Goal: Task Accomplishment & Management: Manage account settings

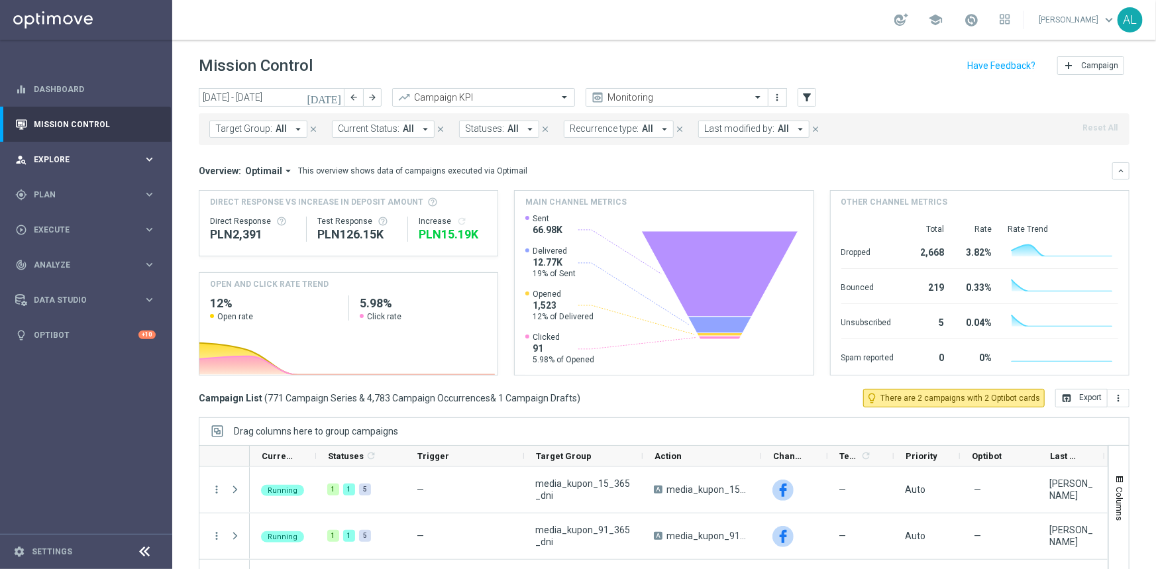
click at [97, 158] on span "Explore" at bounding box center [88, 160] width 109 height 8
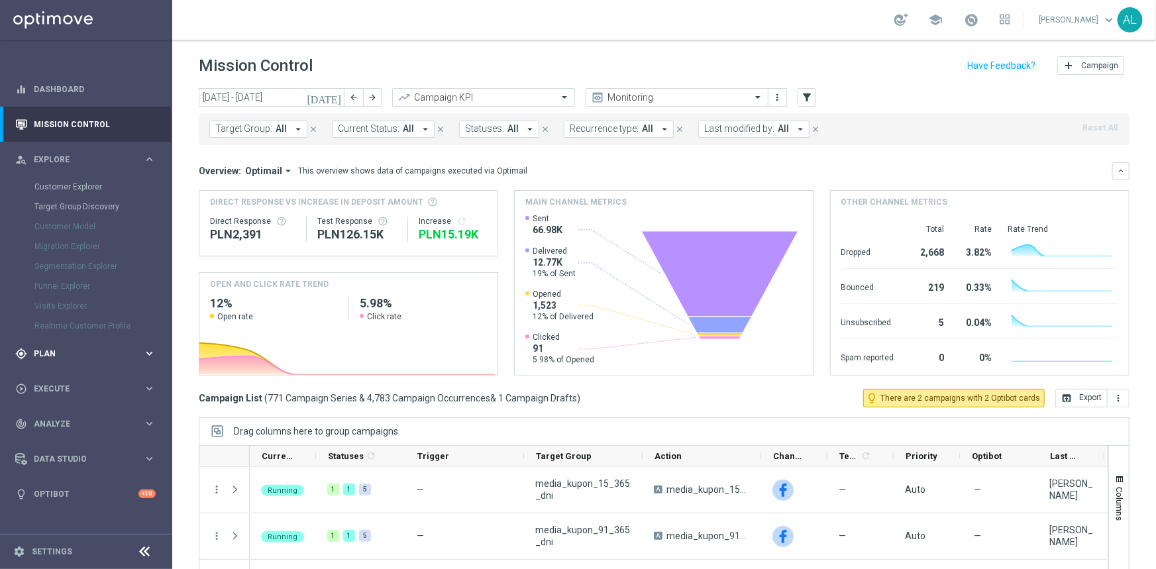
click at [93, 362] on div "gps_fixed Plan keyboard_arrow_right" at bounding box center [85, 353] width 171 height 35
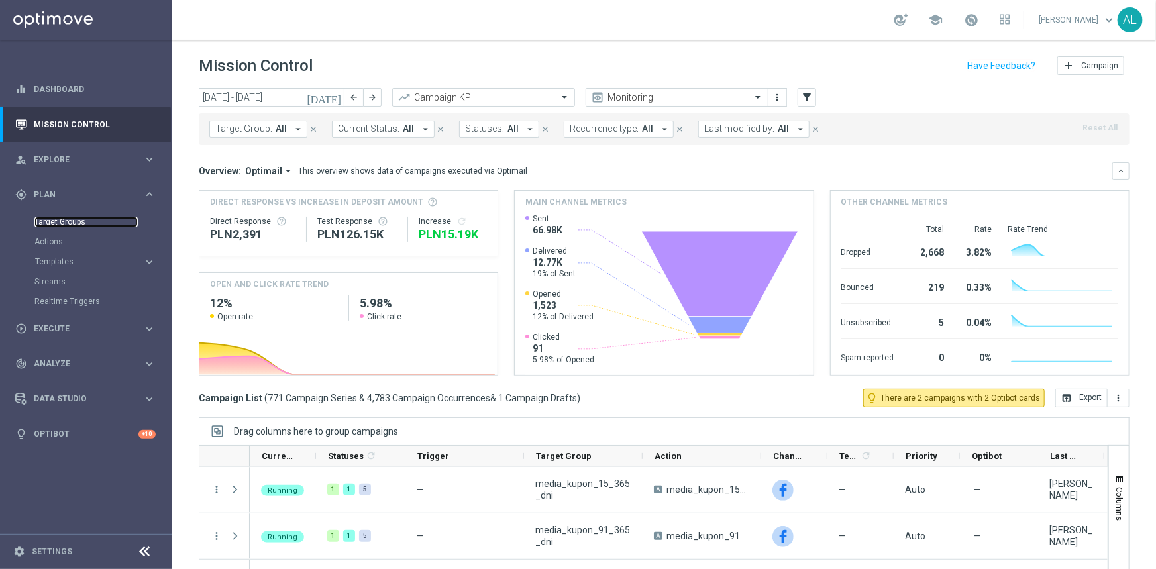
click at [61, 224] on link "Target Groups" at bounding box center [85, 222] width 103 height 11
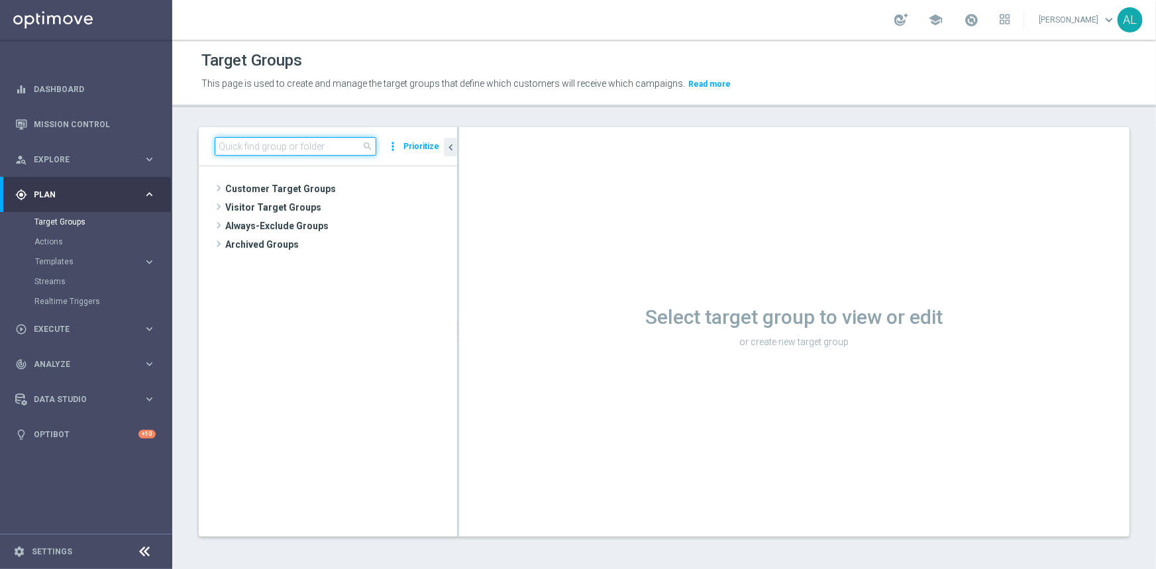
click at [286, 142] on input at bounding box center [296, 146] width 162 height 19
click at [245, 187] on span "Customer Target Groups" at bounding box center [325, 189] width 200 height 19
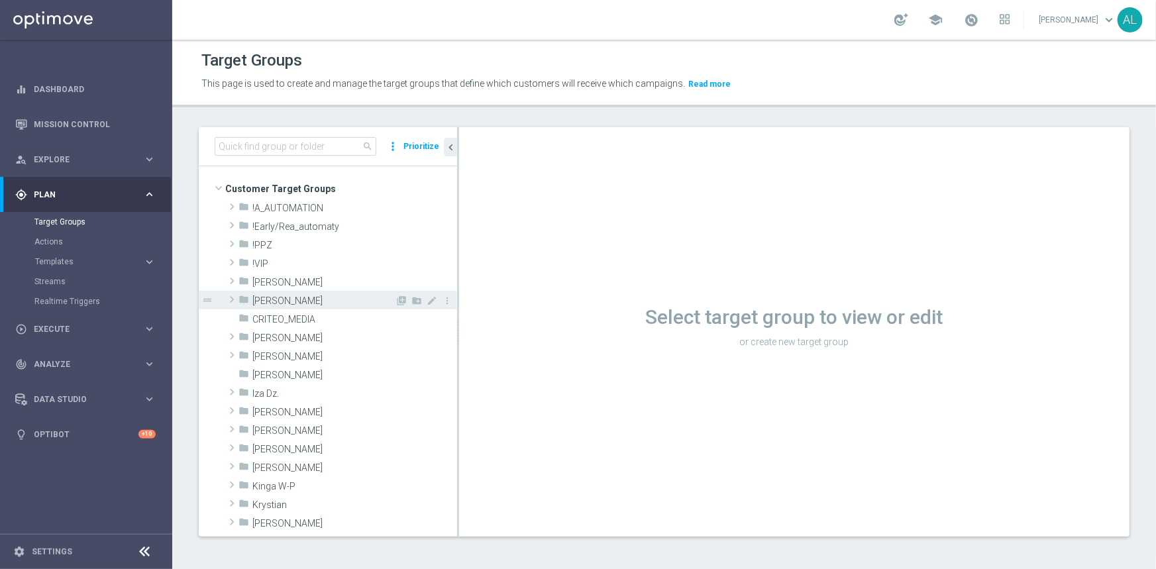
click at [252, 306] on div "folder Antoni L." at bounding box center [316, 300] width 156 height 19
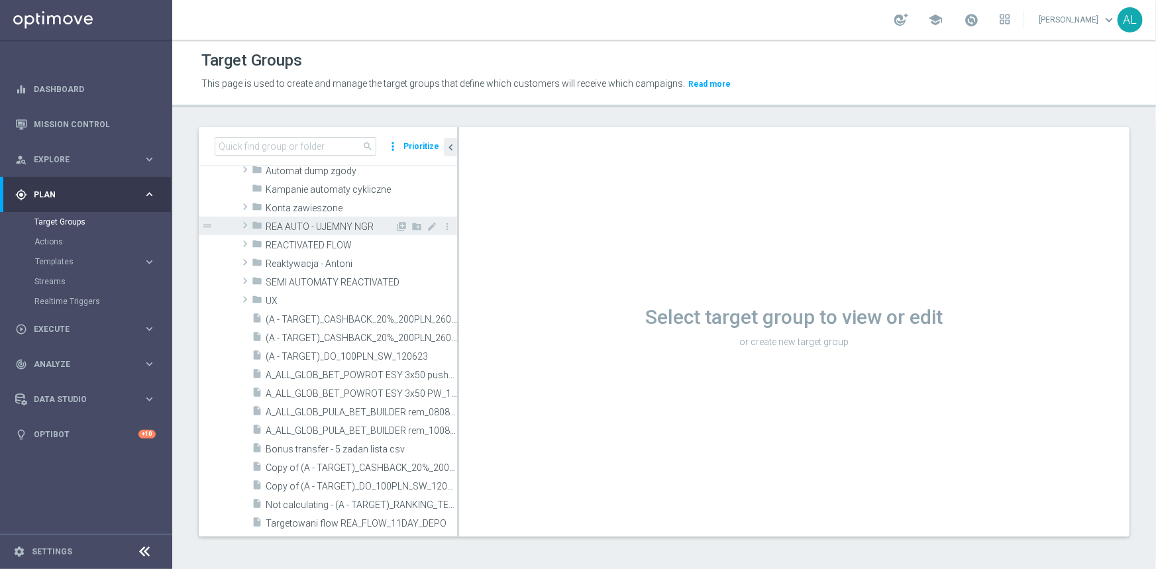
scroll to position [120, 0]
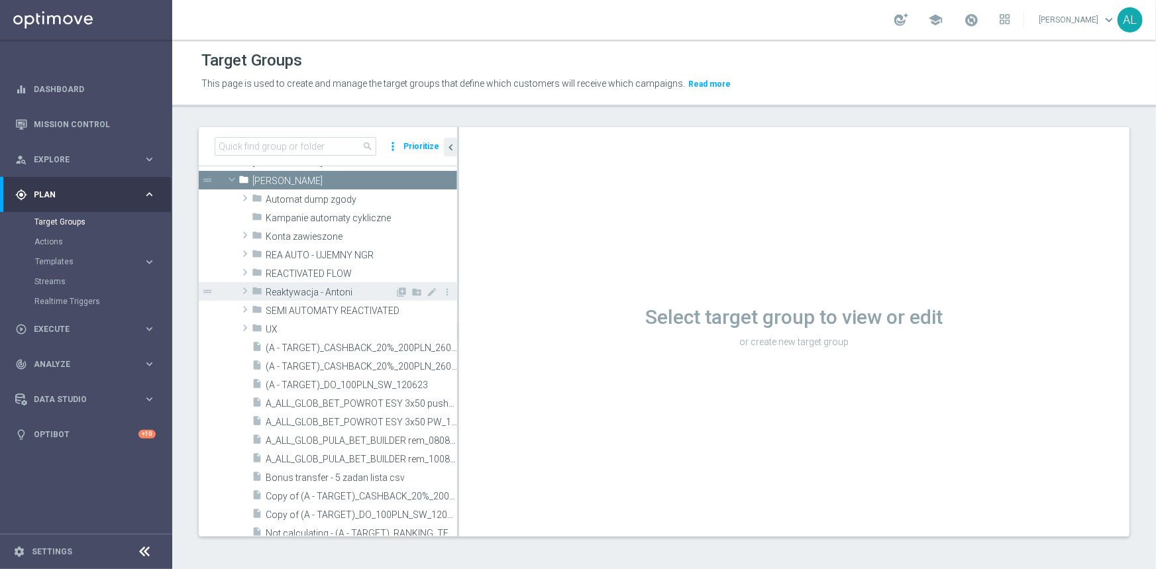
click at [244, 282] on tree-node-expander at bounding box center [244, 291] width 13 height 19
click at [244, 290] on span at bounding box center [244, 291] width 13 height 16
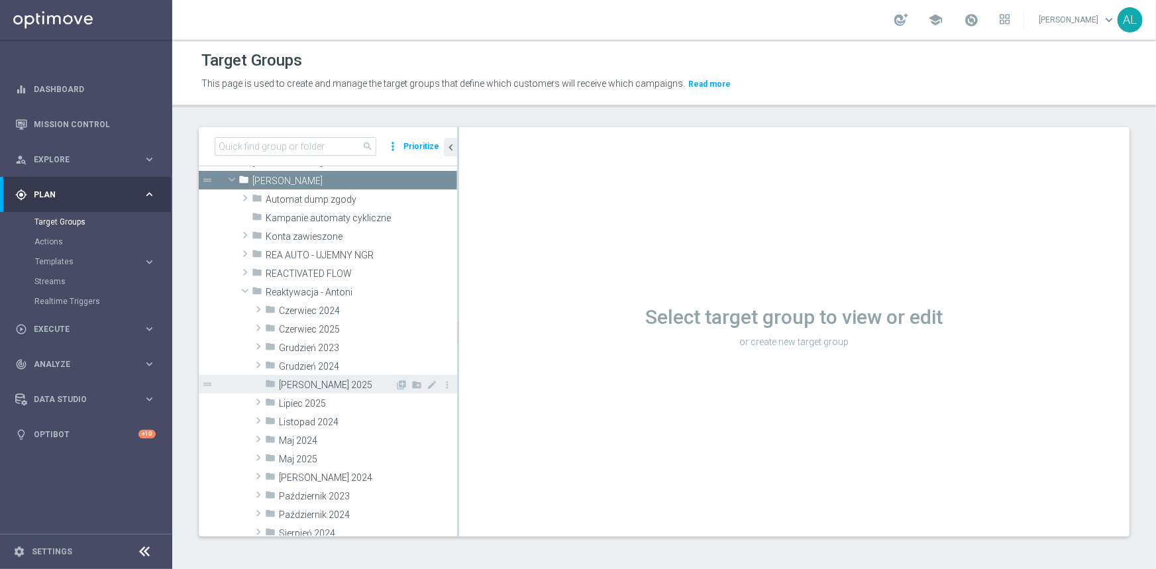
scroll to position [240, 0]
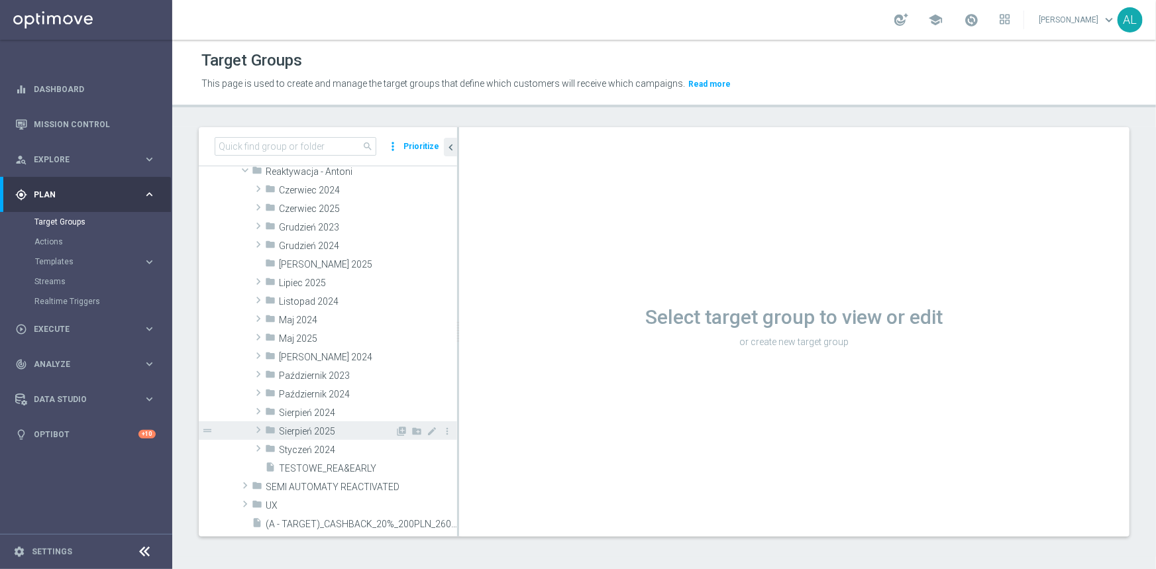
click at [295, 428] on span "Sierpień 2025" at bounding box center [337, 431] width 116 height 11
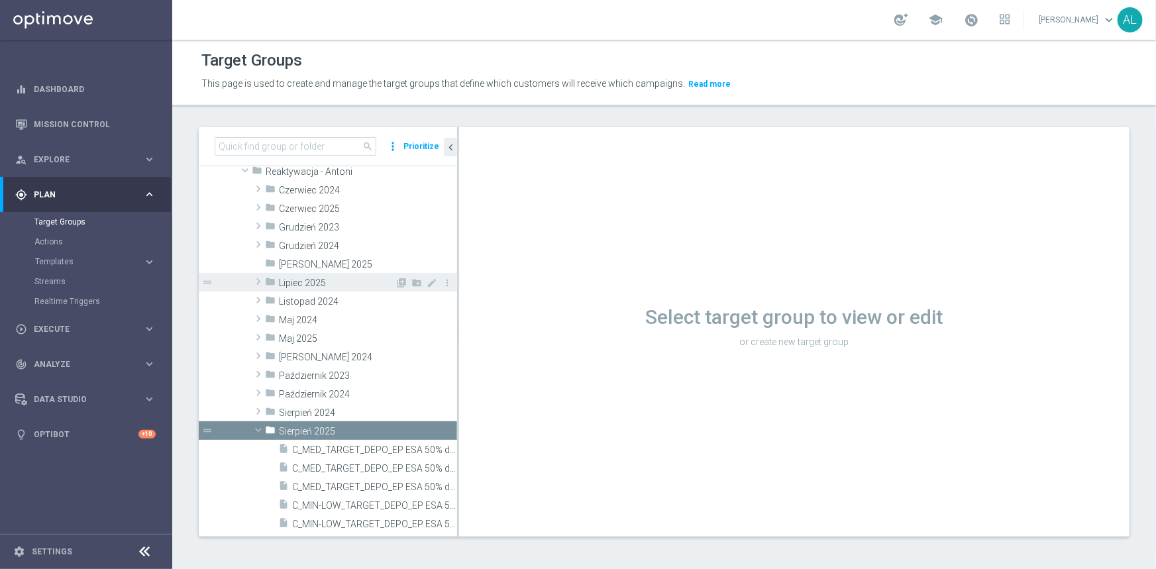
click at [261, 278] on span at bounding box center [258, 282] width 13 height 16
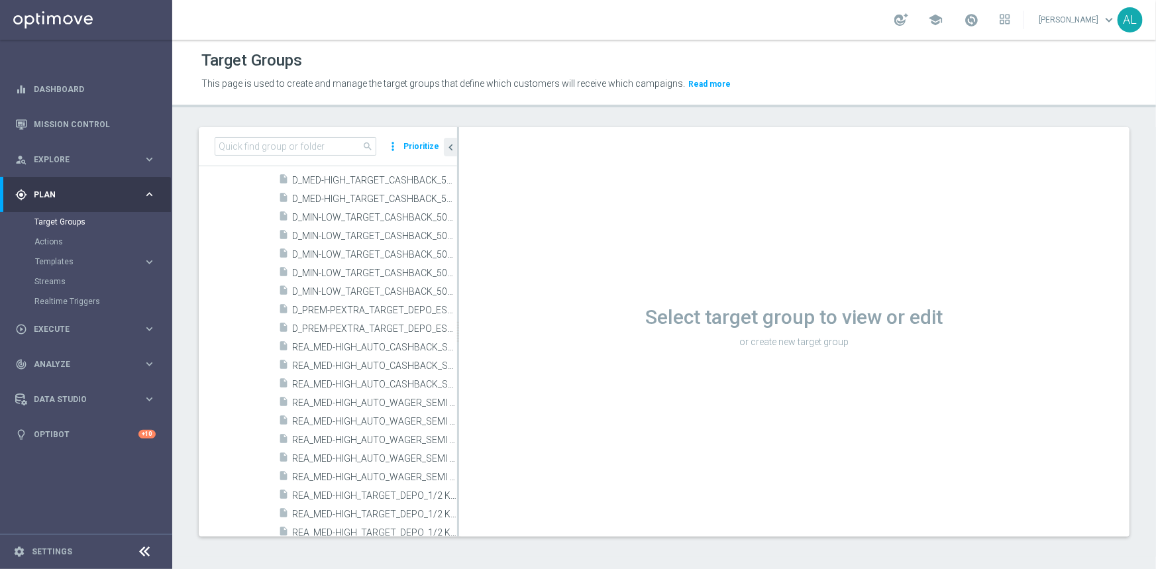
scroll to position [301, 0]
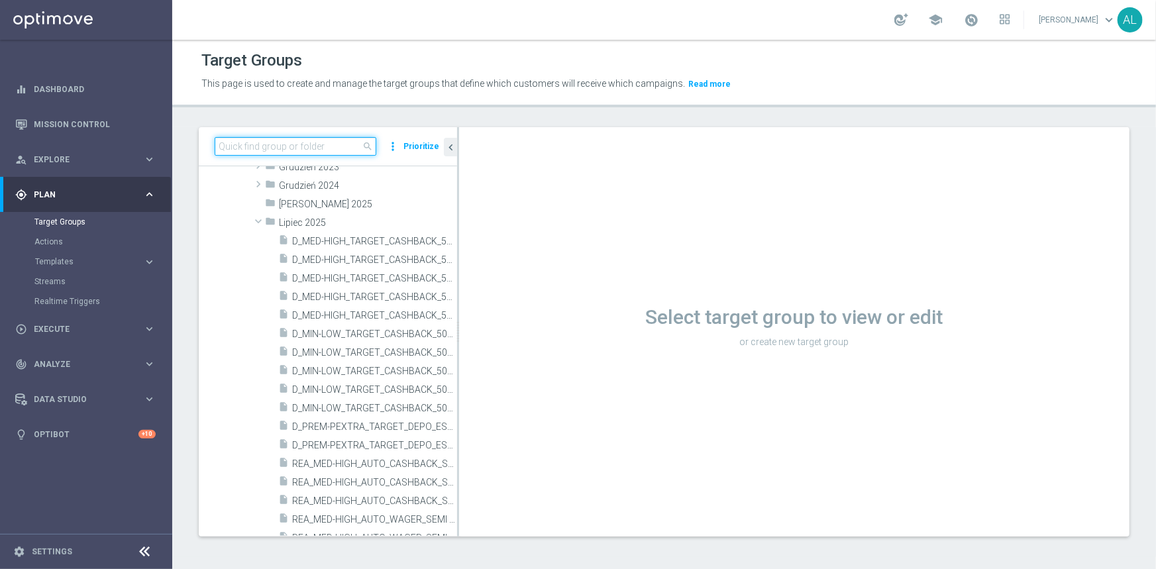
click at [249, 144] on input at bounding box center [296, 146] width 162 height 19
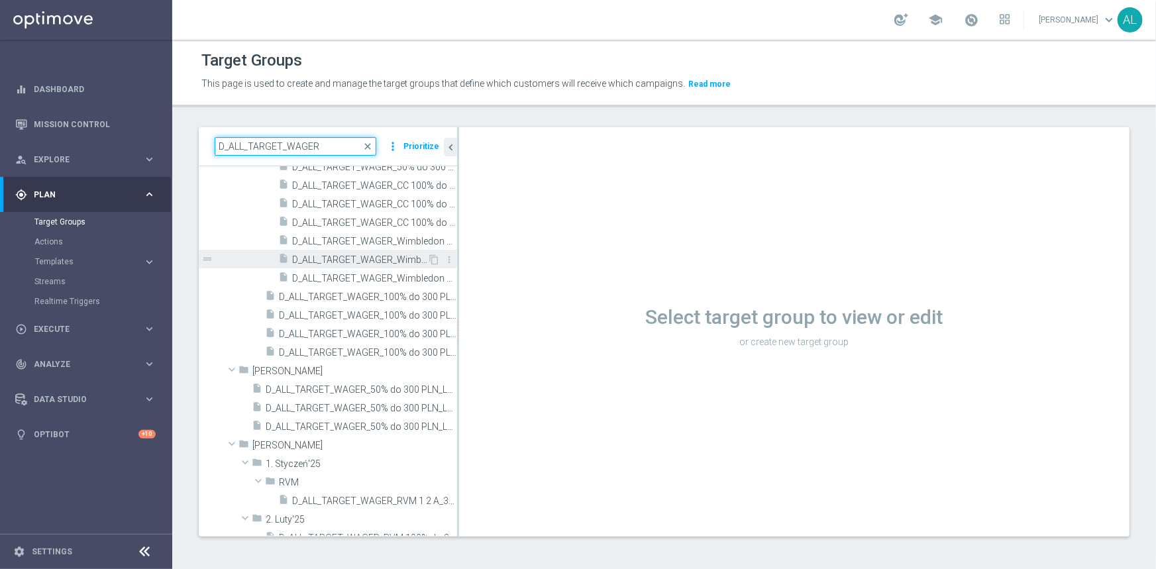
type input "D_ALL_TARGET_WAGER"
click at [372, 262] on span "D_ALL_TARGET_WAGER_Wimbledon 50% do 300 PLN PUSH WT_300625" at bounding box center [359, 259] width 135 height 11
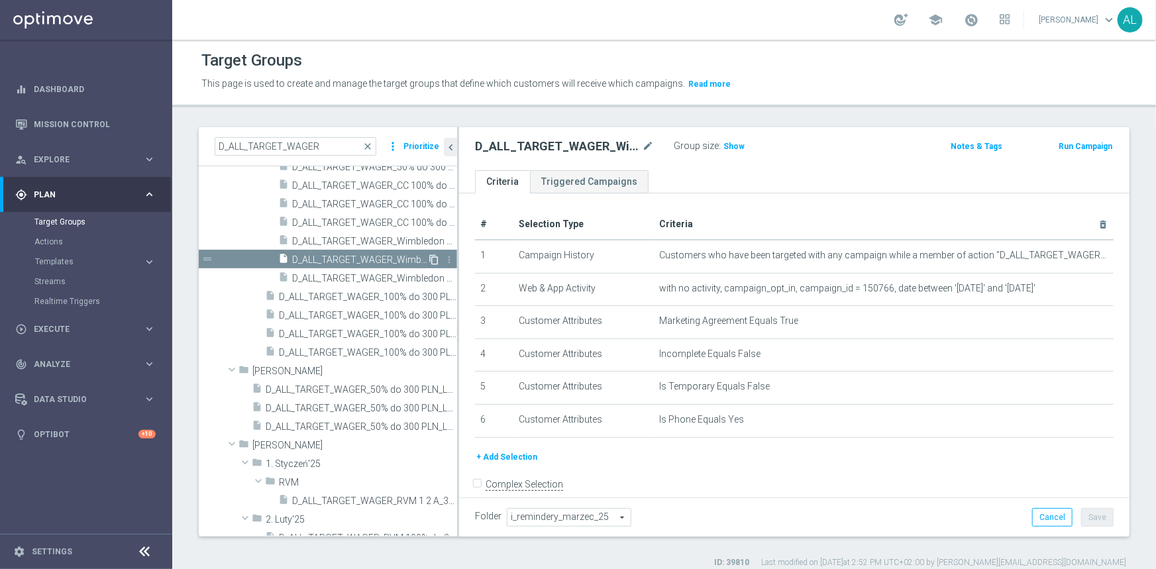
click at [429, 258] on icon "content_copy" at bounding box center [434, 259] width 11 height 11
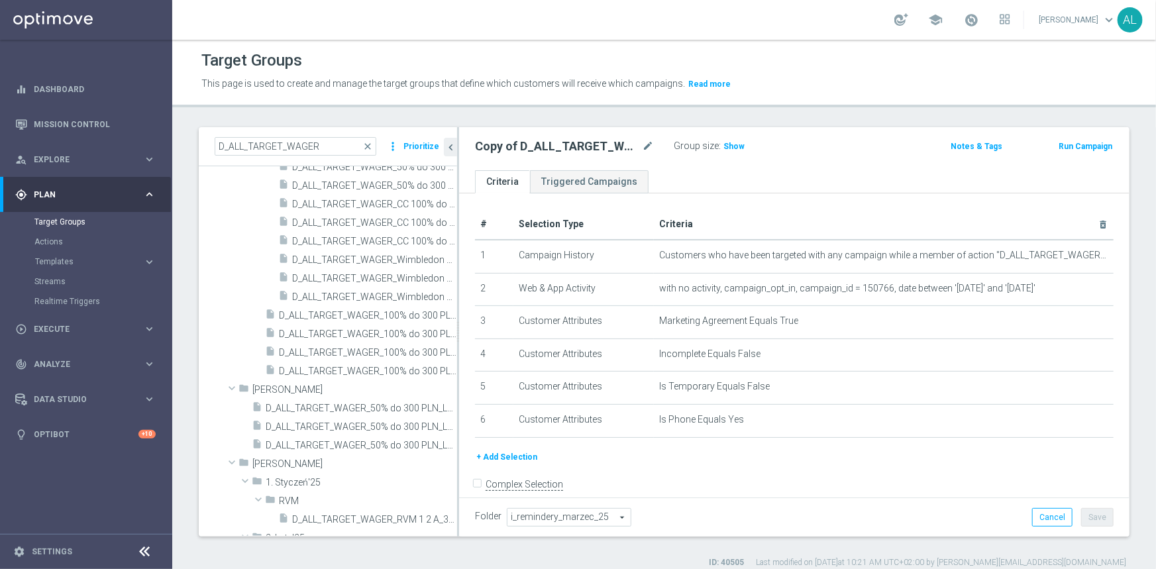
scroll to position [177, 0]
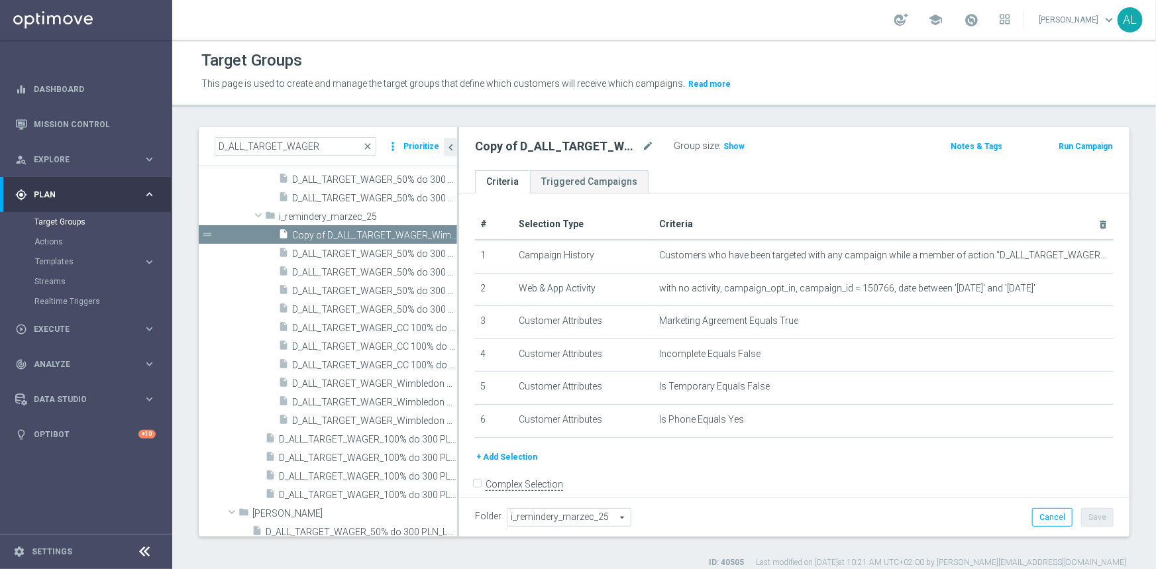
click at [553, 519] on span "i_remindery_marzec_25" at bounding box center [568, 517] width 123 height 17
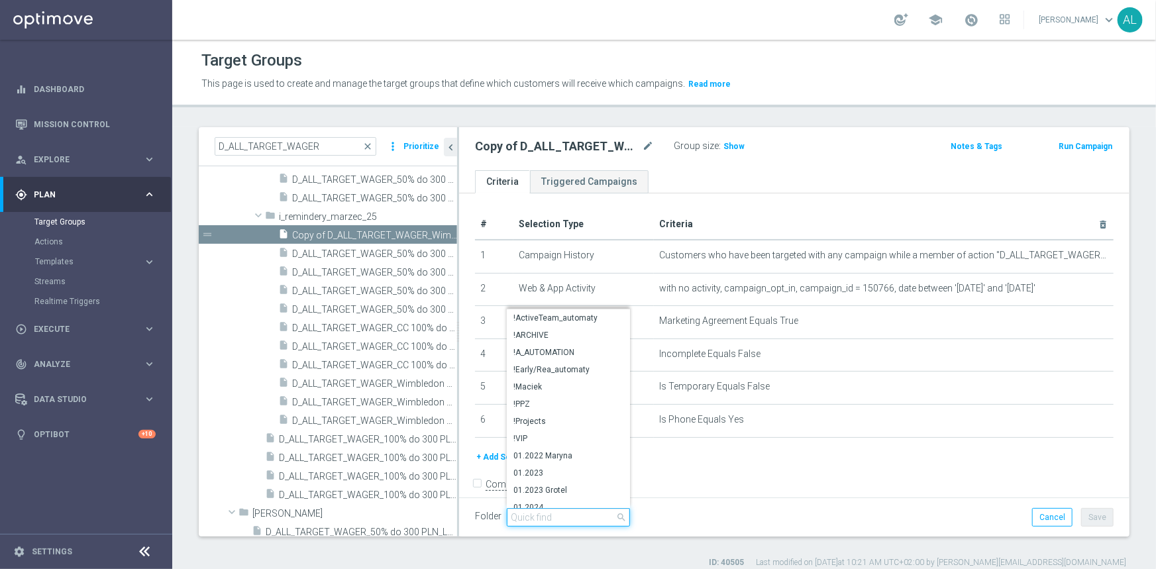
click at [530, 508] on input "search" at bounding box center [568, 517] width 123 height 19
click at [530, 510] on input "search" at bounding box center [568, 517] width 123 height 19
type input "[PERSON_NAME]"
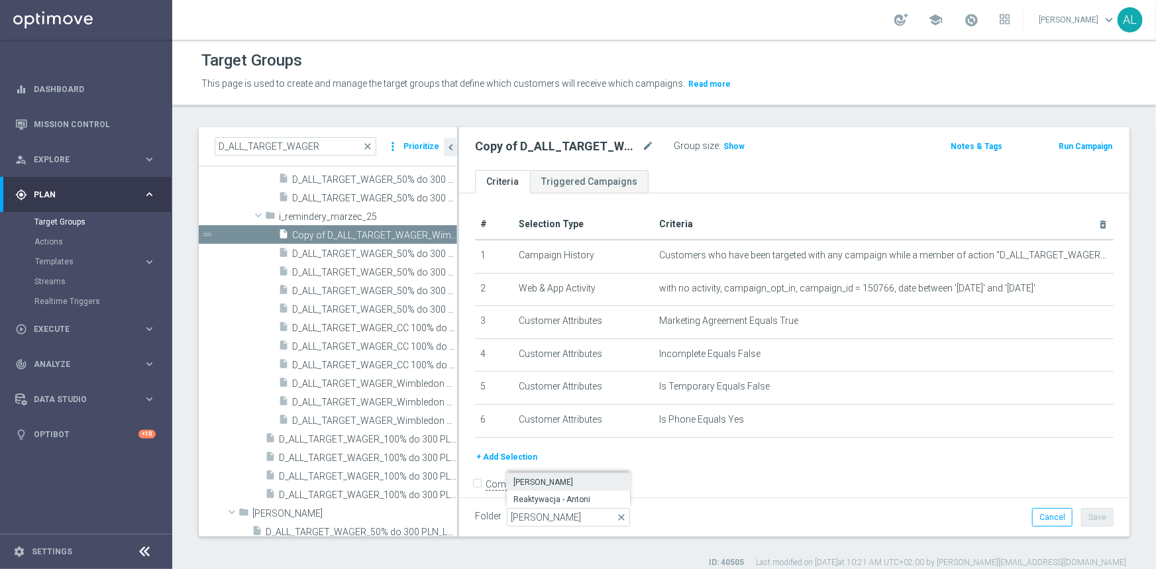
click at [539, 488] on label "[PERSON_NAME]" at bounding box center [568, 482] width 123 height 17
click at [1093, 514] on button "Save" at bounding box center [1097, 517] width 32 height 19
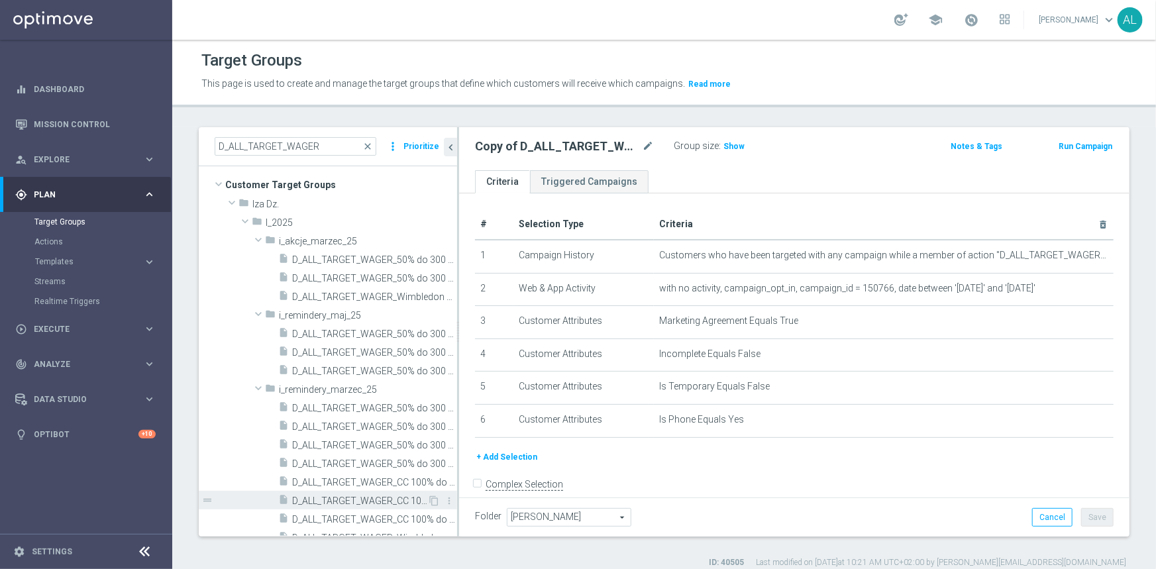
scroll to position [0, 0]
click at [353, 268] on span "D_ALL_TARGET_WAGER_50% do 300 PLN FINAL FO_050625" at bounding box center [359, 263] width 135 height 11
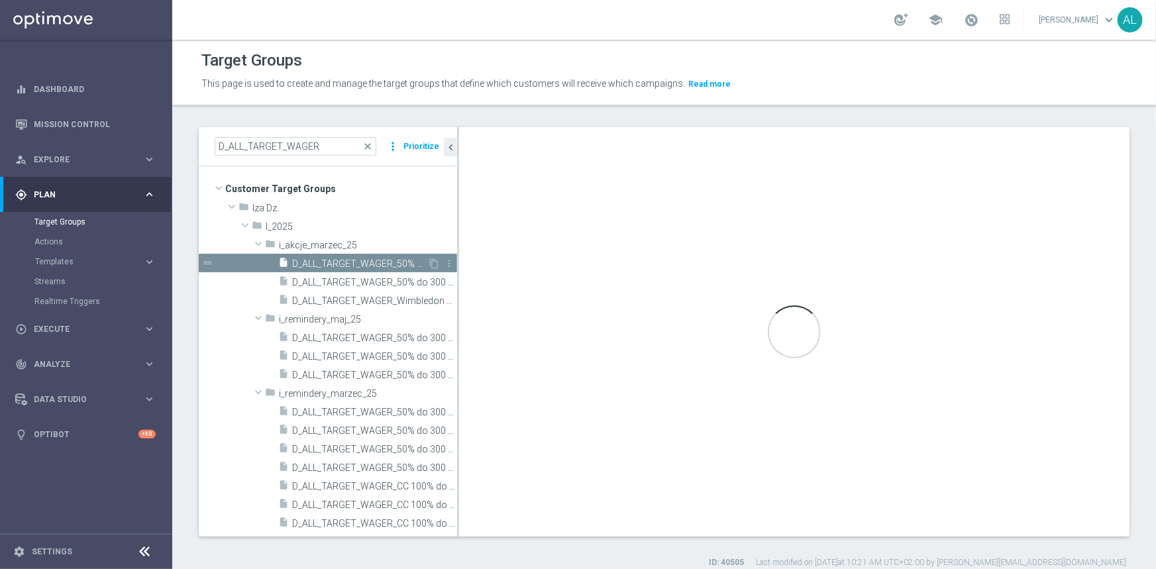
type input "i_akcje_marzec_25"
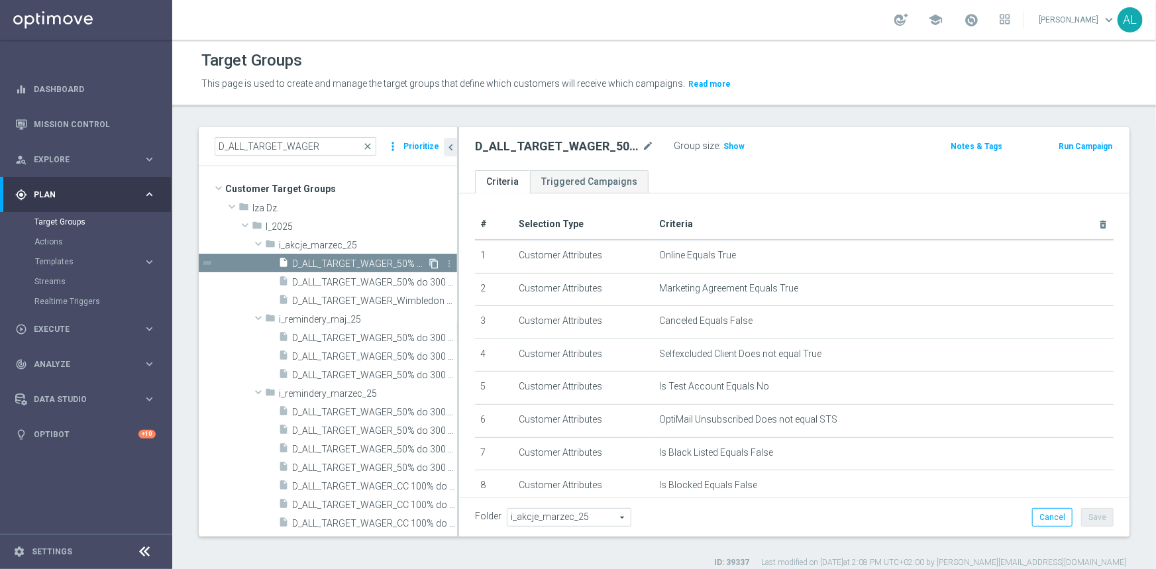
click at [429, 260] on icon "content_copy" at bounding box center [434, 263] width 11 height 11
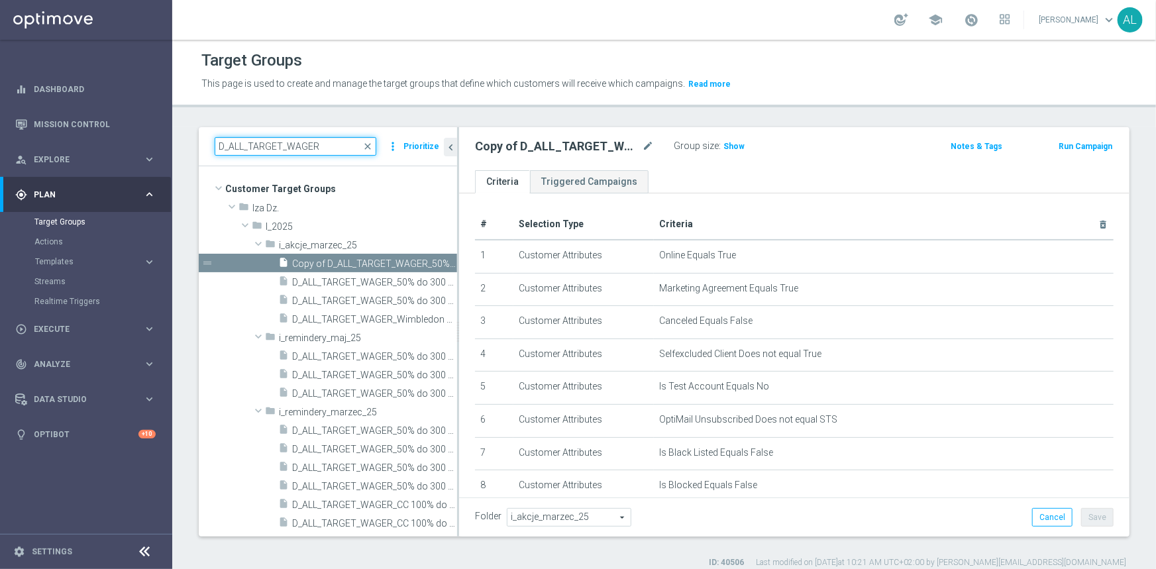
click at [291, 144] on input "D_ALL_TARGET_WAGER" at bounding box center [296, 146] width 162 height 19
paste input "_CINCINNATI 50% do 300 PLN_130825"
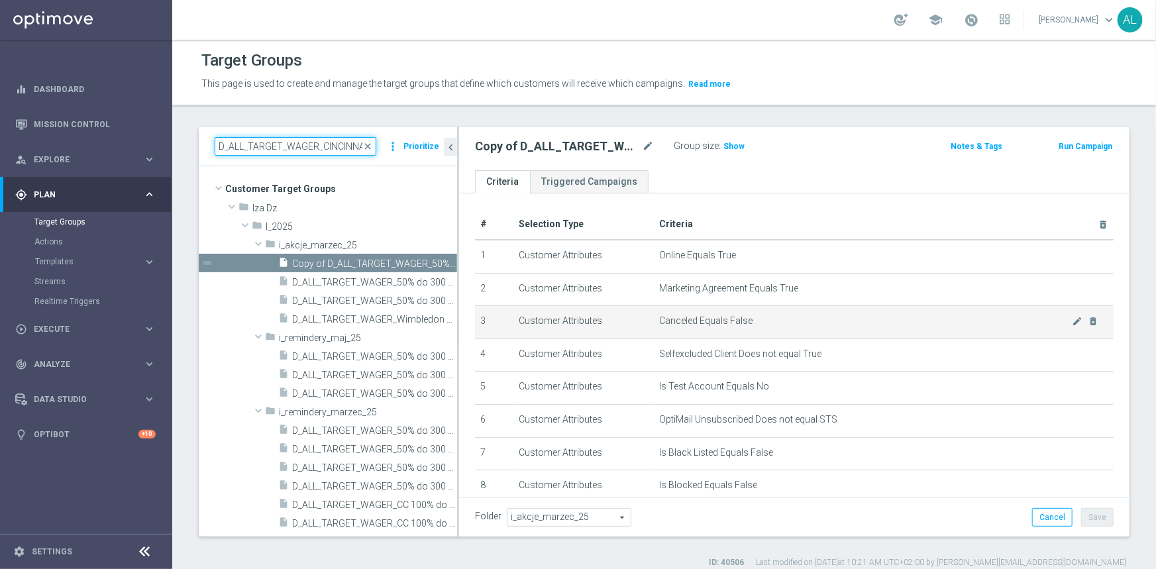
scroll to position [0, 110]
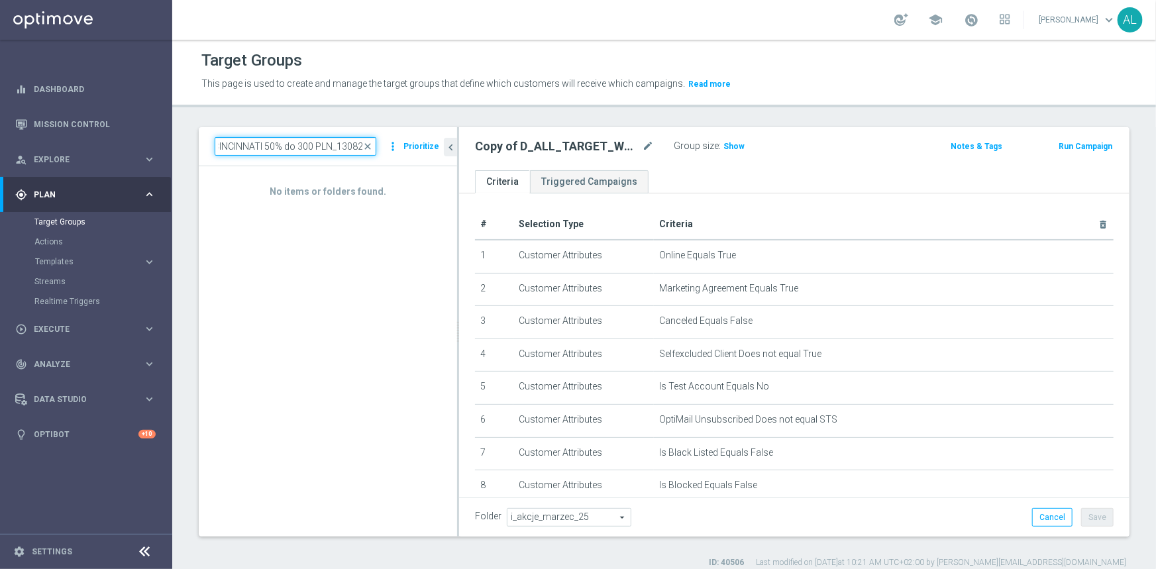
type input "D_ALL_TARGET_WAGER"
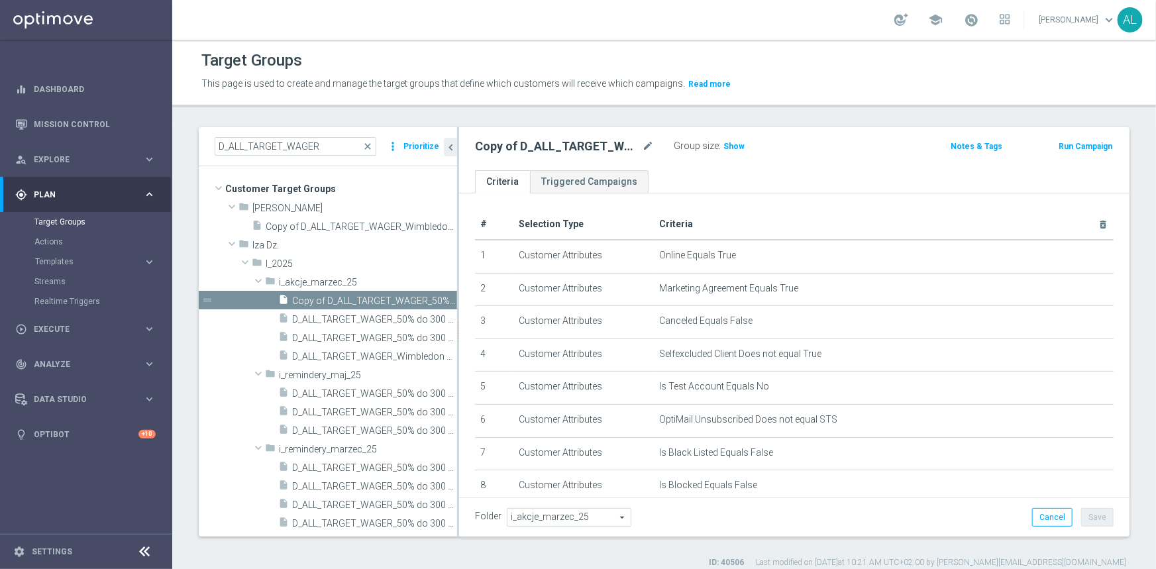
click at [537, 520] on span "i_akcje_marzec_25" at bounding box center [568, 517] width 123 height 17
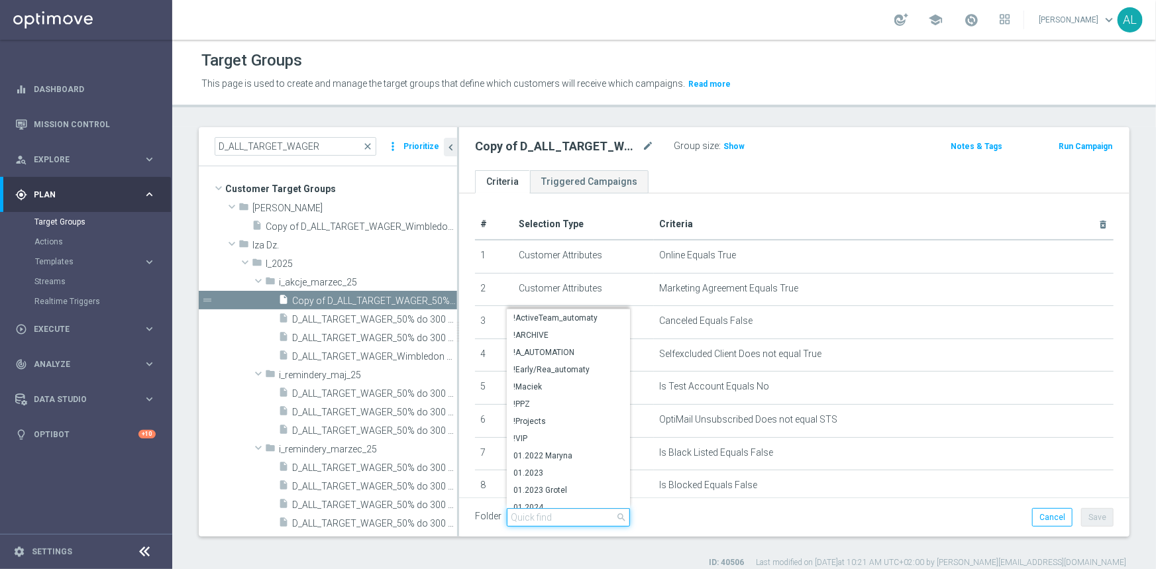
click at [541, 521] on input "search" at bounding box center [568, 517] width 123 height 19
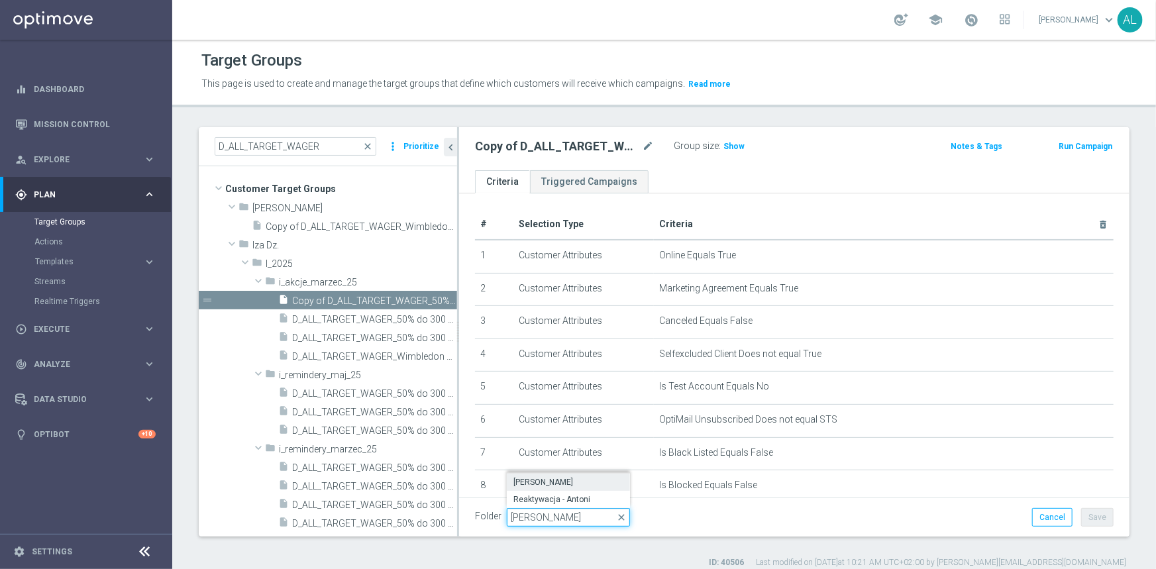
type input "[PERSON_NAME]"
click at [556, 484] on span "[PERSON_NAME]" at bounding box center [568, 482] width 110 height 11
type input "[PERSON_NAME]"
click at [1086, 515] on button "Save" at bounding box center [1097, 517] width 32 height 19
click at [647, 139] on icon "mode_edit" at bounding box center [648, 146] width 12 height 16
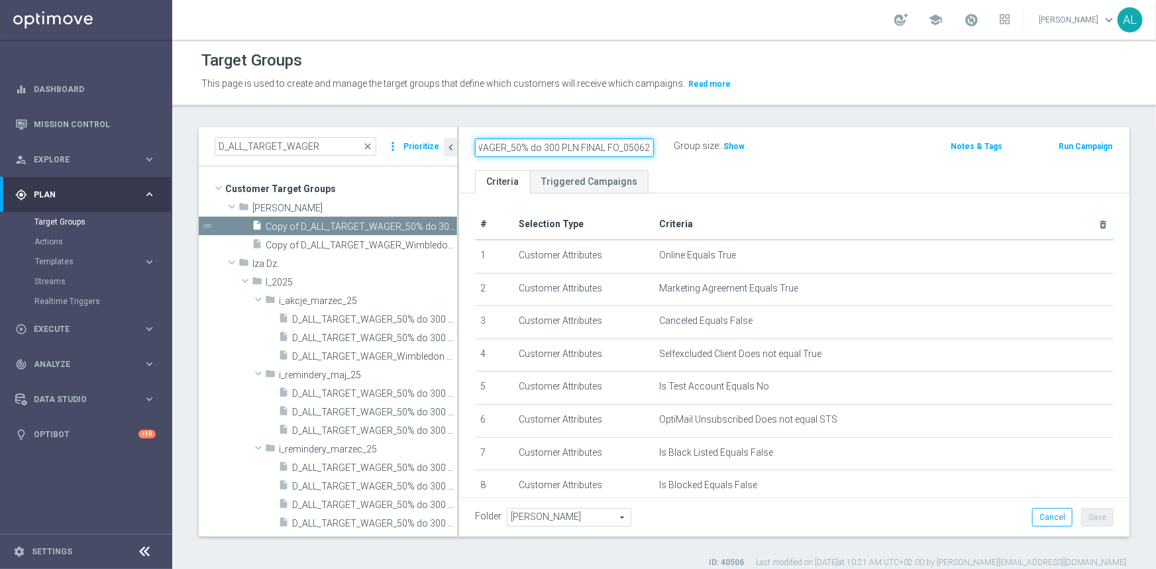
paste input "D_ALL_TARGET_WAGER_CINCINNATI 50% do 300 PLN_1308"
type input "D_ALL_TARGET_WAGER_CINCINNATI 50% do 300 PLN_130825"
click at [663, 164] on div "D_ALL_TARGET_WAGER_CINCINNATI 50% do 300 PLN_130825 Group size : Show Notes & T…" at bounding box center [794, 148] width 670 height 43
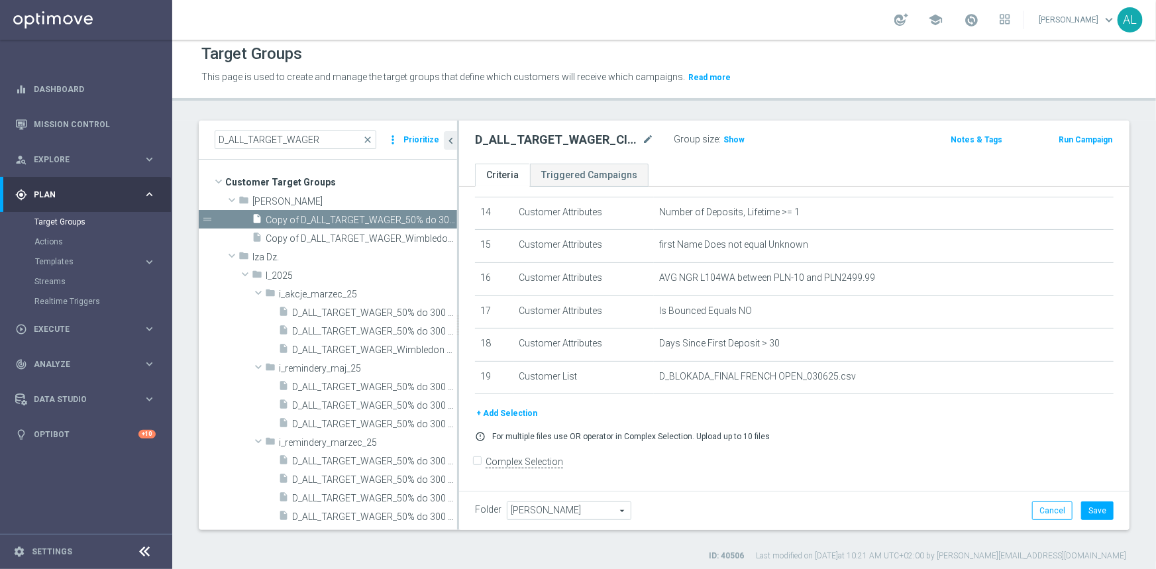
scroll to position [11, 0]
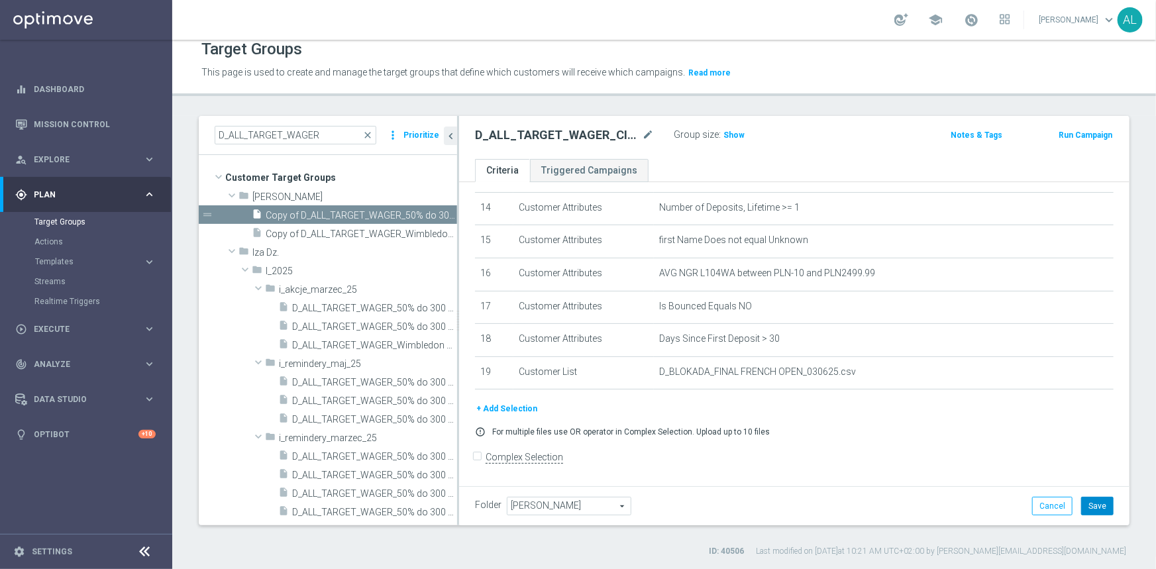
click at [1081, 505] on button "Save" at bounding box center [1097, 506] width 32 height 19
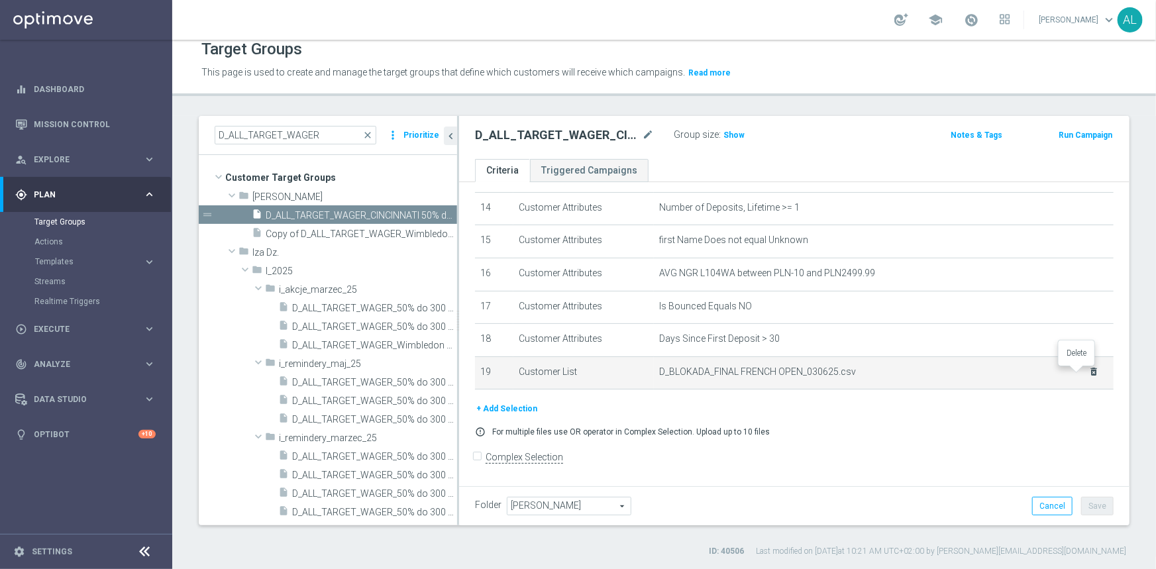
click at [1089, 376] on icon "delete_forever" at bounding box center [1094, 371] width 11 height 11
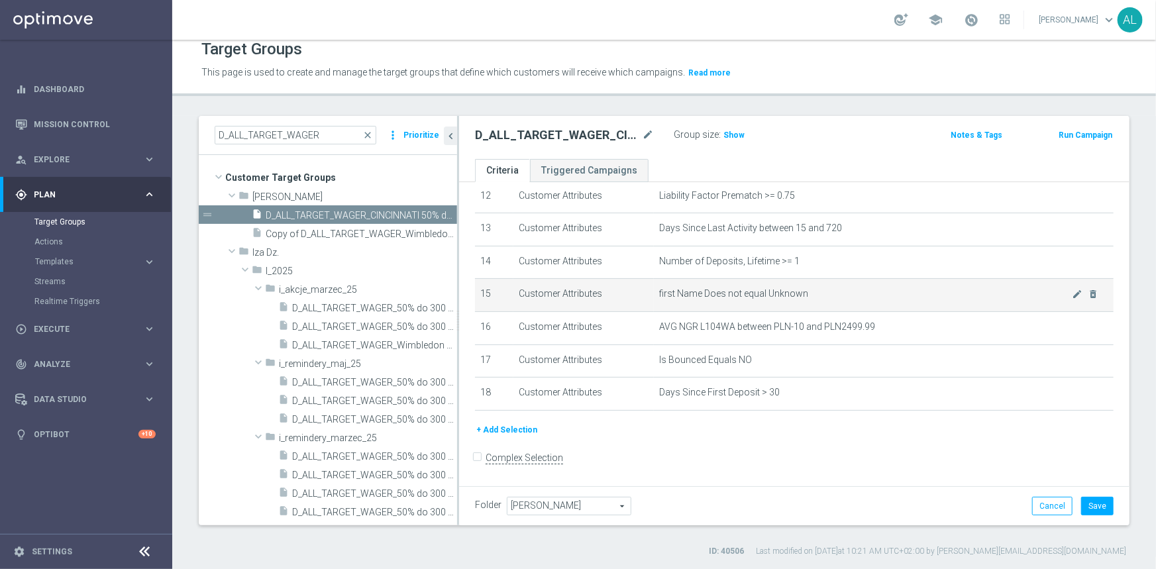
scroll to position [350, 0]
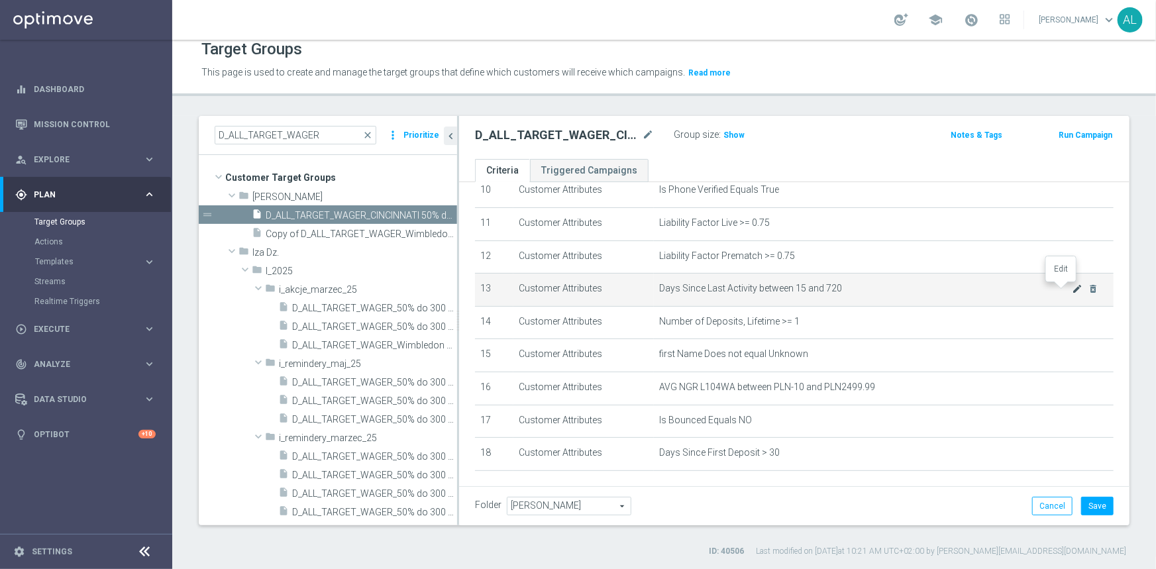
click at [1072, 290] on icon "mode_edit" at bounding box center [1077, 289] width 11 height 11
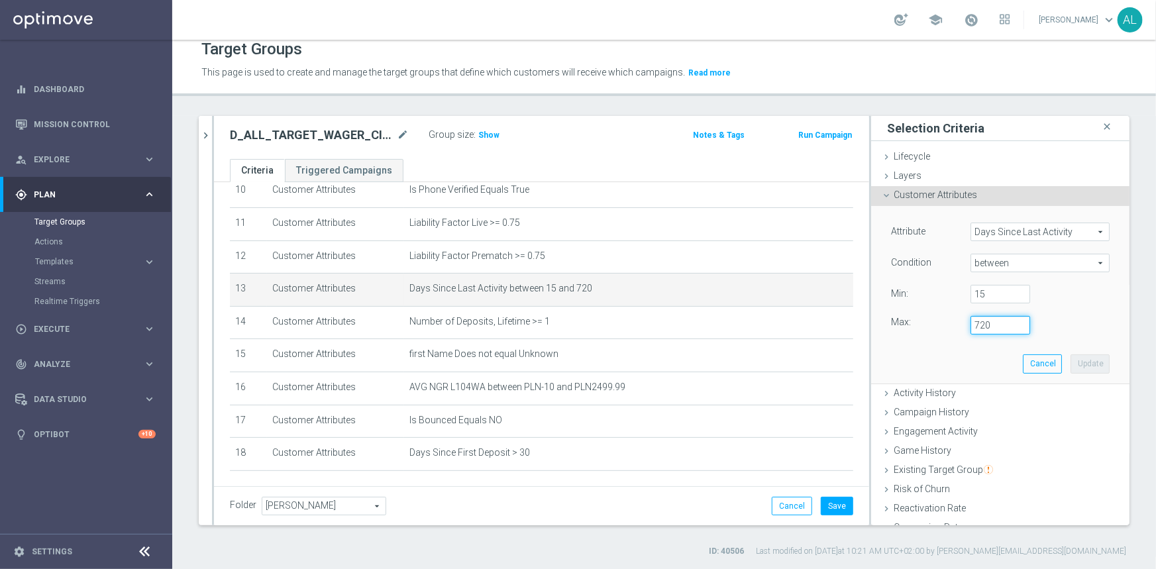
drag, startPoint x: 984, startPoint y: 319, endPoint x: 967, endPoint y: 324, distance: 17.2
click at [970, 324] on input "720" at bounding box center [1000, 325] width 60 height 19
type input "730"
click at [1076, 360] on button "Update" at bounding box center [1089, 363] width 39 height 19
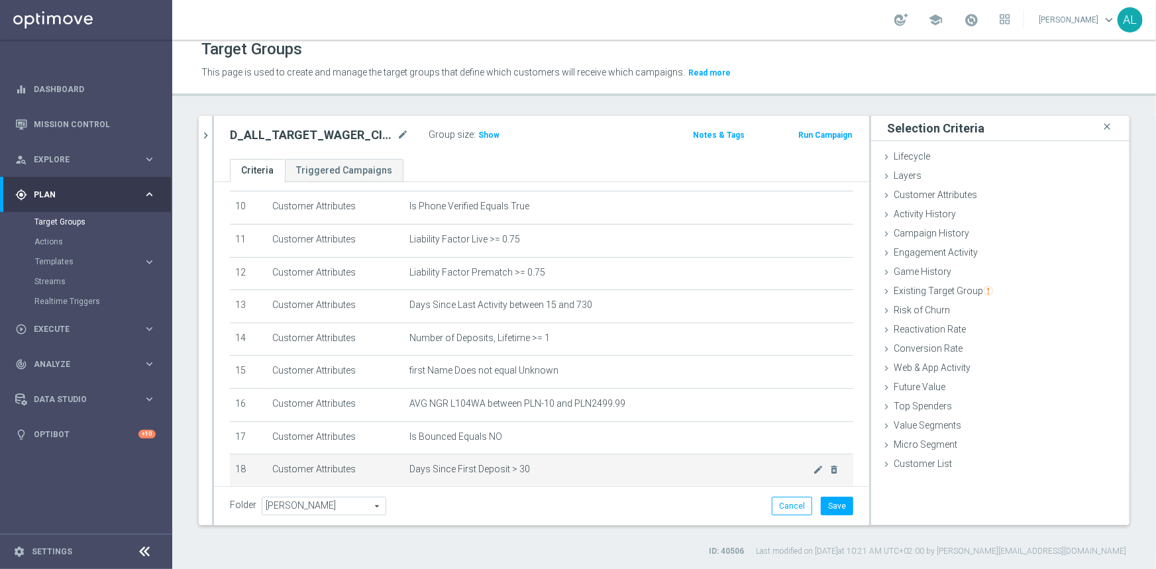
scroll to position [396, 0]
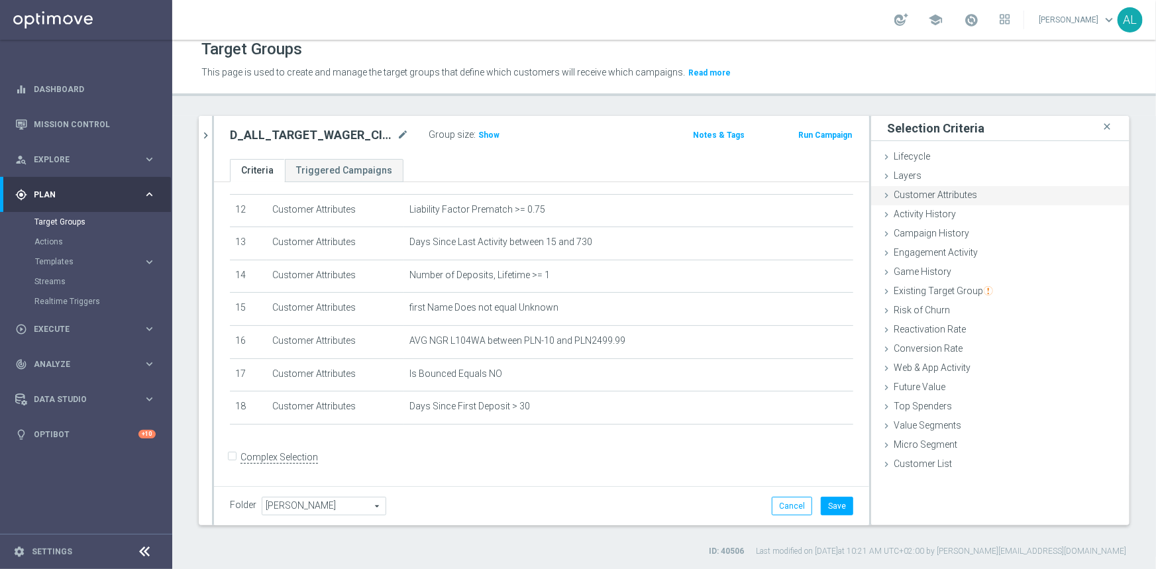
click at [915, 199] on span "Customer Attributes" at bounding box center [935, 194] width 83 height 11
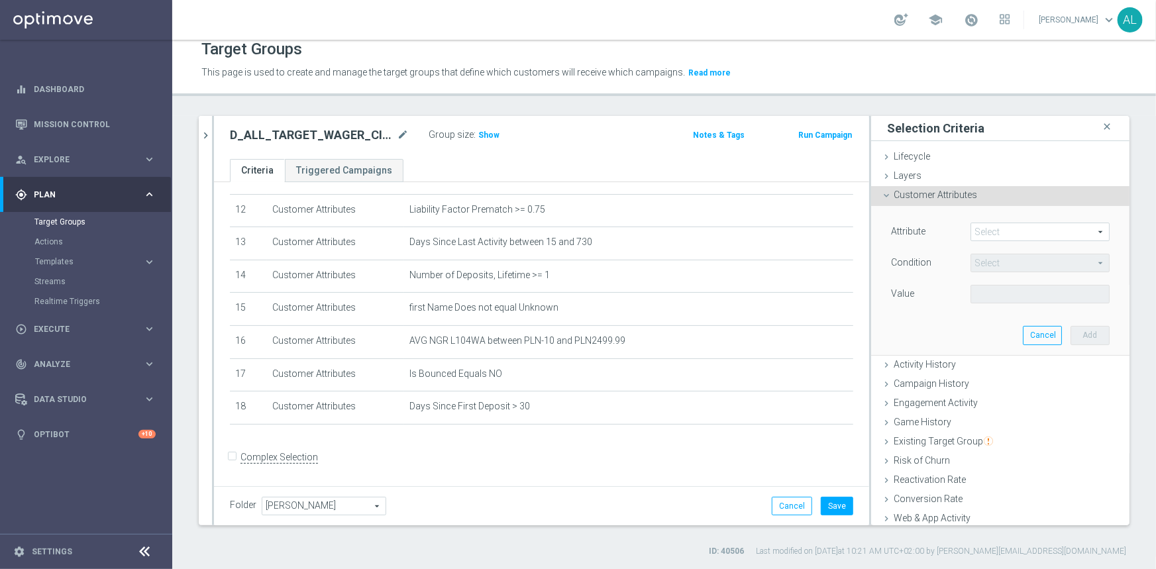
click at [984, 232] on span at bounding box center [1040, 231] width 138 height 17
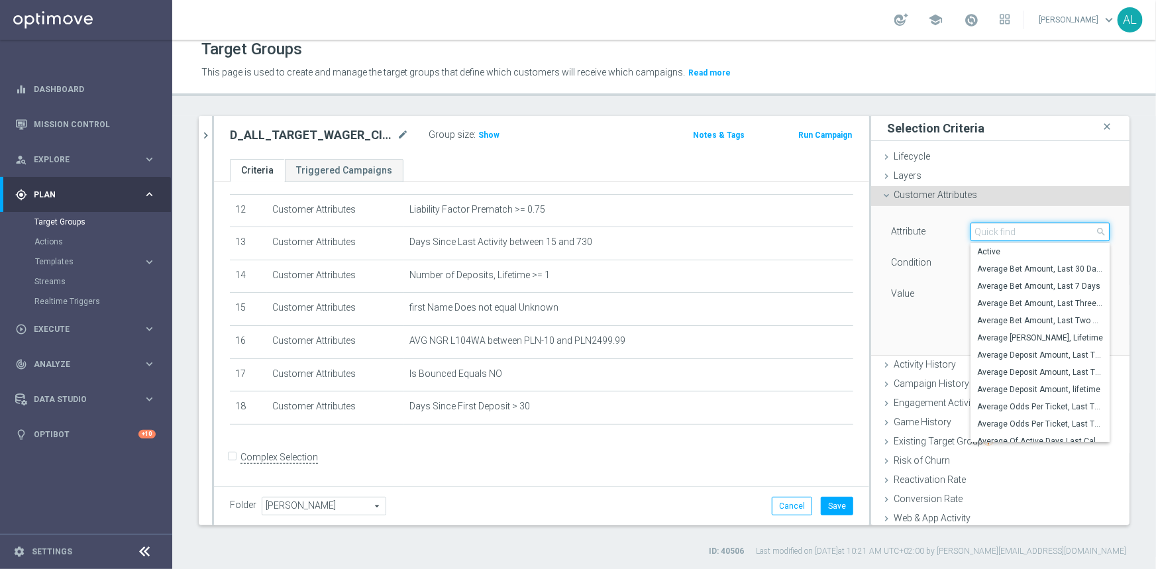
click at [984, 232] on input "search" at bounding box center [1039, 232] width 139 height 19
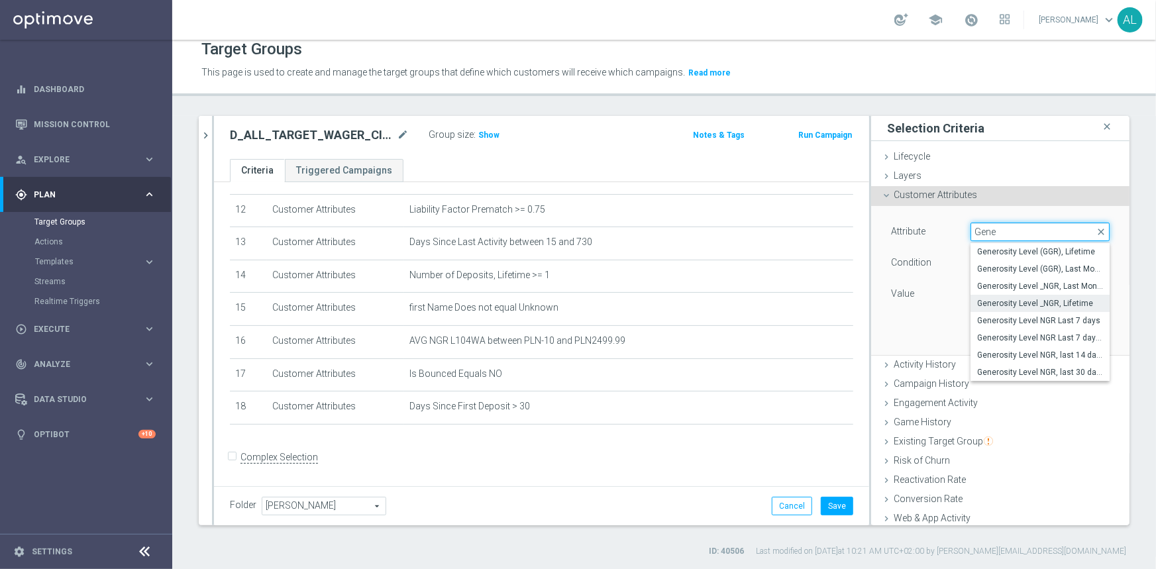
type input "Gene"
click at [1047, 304] on span "Generosity Level _NGR, Lifetime" at bounding box center [1040, 303] width 126 height 11
type input "Generosity Level _NGR, Lifetime"
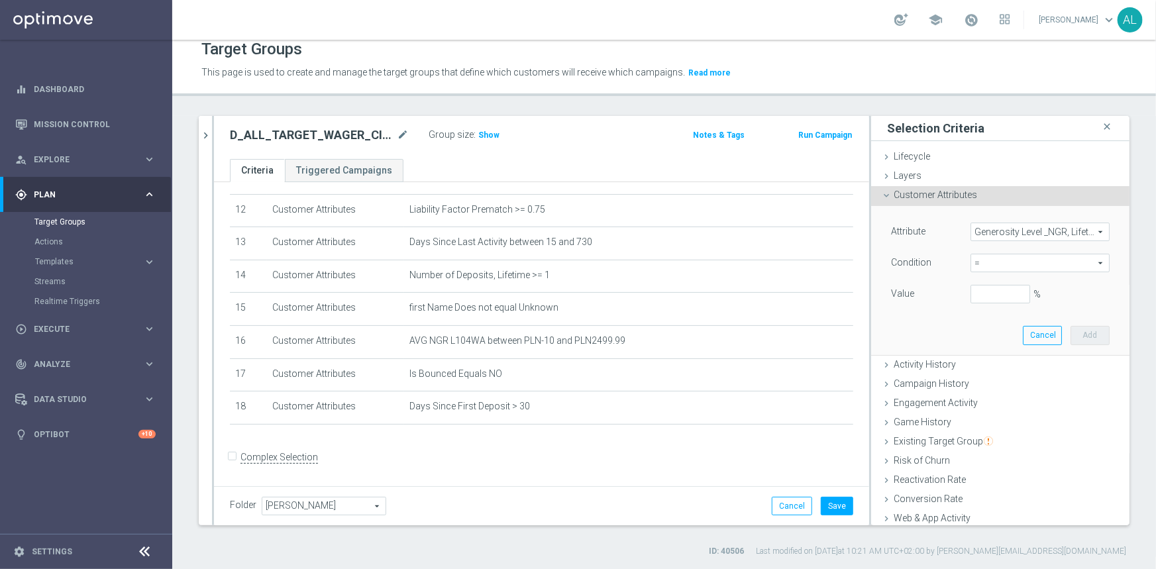
click at [1000, 264] on span "=" at bounding box center [1040, 262] width 138 height 17
click at [974, 378] on label "between" at bounding box center [1039, 386] width 139 height 17
type input "between"
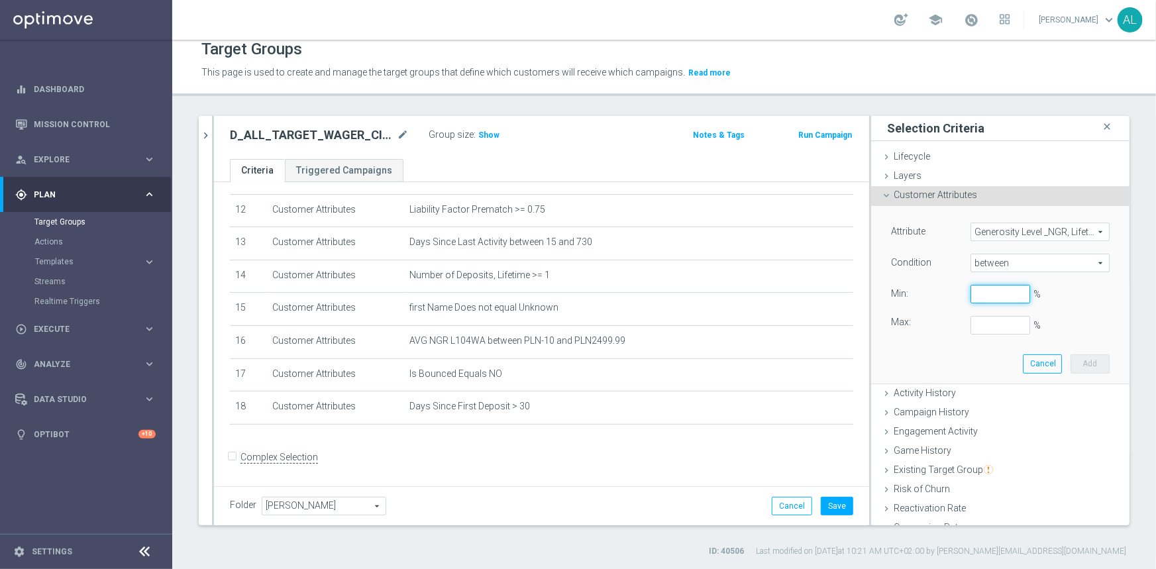
click at [974, 293] on input "%" at bounding box center [1000, 294] width 60 height 19
click at [973, 287] on input "%" at bounding box center [1000, 294] width 60 height 19
type input "0"
click at [970, 317] on input "%" at bounding box center [1000, 325] width 60 height 19
click at [1076, 364] on button "Add" at bounding box center [1089, 363] width 39 height 19
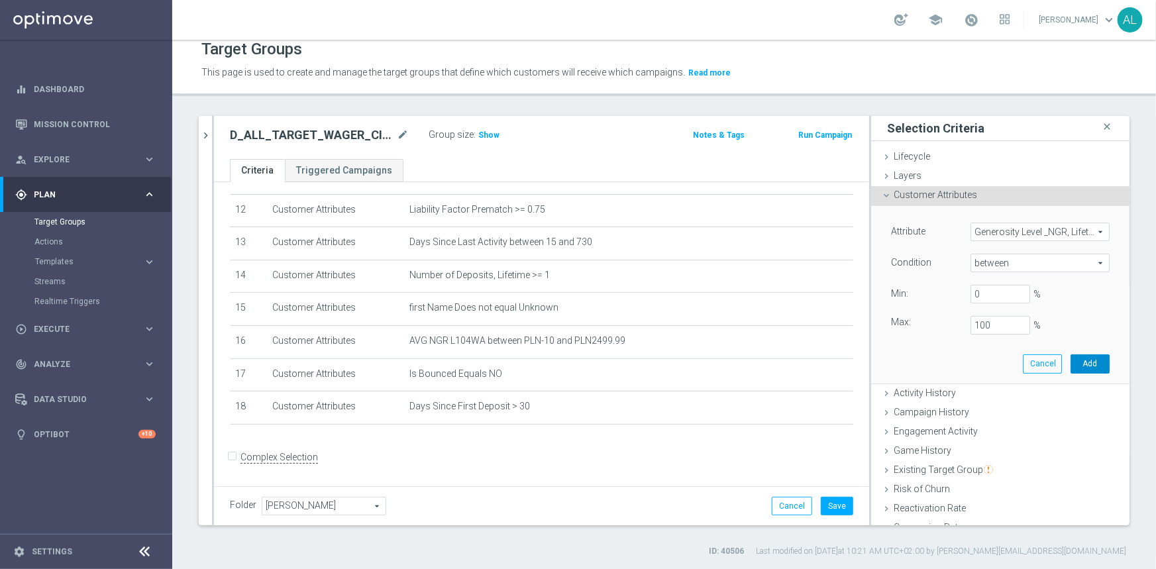
type input "1"
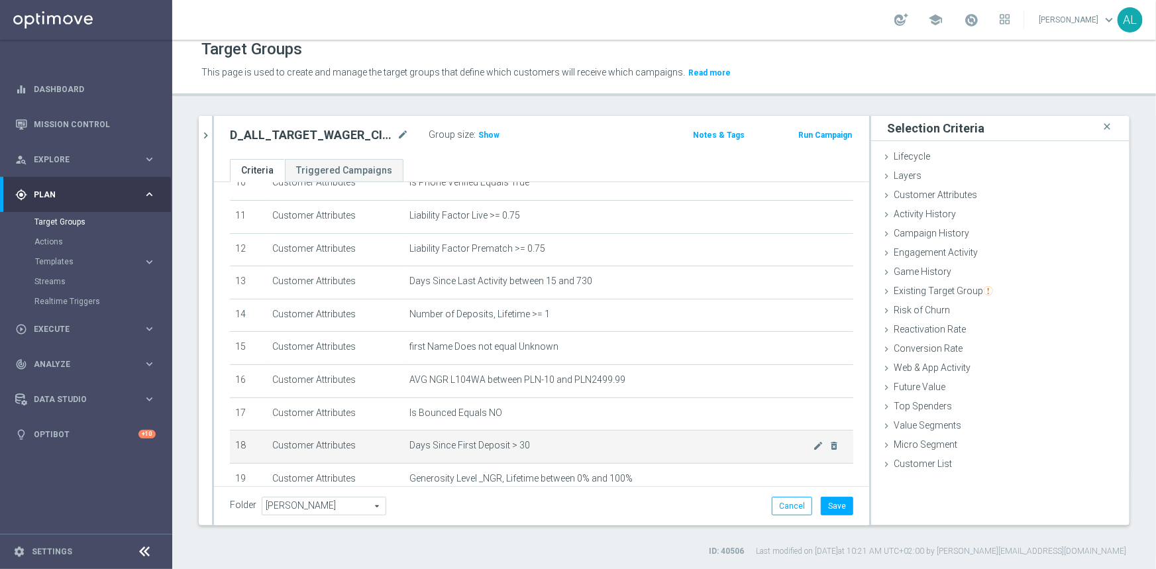
scroll to position [429, 0]
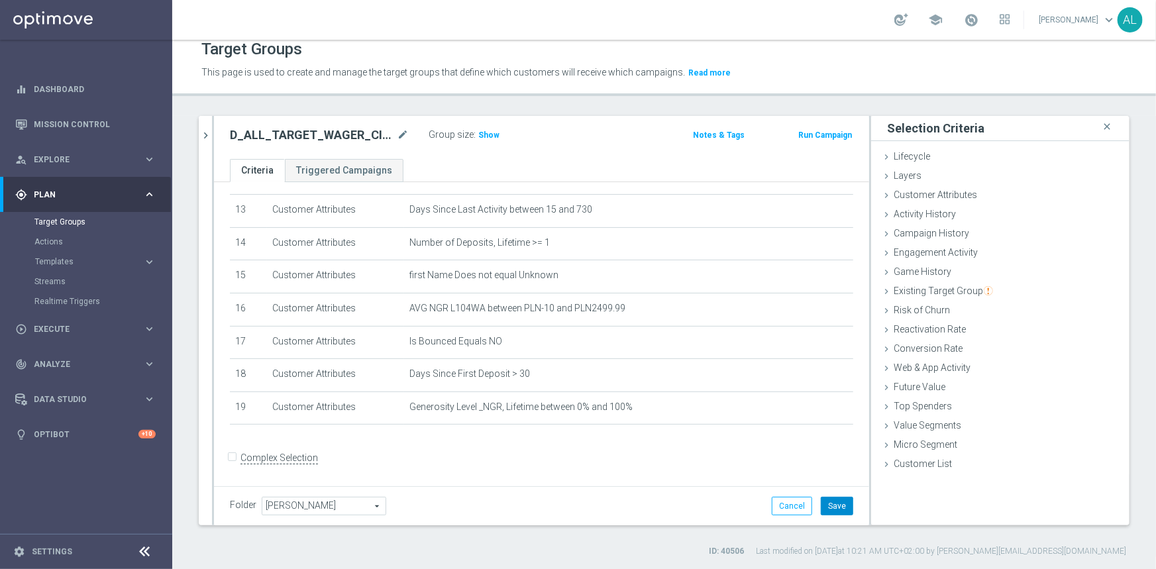
click at [835, 503] on button "Save" at bounding box center [837, 506] width 32 height 19
click at [903, 266] on span "Game History" at bounding box center [923, 271] width 58 height 11
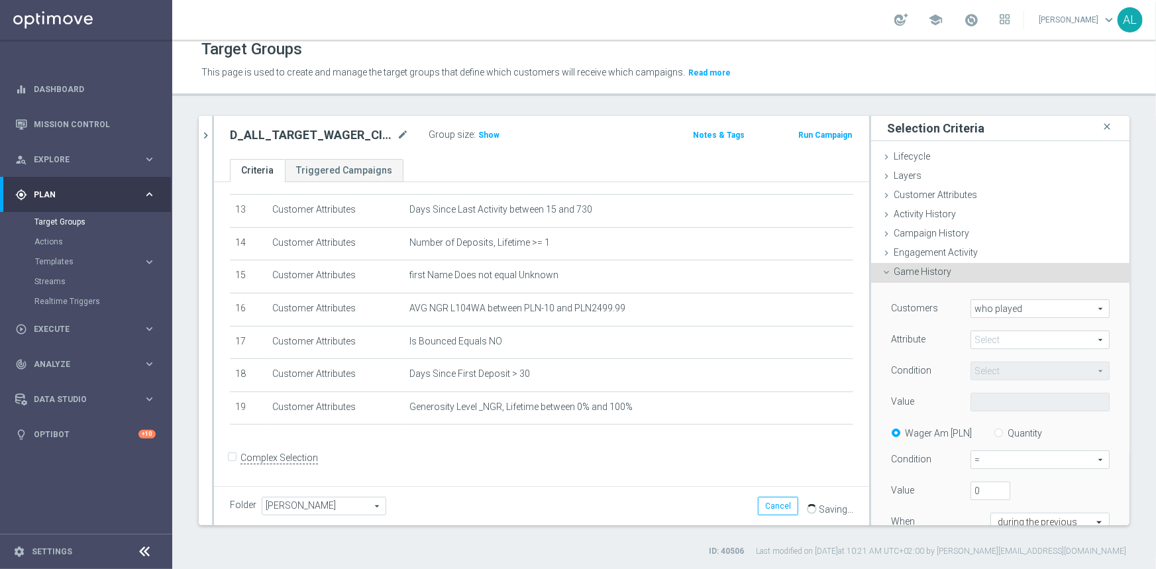
click at [1023, 309] on span "who played" at bounding box center [1040, 308] width 138 height 17
click at [1010, 325] on span "who played" at bounding box center [1040, 328] width 125 height 11
click at [995, 337] on span at bounding box center [1040, 339] width 138 height 17
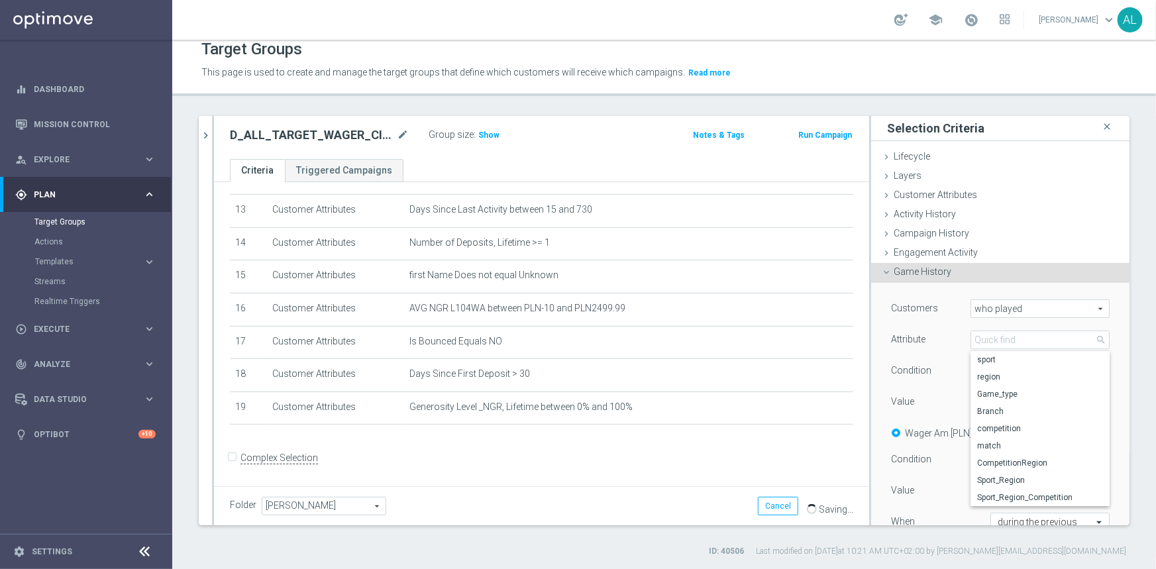
click at [1012, 360] on span "sport" at bounding box center [1040, 359] width 126 height 11
type input "sport"
click at [996, 372] on span "Equals" at bounding box center [1040, 370] width 138 height 17
click at [985, 489] on span "One of" at bounding box center [1040, 494] width 126 height 11
type input "One of"
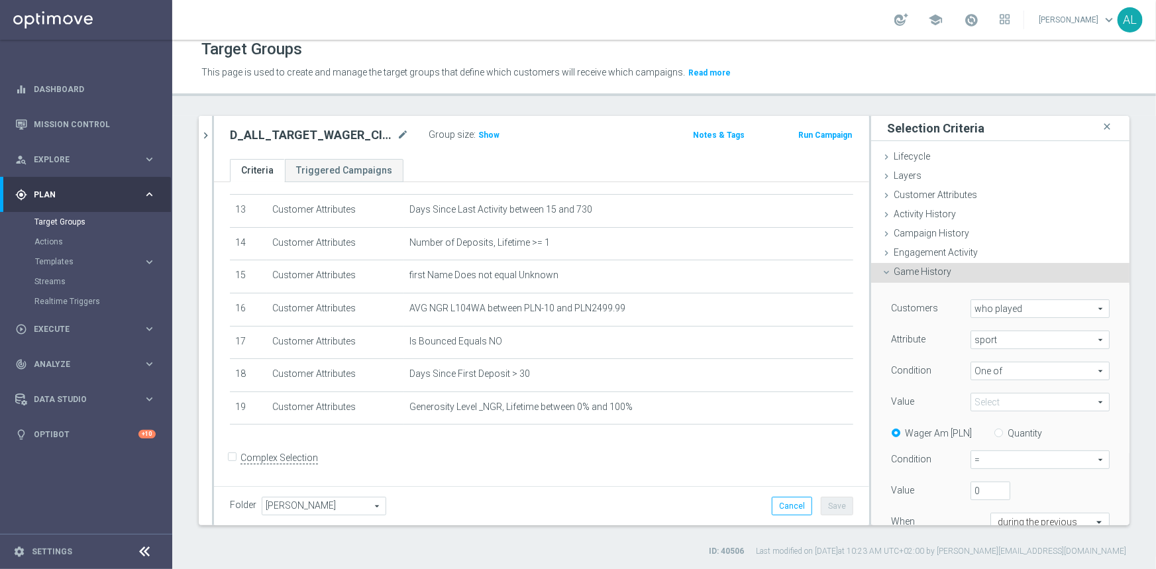
click at [1000, 407] on span at bounding box center [1040, 401] width 138 height 17
click at [998, 404] on input "search" at bounding box center [1039, 402] width 139 height 19
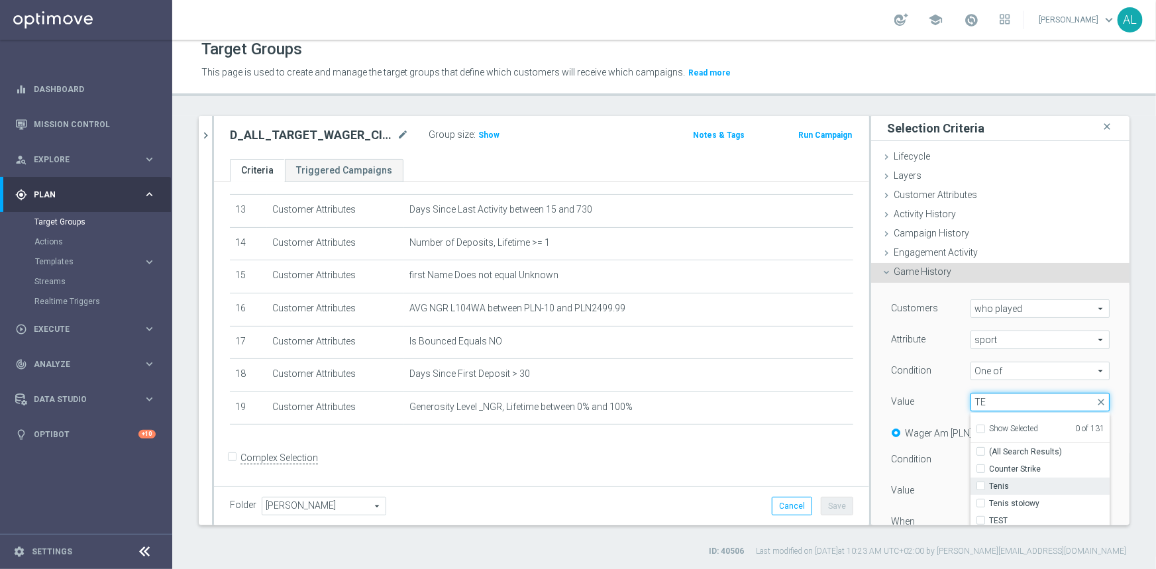
type input "TE"
click at [1041, 488] on span "Tenis" at bounding box center [1049, 486] width 121 height 11
click at [989, 488] on input "Tenis" at bounding box center [984, 486] width 9 height 9
checkbox input "true"
type input "Tenis"
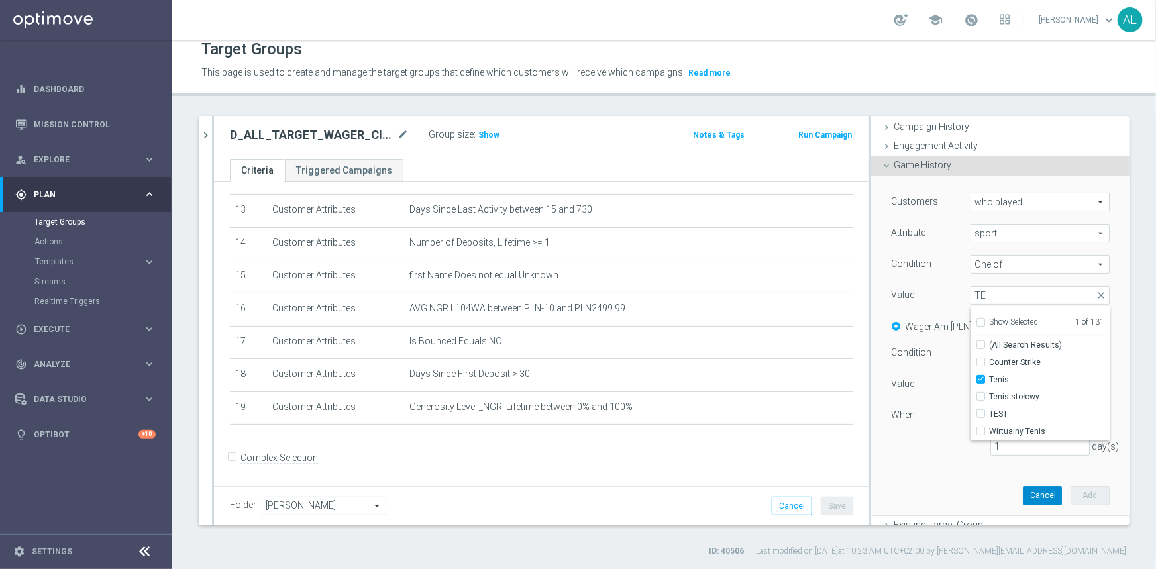
scroll to position [120, 0]
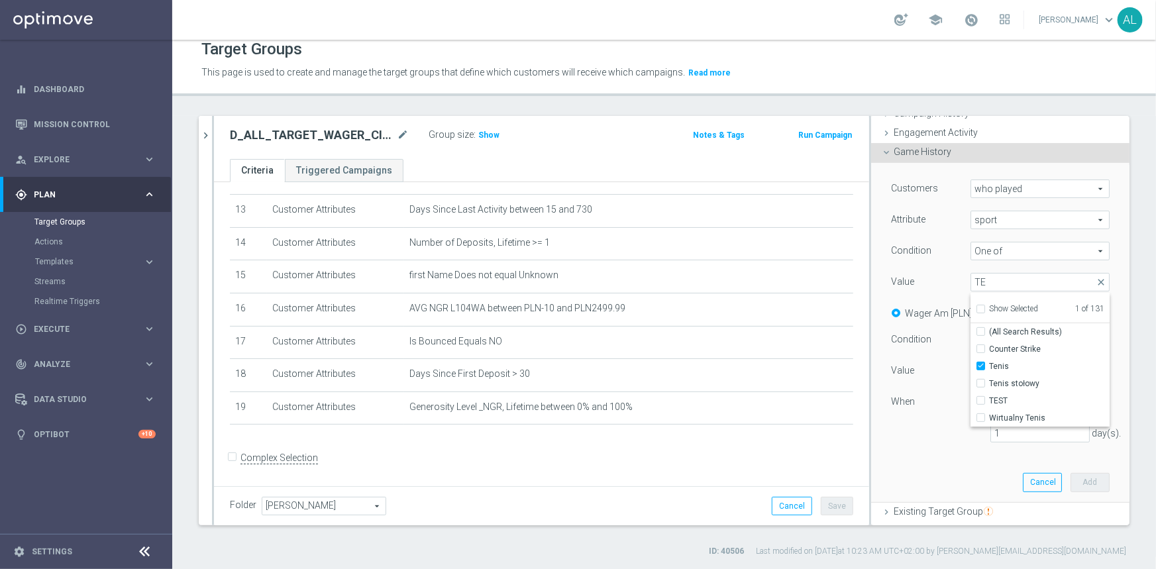
click at [915, 464] on div "Customers who played who played arrow_drop_down search Attribute sport sport ar…" at bounding box center [1000, 332] width 238 height 339
click at [997, 310] on input "Quantity" at bounding box center [1001, 311] width 9 height 9
radio input "true"
click at [993, 331] on span "=" at bounding box center [1040, 339] width 138 height 17
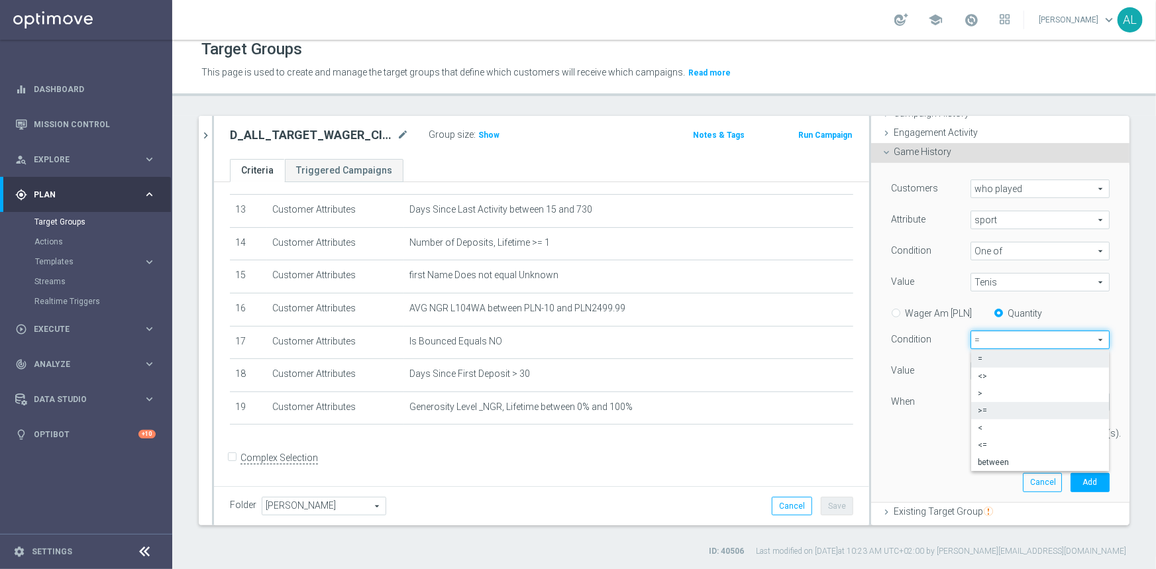
click at [1002, 405] on span ">=" at bounding box center [1040, 410] width 125 height 11
type input ">="
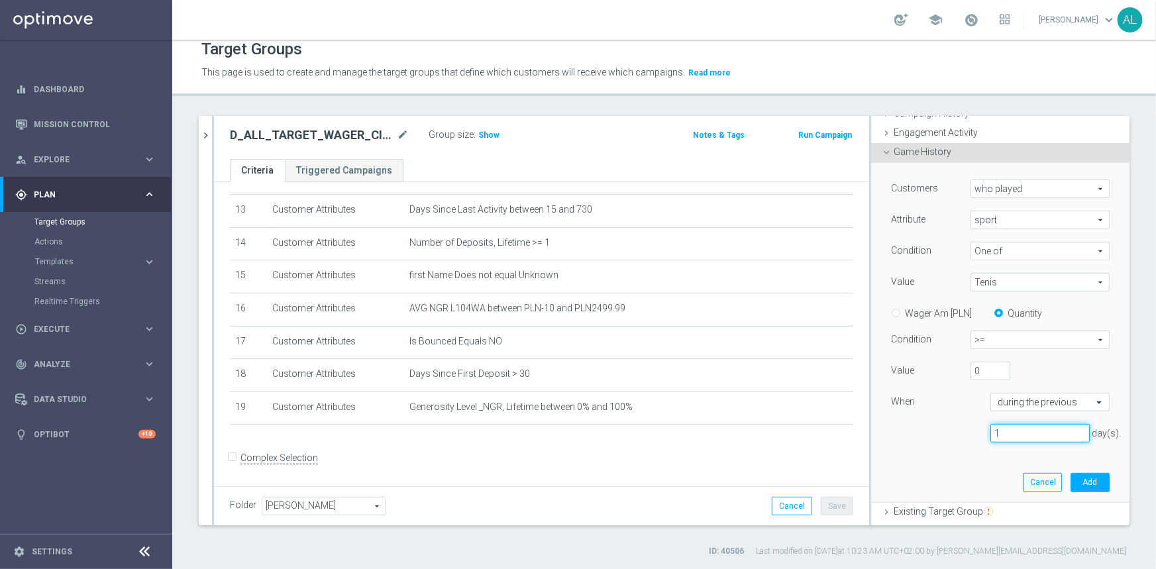
drag, startPoint x: 999, startPoint y: 431, endPoint x: 964, endPoint y: 434, distance: 35.3
click at [967, 433] on div "1 day(s)." at bounding box center [1000, 433] width 238 height 19
type input "730"
drag, startPoint x: 970, startPoint y: 377, endPoint x: 953, endPoint y: 382, distance: 18.5
click at [953, 382] on div "Value 0" at bounding box center [1000, 372] width 238 height 21
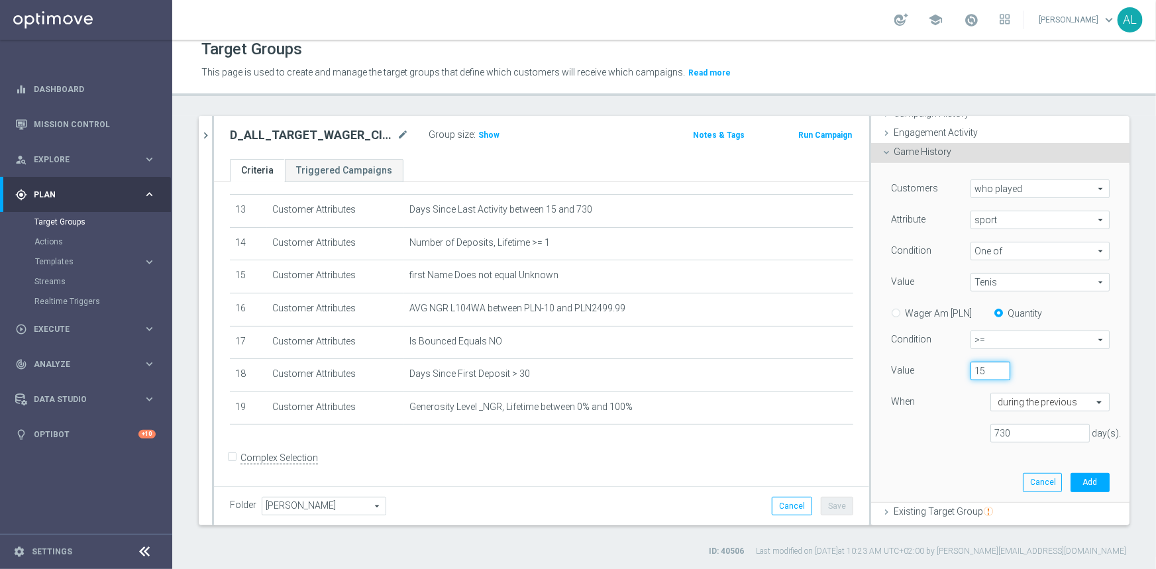
type input "1"
type input "20"
click at [1084, 483] on button "Add" at bounding box center [1089, 482] width 39 height 19
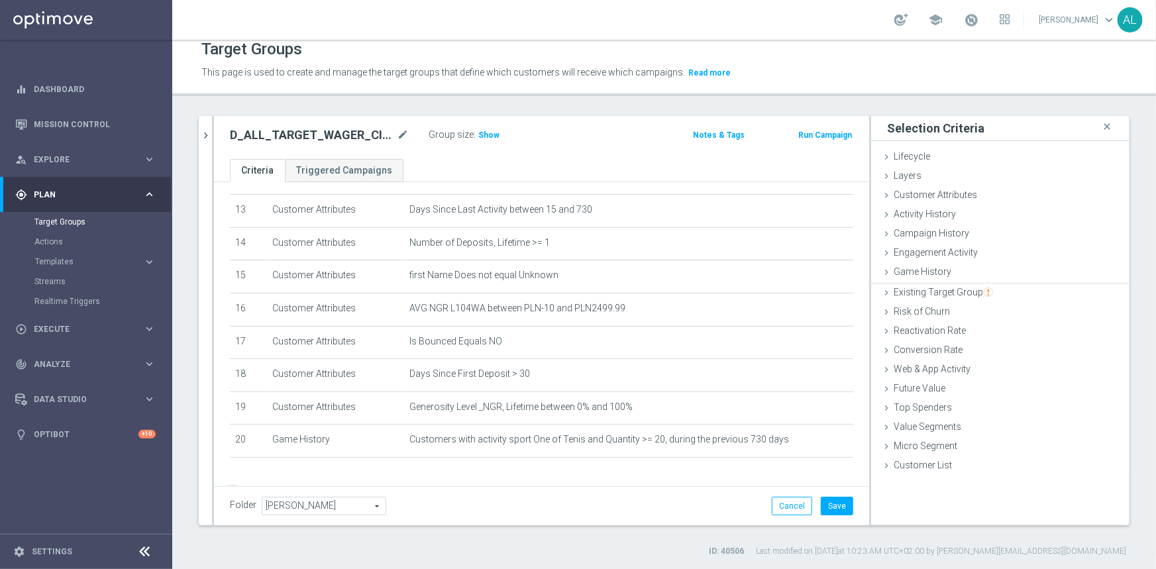
scroll to position [0, 0]
click at [825, 499] on button "Save" at bounding box center [837, 506] width 32 height 19
click at [492, 132] on span "Show" at bounding box center [488, 134] width 21 height 9
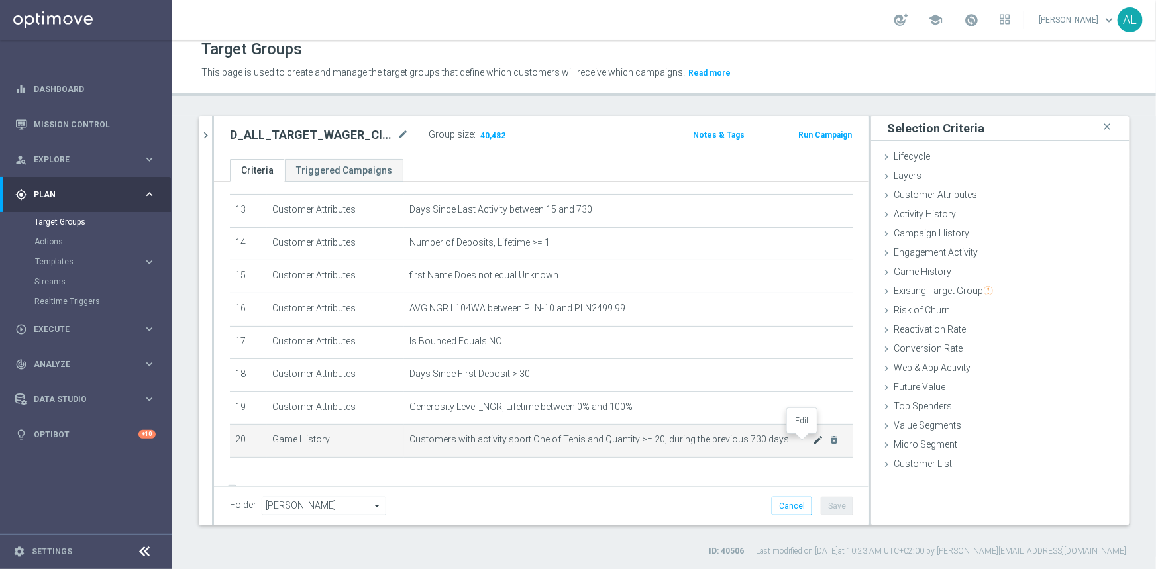
click at [813, 444] on icon "mode_edit" at bounding box center [818, 440] width 11 height 11
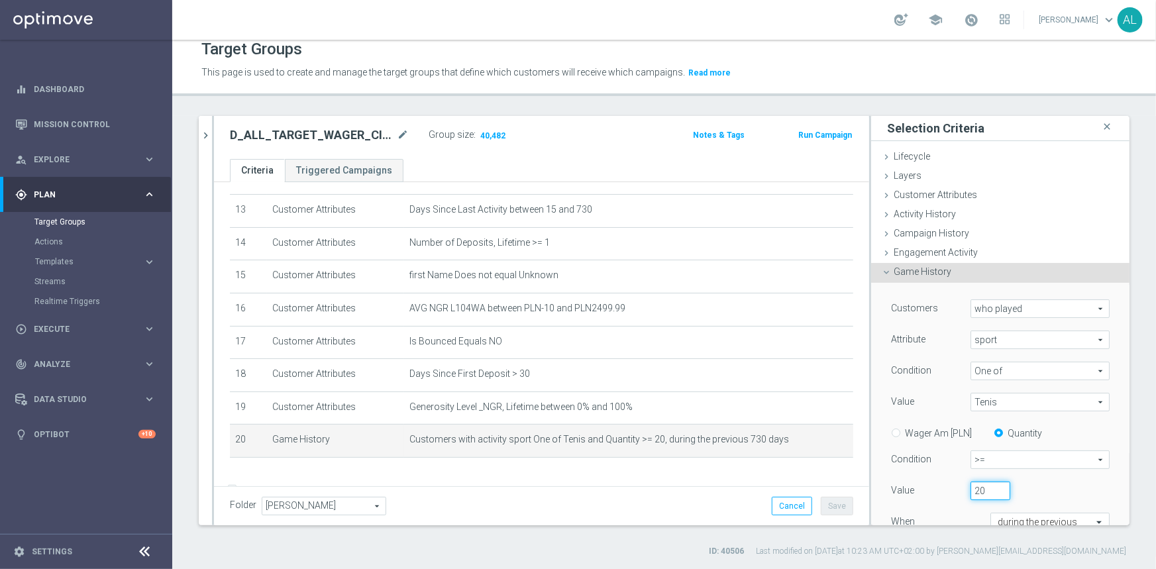
drag, startPoint x: 974, startPoint y: 496, endPoint x: 943, endPoint y: 494, distance: 31.2
click at [943, 494] on div "Value 20" at bounding box center [1000, 492] width 238 height 21
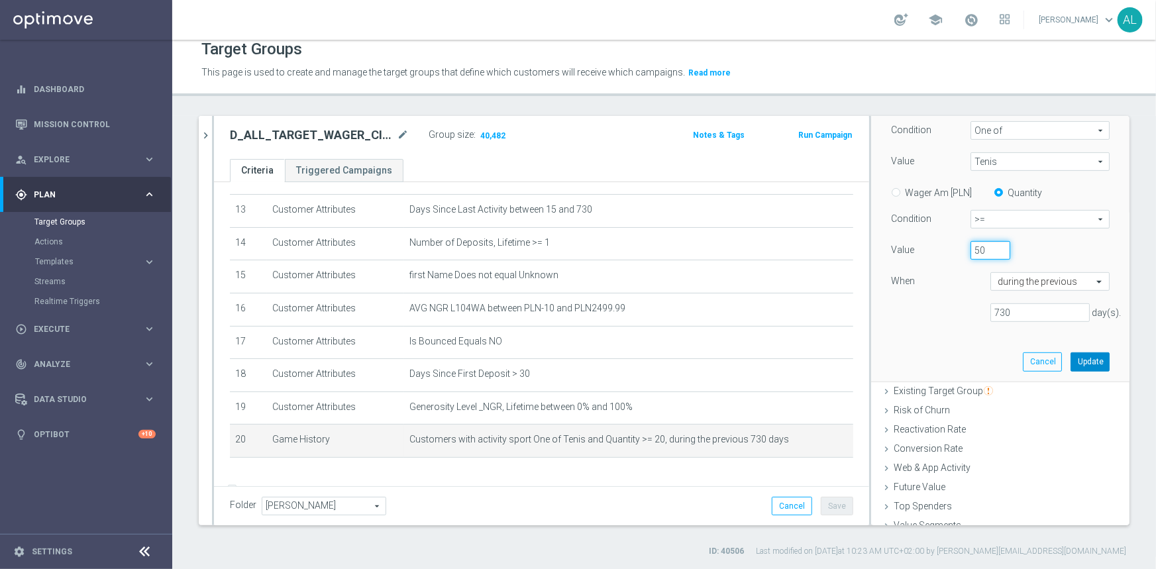
type input "50"
click at [1084, 362] on button "Update" at bounding box center [1089, 361] width 39 height 19
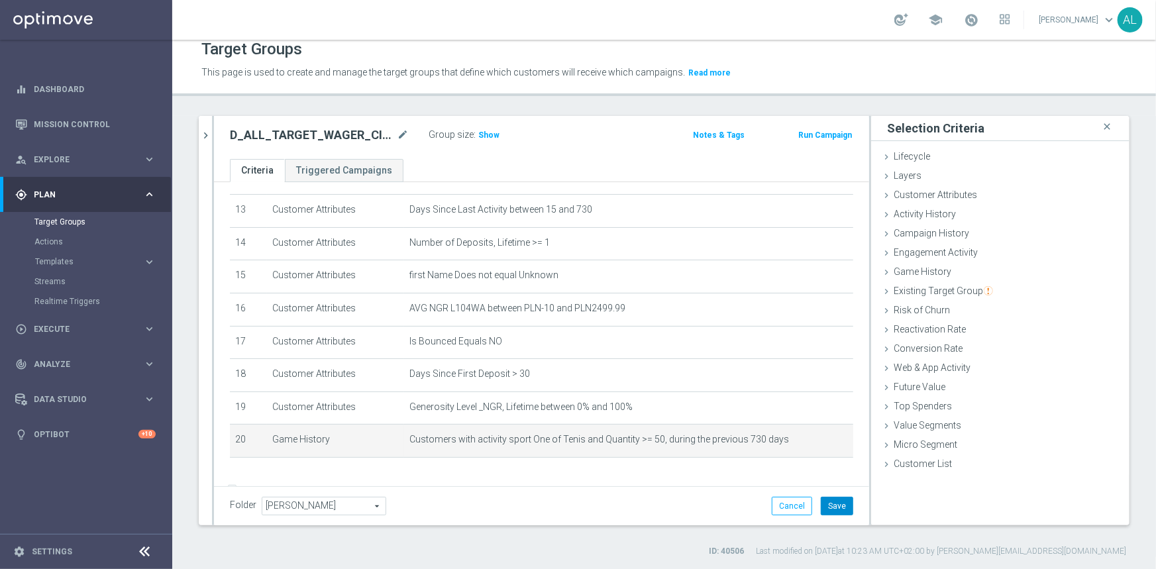
click at [840, 505] on button "Save" at bounding box center [837, 506] width 32 height 19
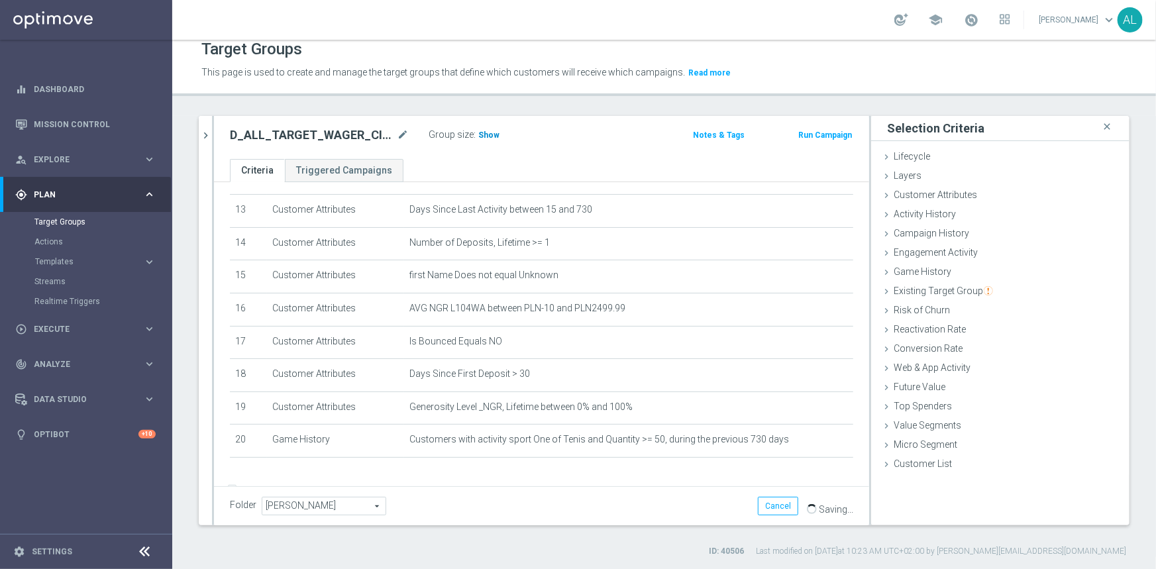
click at [488, 132] on span "Show" at bounding box center [488, 134] width 21 height 9
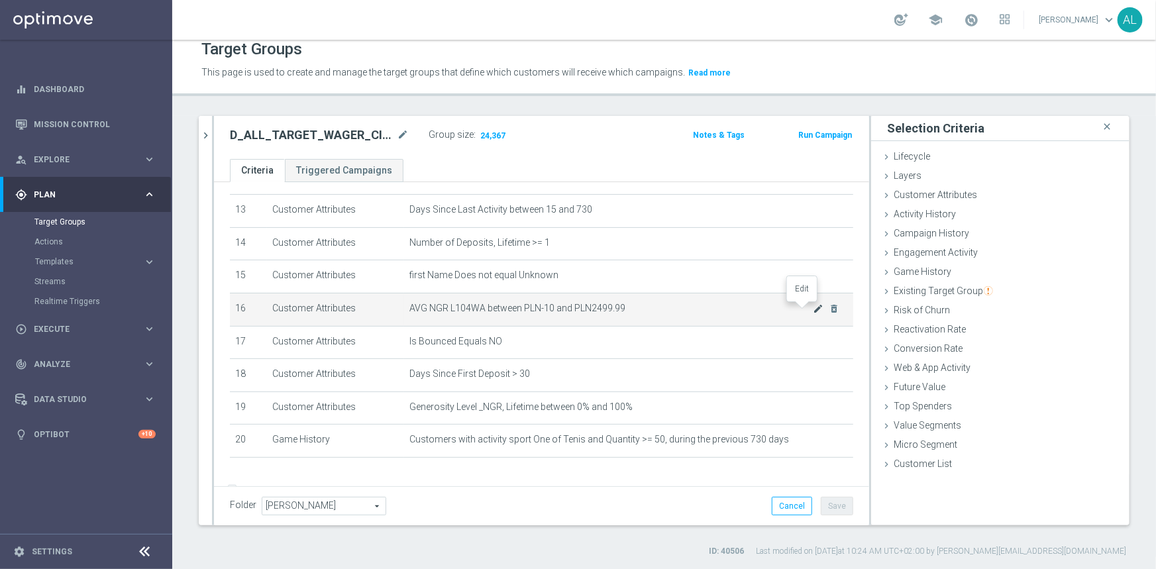
click at [813, 312] on icon "mode_edit" at bounding box center [818, 308] width 11 height 11
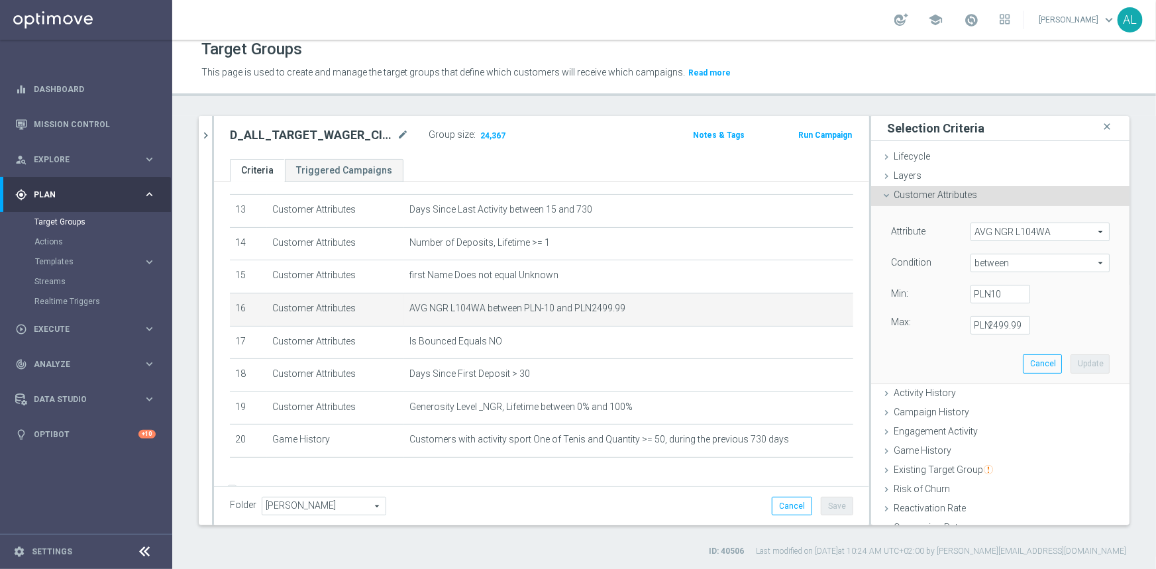
click at [1007, 236] on span "AVG NGR L104WA" at bounding box center [1040, 231] width 138 height 17
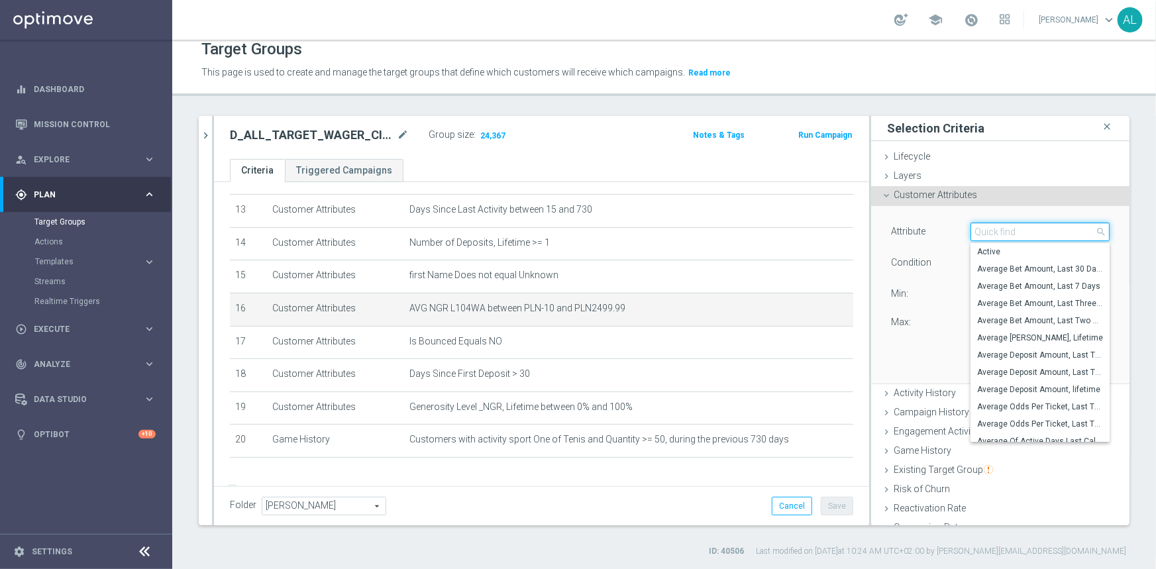
click at [1006, 225] on input "search" at bounding box center [1039, 232] width 139 height 19
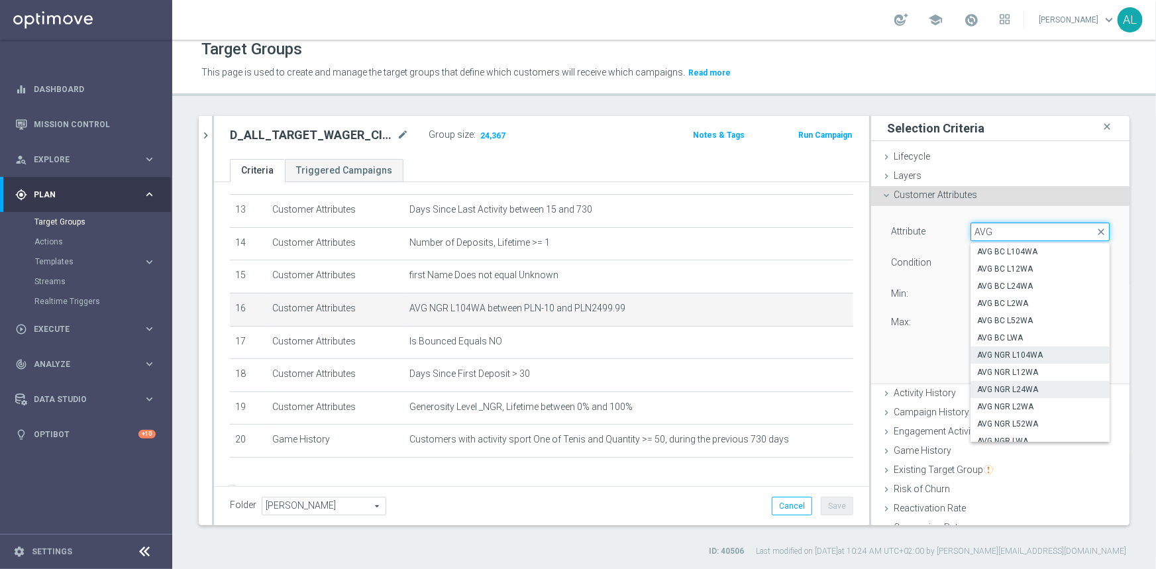
type input "AVG"
click at [1018, 387] on span "AVG NGR L24WA" at bounding box center [1040, 389] width 126 height 11
type input "AVG NGR L24WA"
type input "="
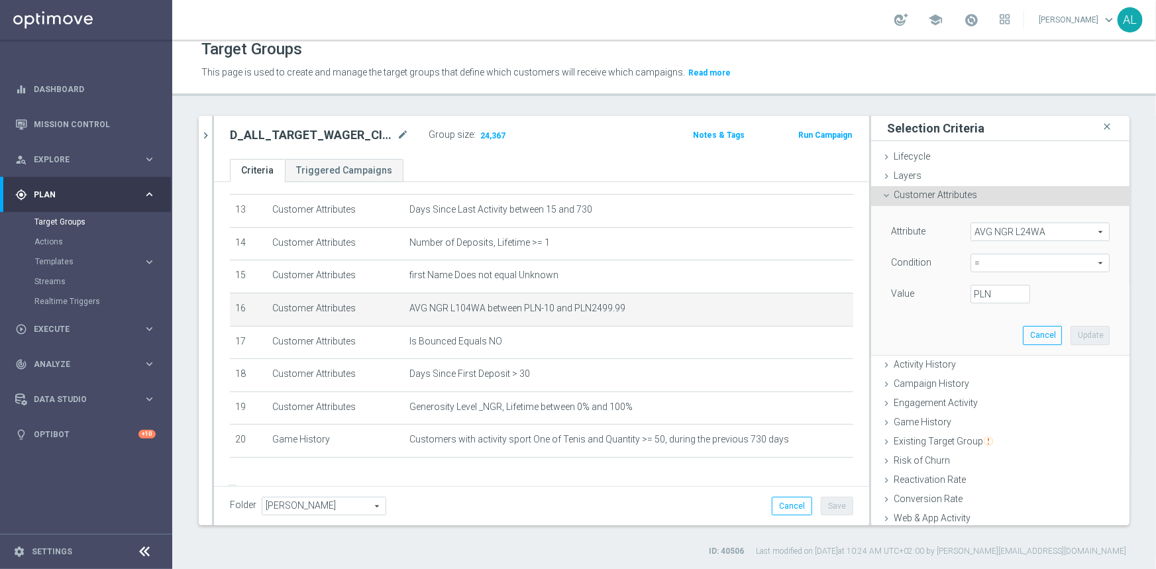
click at [1000, 261] on span "=" at bounding box center [1040, 262] width 138 height 17
click at [993, 390] on span "between" at bounding box center [1040, 386] width 126 height 11
type input "between"
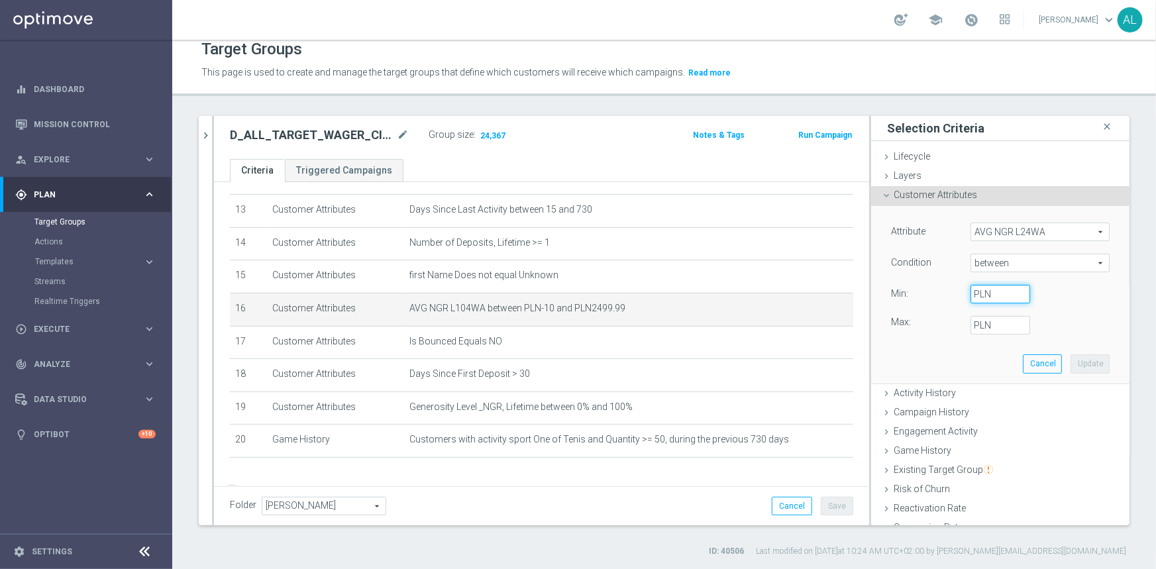
click at [980, 291] on input "PLN" at bounding box center [1000, 294] width 60 height 19
type input "-10"
click at [974, 327] on label "PLN" at bounding box center [980, 325] width 13 height 12
click at [970, 327] on input "PLN" at bounding box center [1000, 325] width 60 height 19
click at [974, 327] on label "PLN" at bounding box center [980, 325] width 13 height 12
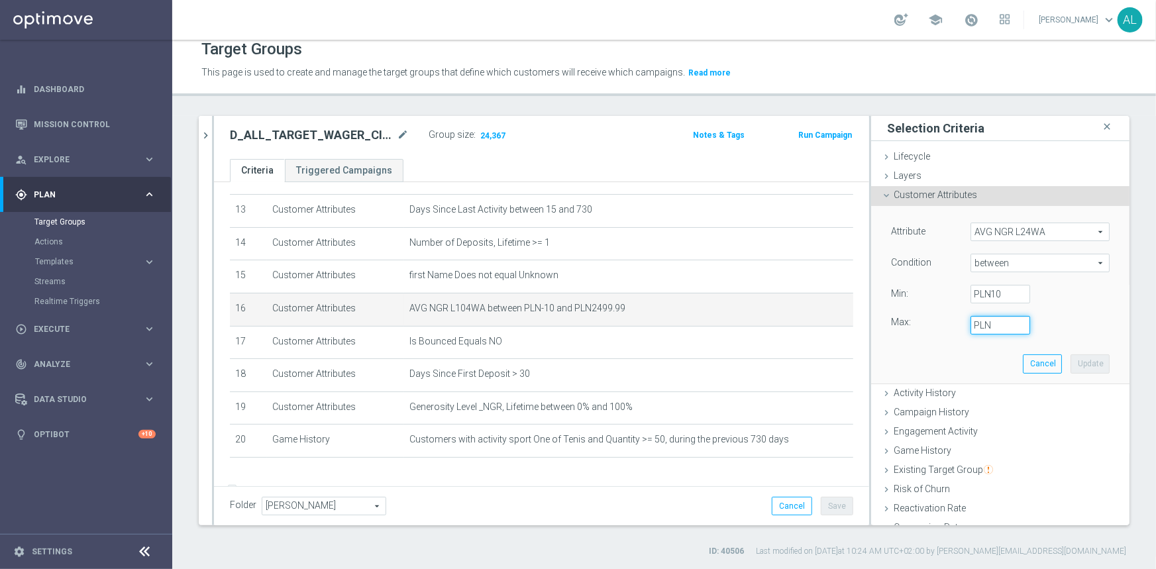
click at [970, 327] on input "PLN" at bounding box center [1000, 325] width 60 height 19
click at [978, 322] on label "PLN" at bounding box center [980, 325] width 13 height 12
click at [978, 322] on input "PLN" at bounding box center [1000, 325] width 60 height 19
type input "2499.99"
click at [1070, 366] on button "Update" at bounding box center [1089, 363] width 39 height 19
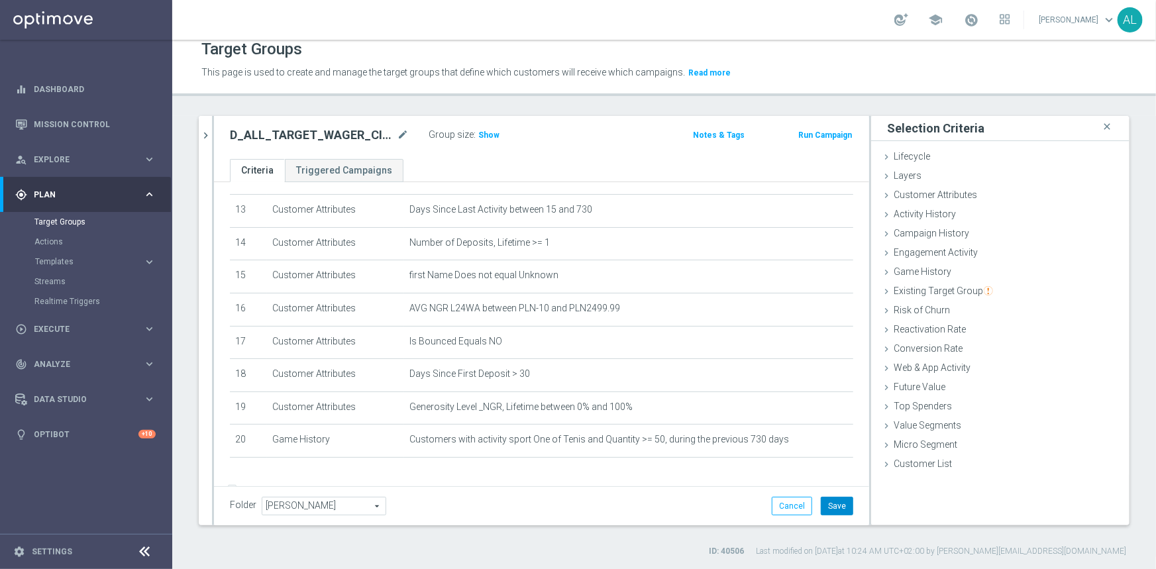
click at [829, 506] on button "Save" at bounding box center [837, 506] width 32 height 19
click at [477, 128] on h3 "Show" at bounding box center [489, 135] width 24 height 15
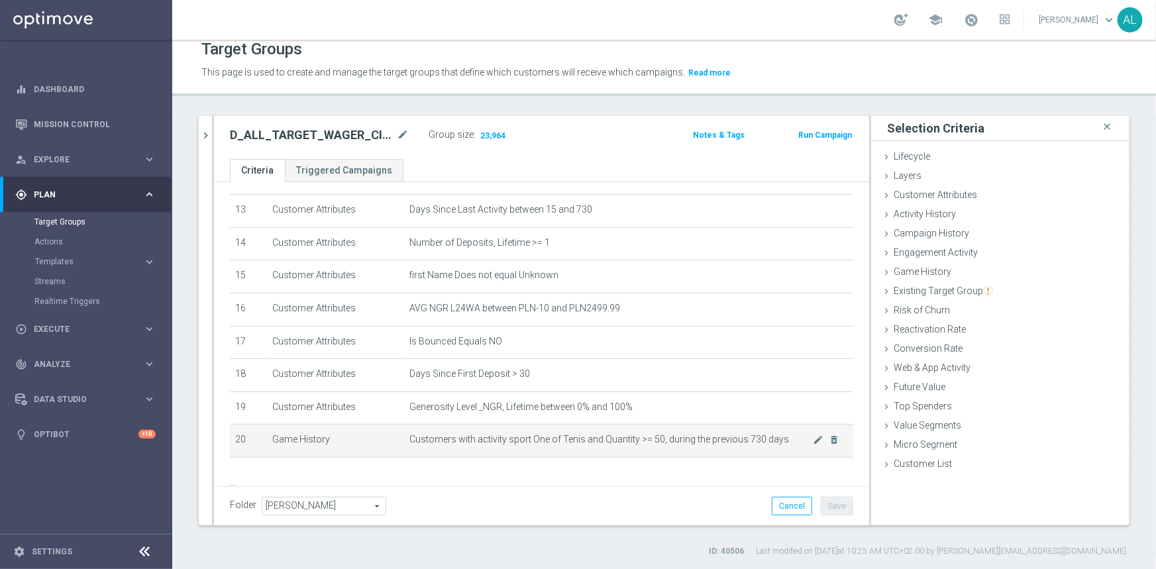
click at [813, 444] on div "mode_edit delete_forever" at bounding box center [826, 439] width 26 height 11
click at [813, 444] on icon "mode_edit" at bounding box center [818, 440] width 11 height 11
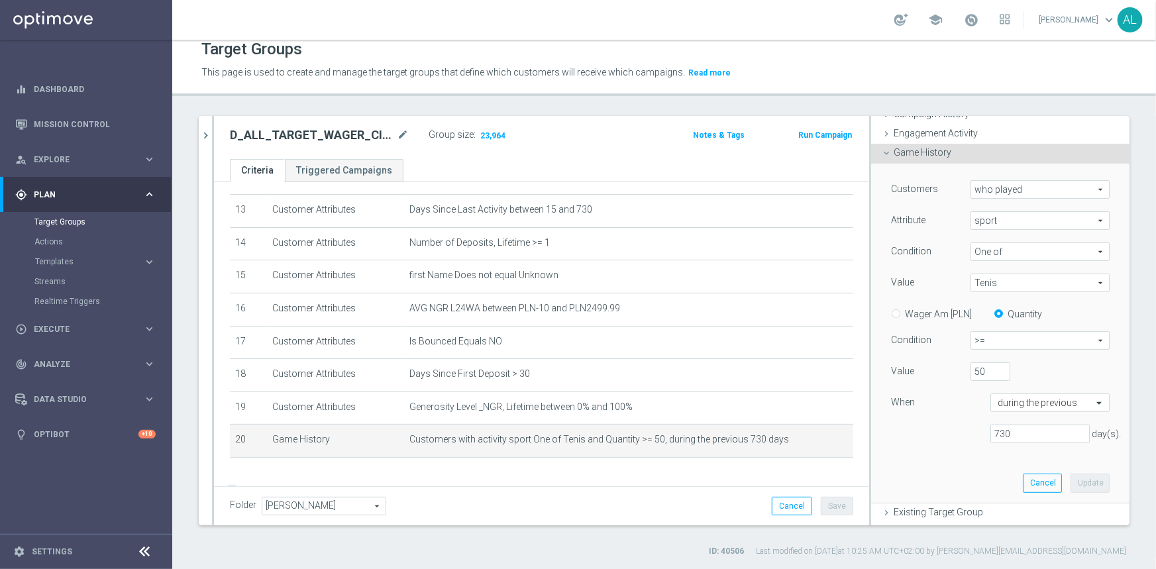
scroll to position [120, 0]
drag, startPoint x: 976, startPoint y: 371, endPoint x: 937, endPoint y: 380, distance: 39.4
click at [938, 379] on div "Value 50" at bounding box center [1000, 372] width 238 height 21
type input "80"
click at [1070, 475] on button "Update" at bounding box center [1089, 482] width 39 height 19
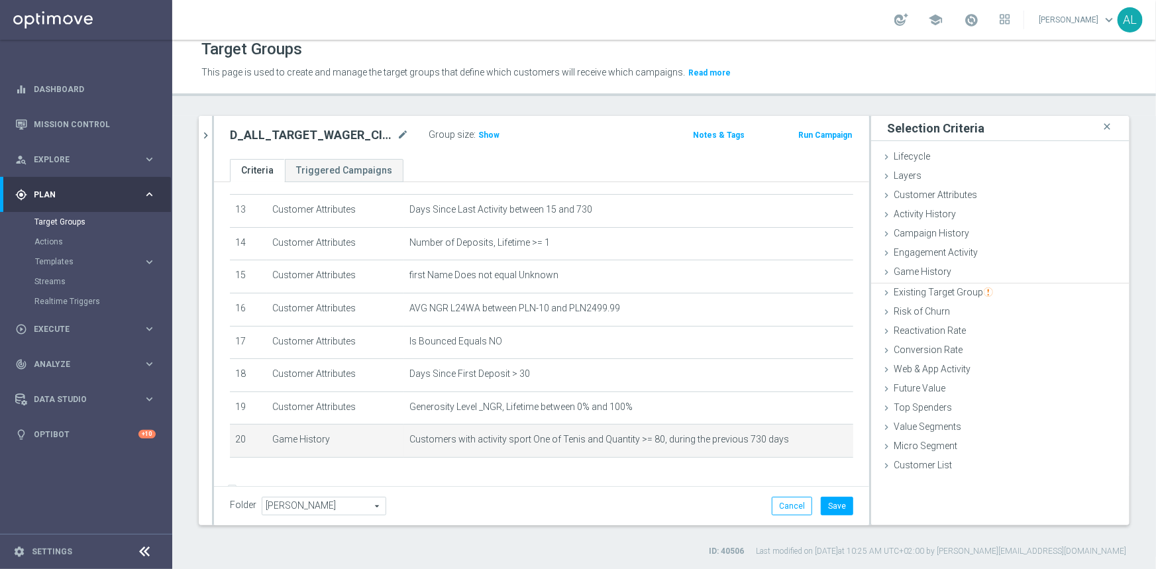
scroll to position [0, 0]
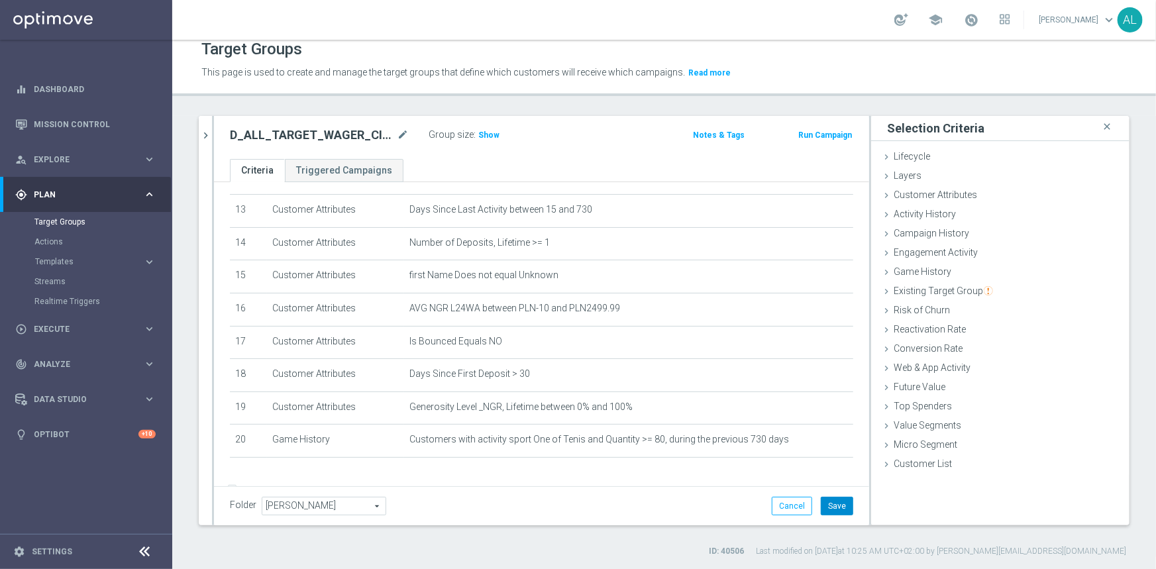
click at [821, 500] on button "Save" at bounding box center [837, 506] width 32 height 19
click at [483, 137] on span "Show" at bounding box center [488, 134] width 21 height 9
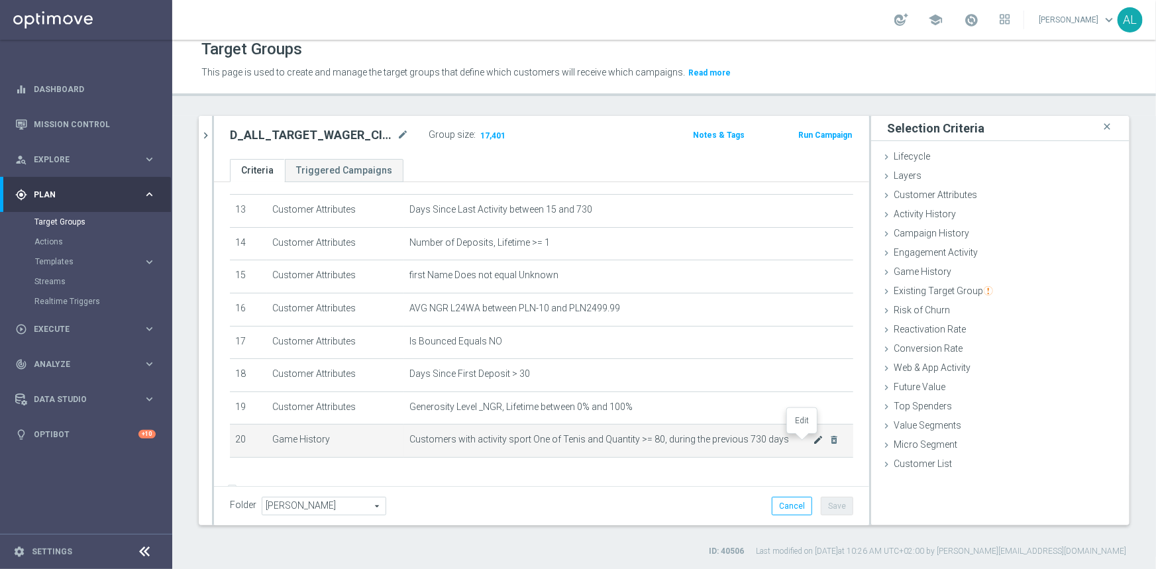
click at [813, 443] on icon "mode_edit" at bounding box center [818, 440] width 11 height 11
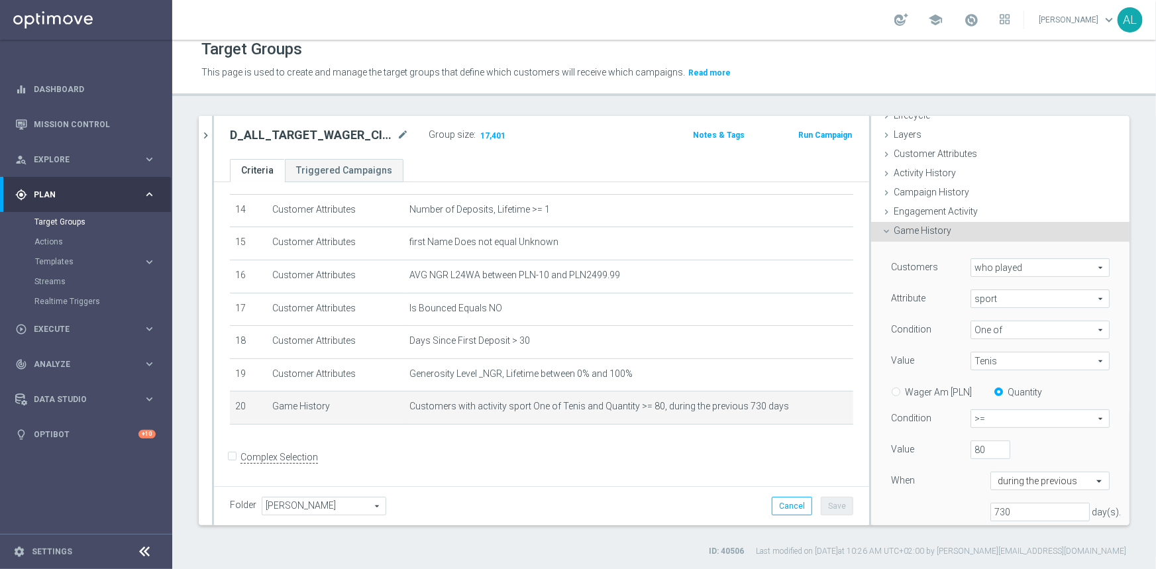
scroll to position [60, 0]
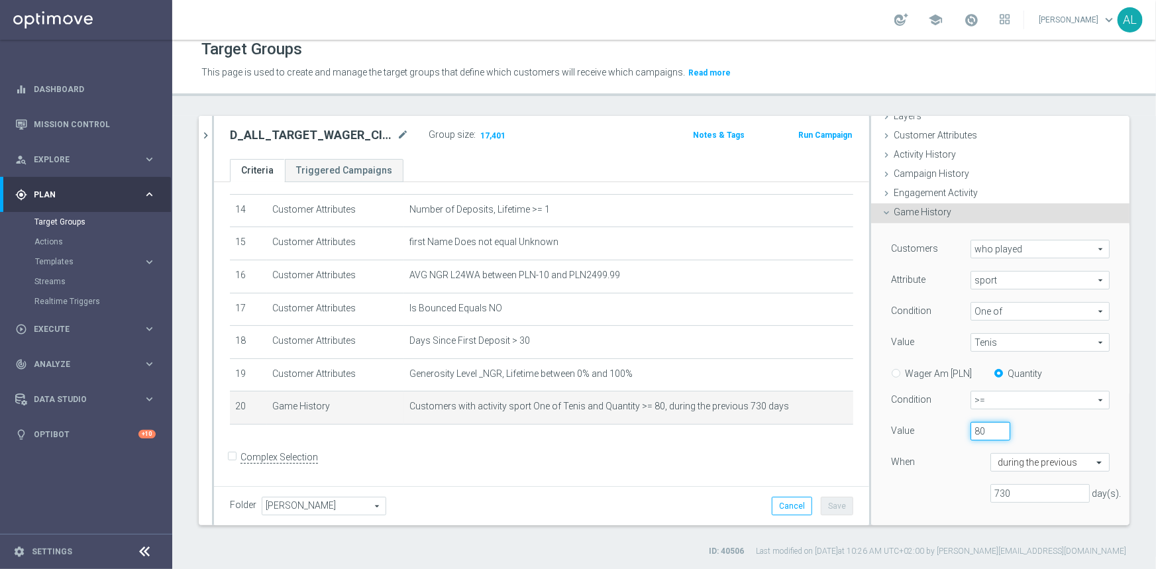
drag, startPoint x: 975, startPoint y: 428, endPoint x: 937, endPoint y: 429, distance: 38.4
click at [937, 429] on div "Value 80" at bounding box center [1000, 432] width 238 height 21
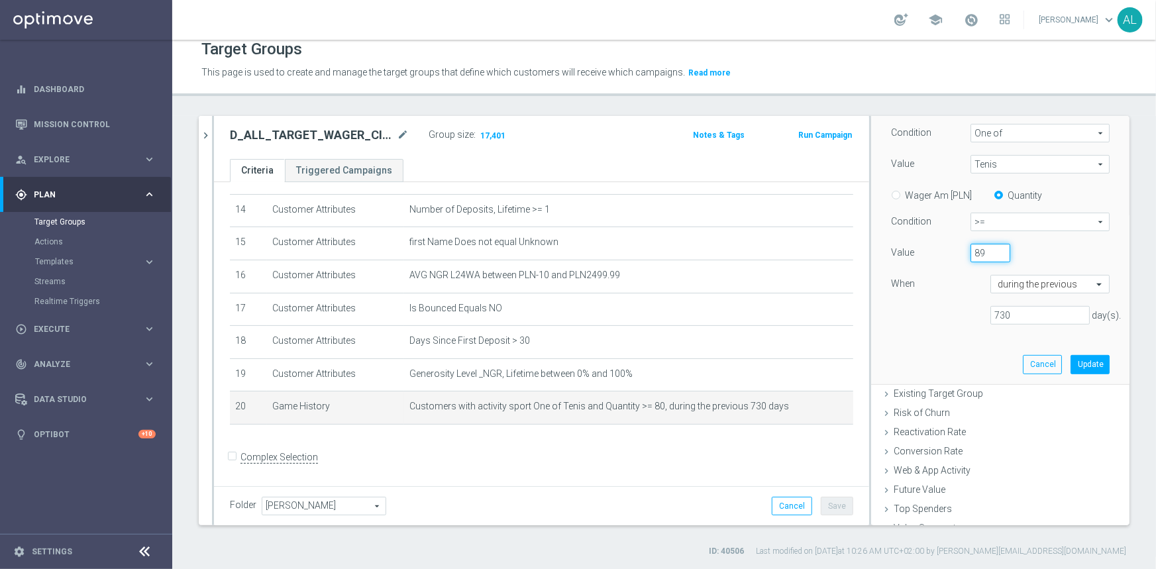
scroll to position [289, 0]
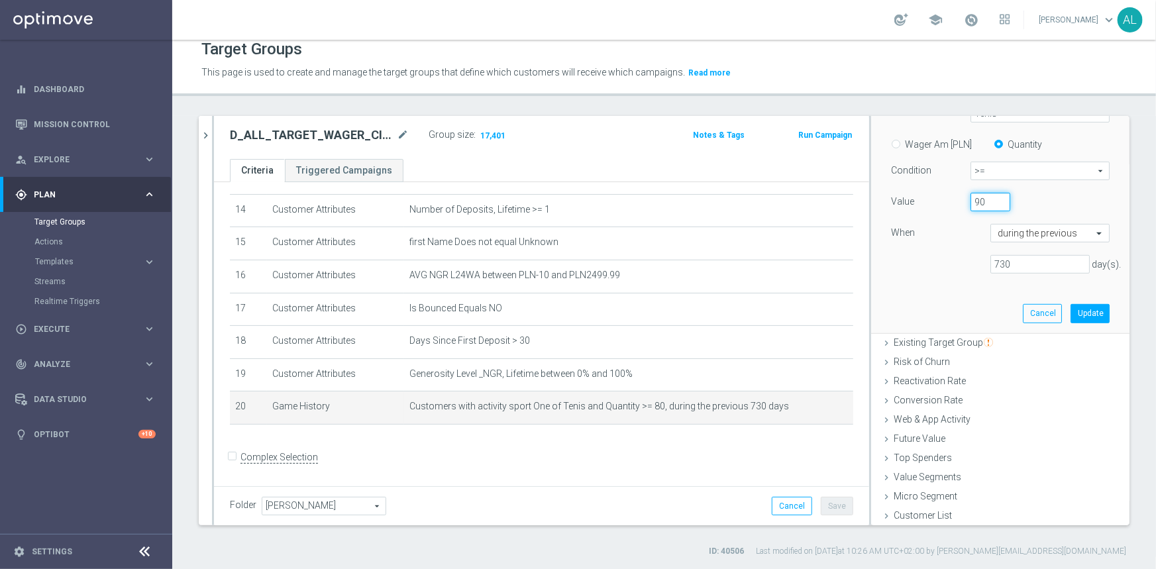
type input "90"
click at [986, 195] on input "90" at bounding box center [990, 202] width 40 height 19
click at [1072, 310] on button "Update" at bounding box center [1089, 313] width 39 height 19
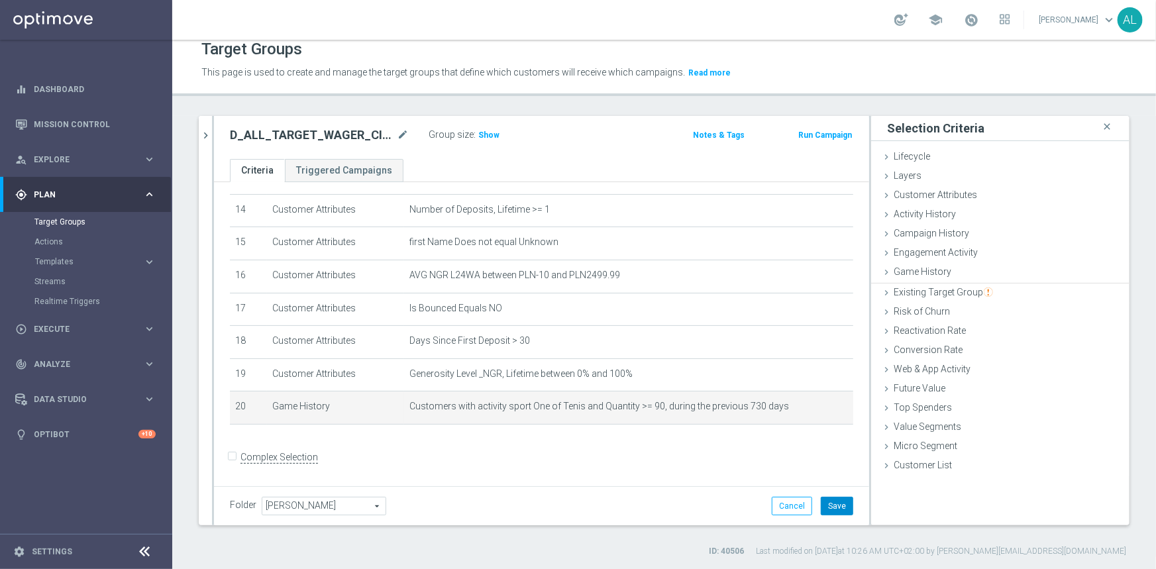
scroll to position [0, 0]
click at [835, 506] on button "Save" at bounding box center [837, 506] width 32 height 19
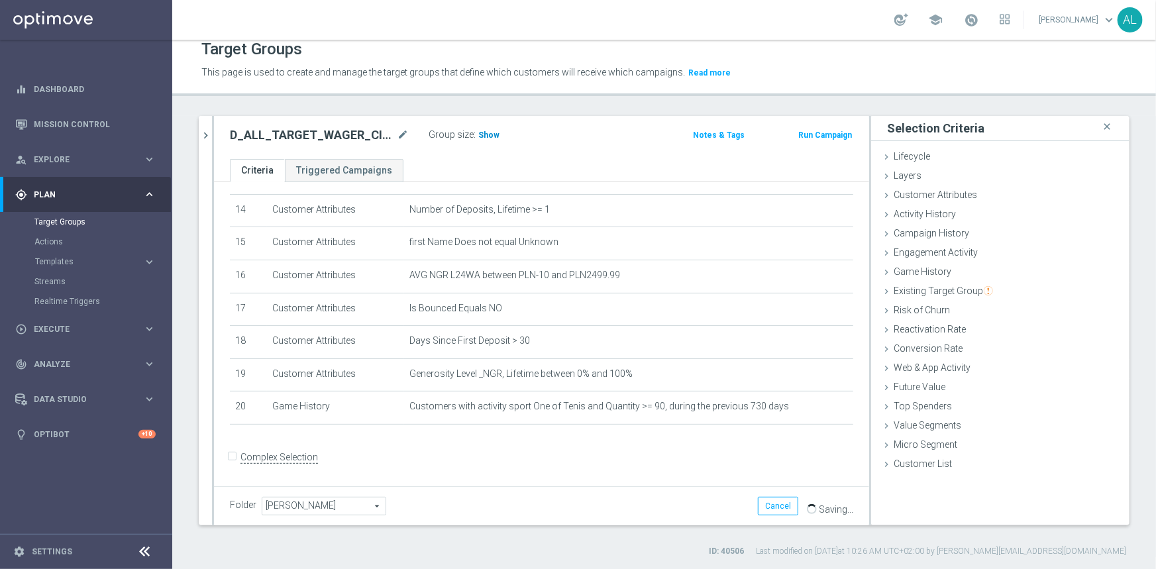
click at [478, 130] on span "Show" at bounding box center [488, 134] width 21 height 9
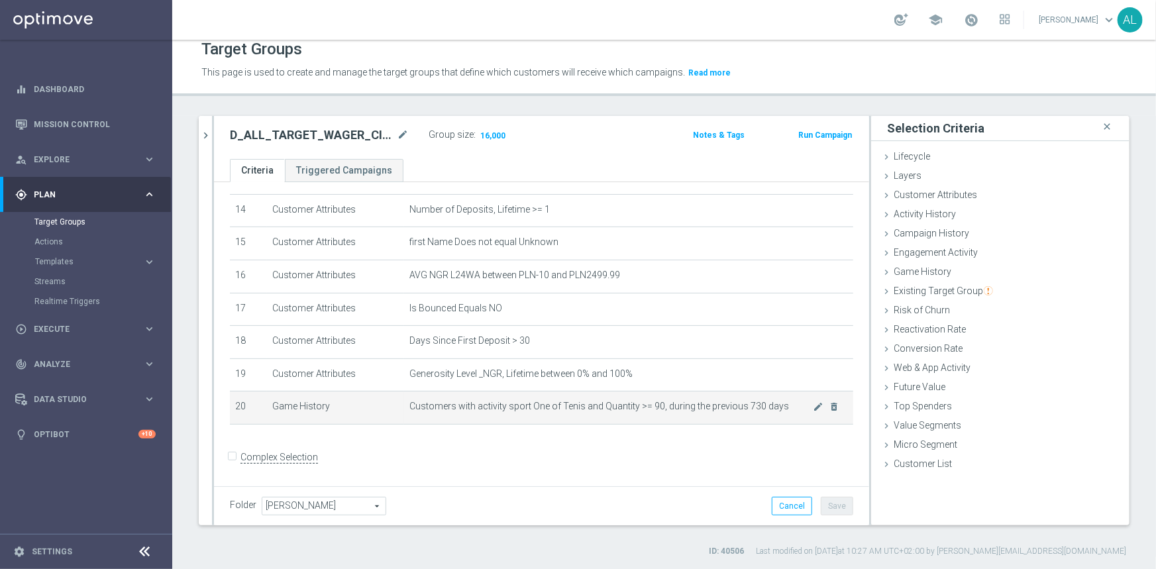
click at [795, 409] on span "Customers with activity sport One of Tenis and Quantity >= 90, during the previ…" at bounding box center [610, 406] width 403 height 11
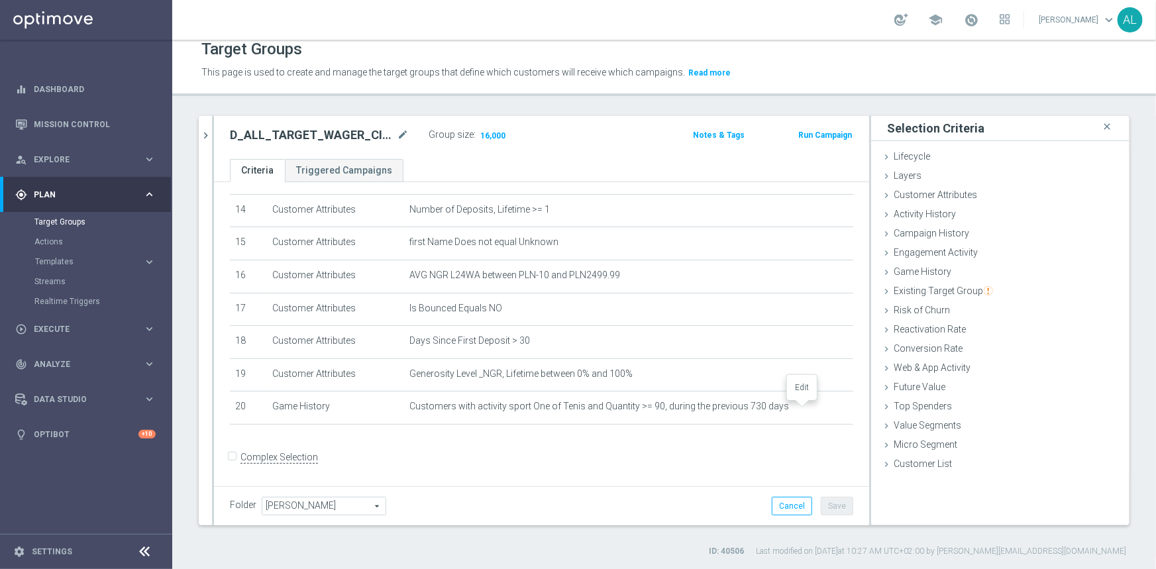
click at [798, 406] on div at bounding box center [802, 404] width 13 height 7
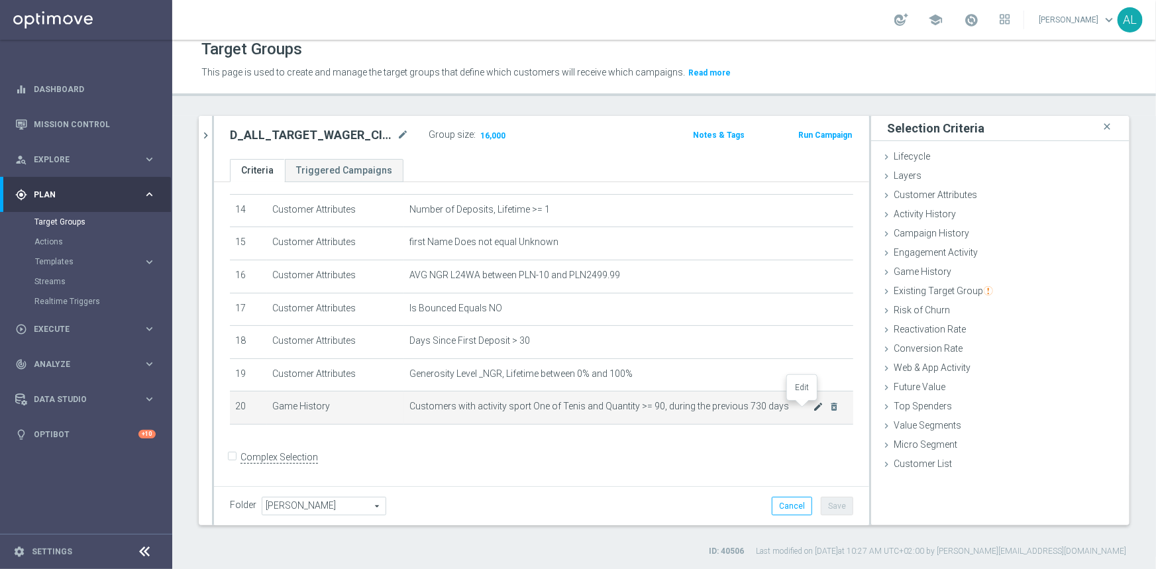
click at [813, 410] on icon "mode_edit" at bounding box center [818, 406] width 11 height 11
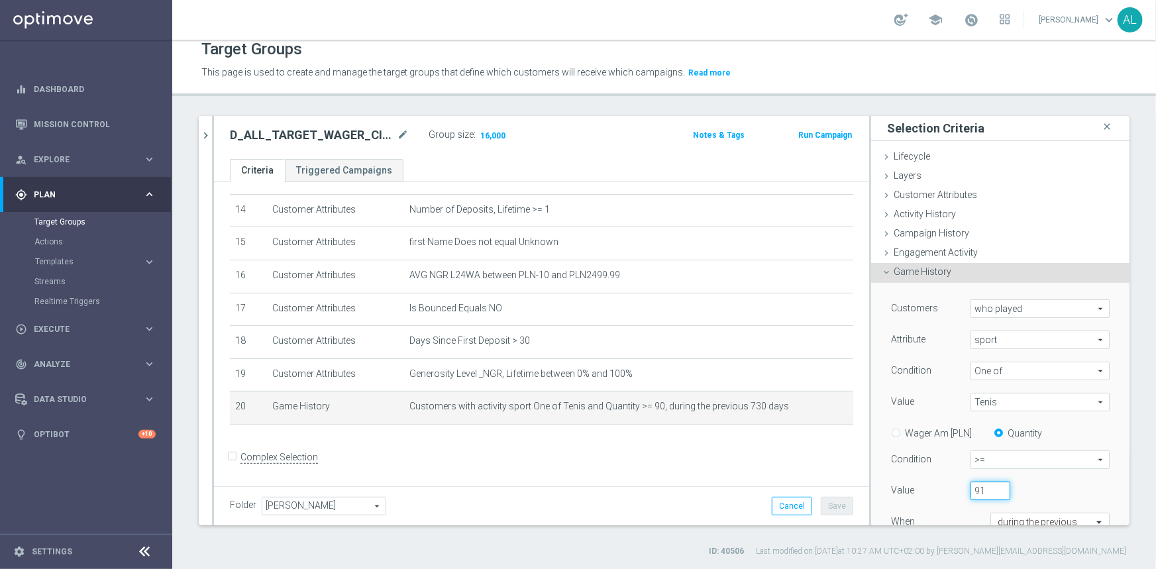
click at [987, 488] on input "91" at bounding box center [990, 491] width 40 height 19
click at [987, 488] on input "92" at bounding box center [990, 491] width 40 height 19
click at [987, 488] on input "93" at bounding box center [990, 491] width 40 height 19
type input "94"
click at [987, 488] on input "94" at bounding box center [990, 491] width 40 height 19
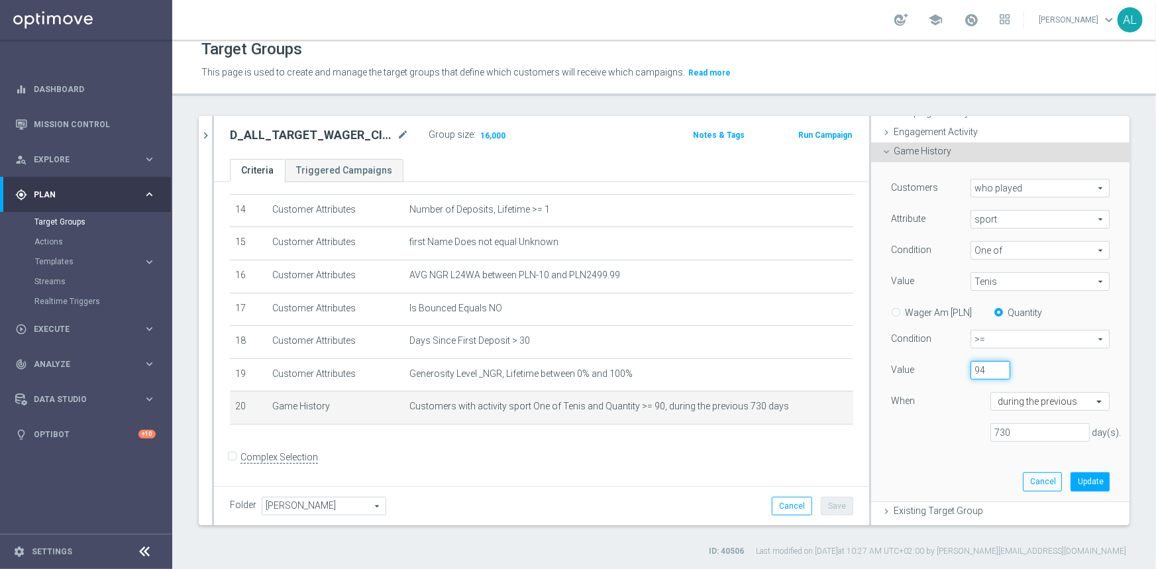
scroll to position [289, 0]
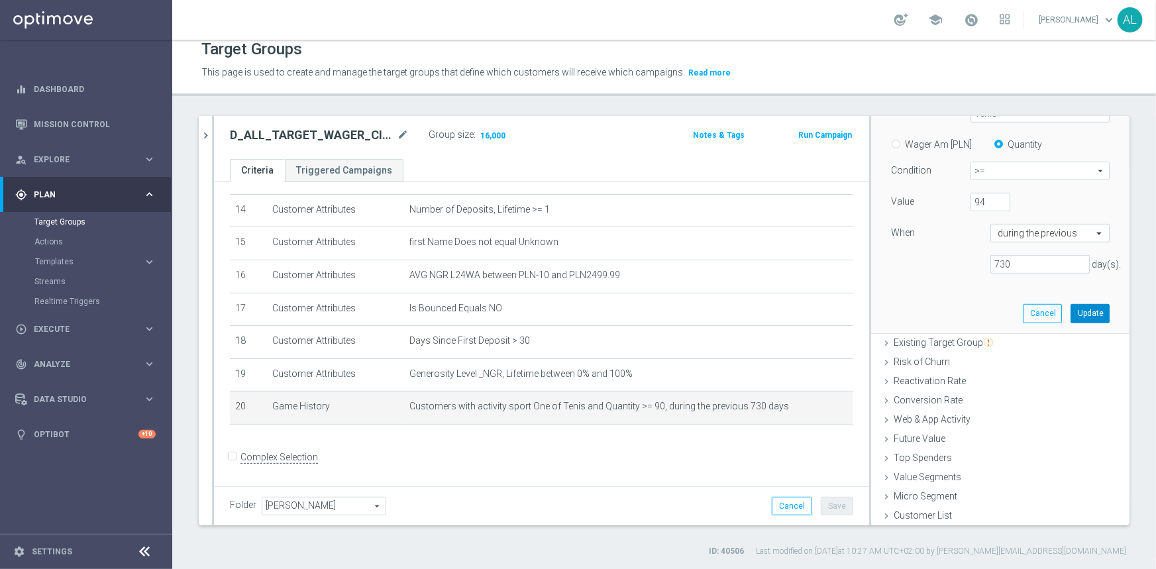
click at [1082, 313] on button "Update" at bounding box center [1089, 313] width 39 height 19
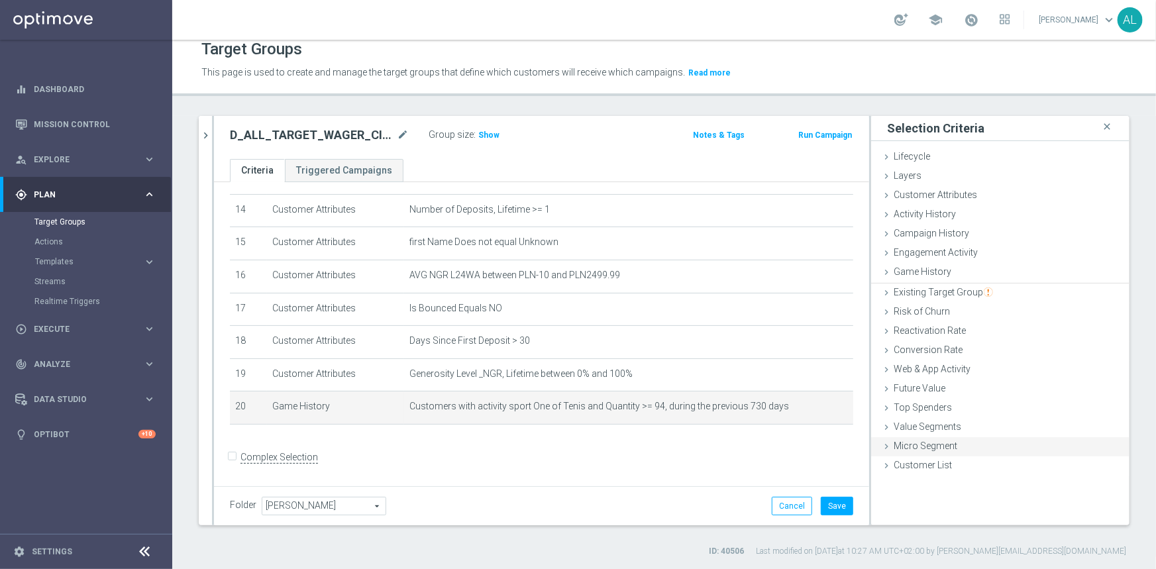
scroll to position [0, 0]
click at [837, 503] on button "Save" at bounding box center [837, 506] width 32 height 19
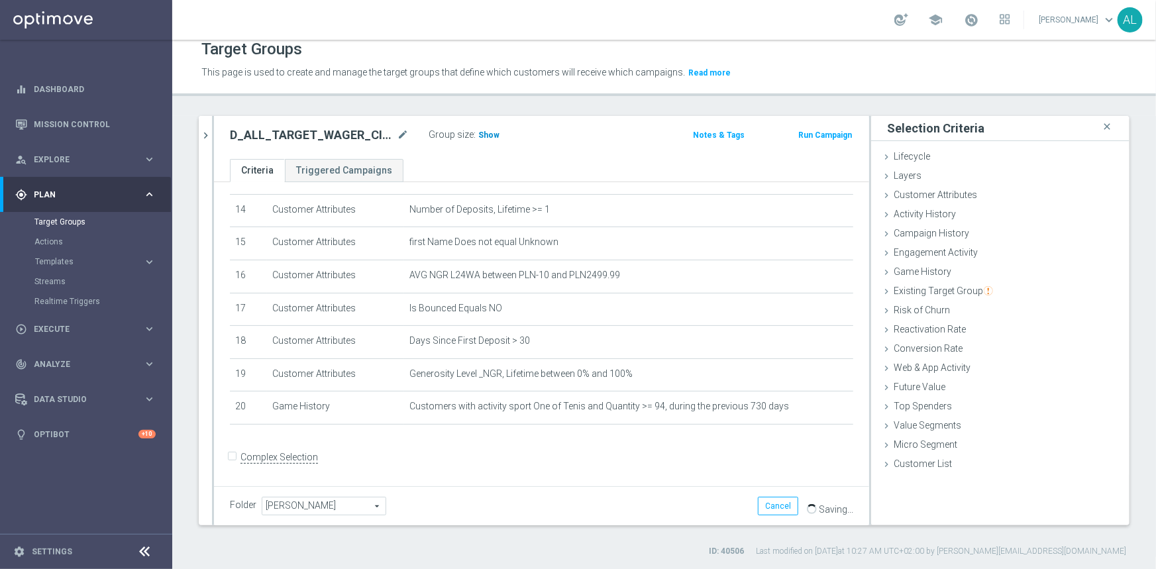
click at [486, 134] on span "Show" at bounding box center [488, 134] width 21 height 9
click at [280, 136] on h2 "D_ALL_TARGET_WAGER_CINCINNATI 50% do 300 PLN_130825" at bounding box center [312, 135] width 164 height 16
copy div "D_ALL_TARGET_WAGER_CINCINNATI 50% do 300 PLN_130825"
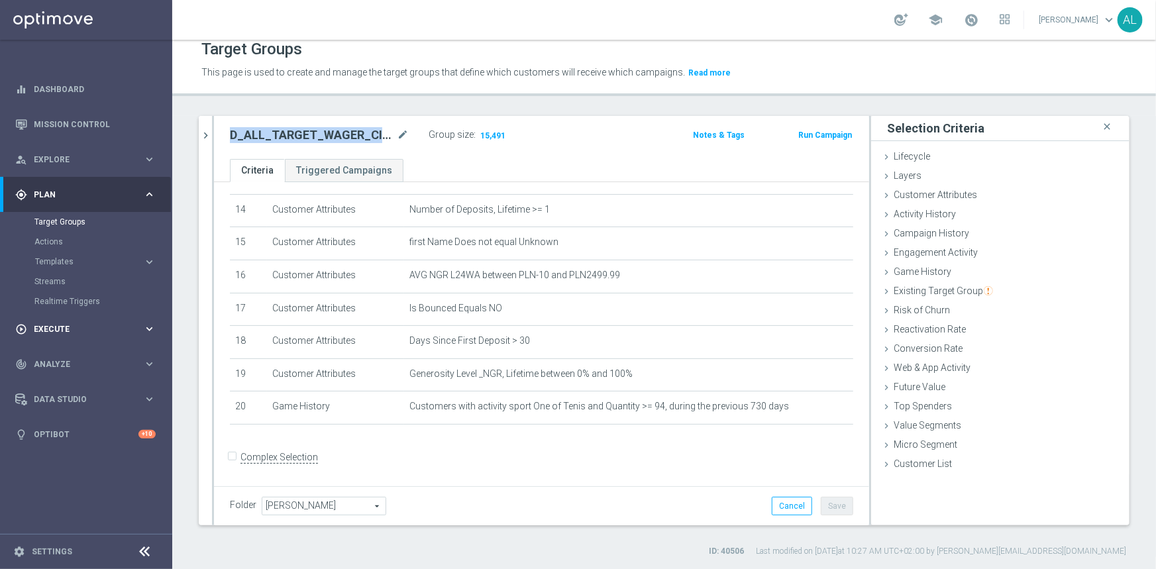
click at [107, 330] on span "Execute" at bounding box center [88, 329] width 109 height 8
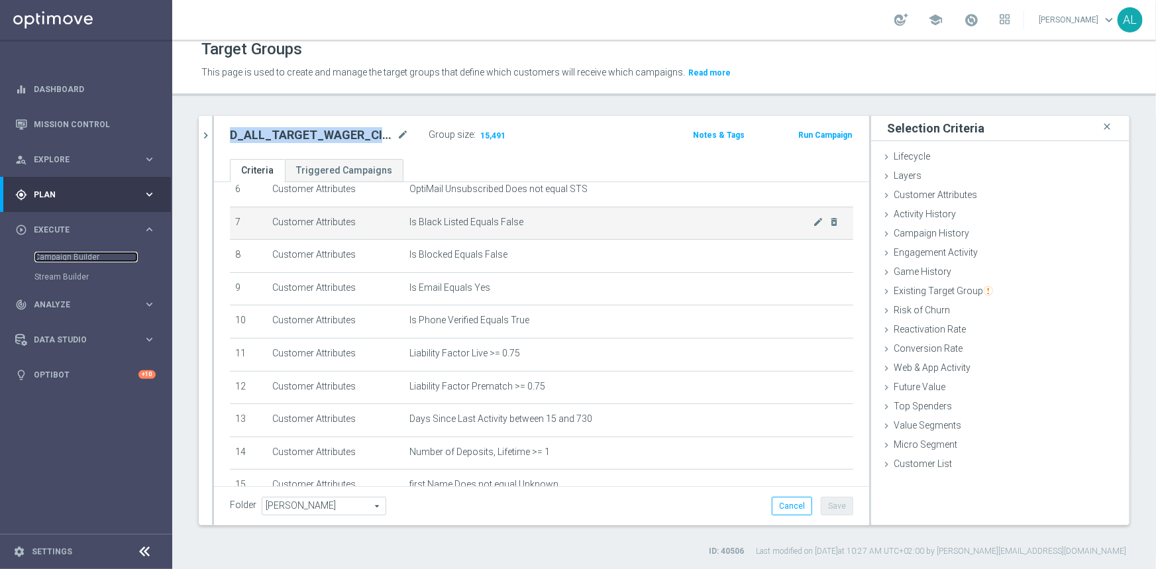
scroll to position [462, 0]
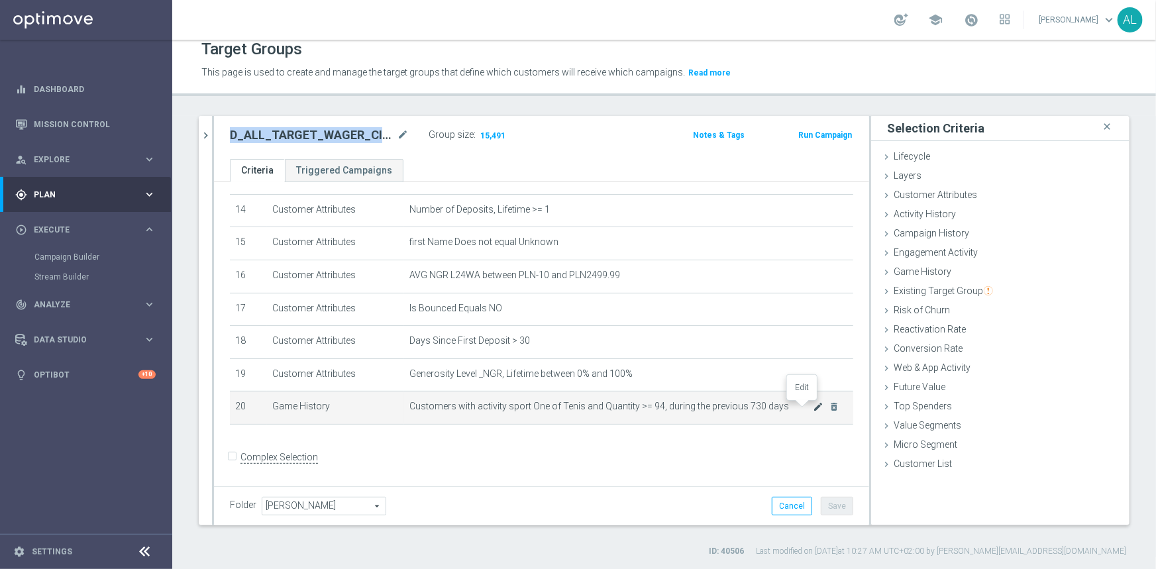
click at [813, 409] on icon "mode_edit" at bounding box center [818, 406] width 11 height 11
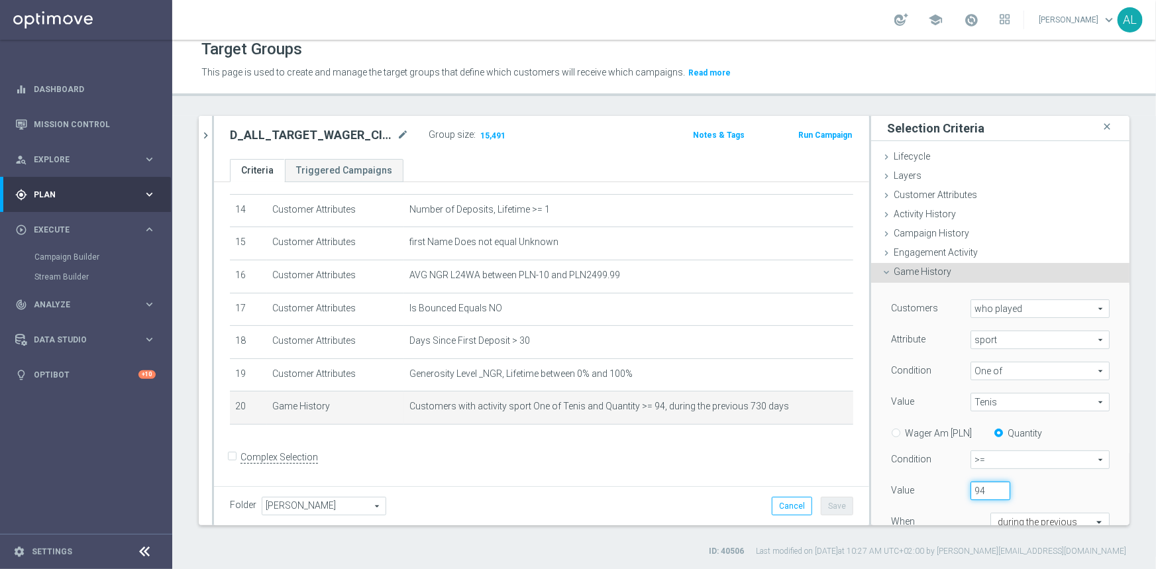
drag, startPoint x: 977, startPoint y: 496, endPoint x: 955, endPoint y: 490, distance: 23.3
click at [961, 494] on div "94" at bounding box center [991, 491] width 60 height 19
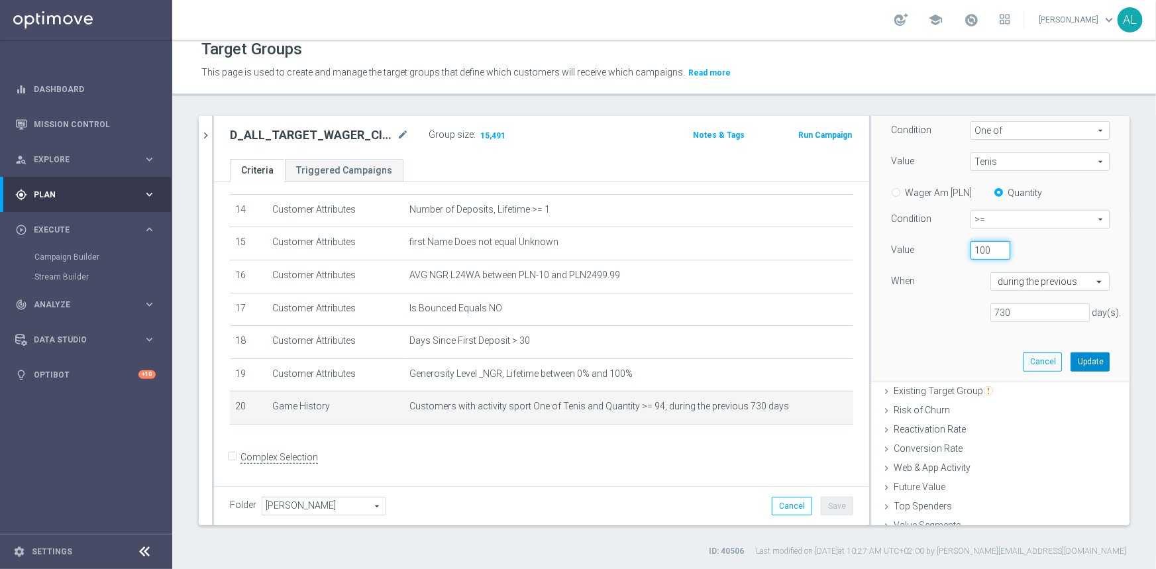
type input "100"
click at [1070, 360] on button "Update" at bounding box center [1089, 361] width 39 height 19
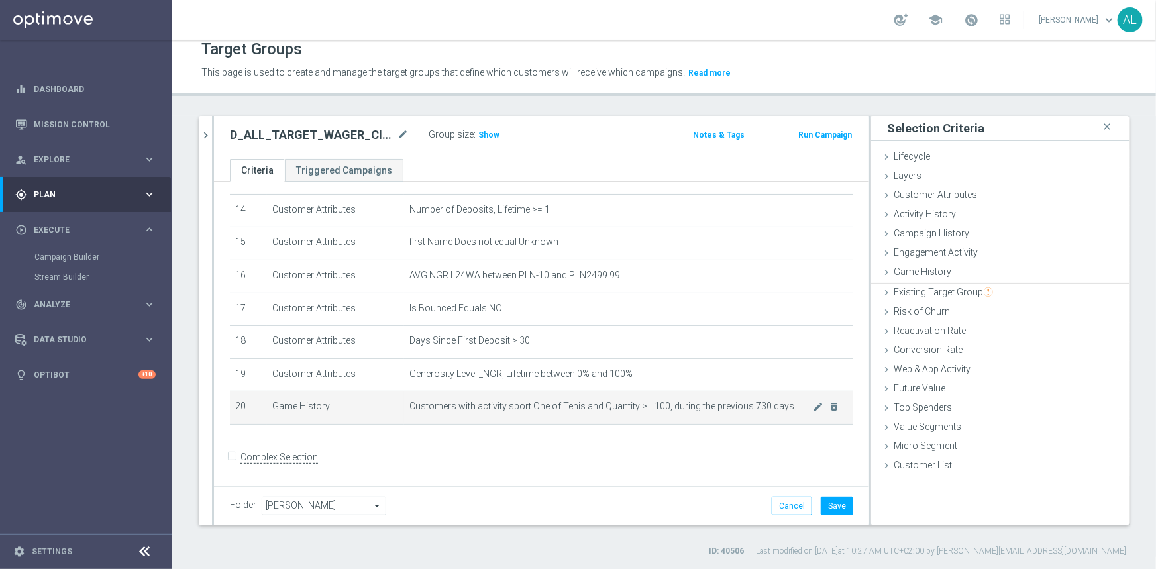
scroll to position [0, 0]
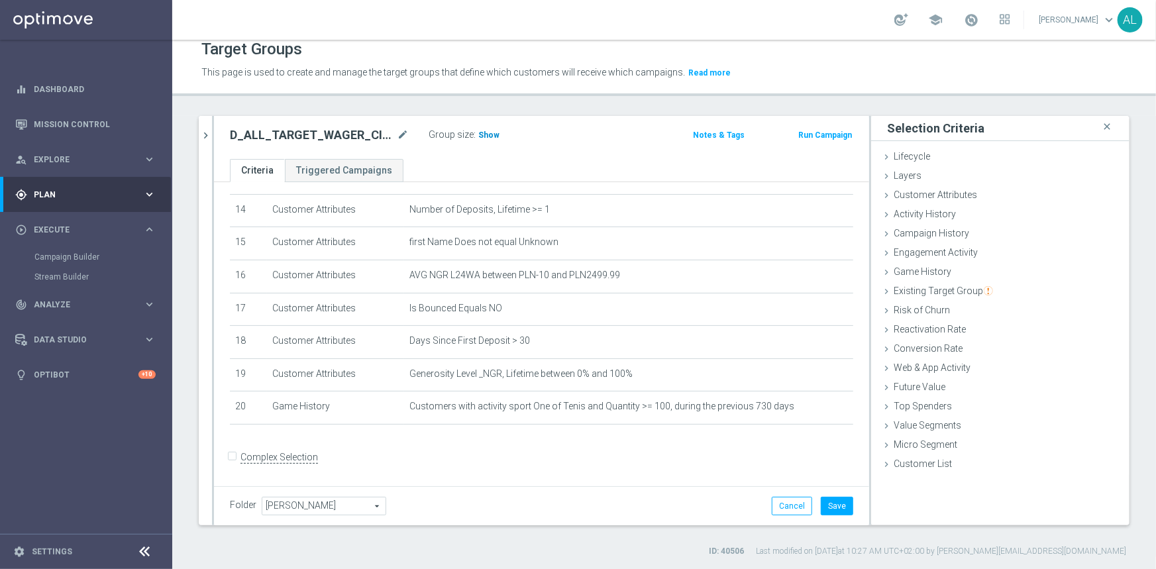
click at [492, 133] on span "Show" at bounding box center [488, 134] width 21 height 9
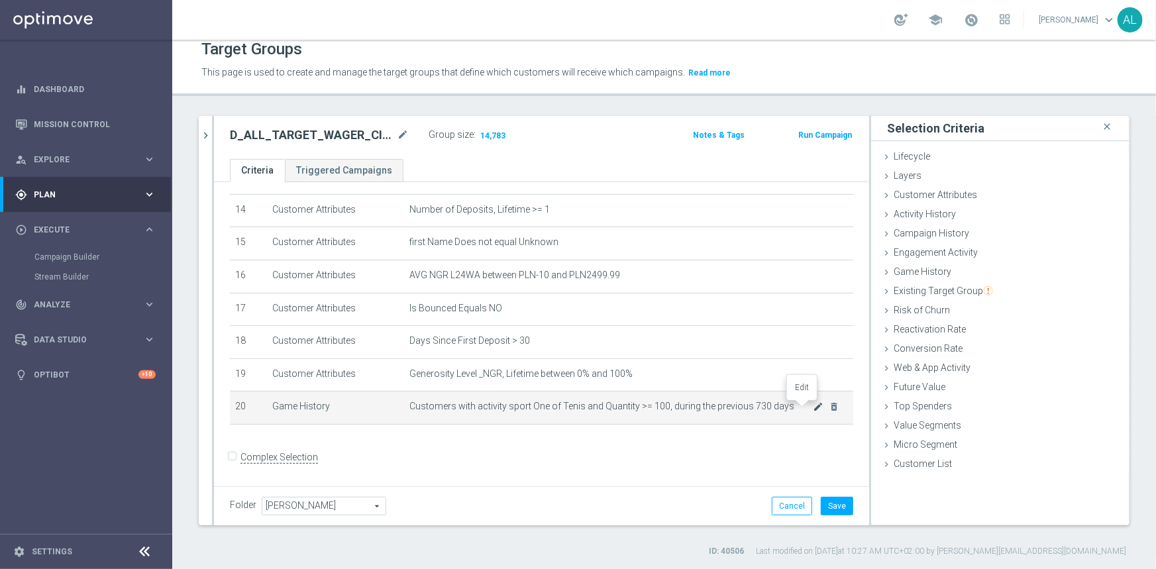
click at [813, 409] on icon "mode_edit" at bounding box center [818, 406] width 11 height 11
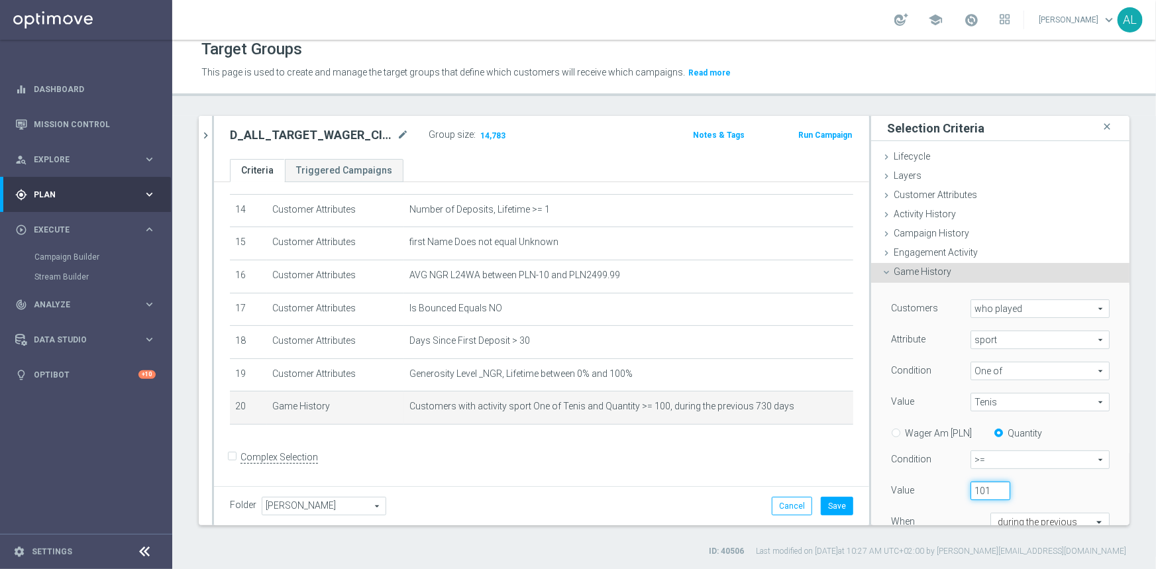
click at [988, 488] on input "101" at bounding box center [990, 491] width 40 height 19
click at [988, 488] on input "102" at bounding box center [990, 491] width 40 height 19
click at [988, 488] on input "103" at bounding box center [990, 491] width 40 height 19
click at [988, 488] on input "104" at bounding box center [990, 491] width 40 height 19
click at [988, 488] on input "105" at bounding box center [990, 491] width 40 height 19
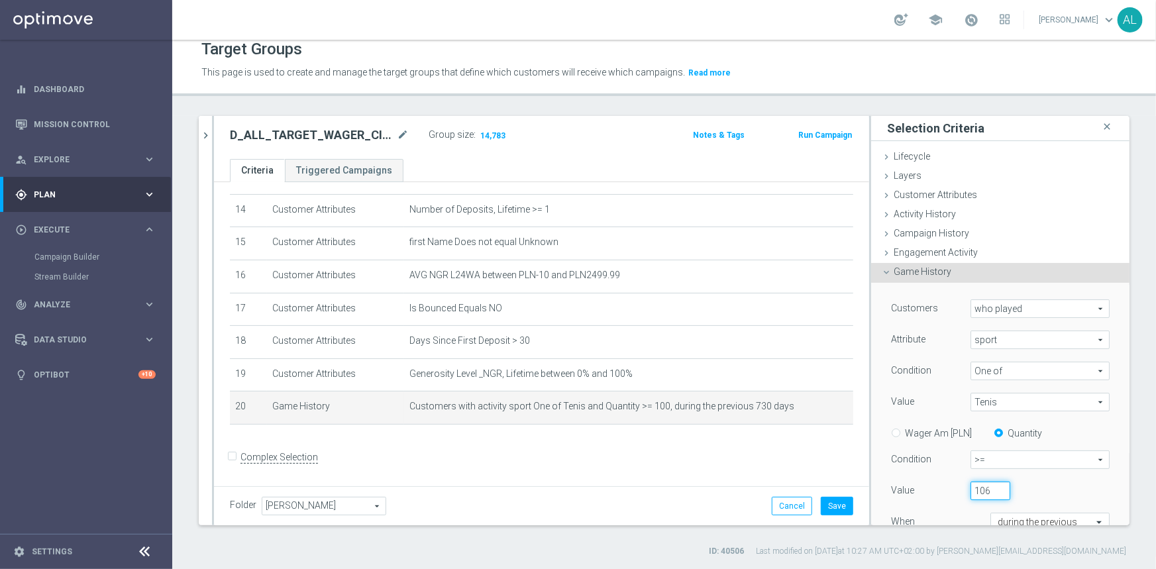
click at [988, 488] on input "106" at bounding box center [990, 491] width 40 height 19
click at [988, 488] on input "107" at bounding box center [990, 491] width 40 height 19
click at [988, 488] on input "108" at bounding box center [990, 491] width 40 height 19
click at [988, 488] on input "109" at bounding box center [990, 491] width 40 height 19
type input "110"
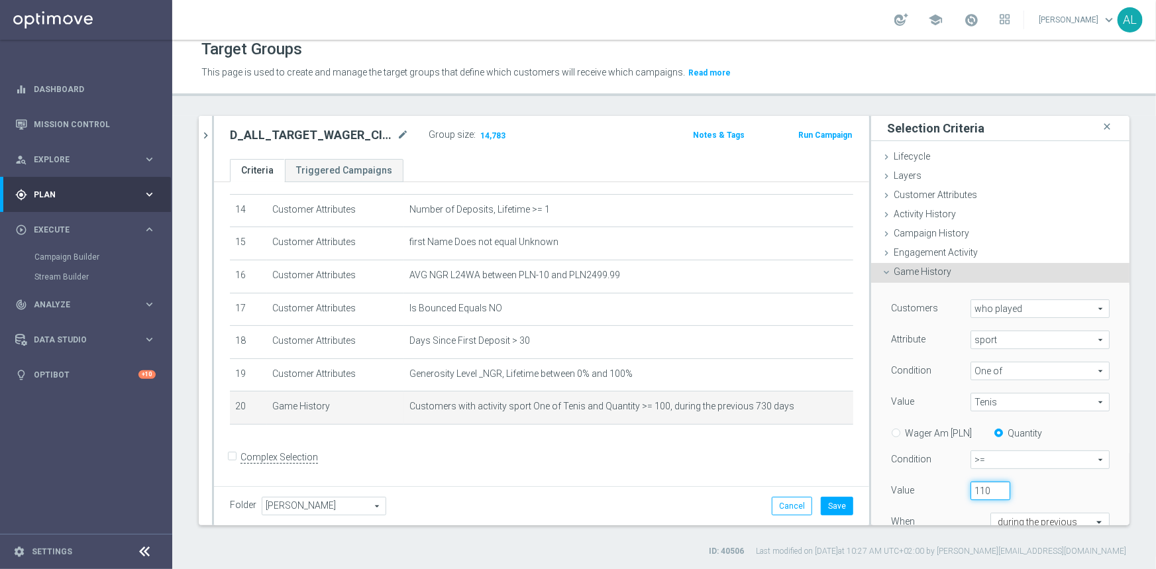
click at [988, 488] on input "110" at bounding box center [990, 491] width 40 height 19
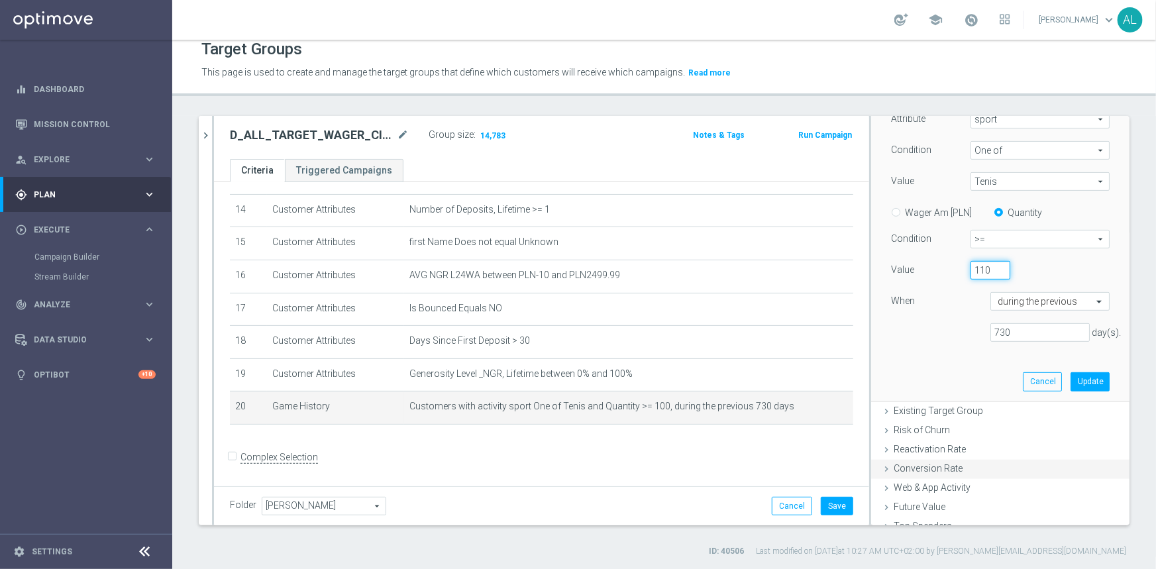
scroll to position [240, 0]
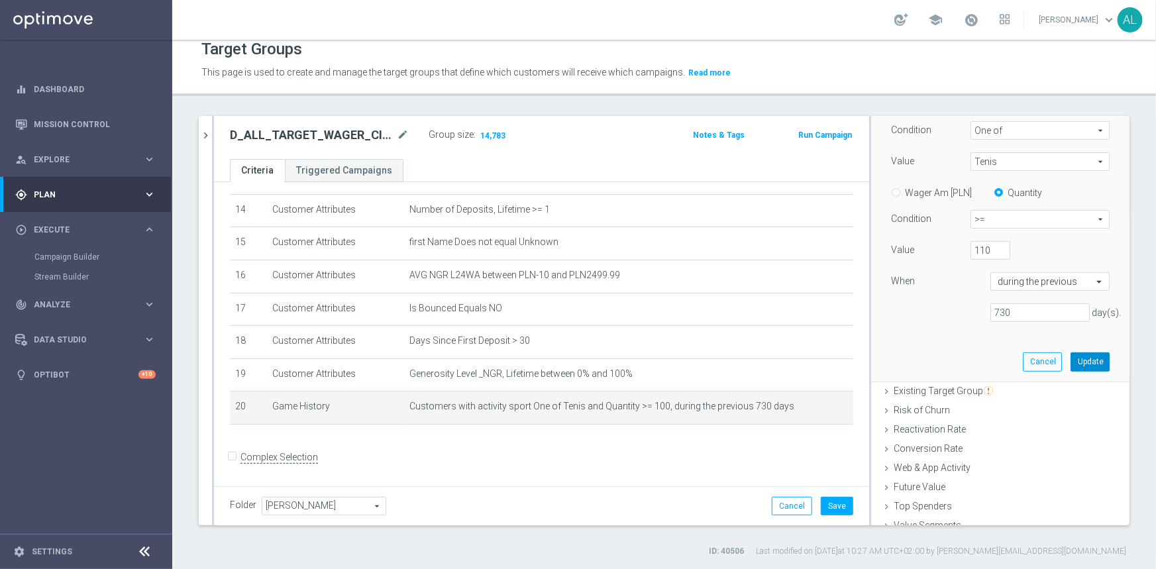
click at [1076, 352] on button "Update" at bounding box center [1089, 361] width 39 height 19
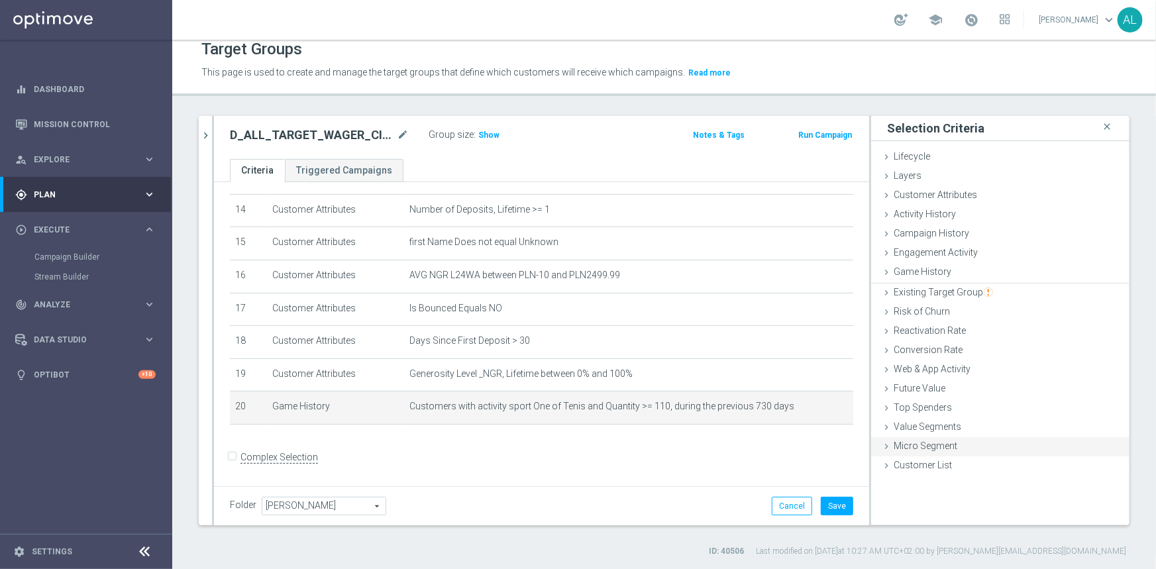
scroll to position [0, 0]
click at [832, 503] on button "Save" at bounding box center [837, 506] width 32 height 19
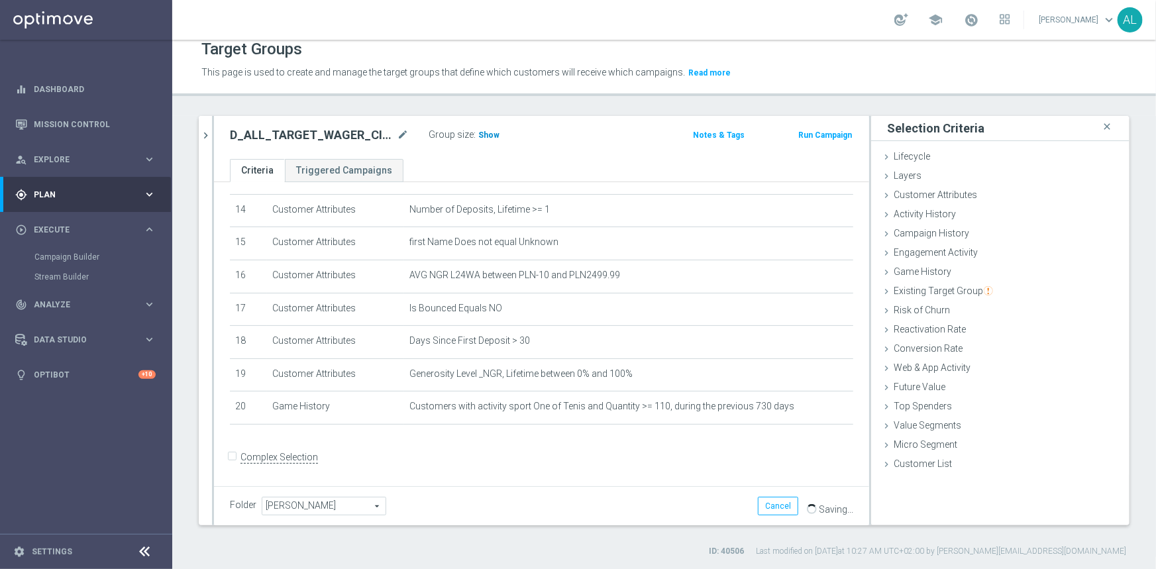
click at [485, 134] on span "Show" at bounding box center [488, 134] width 21 height 9
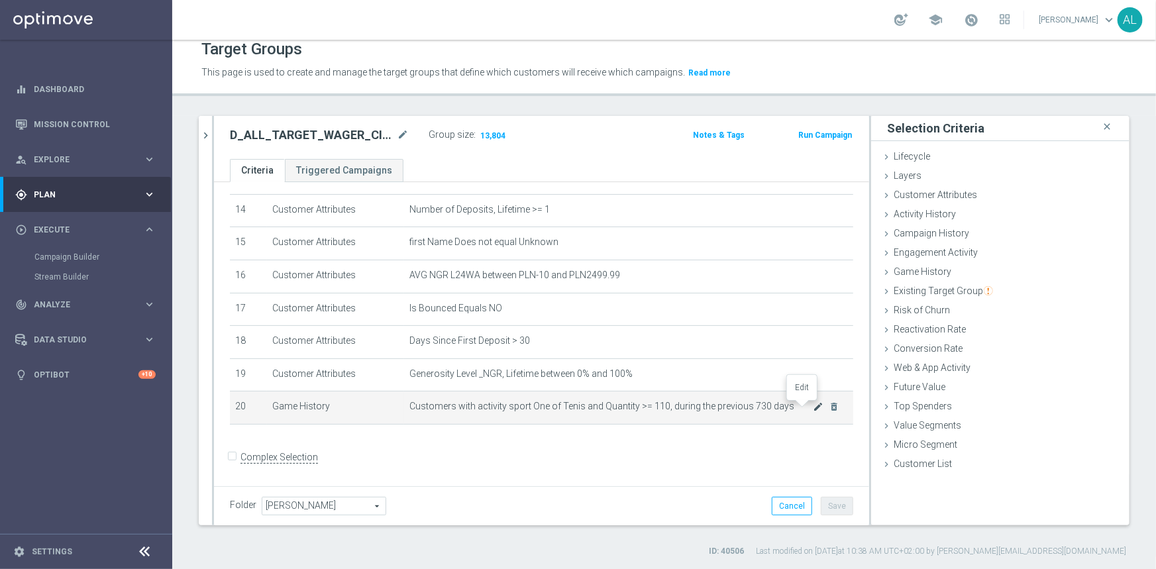
click at [813, 409] on icon "mode_edit" at bounding box center [818, 406] width 11 height 11
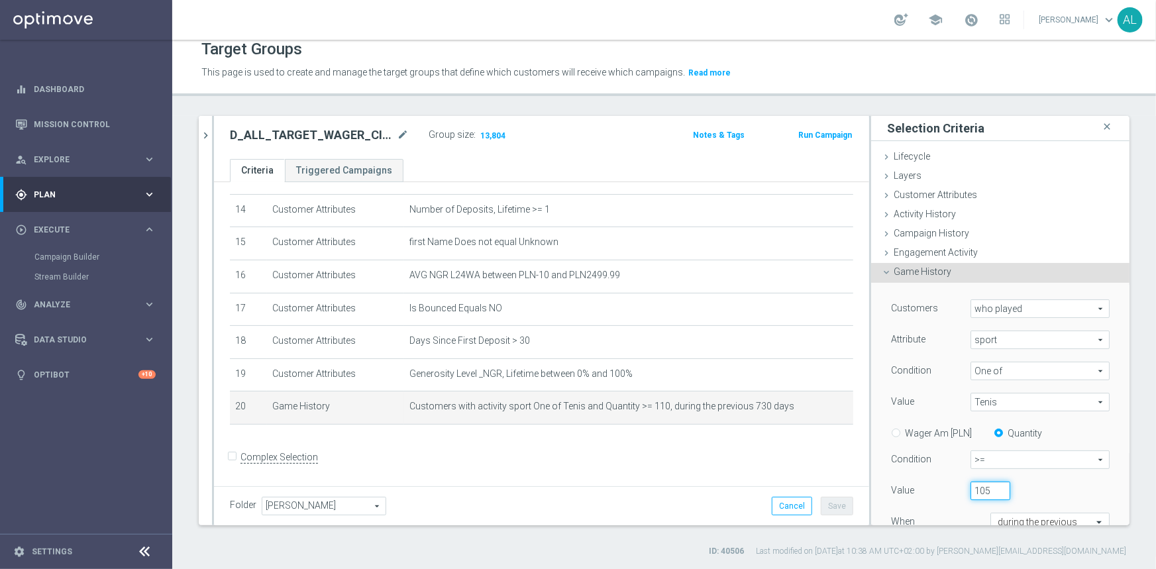
drag, startPoint x: 982, startPoint y: 490, endPoint x: 953, endPoint y: 495, distance: 29.5
click at [970, 495] on input "105" at bounding box center [990, 491] width 40 height 19
click at [980, 486] on input "105" at bounding box center [990, 491] width 40 height 19
click at [972, 492] on input "105" at bounding box center [990, 491] width 40 height 19
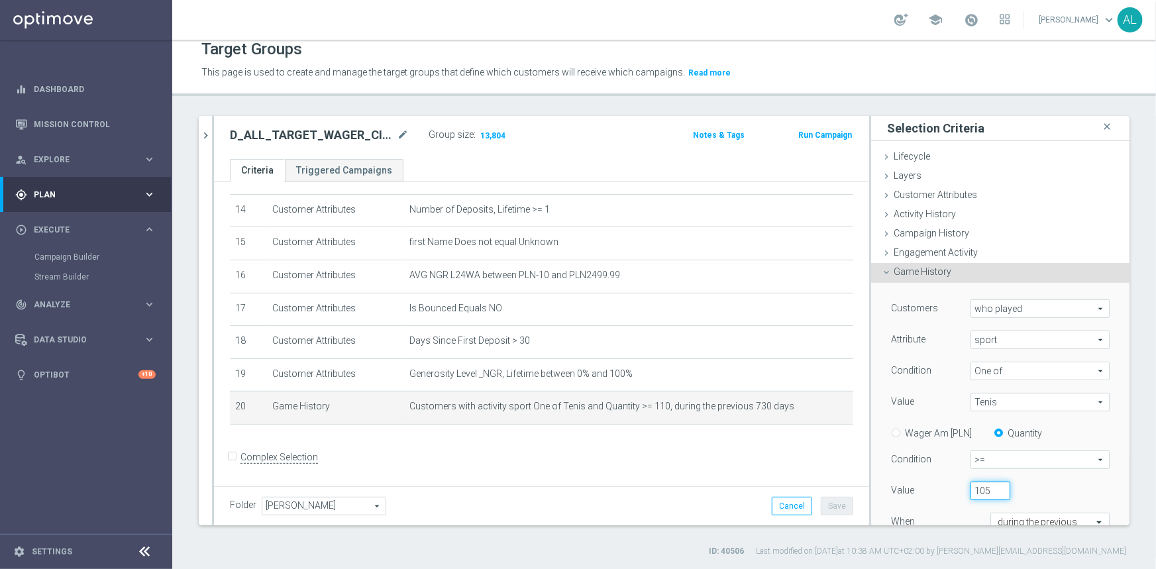
click at [972, 492] on input "105" at bounding box center [990, 491] width 40 height 19
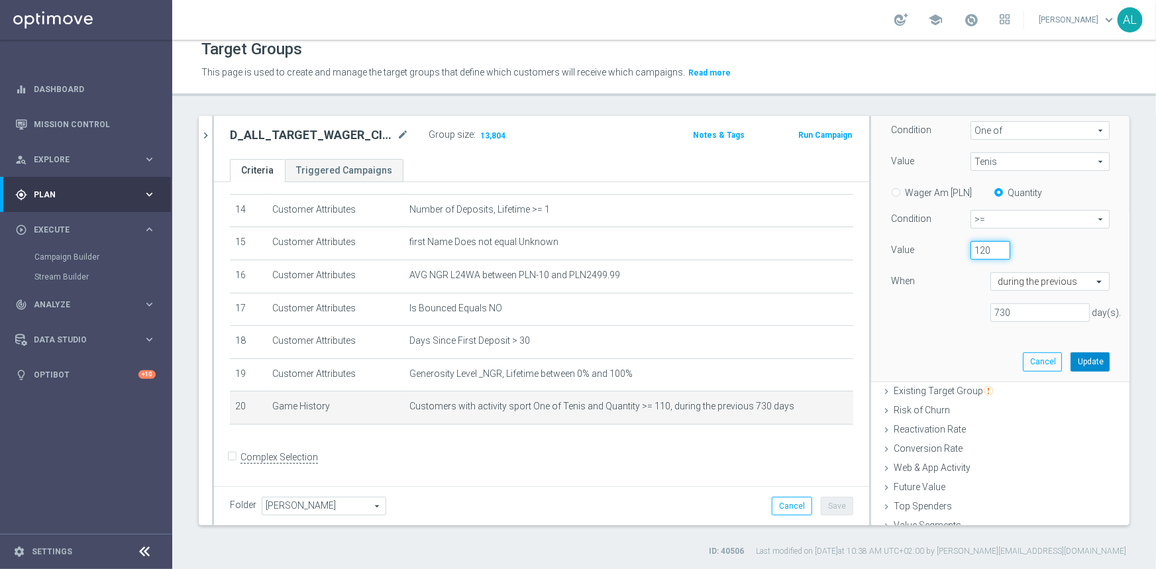
type input "120"
click at [1074, 366] on button "Update" at bounding box center [1089, 361] width 39 height 19
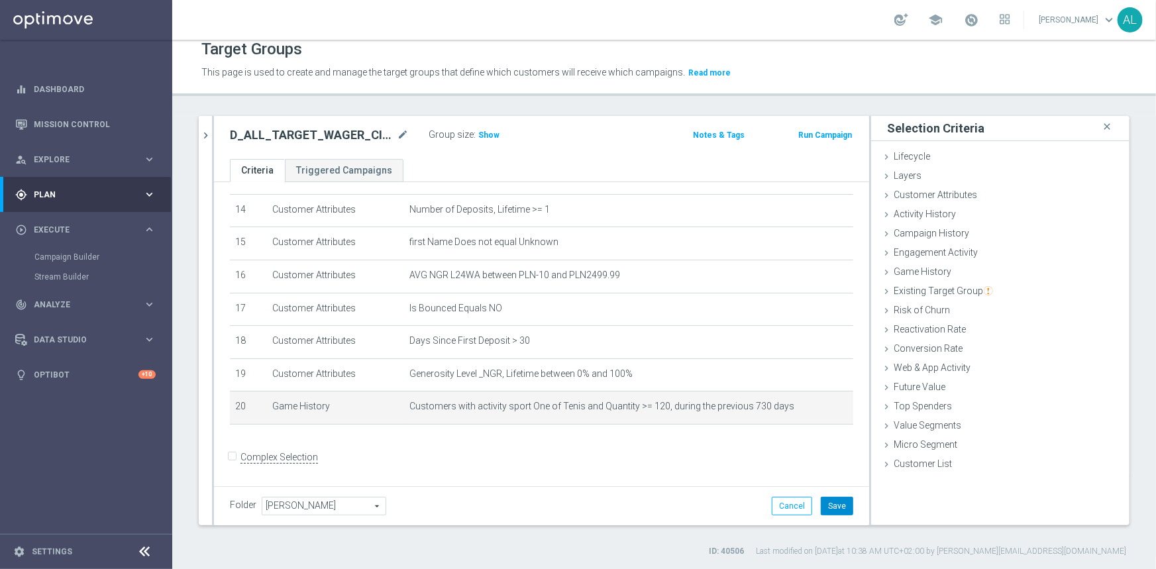
click at [828, 506] on button "Save" at bounding box center [837, 506] width 32 height 19
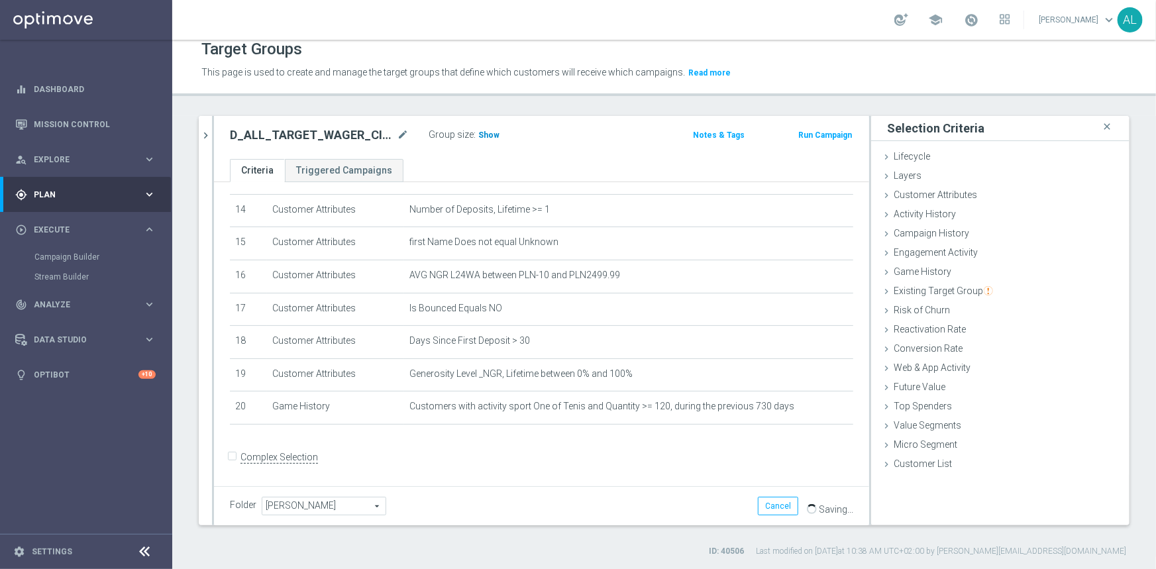
click at [480, 130] on span "Show" at bounding box center [488, 134] width 21 height 9
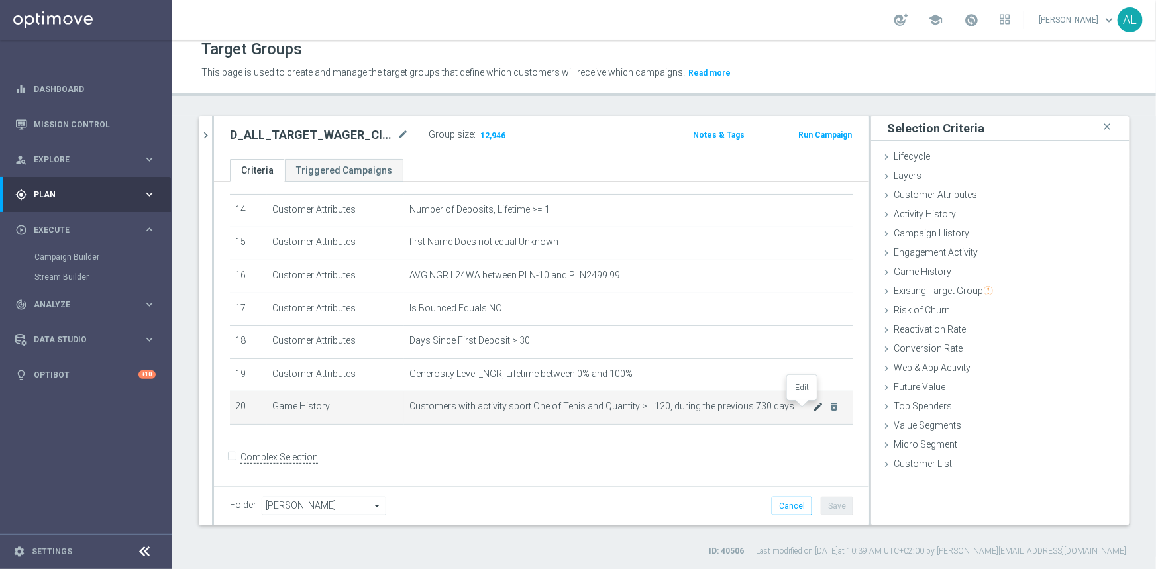
click at [813, 409] on icon "mode_edit" at bounding box center [818, 406] width 11 height 11
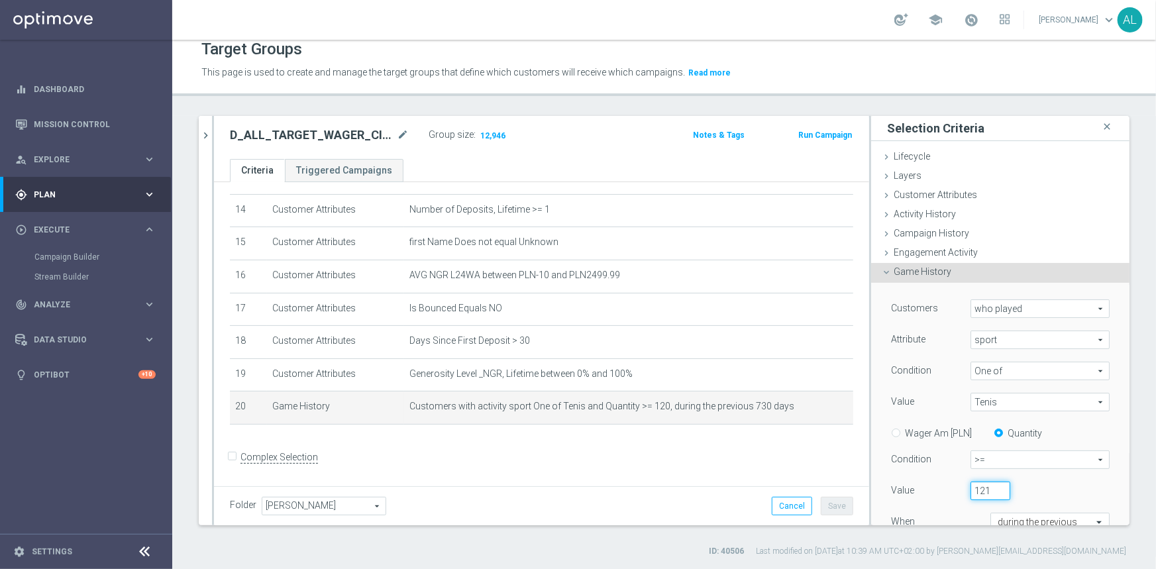
click at [986, 486] on input "121" at bounding box center [990, 491] width 40 height 19
click at [986, 486] on input "122" at bounding box center [990, 491] width 40 height 19
click at [986, 486] on input "123" at bounding box center [990, 491] width 40 height 19
click at [986, 486] on input "124" at bounding box center [990, 491] width 40 height 19
click at [986, 486] on input "125" at bounding box center [990, 491] width 40 height 19
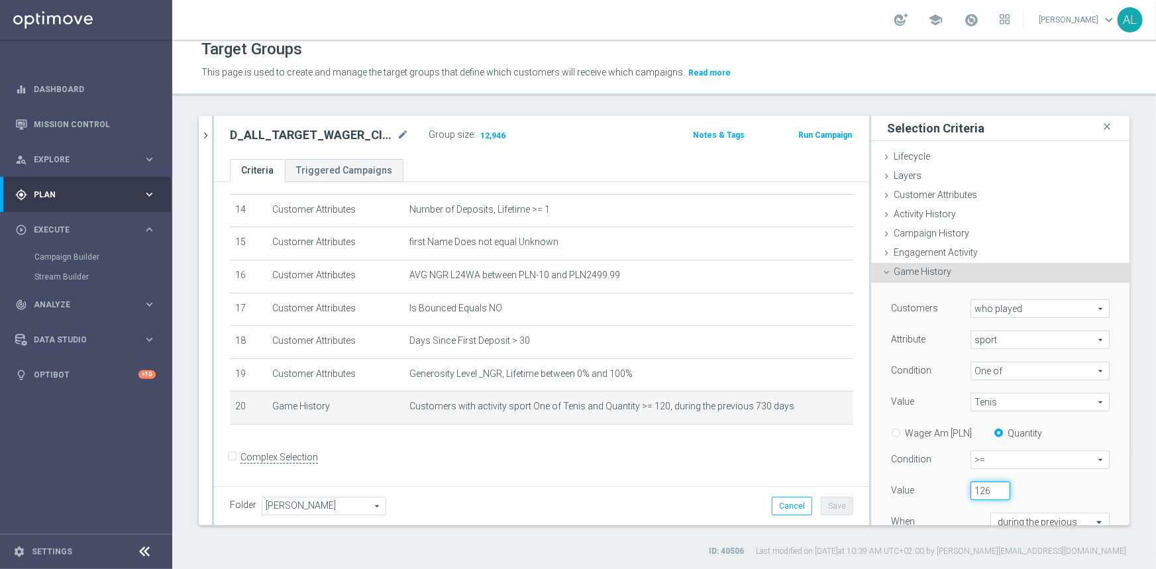
click at [986, 486] on input "126" at bounding box center [990, 491] width 40 height 19
click at [986, 486] on input "127" at bounding box center [990, 491] width 40 height 19
click at [986, 486] on input "128" at bounding box center [990, 491] width 40 height 19
click at [986, 486] on input "129" at bounding box center [990, 491] width 40 height 19
click at [986, 485] on input "130" at bounding box center [990, 491] width 40 height 19
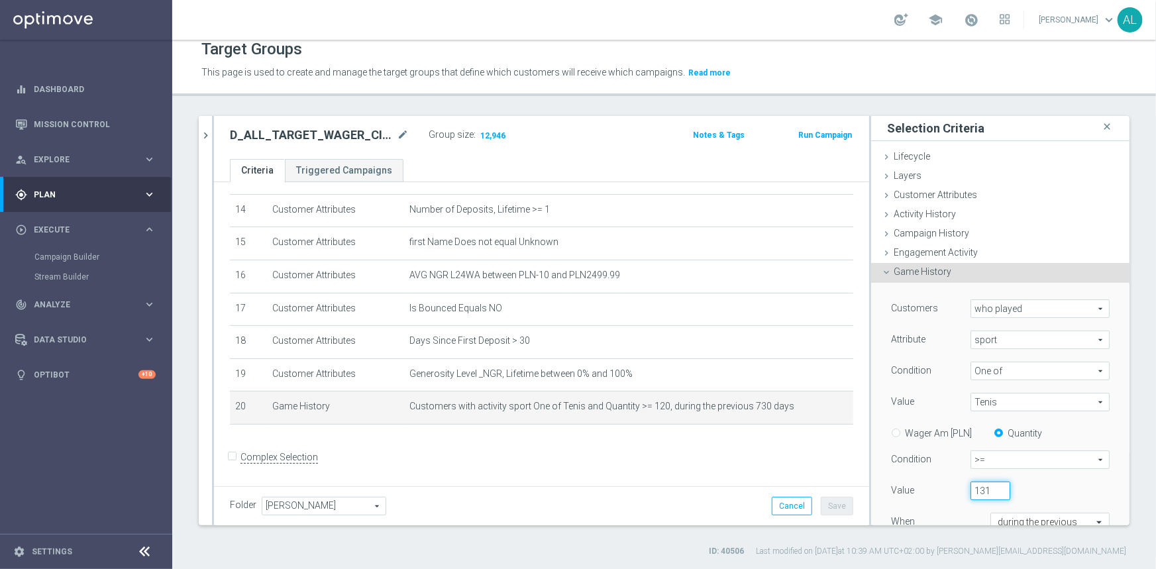
type input "131"
click at [986, 485] on input "131" at bounding box center [990, 491] width 40 height 19
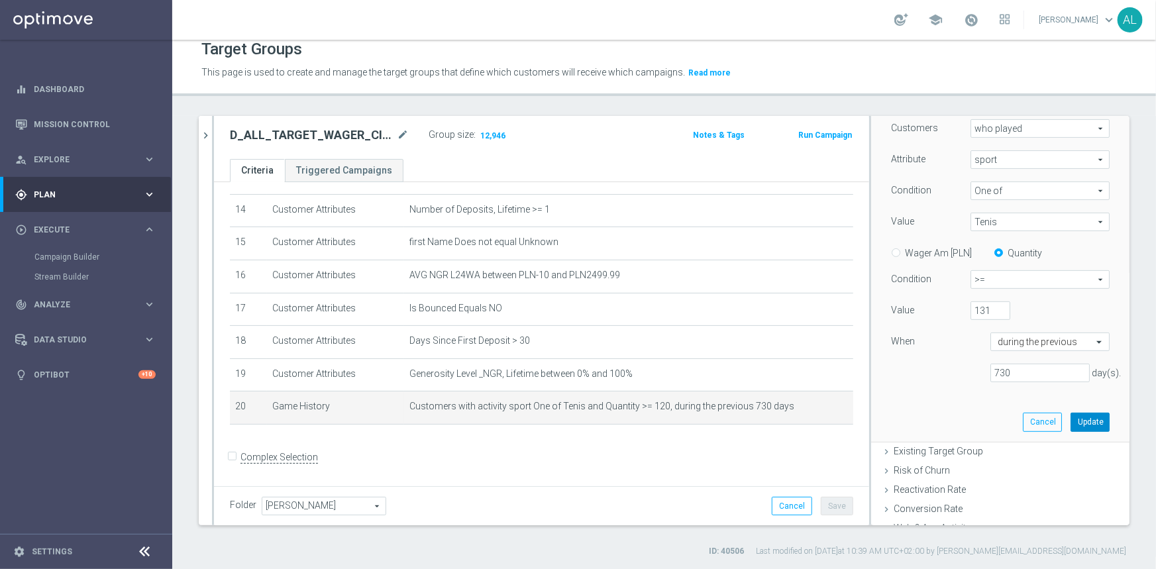
click at [1084, 419] on button "Update" at bounding box center [1089, 422] width 39 height 19
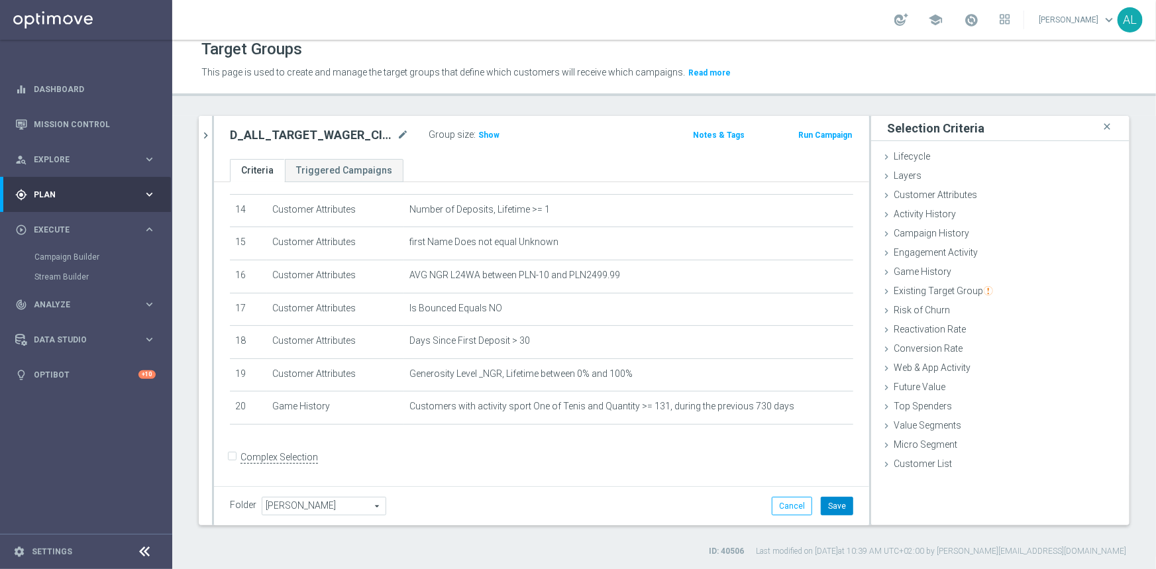
click at [827, 509] on button "Save" at bounding box center [837, 506] width 32 height 19
click at [498, 138] on div "Group size : Show" at bounding box center [495, 134] width 132 height 16
click at [495, 136] on span "Show" at bounding box center [488, 134] width 21 height 9
click at [338, 138] on h2 "D_ALL_TARGET_WAGER_CINCINNATI 50% do 300 PLN_130825" at bounding box center [312, 135] width 164 height 16
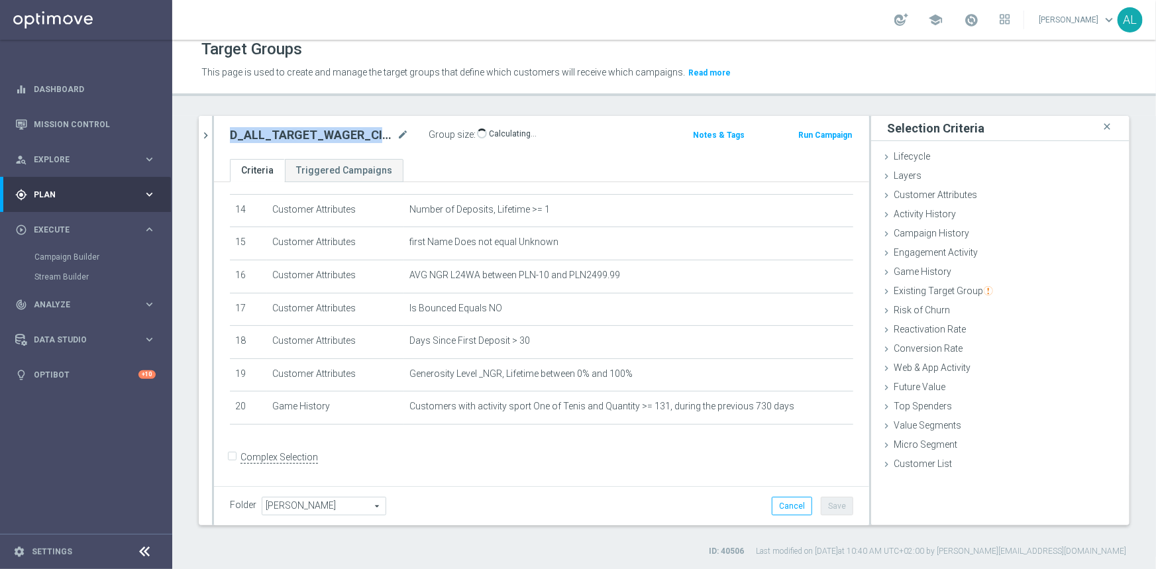
click at [338, 138] on h2 "D_ALL_TARGET_WAGER_CINCINNATI 50% do 300 PLN_130825" at bounding box center [312, 135] width 164 height 16
copy div "D_ALL_TARGET_WAGER_CINCINNATI 50% do 300 PLN_130825"
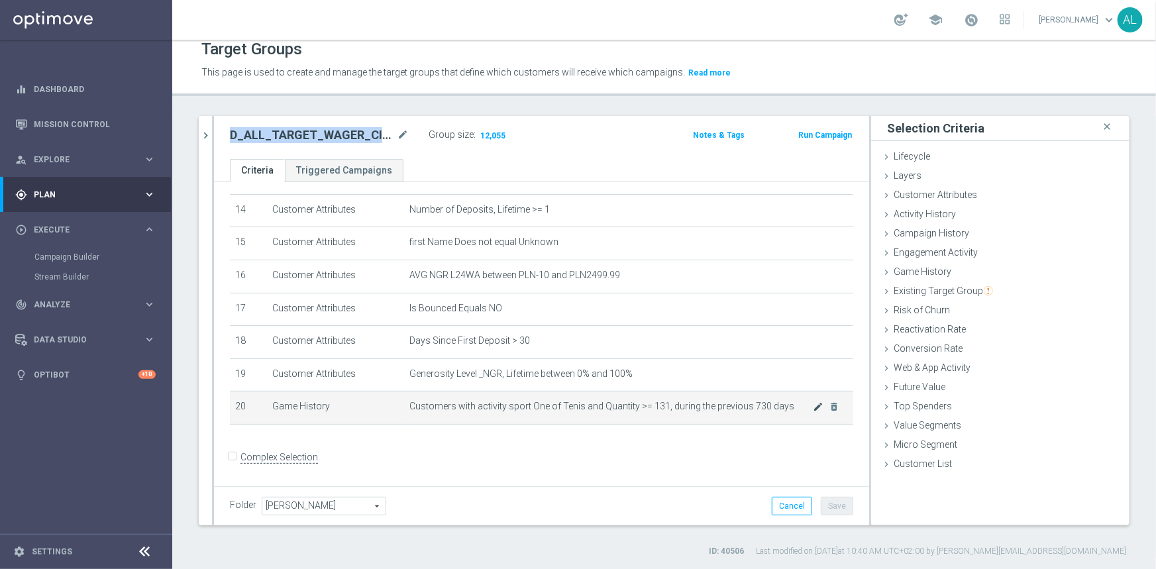
click at [804, 405] on body "equalizer Dashboard Mission Control" at bounding box center [578, 284] width 1156 height 569
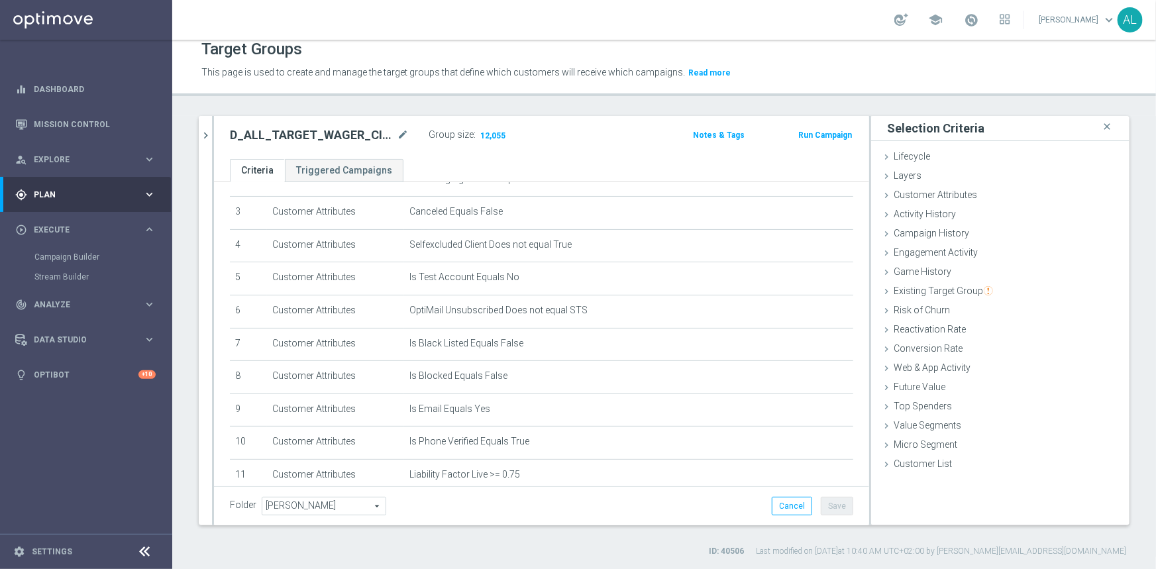
scroll to position [462, 0]
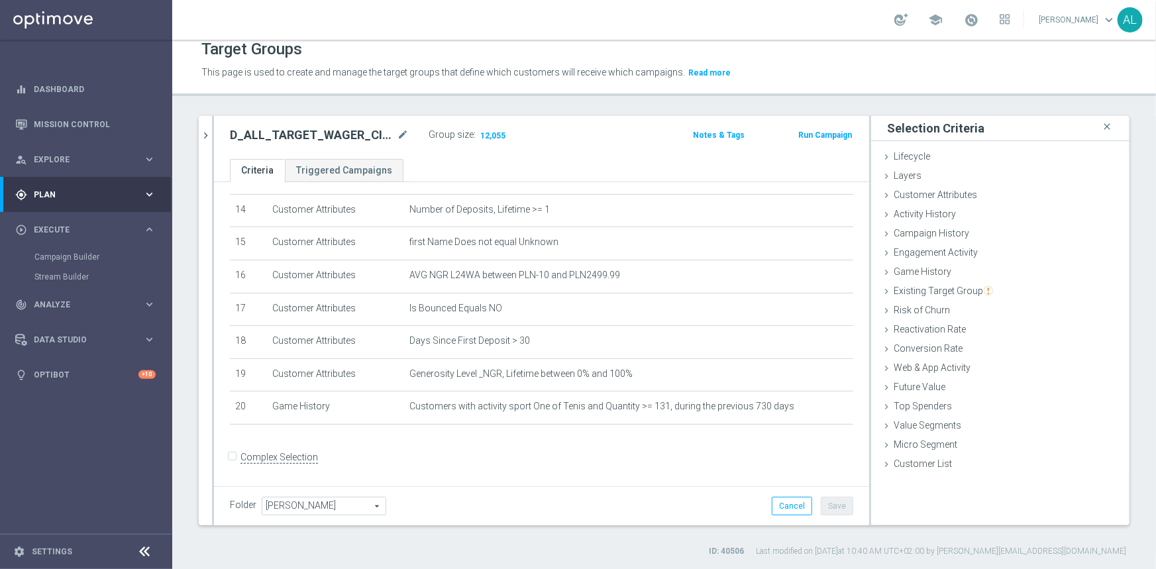
click at [313, 127] on h2 "D_ALL_TARGET_WAGER_CINCINNATI 50% do 300 PLN_130825" at bounding box center [312, 135] width 164 height 16
copy div "D_ALL_TARGET_WAGER_CINCINNATI 50% do 300 PLN_130825"
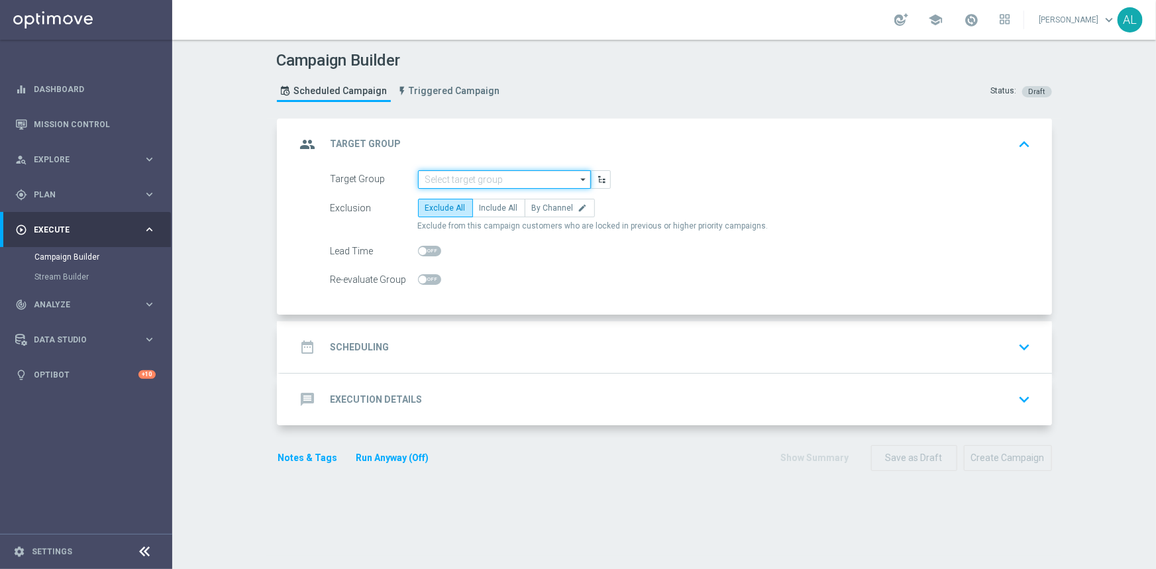
click at [439, 171] on input at bounding box center [504, 179] width 173 height 19
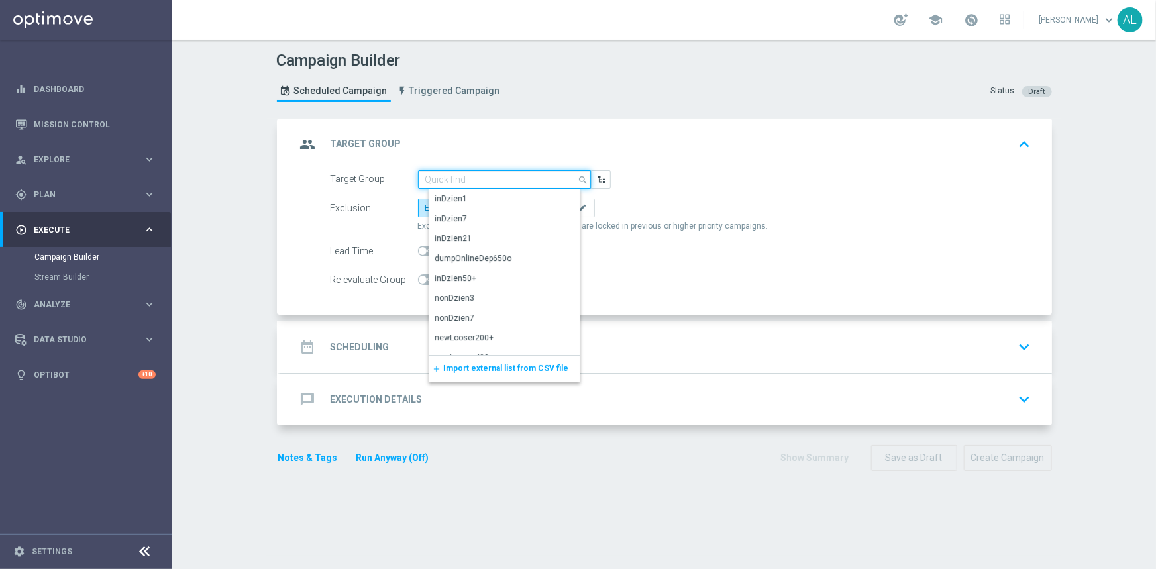
paste input "D_ALL_TARGET_WAGER_CINCINNATI 50% do 300 PLN_130825"
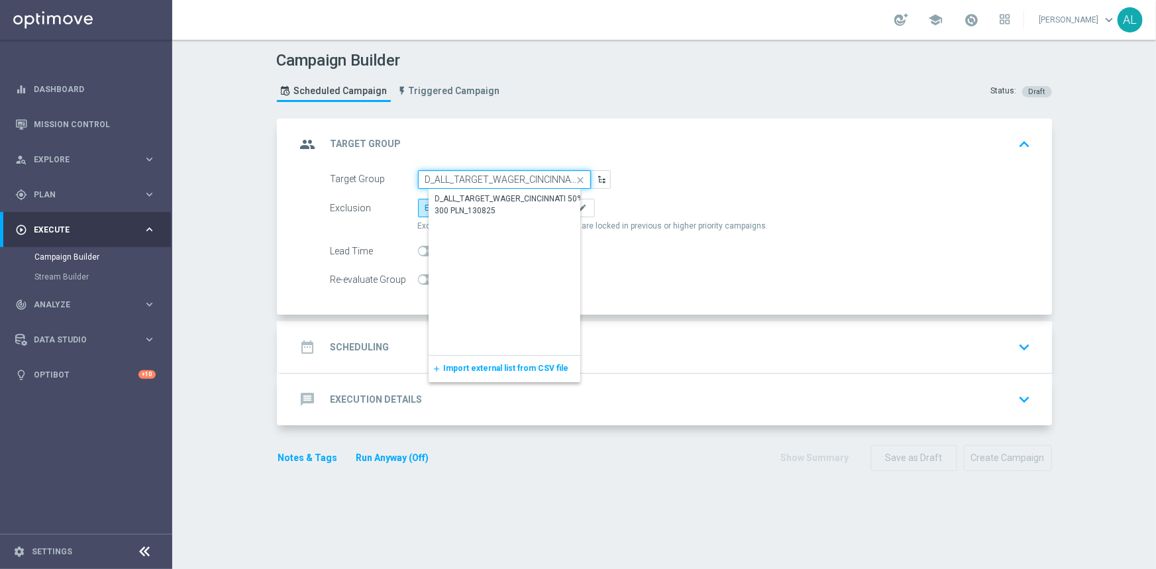
scroll to position [0, 105]
click at [460, 203] on div "D_ALL_TARGET_WAGER_CINCINNATI 50% do 300 PLN_130825" at bounding box center [515, 205] width 160 height 24
type input "D_ALL_TARGET_WAGER_CINCINNATI 50% do 300 PLN_130825"
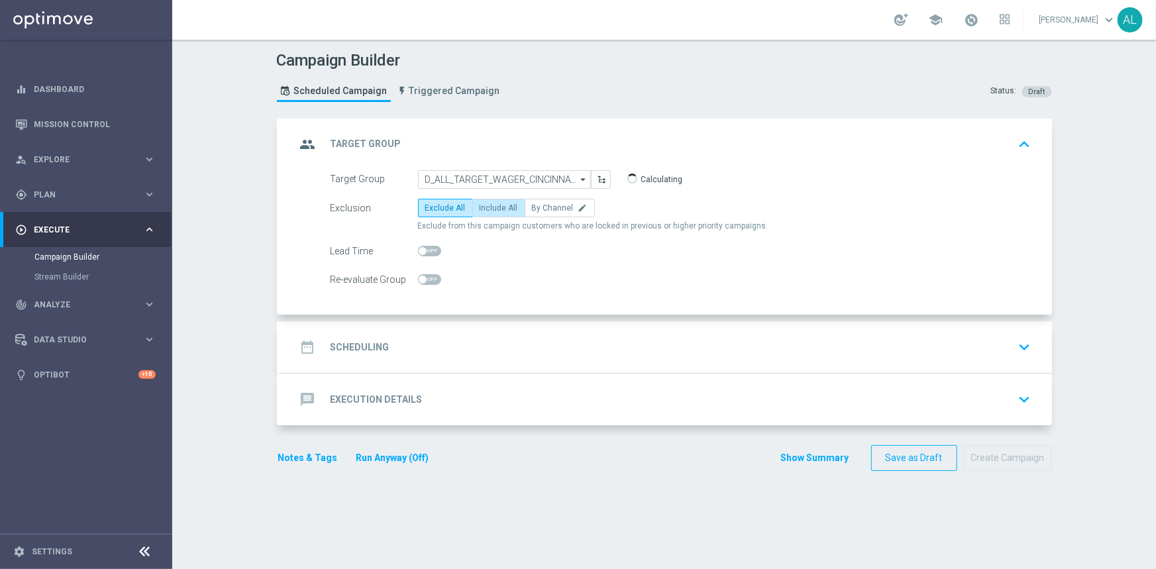
click at [482, 203] on span "Include All" at bounding box center [499, 207] width 38 height 9
click at [482, 206] on input "Include All" at bounding box center [484, 210] width 9 height 9
radio input "true"
click at [541, 208] on span "By Channel" at bounding box center [553, 207] width 42 height 9
click at [541, 208] on input "By Channel edit" at bounding box center [536, 210] width 9 height 9
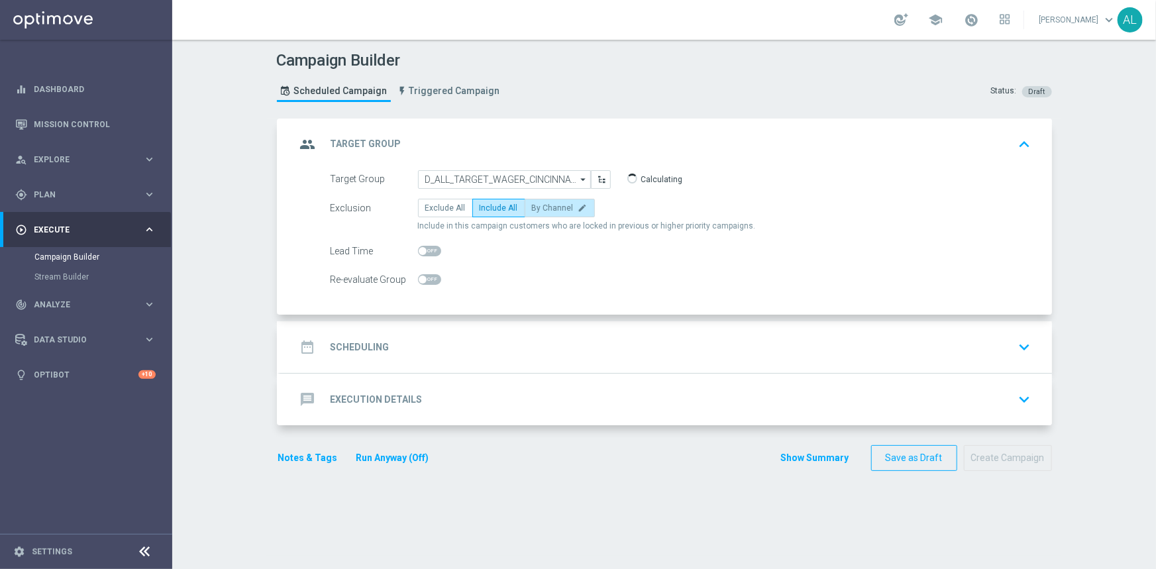
radio input "true"
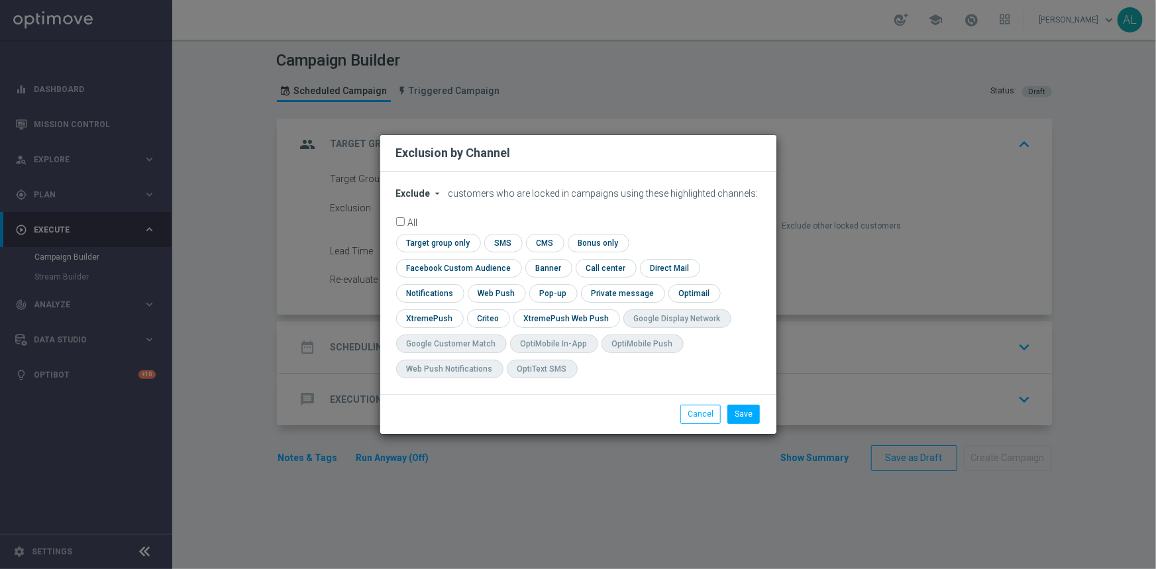
click at [418, 199] on span "Exclude" at bounding box center [413, 193] width 34 height 11
click at [0, 0] on span "Include" at bounding box center [0, 0] width 0 height 0
click at [516, 260] on input "checkbox" at bounding box center [456, 268] width 120 height 18
checkbox input "true"
click at [480, 323] on input "checkbox" at bounding box center [487, 318] width 41 height 18
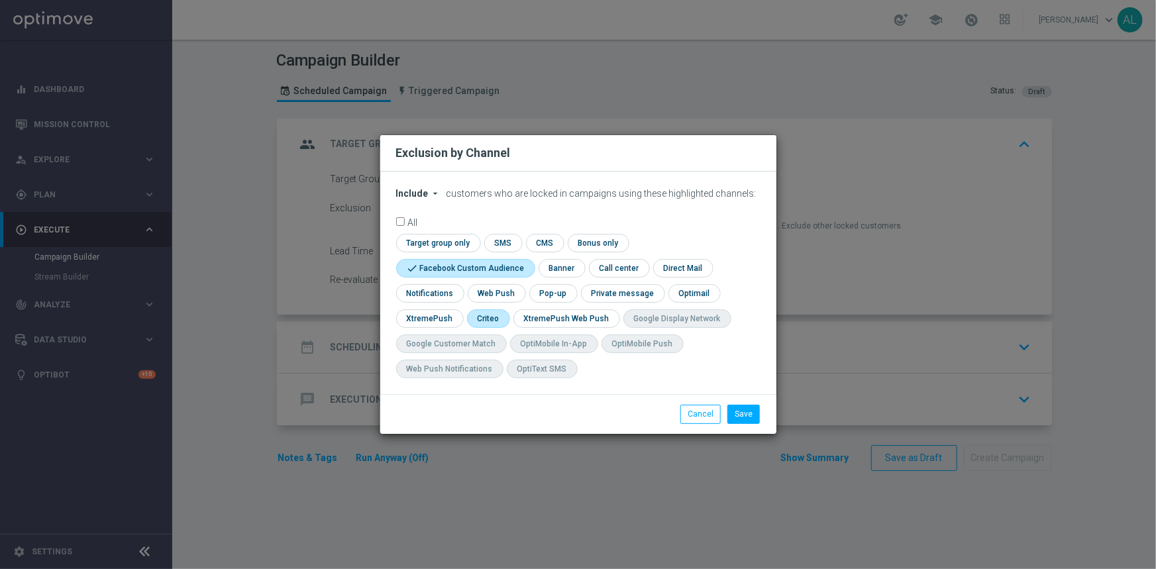
checkbox input "true"
click at [735, 407] on button "Save" at bounding box center [743, 414] width 32 height 19
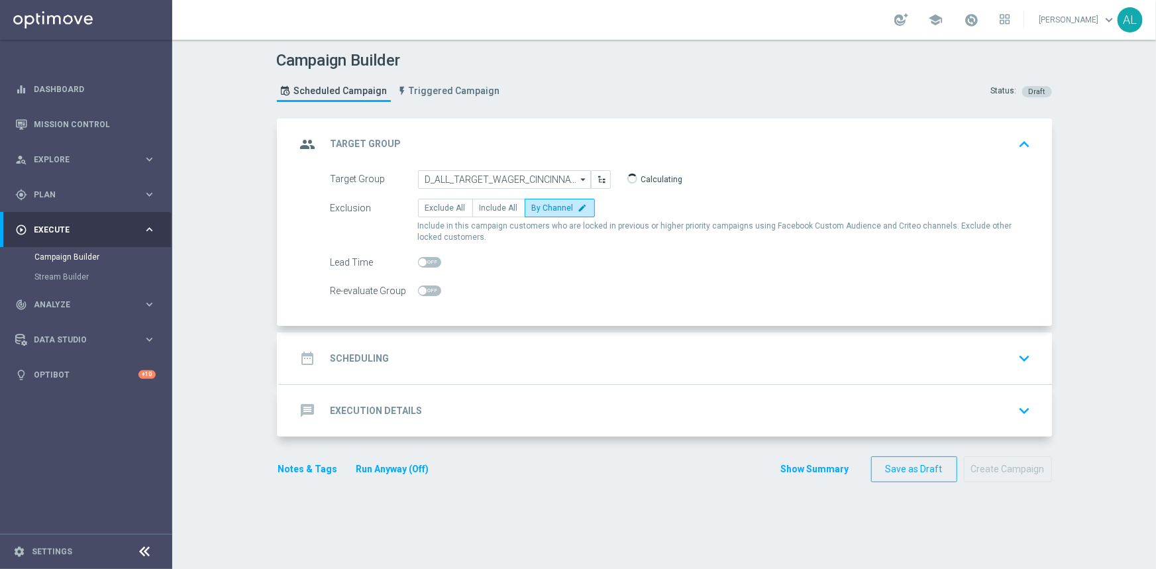
click at [407, 356] on div "date_range Scheduling keyboard_arrow_down" at bounding box center [666, 358] width 740 height 25
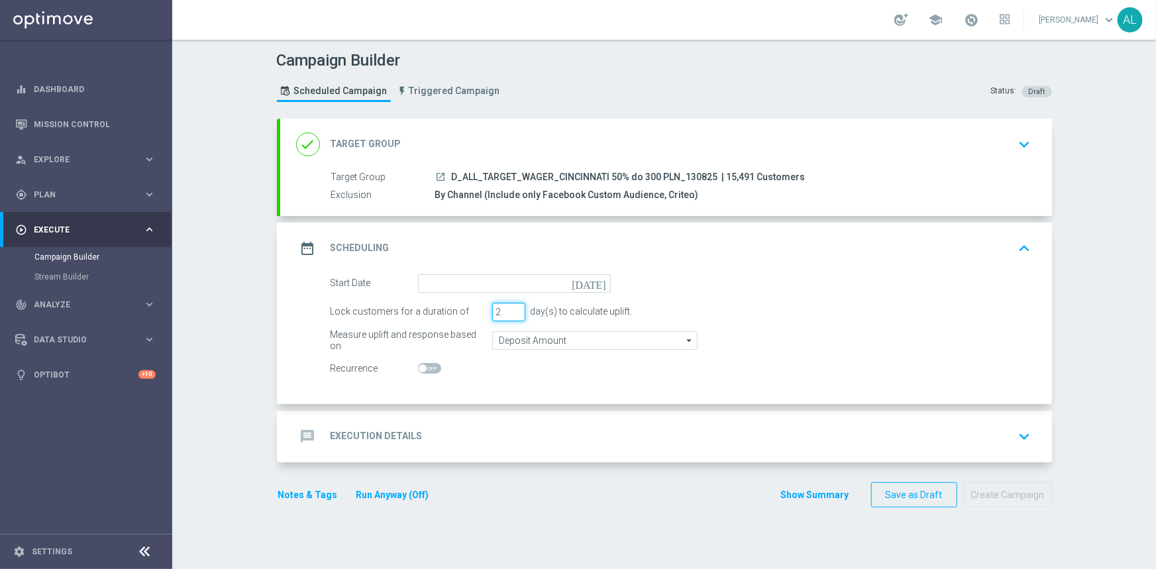
click at [511, 315] on input "2" at bounding box center [508, 312] width 33 height 19
type input "1"
click at [511, 315] on input "1" at bounding box center [508, 312] width 33 height 19
click at [539, 278] on input at bounding box center [514, 283] width 193 height 19
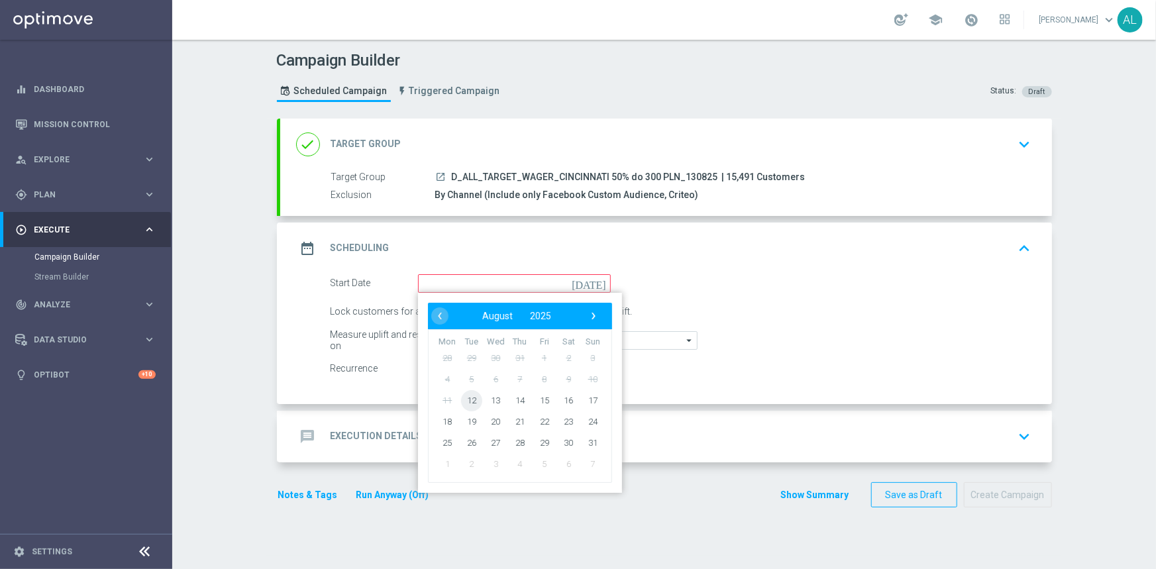
click at [472, 395] on span "12" at bounding box center [470, 400] width 21 height 21
type input "[DATE]"
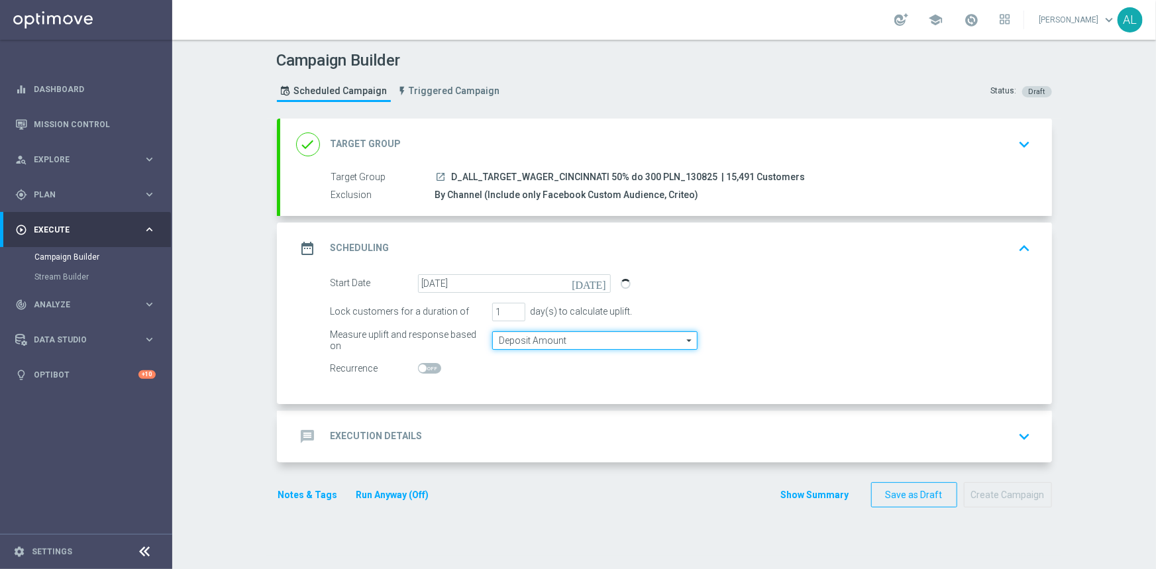
click at [524, 339] on input "Deposit Amount" at bounding box center [594, 340] width 205 height 19
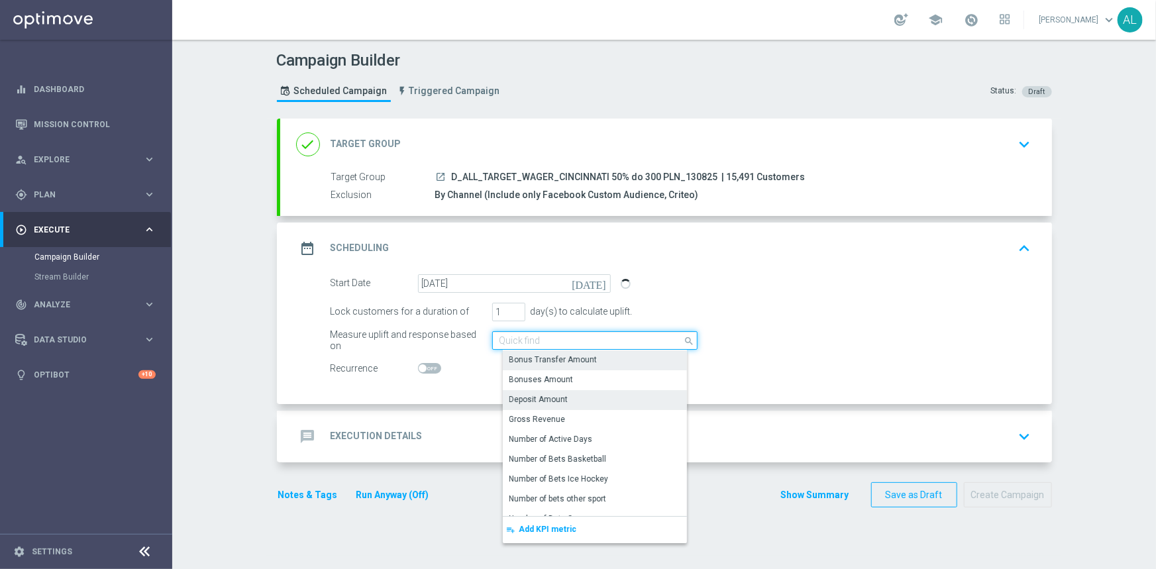
type input "q"
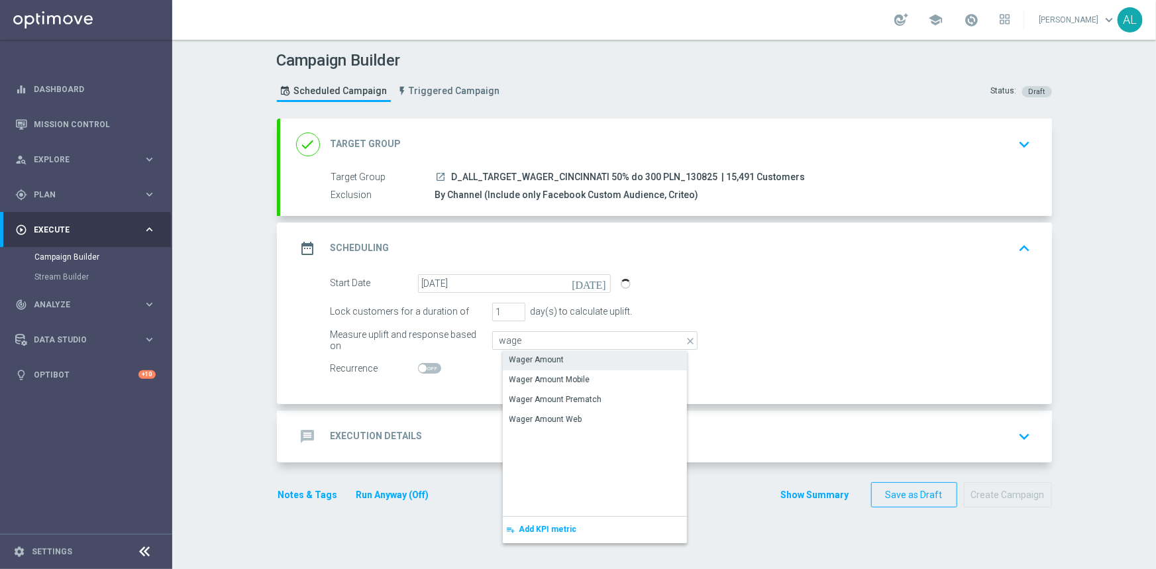
click at [530, 354] on div "Wager Amount" at bounding box center [536, 360] width 55 height 12
type input "Wager Amount"
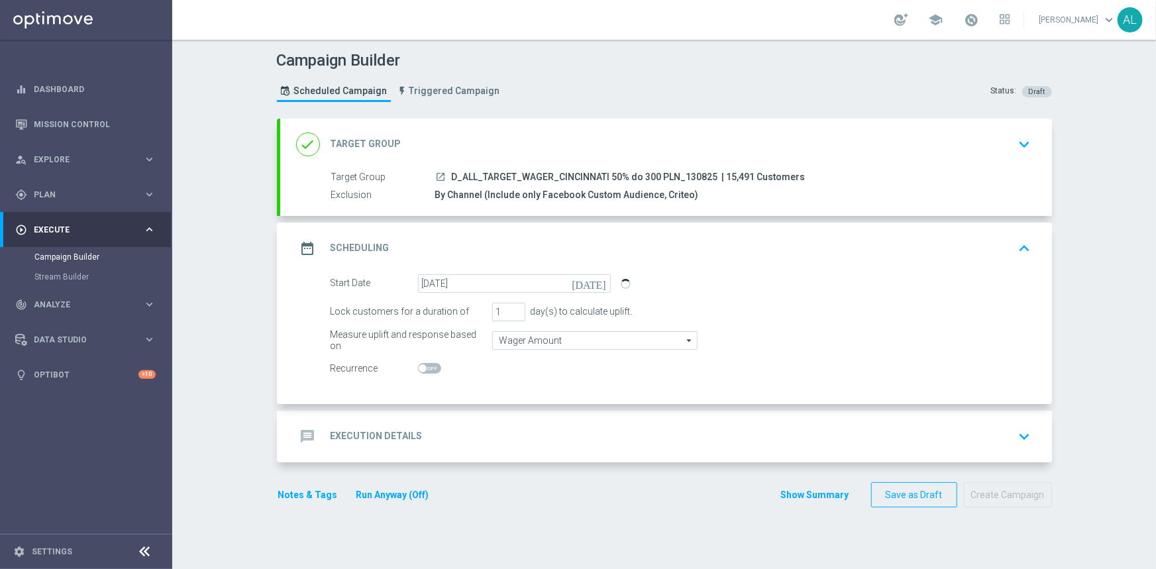
click at [448, 429] on div "message Execution Details keyboard_arrow_down" at bounding box center [666, 436] width 740 height 25
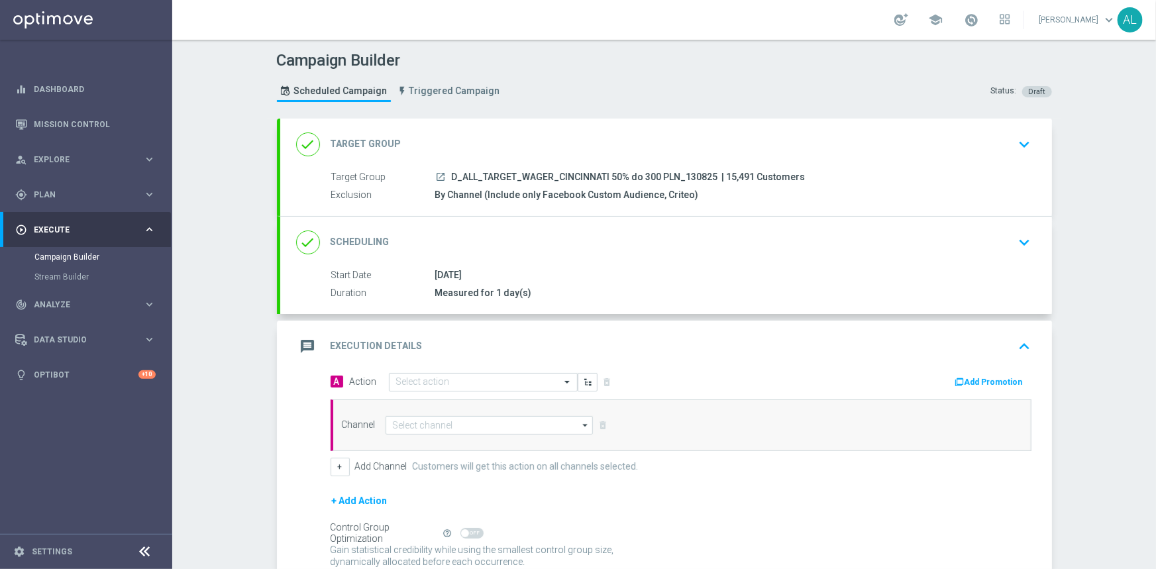
drag, startPoint x: 446, startPoint y: 176, endPoint x: 706, endPoint y: 179, distance: 260.4
click at [706, 179] on span "D_ALL_TARGET_WAGER_CINCINNATI 50% do 300 PLN_130825" at bounding box center [585, 178] width 266 height 12
copy span "D_ALL_TARGET_WAGER_CINCINNATI 50% do 300 PLN_130825"
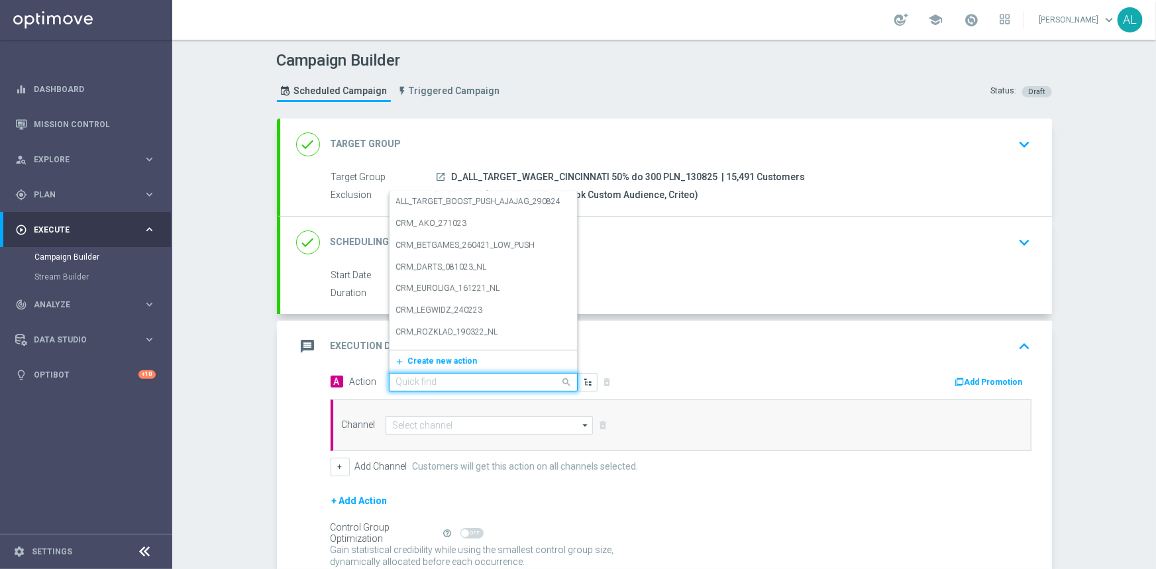
click at [419, 378] on input "text" at bounding box center [470, 382] width 148 height 11
click at [423, 354] on button "add_new Create new action" at bounding box center [481, 361] width 183 height 15
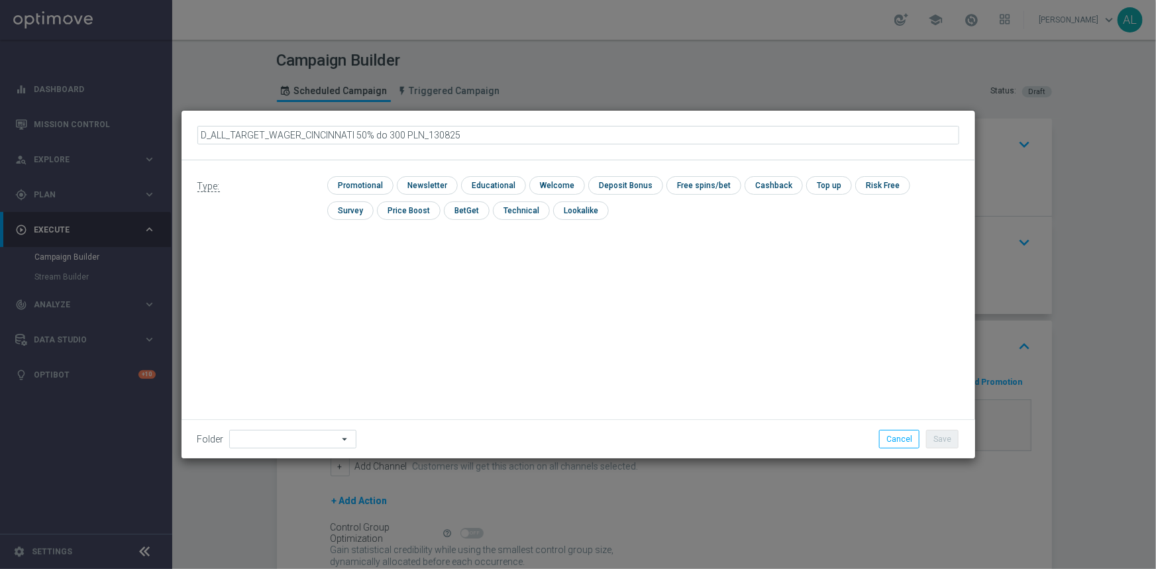
click at [425, 137] on input "D_ALL_TARGET_WAGER_CINCINNATI 50% do 300 PLN_130825" at bounding box center [578, 135] width 762 height 19
type input "D_ALL_TARGET_WAGER_CINCINNATI 50% do 300 PLN target_130825"
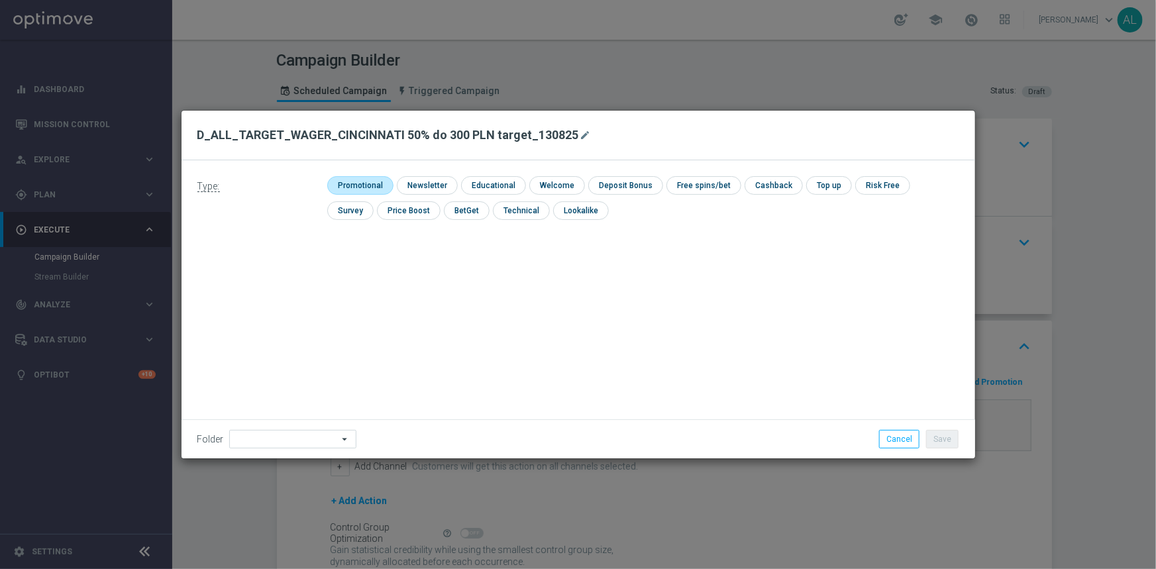
click at [364, 184] on input "checkbox" at bounding box center [358, 185] width 63 height 18
checkbox input "true"
click at [241, 425] on div "Folder arrow_drop_down Show Selected 0 of 472 !ARCHIVE" at bounding box center [579, 438] width 794 height 39
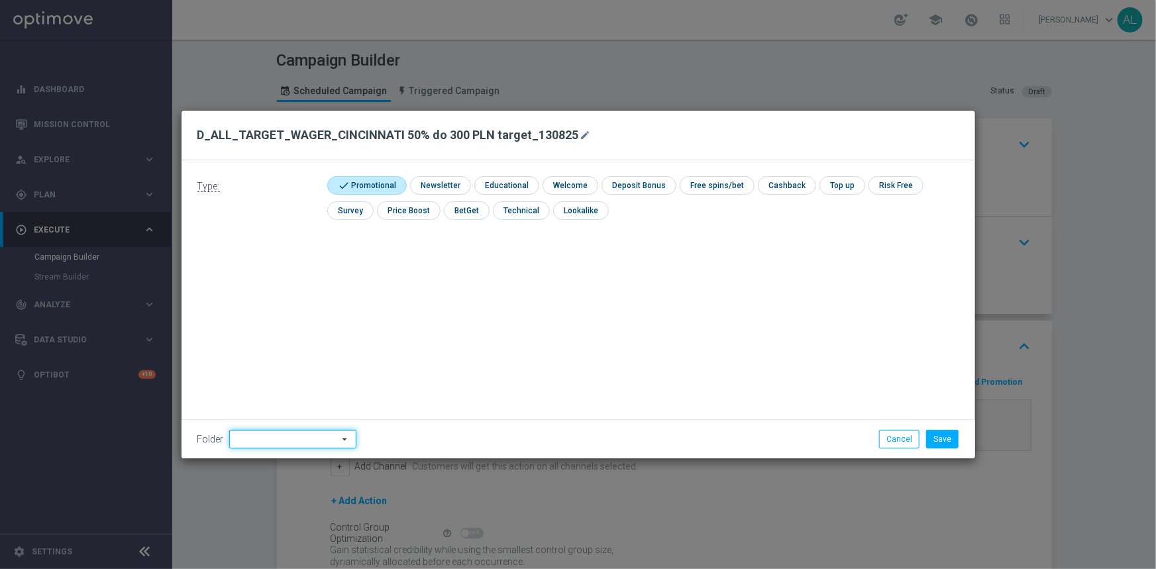
click at [244, 435] on input at bounding box center [292, 439] width 127 height 19
click at [299, 278] on div "[PERSON_NAME]" at bounding box center [300, 273] width 121 height 19
type input "[PERSON_NAME]"
click at [439, 185] on input "checkbox" at bounding box center [439, 185] width 58 height 18
checkbox input "true"
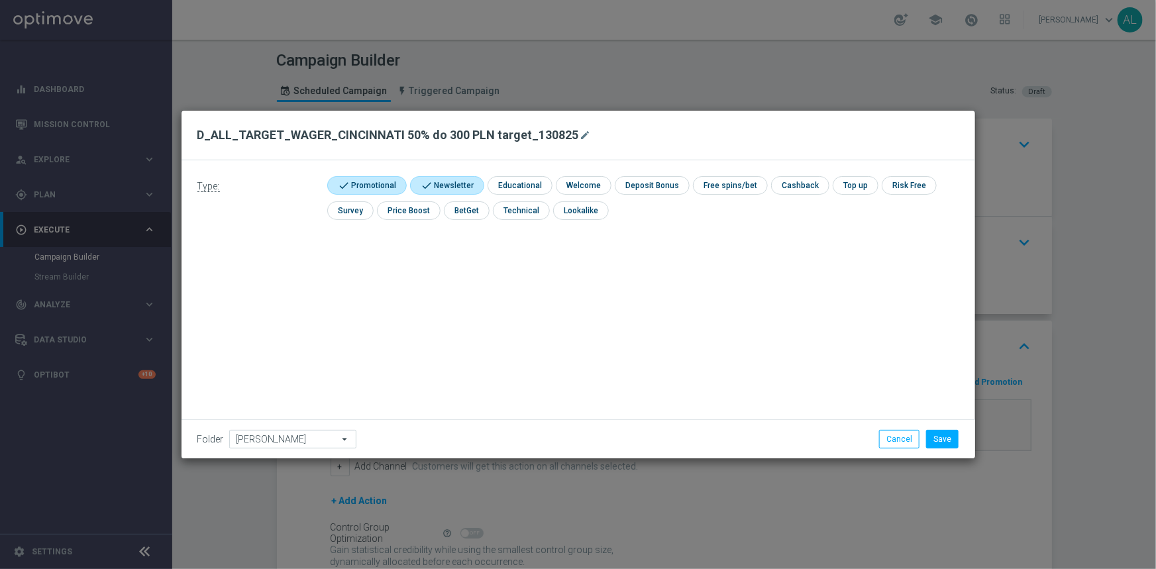
click at [373, 185] on input "checkbox" at bounding box center [365, 185] width 76 height 18
checkbox input "false"
click at [933, 440] on button "Save" at bounding box center [942, 439] width 32 height 19
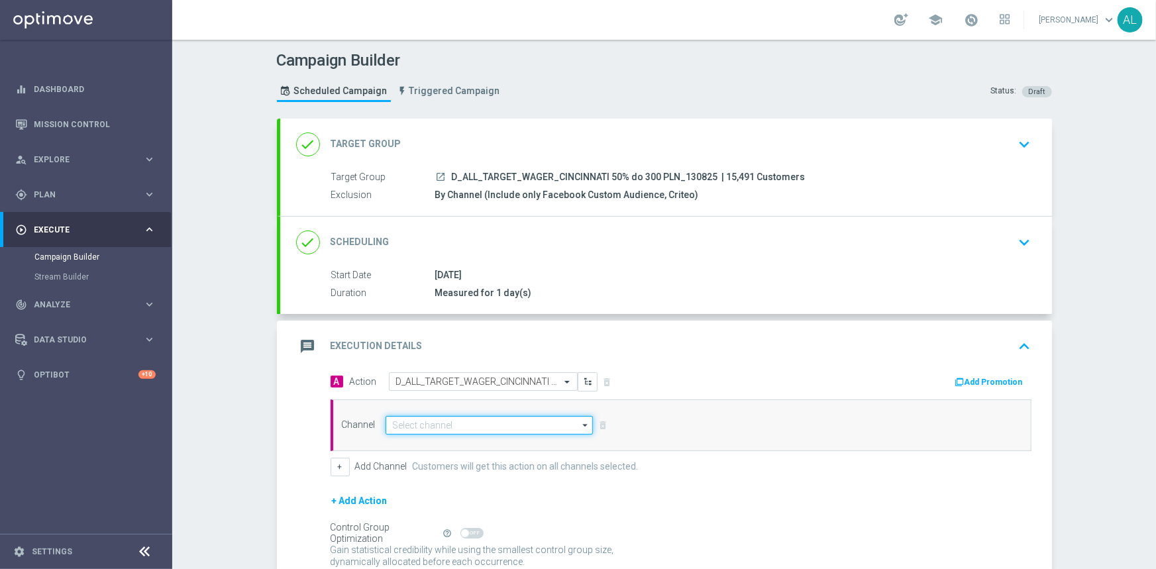
click at [431, 425] on input at bounding box center [490, 425] width 208 height 19
type input "o"
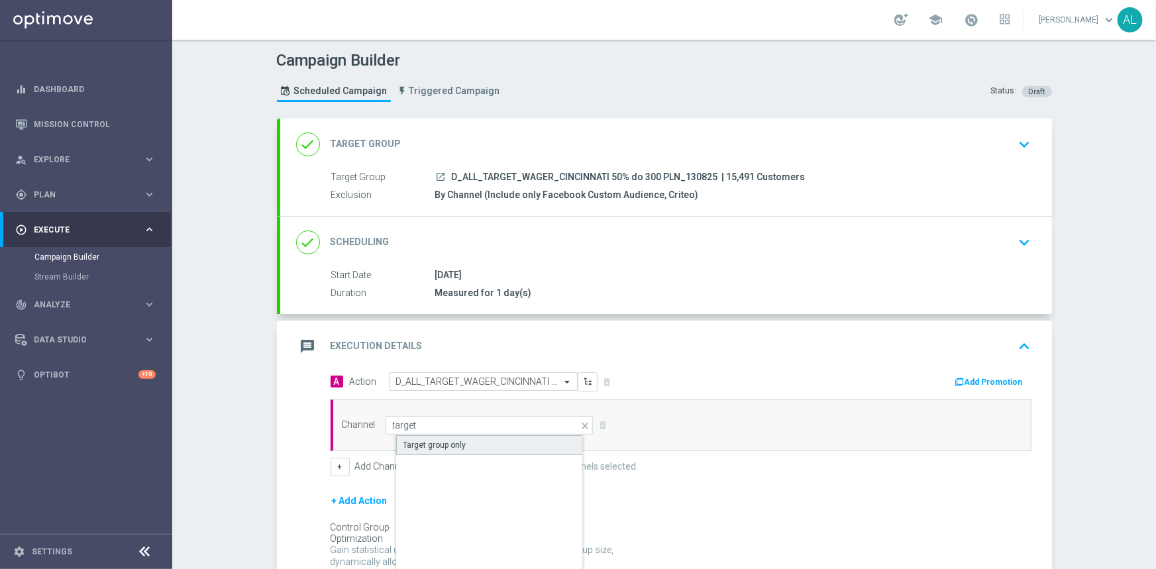
click at [444, 441] on div "Target group only" at bounding box center [434, 445] width 63 height 12
type input "Target group only"
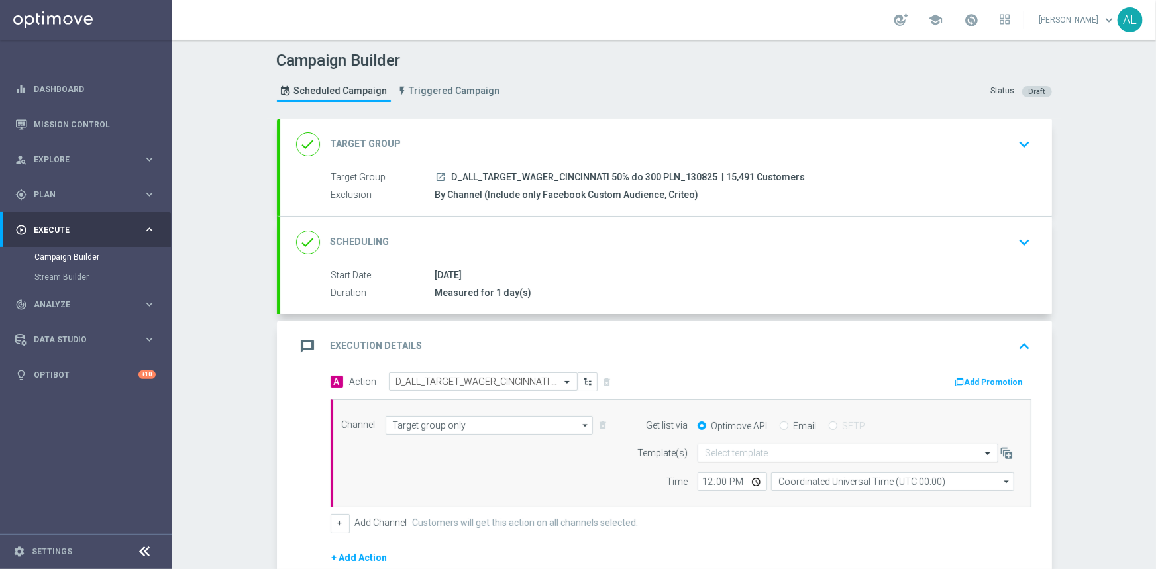
click at [806, 450] on input "text" at bounding box center [835, 453] width 260 height 11
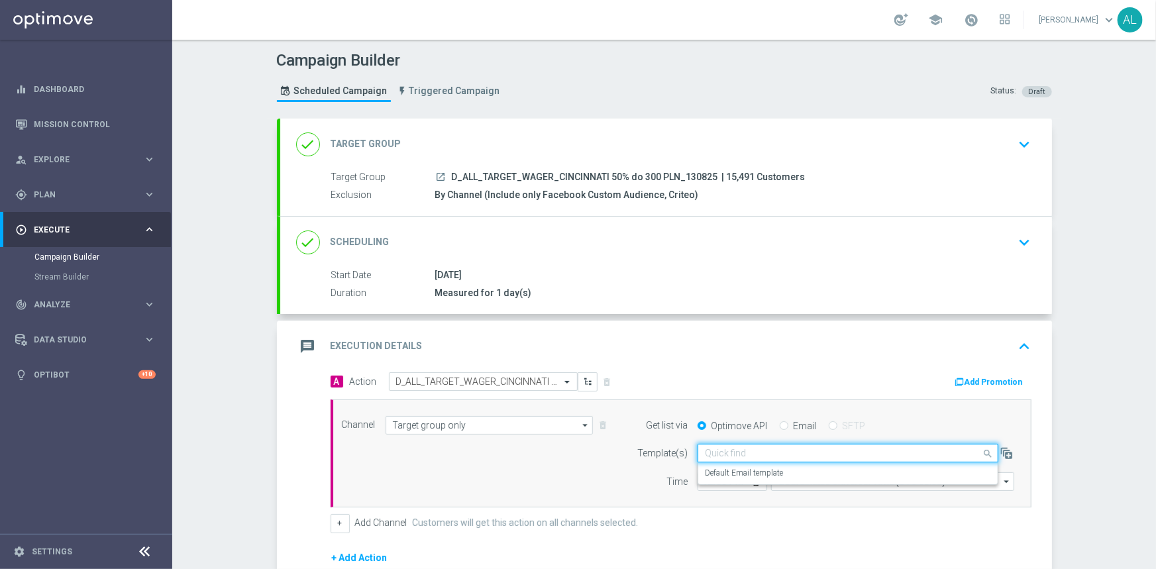
paste input "D_ALL_TARGET_WAGER_CINCINNATI 50% do 300 PLN_130825"
type input "D_ALL_TARGET_WAGER_CINCINNATI 50% do 300 PLN_130825"
click at [729, 458] on div "Quick find" at bounding box center [848, 453] width 301 height 19
click at [728, 468] on label "Default Email template" at bounding box center [744, 473] width 78 height 11
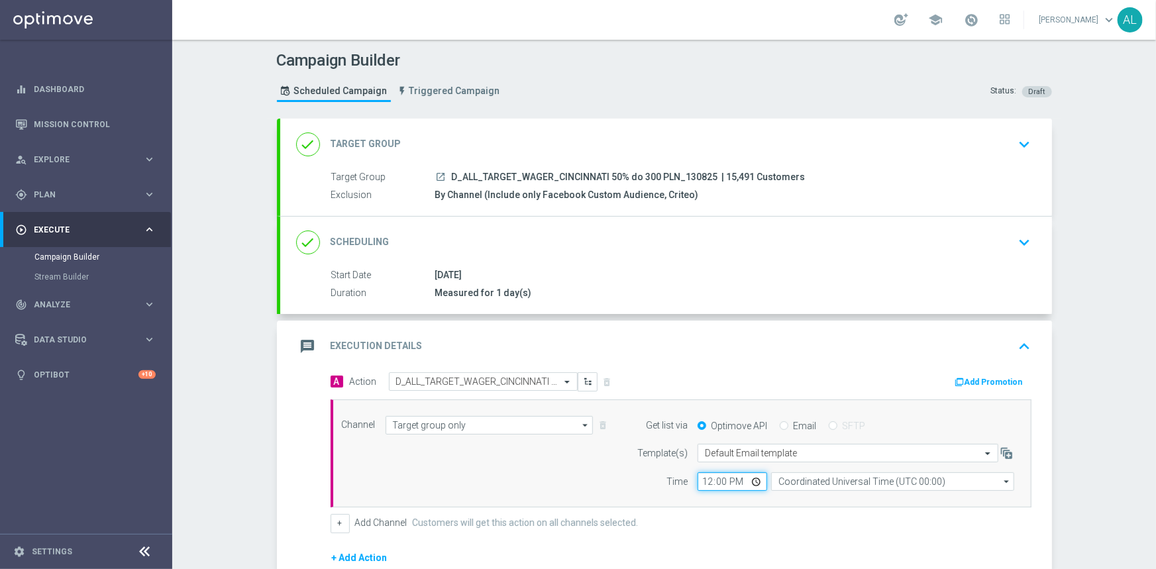
click at [698, 484] on input "12:00" at bounding box center [733, 481] width 70 height 19
type input "10:45"
click at [898, 227] on div "done Scheduling keyboard_arrow_down" at bounding box center [666, 243] width 772 height 52
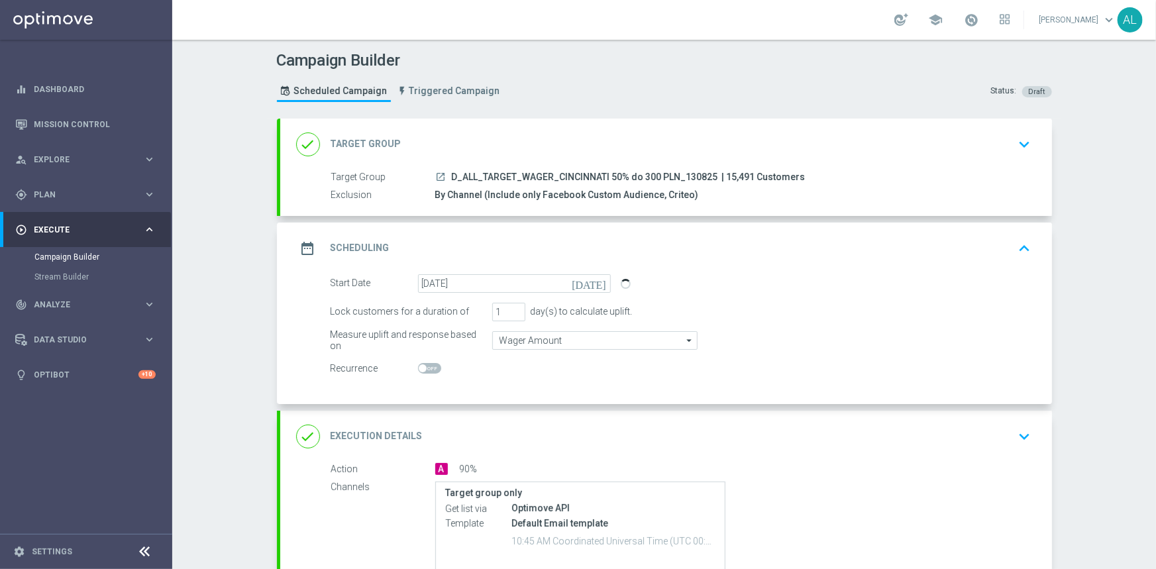
scroll to position [138, 0]
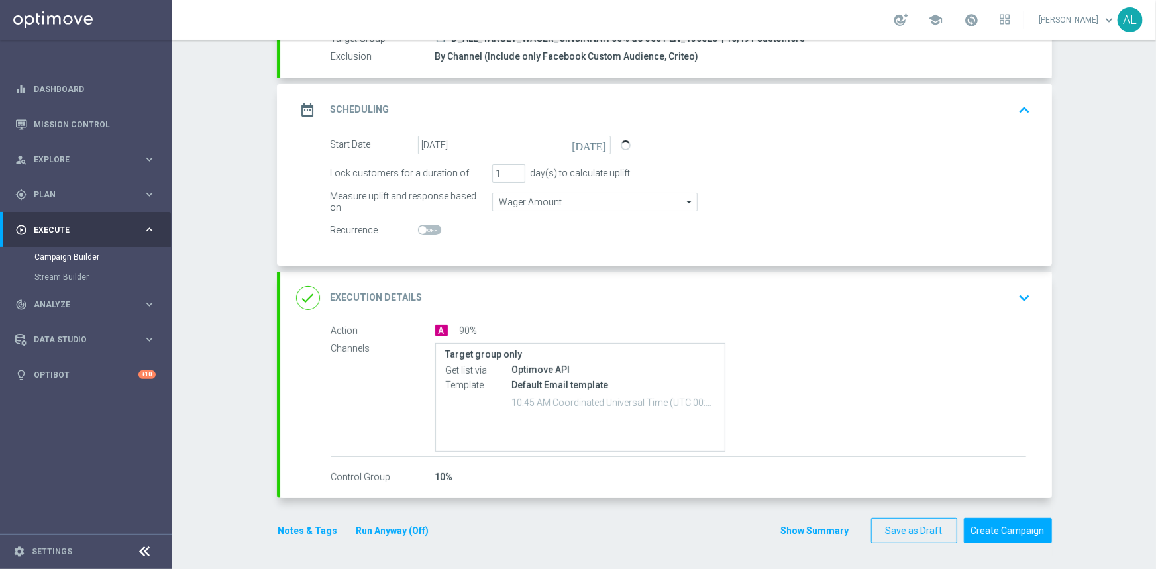
click at [848, 290] on div "done Execution Details keyboard_arrow_down" at bounding box center [666, 298] width 740 height 25
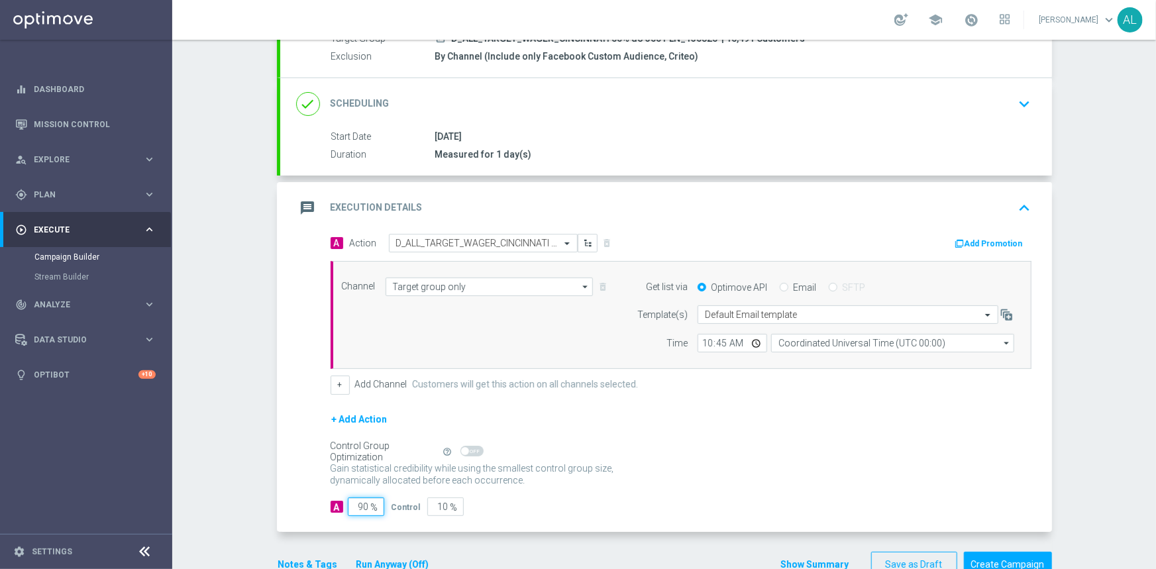
click at [354, 503] on input "90" at bounding box center [366, 506] width 36 height 19
type input "1"
type input "99"
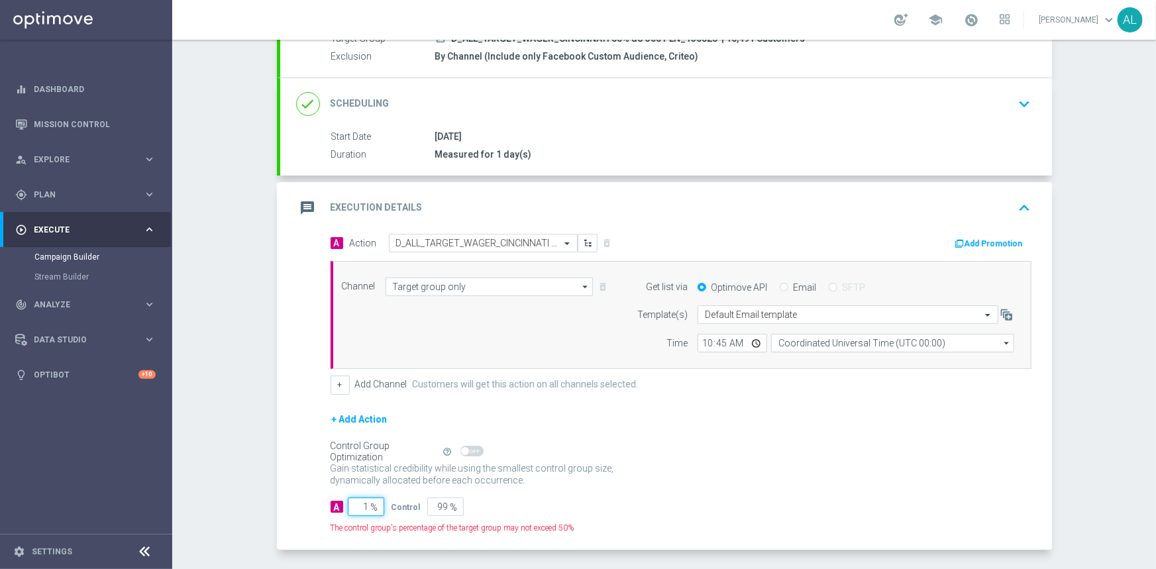
type input "10"
type input "90"
type input "100"
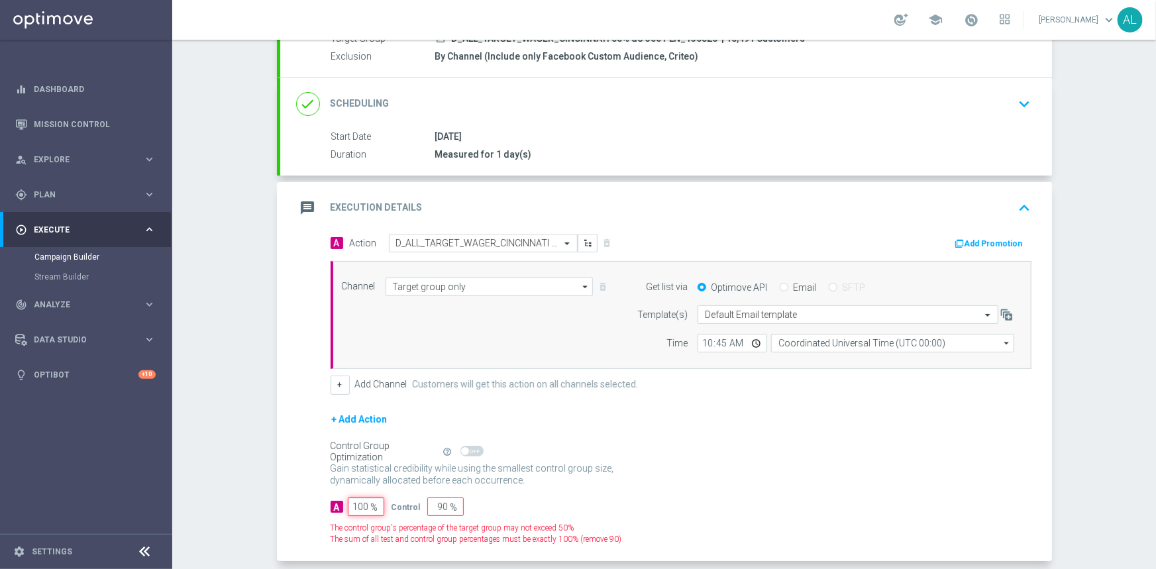
type input "0"
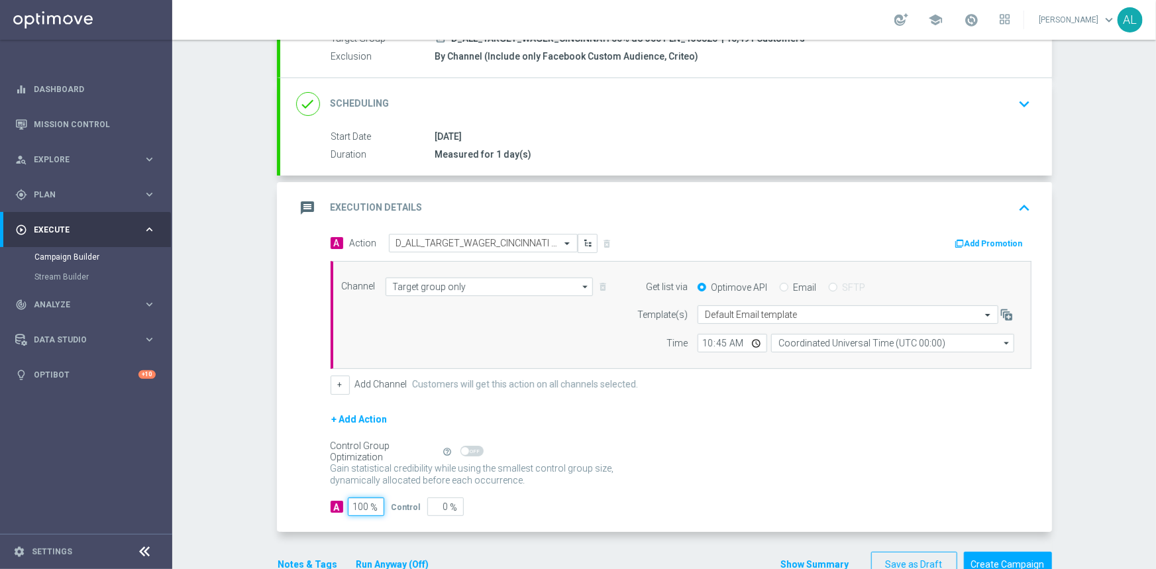
type input "100"
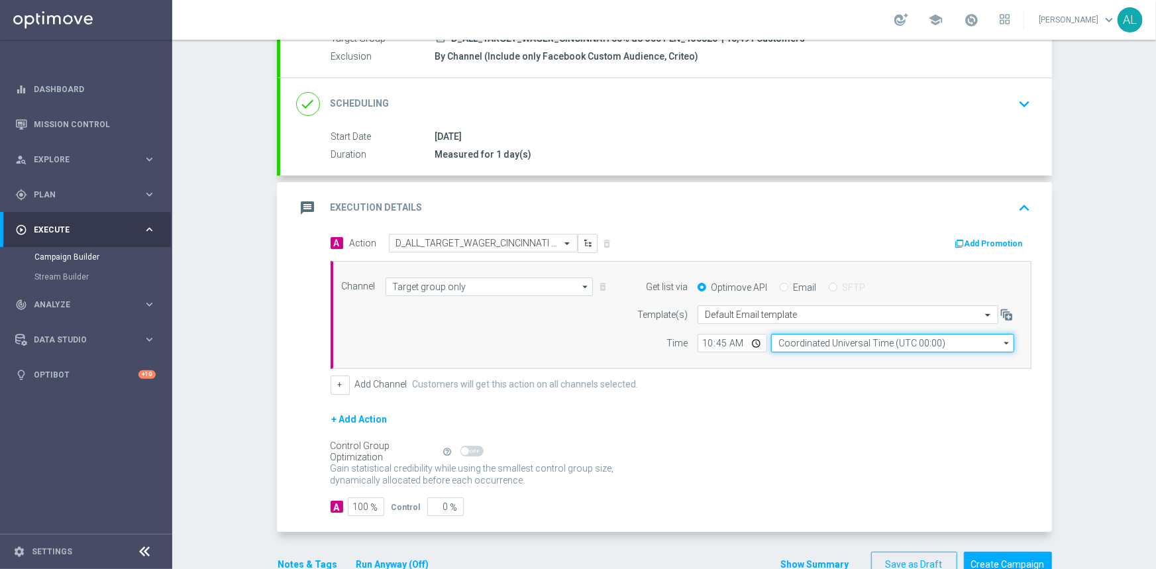
click at [782, 344] on input "Coordinated Universal Time (UTC 00:00)" at bounding box center [892, 343] width 243 height 19
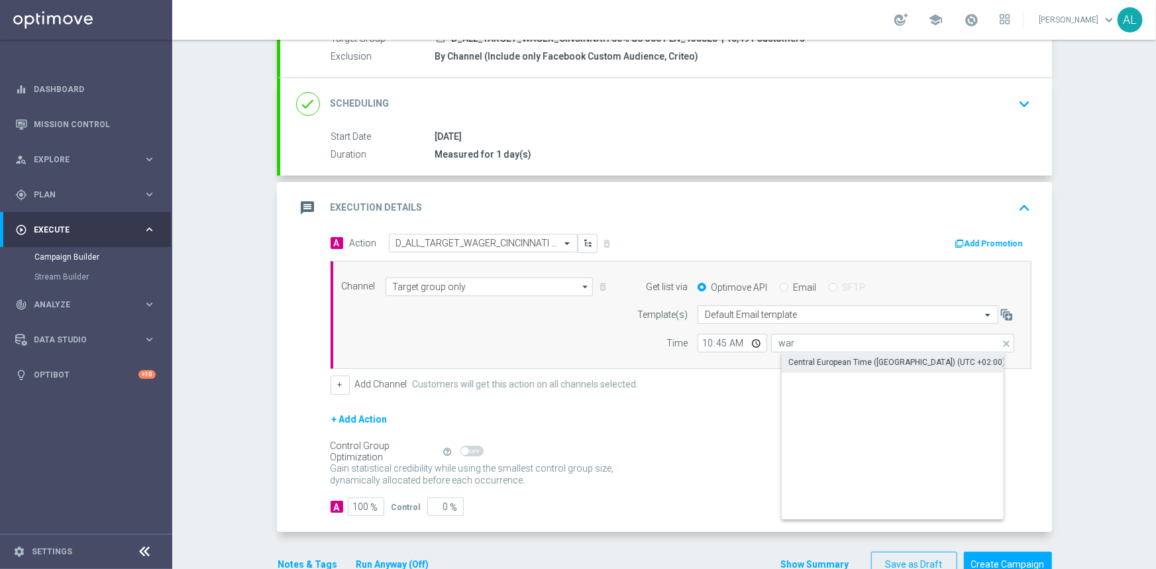
click at [808, 360] on div "Central European Time ([GEOGRAPHIC_DATA]) (UTC +02:00)" at bounding box center [896, 362] width 217 height 12
type input "Central European Time ([GEOGRAPHIC_DATA]) (UTC +02:00)"
click at [291, 564] on button "Notes & Tags" at bounding box center [308, 564] width 62 height 17
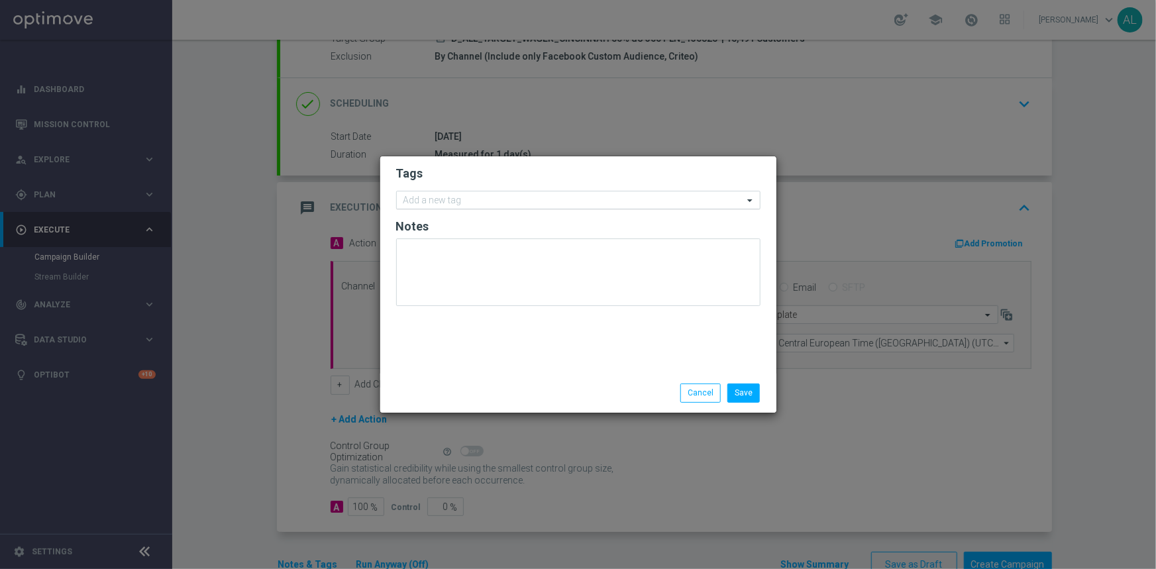
click at [452, 201] on input "text" at bounding box center [573, 200] width 340 height 11
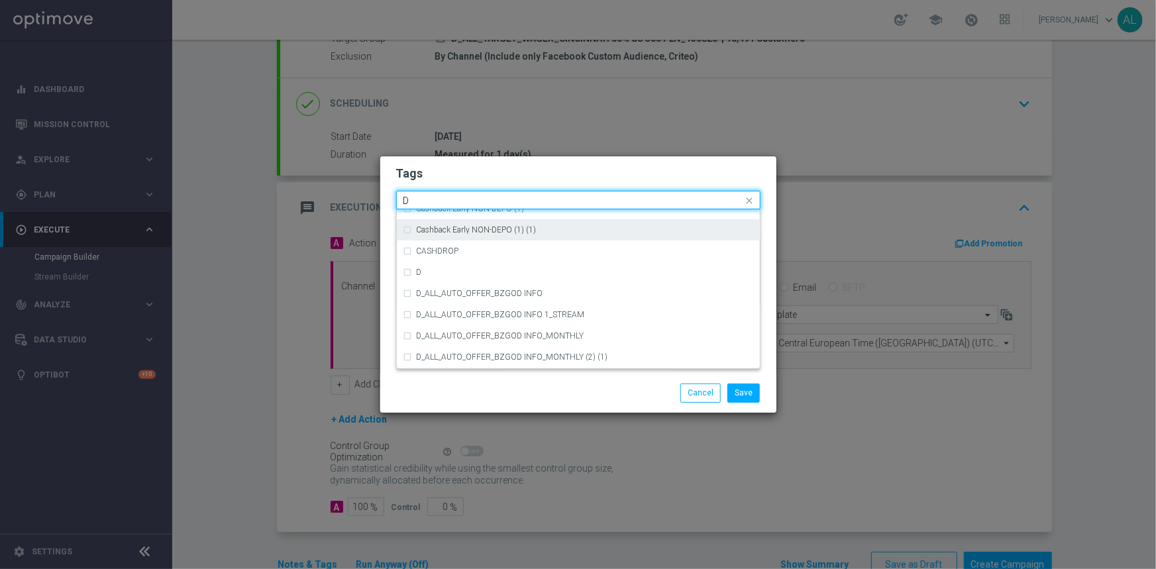
scroll to position [1445, 0]
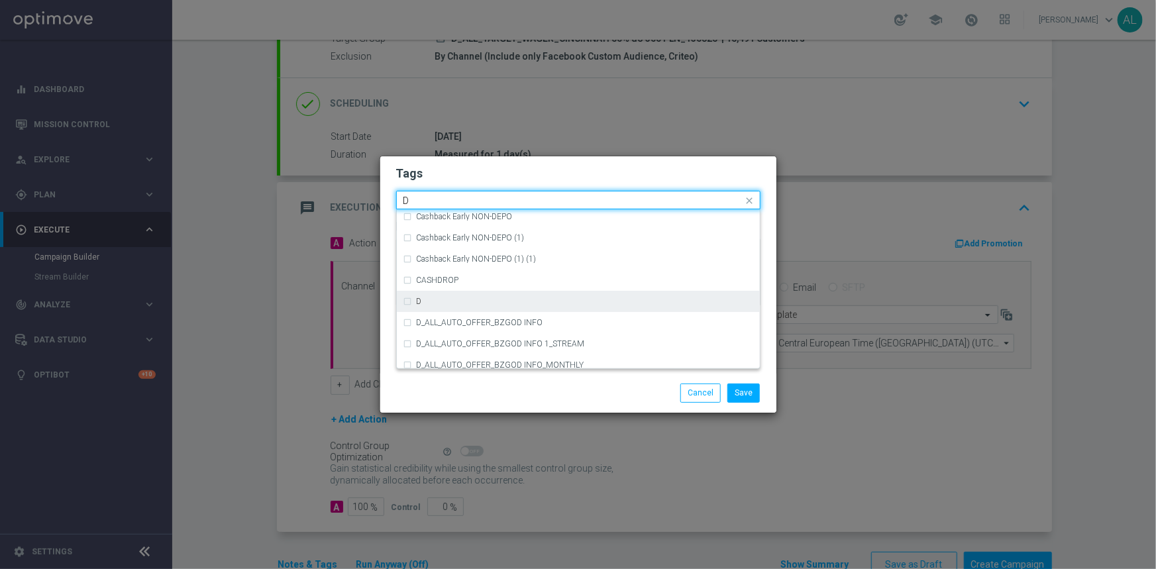
click at [431, 297] on div "D" at bounding box center [585, 301] width 337 height 8
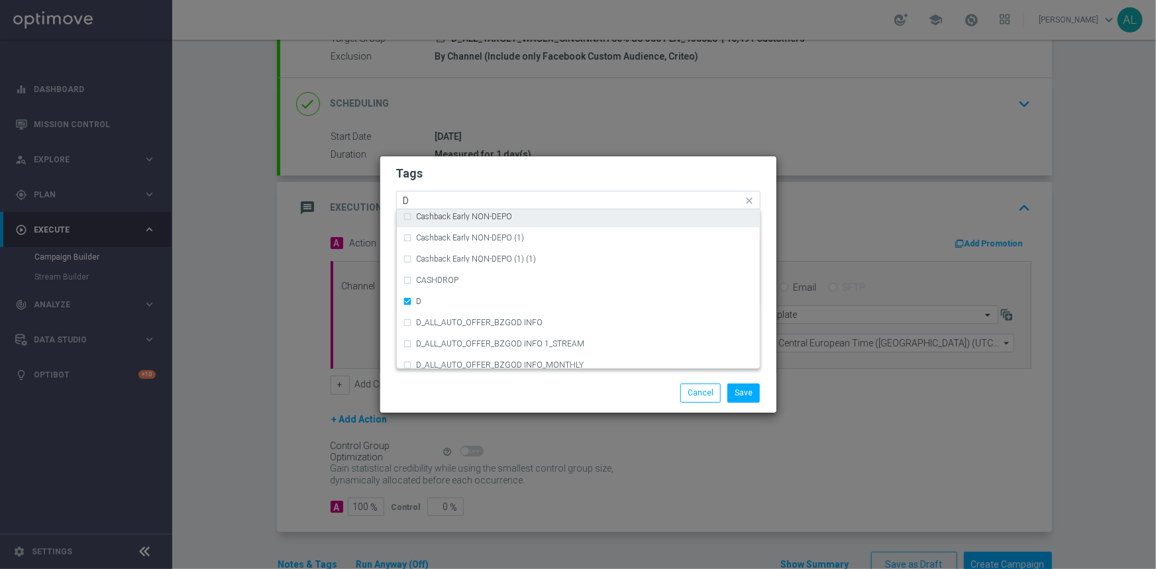
click at [418, 204] on input "D" at bounding box center [573, 200] width 340 height 11
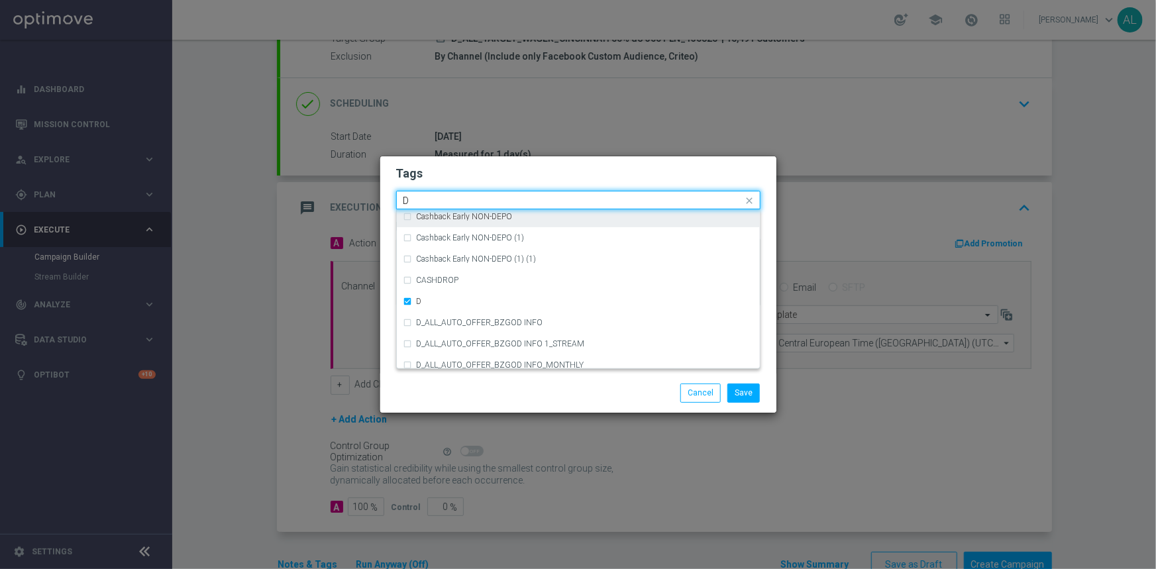
click at [418, 204] on input "D" at bounding box center [573, 200] width 340 height 11
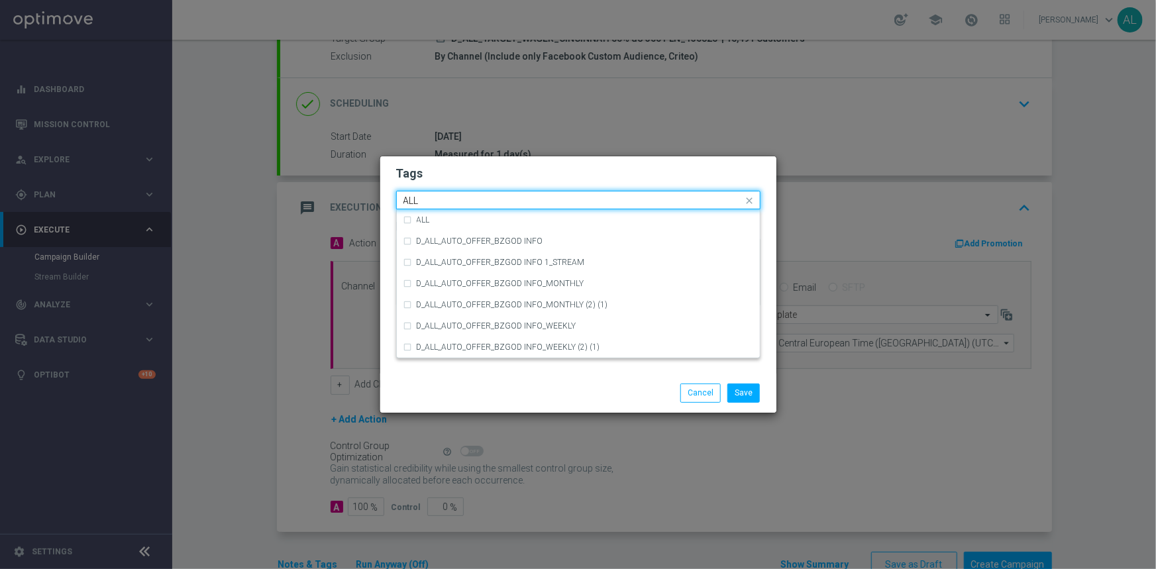
scroll to position [0, 0]
click at [447, 215] on div "ALL" at bounding box center [578, 219] width 350 height 21
click at [450, 204] on input "ALL" at bounding box center [573, 200] width 340 height 11
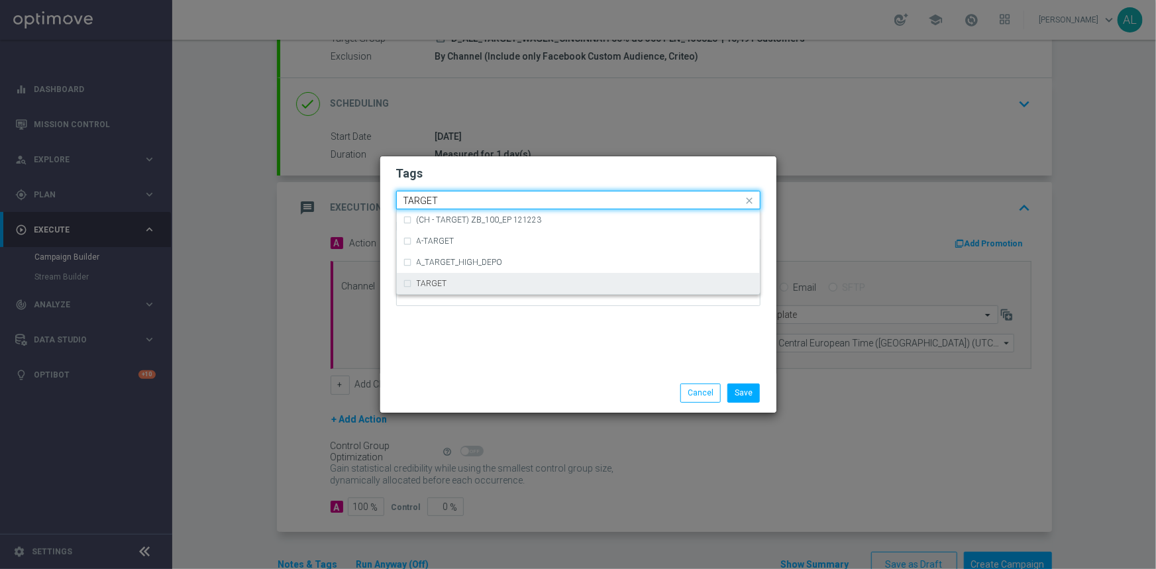
click at [427, 287] on label "TARGET" at bounding box center [432, 284] width 30 height 8
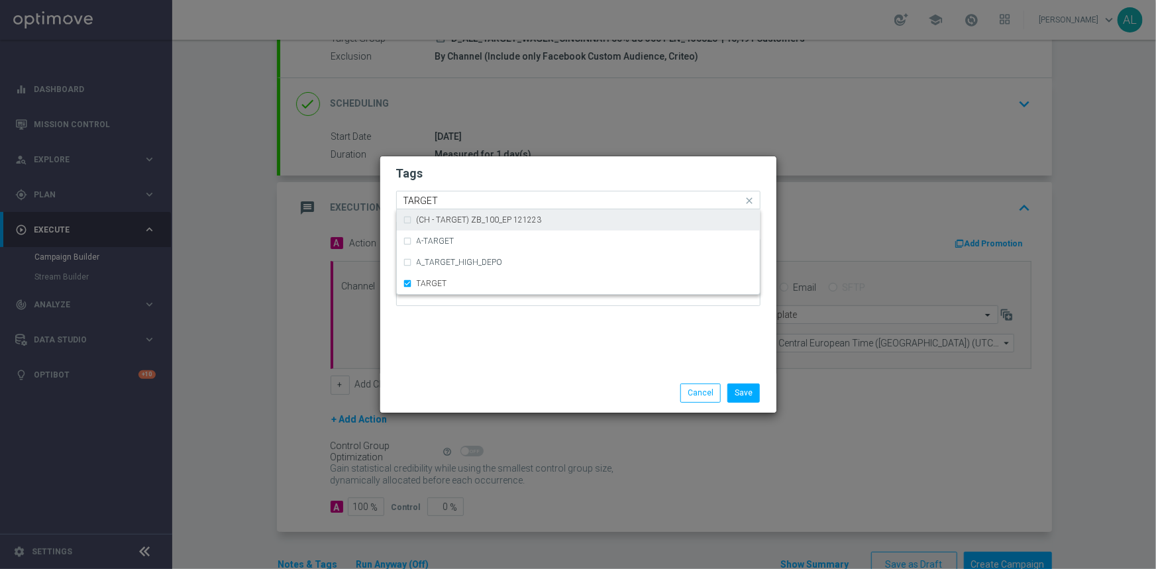
click at [457, 201] on input "TARGET" at bounding box center [573, 200] width 340 height 11
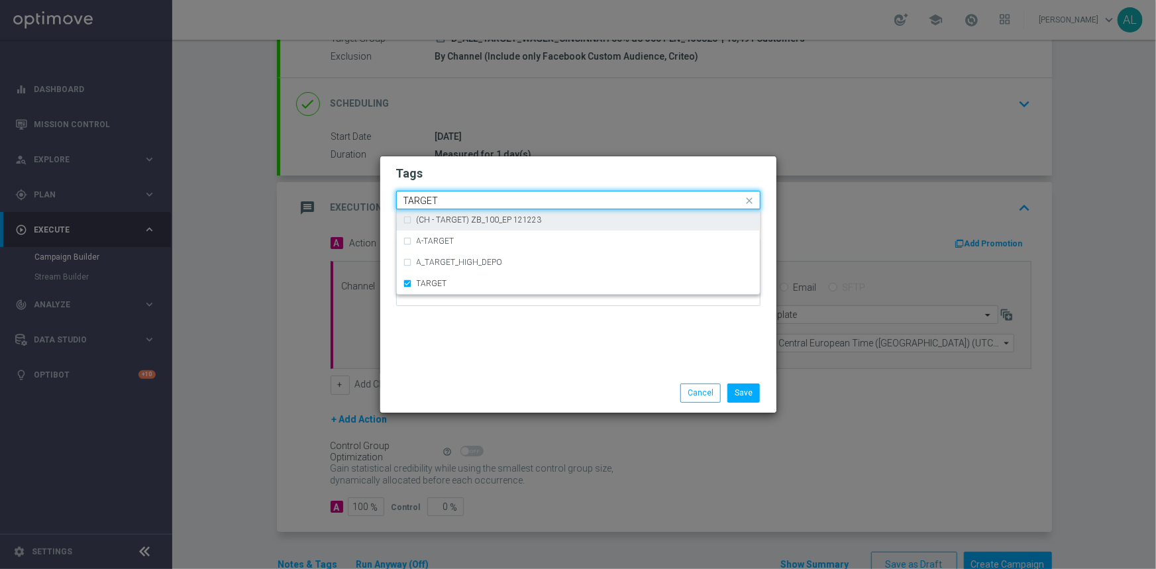
click at [457, 201] on input "TARGET" at bounding box center [573, 200] width 340 height 11
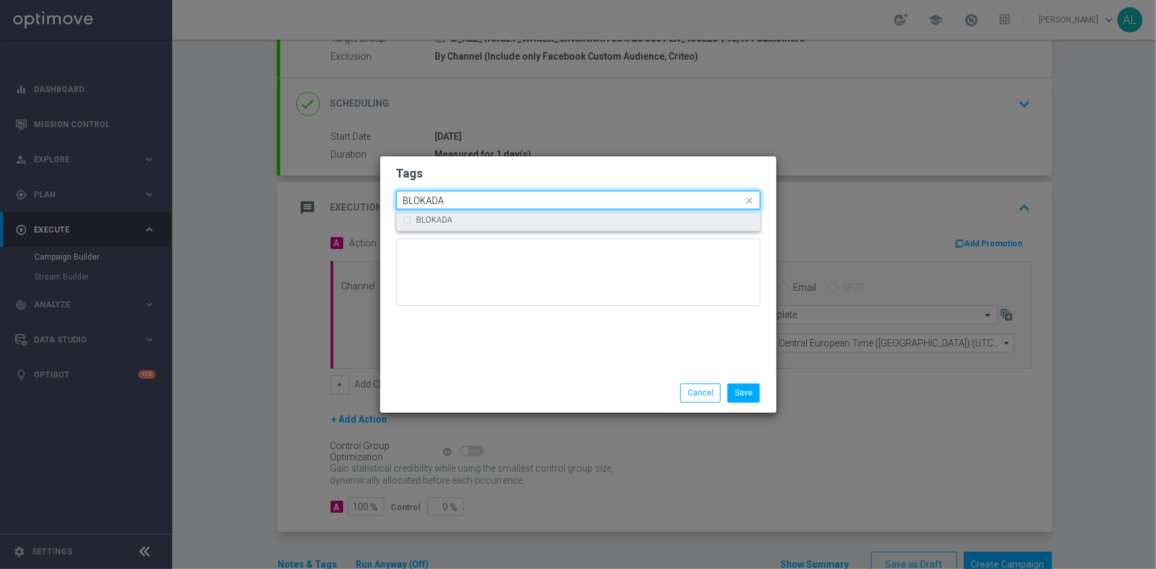
click at [452, 220] on div "BLOKADA" at bounding box center [585, 220] width 337 height 8
type input "BLOKADA"
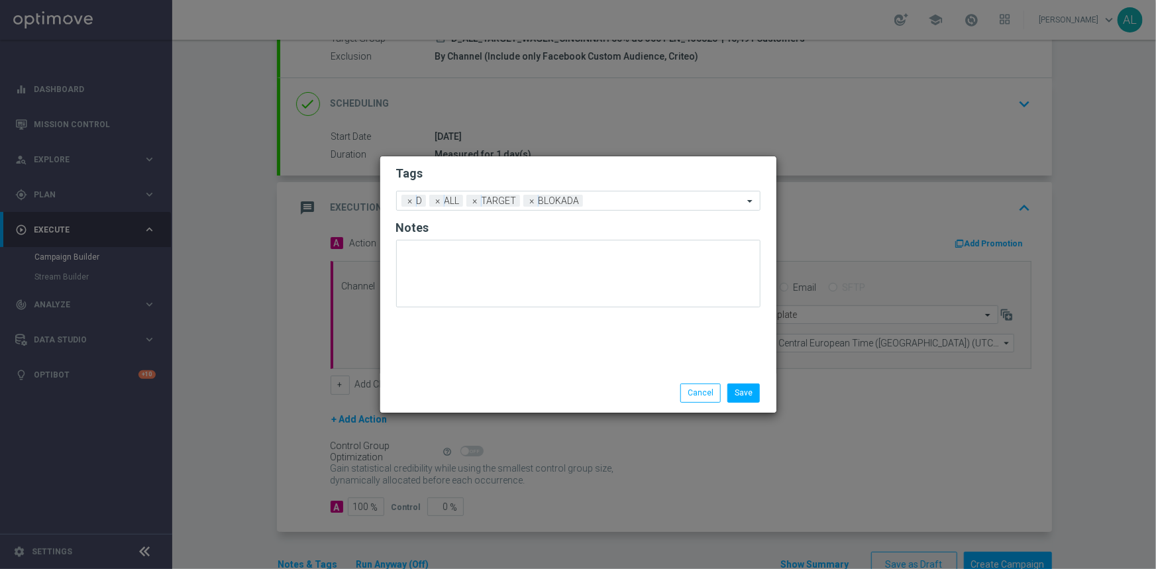
click at [467, 183] on form "Tags Add a new tag × D × ALL × TARGET × BLOKADA Notes" at bounding box center [578, 239] width 364 height 155
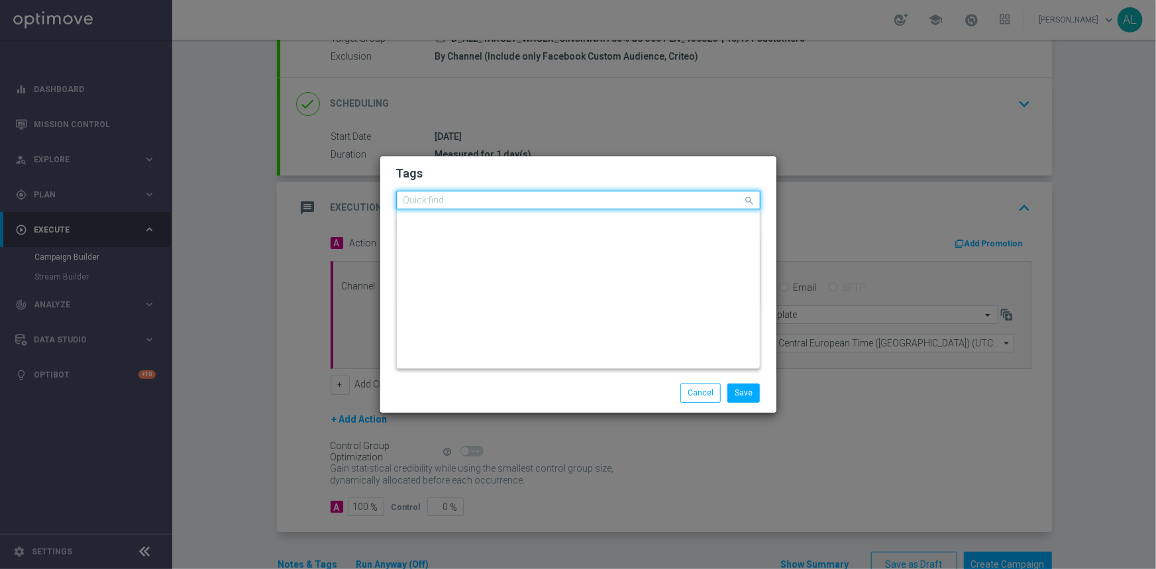
click at [596, 201] on input "text" at bounding box center [573, 200] width 340 height 11
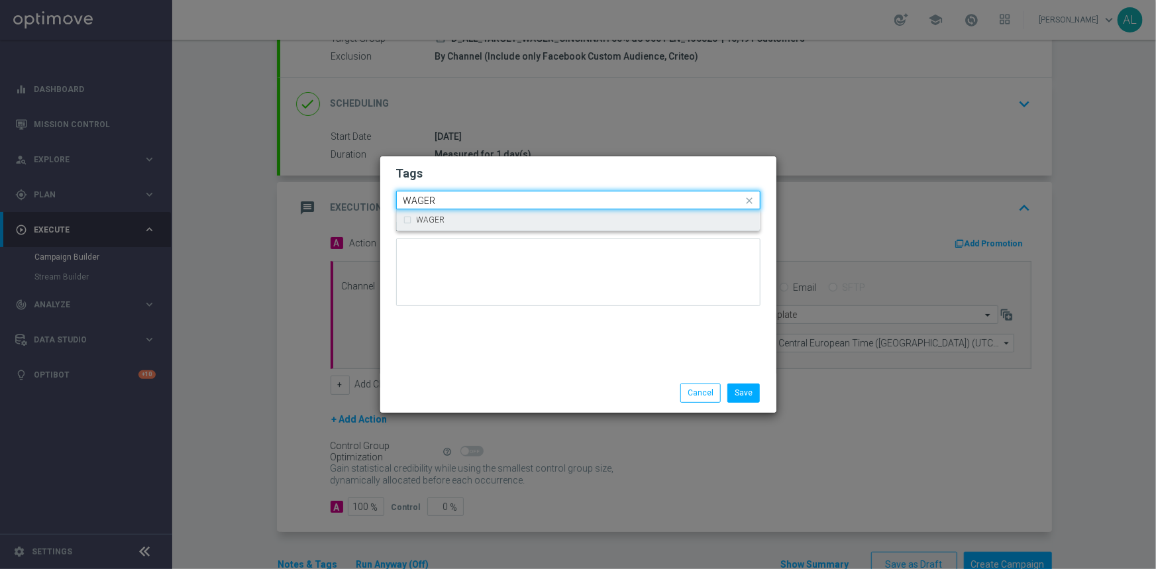
click at [615, 219] on div "WAGER" at bounding box center [585, 220] width 337 height 8
type input "WAGER"
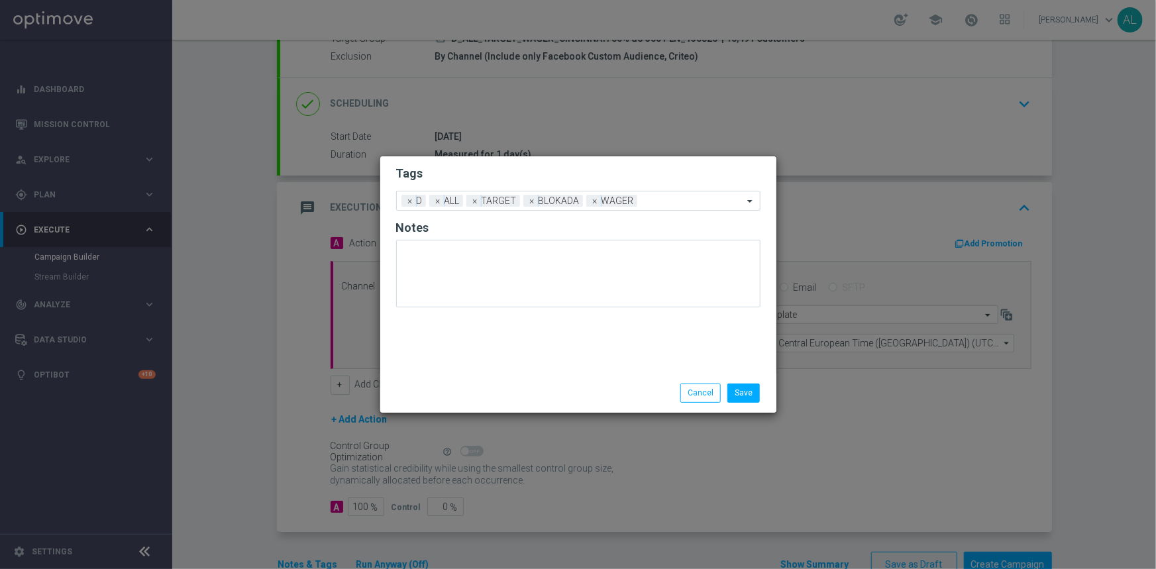
click at [476, 330] on div "Tags Add a new tag × D × ALL × TARGET × BLOKADA × WAGER Notes" at bounding box center [578, 264] width 396 height 217
click at [735, 393] on button "Save" at bounding box center [743, 393] width 32 height 19
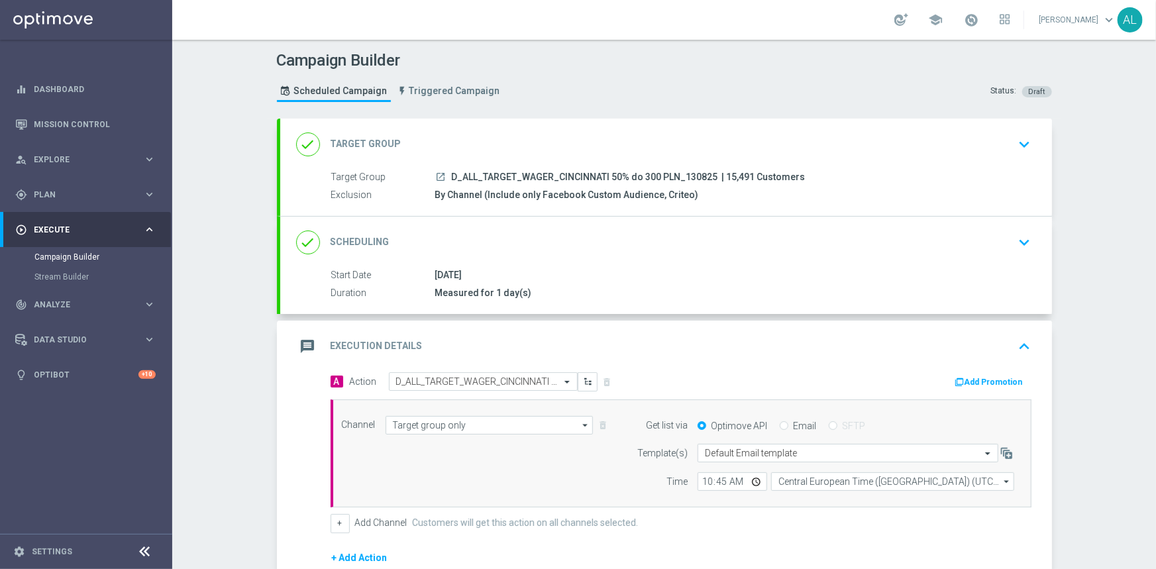
click at [760, 245] on div "done Scheduling keyboard_arrow_down" at bounding box center [666, 242] width 740 height 25
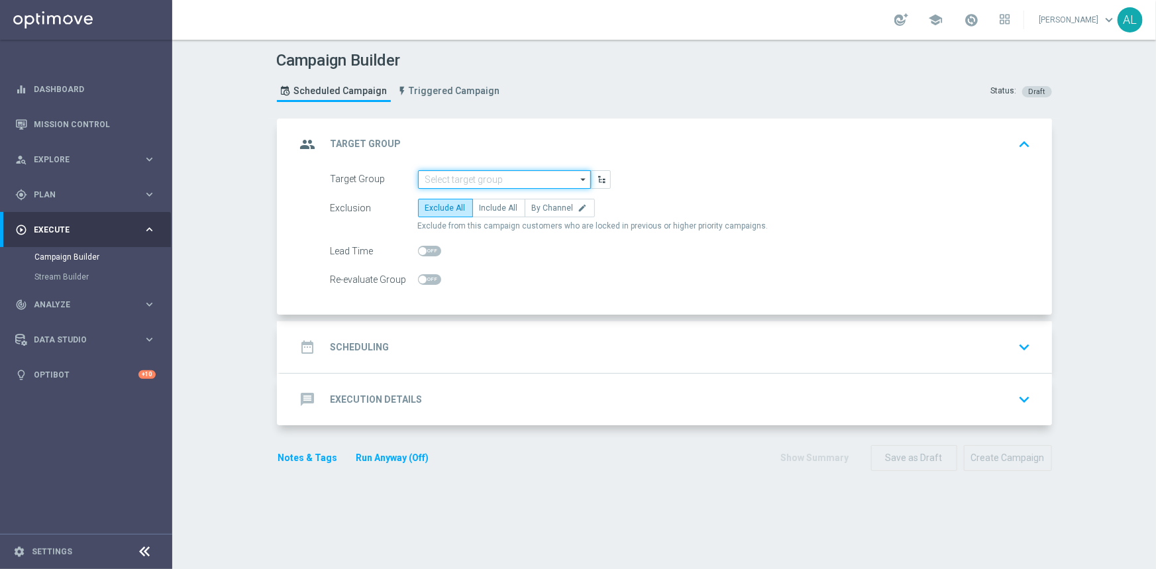
click at [468, 185] on input at bounding box center [504, 179] width 173 height 19
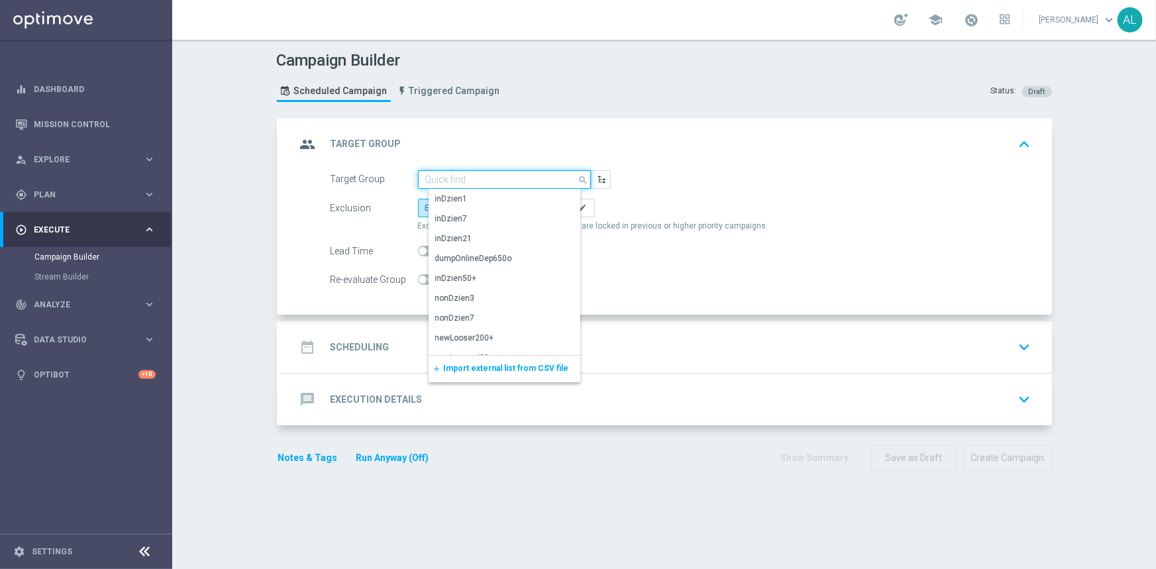
paste input "D_ALL_TARGET_WAGER_CINCINNATI 50% do 300 PLN_130825"
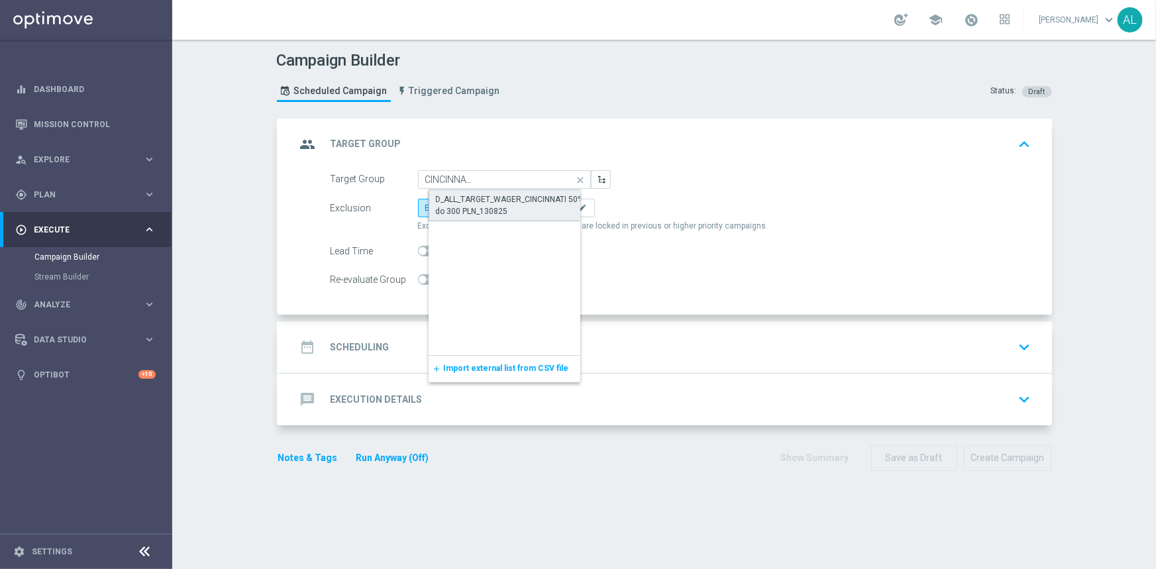
click at [503, 203] on div "D_ALL_TARGET_WAGER_CINCINNATI 50% do 300 PLN_130825" at bounding box center [515, 205] width 159 height 24
type input "D_ALL_TARGET_WAGER_CINCINNATI 50% do 300 PLN_130825"
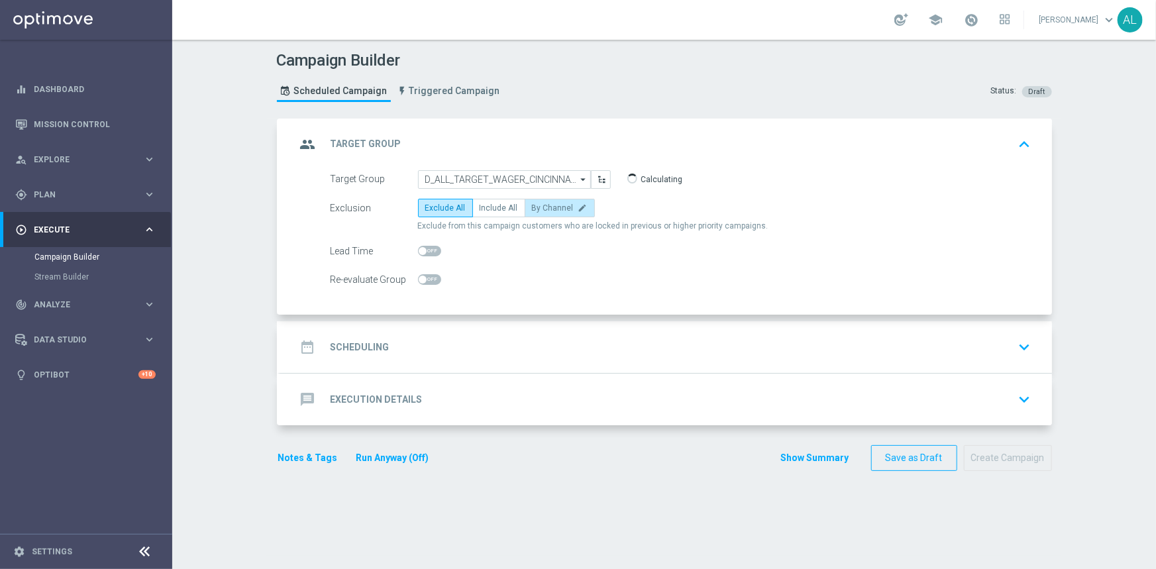
click at [554, 210] on span "By Channel" at bounding box center [553, 207] width 42 height 9
click at [541, 210] on input "By Channel edit" at bounding box center [536, 210] width 9 height 9
radio input "true"
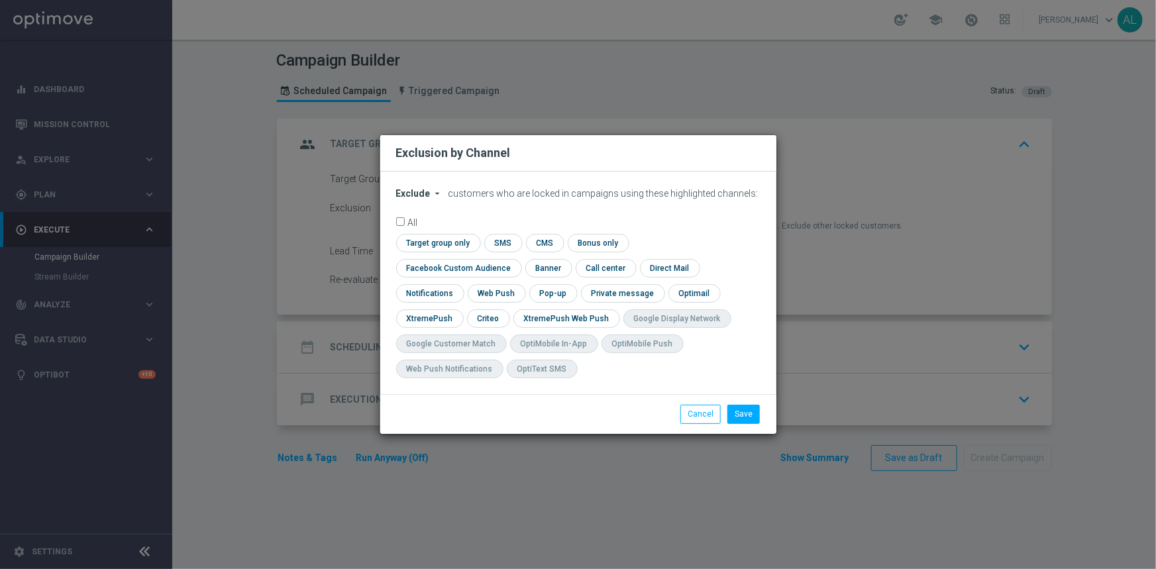
click at [418, 199] on span "Exclude" at bounding box center [413, 193] width 34 height 11
click at [430, 232] on div "Include" at bounding box center [421, 224] width 49 height 16
click at [516, 259] on input "checkbox" at bounding box center [456, 268] width 120 height 18
checkbox input "true"
click at [484, 316] on input "checkbox" at bounding box center [487, 318] width 41 height 18
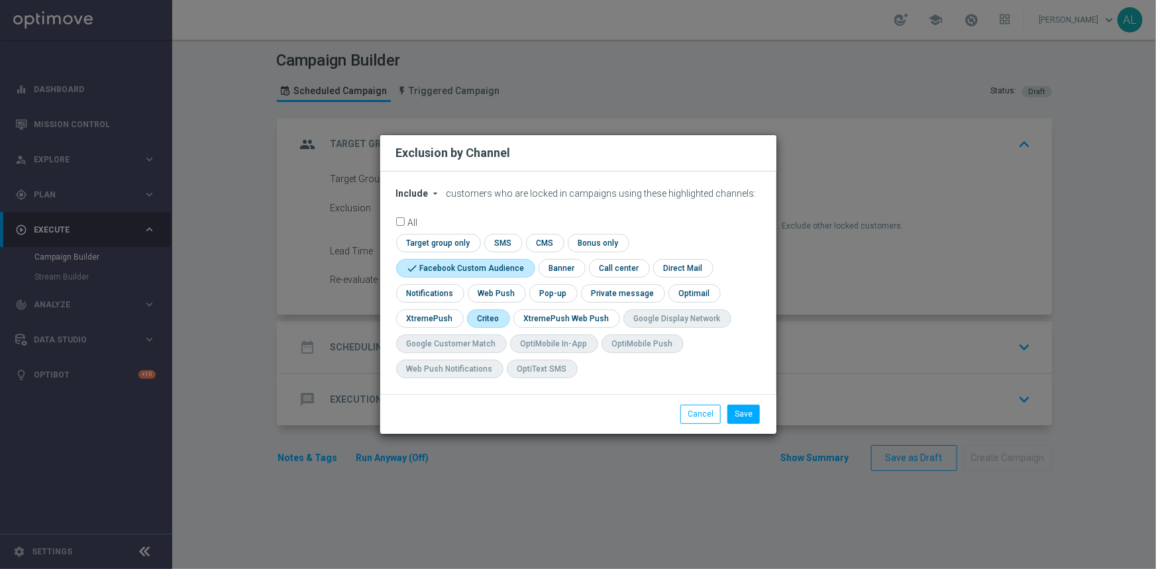
checkbox input "true"
click at [749, 419] on button "Save" at bounding box center [743, 414] width 32 height 19
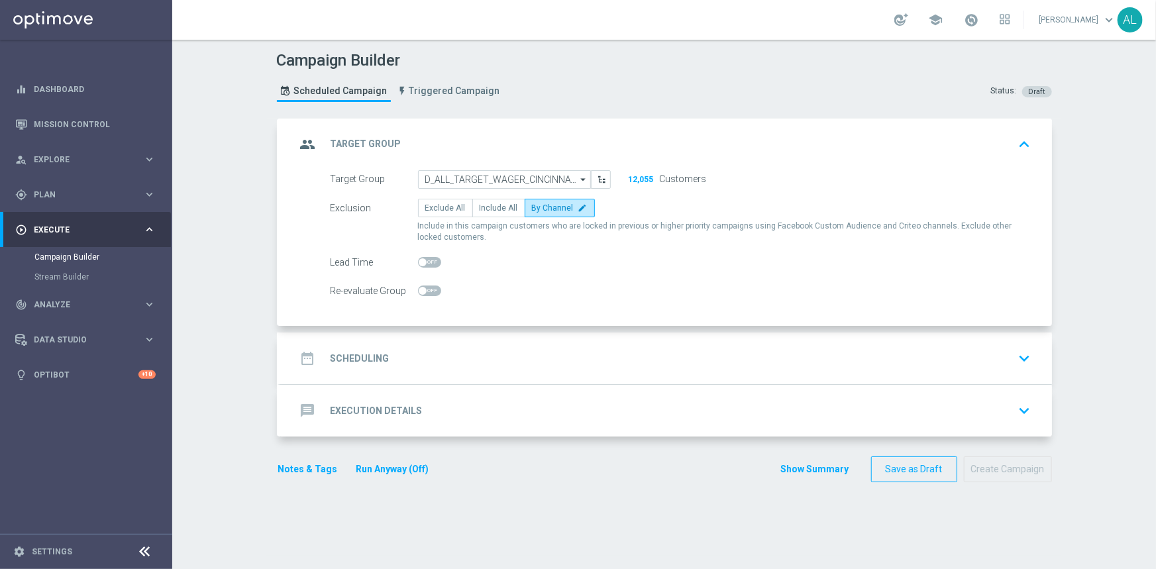
click at [573, 360] on div "date_range Scheduling keyboard_arrow_down" at bounding box center [666, 358] width 740 height 25
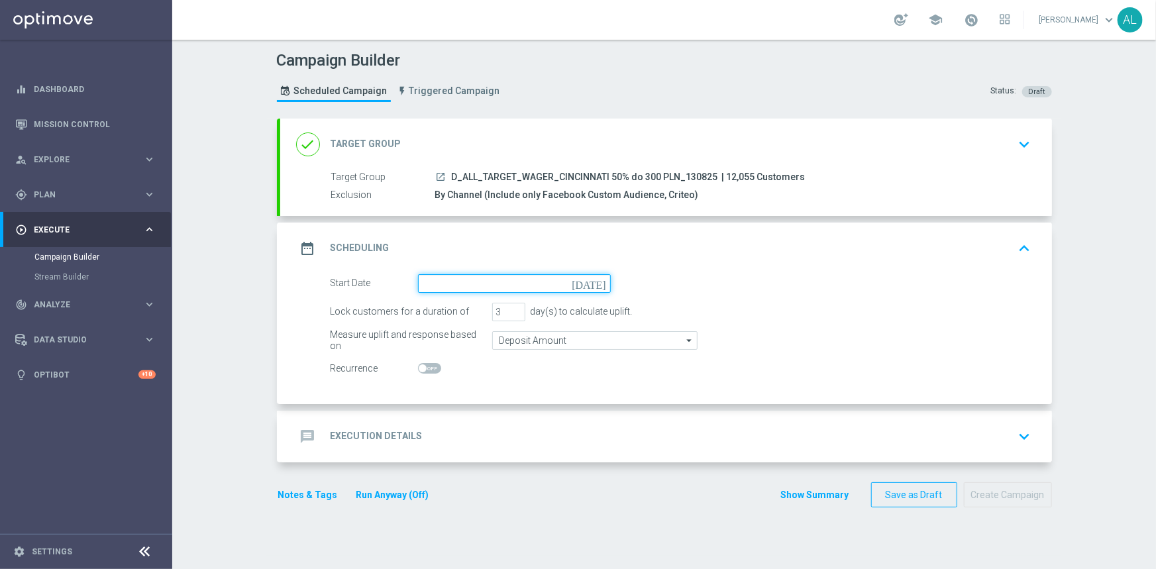
click at [456, 277] on input at bounding box center [514, 283] width 193 height 19
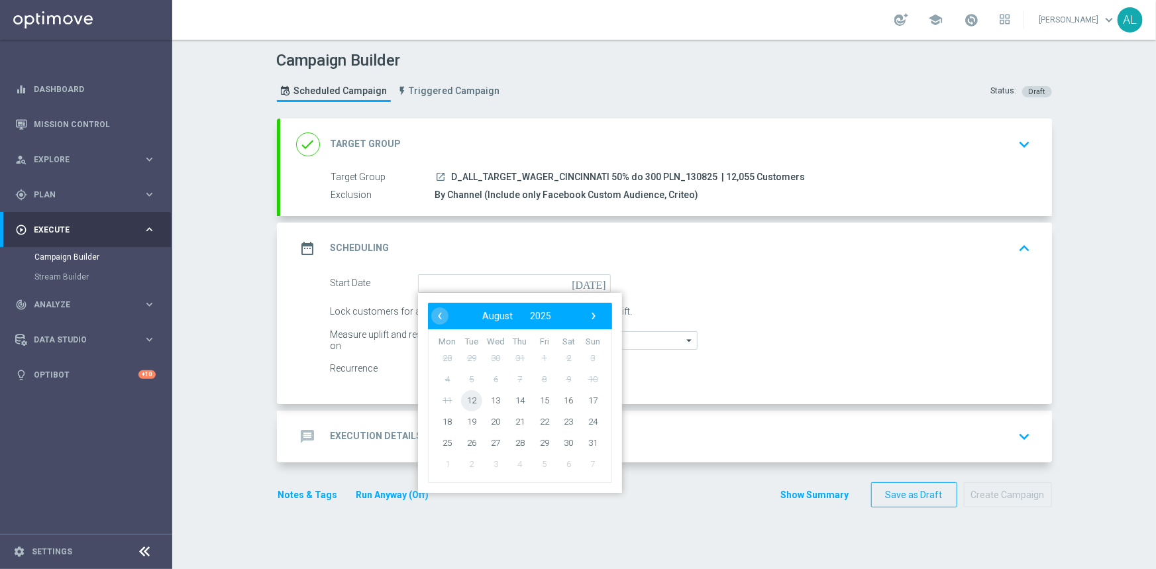
click at [475, 397] on span "12" at bounding box center [470, 400] width 21 height 21
type input "[DATE]"
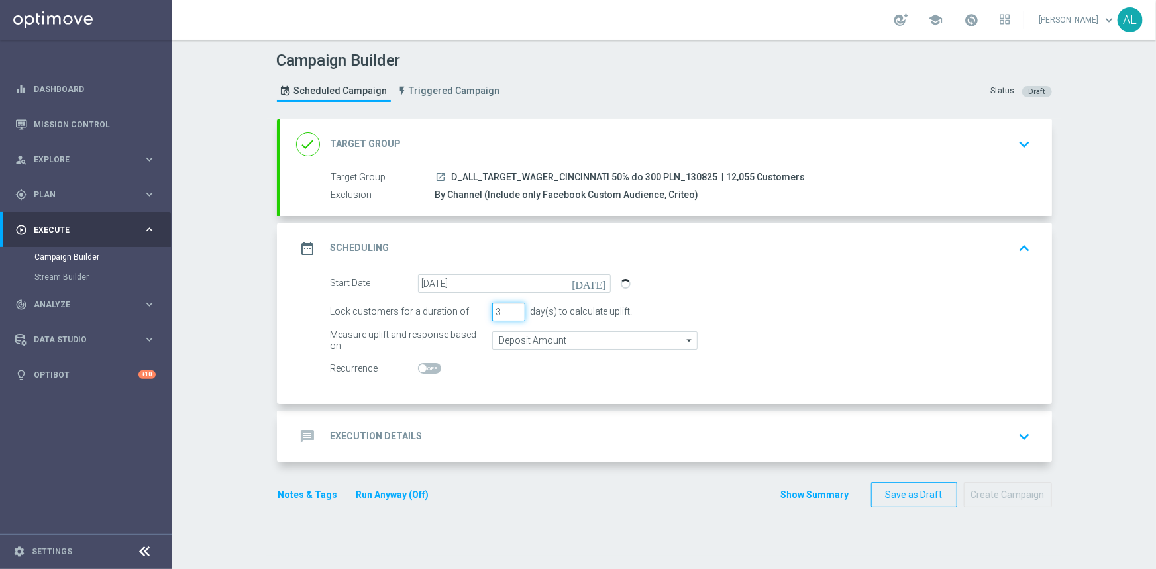
click at [511, 317] on input "3" at bounding box center [508, 312] width 33 height 19
click at [511, 312] on input "2" at bounding box center [508, 312] width 33 height 19
type input "1"
click at [511, 312] on input "1" at bounding box center [508, 312] width 33 height 19
click at [510, 335] on input "Deposit Amount" at bounding box center [594, 340] width 205 height 19
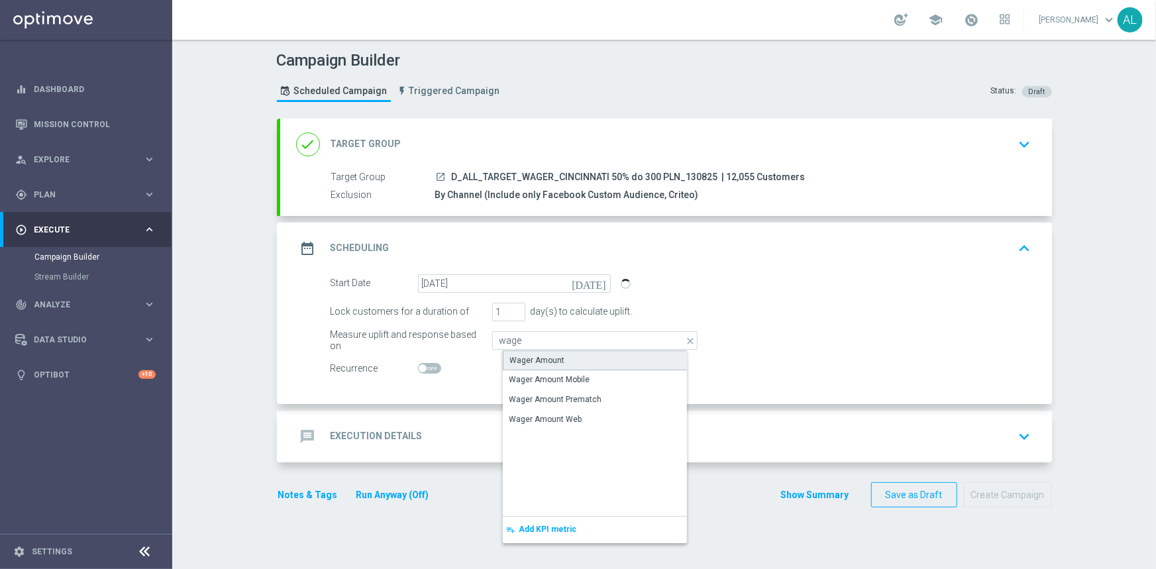
click at [523, 354] on div "Wager Amount" at bounding box center [537, 360] width 55 height 12
type input "Wager Amount"
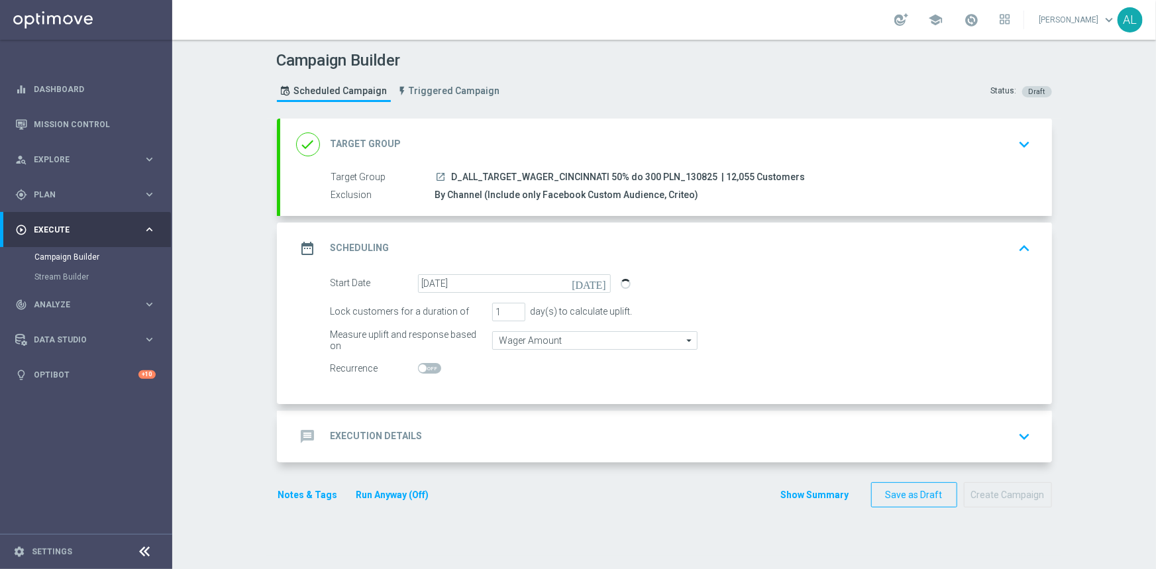
click at [494, 439] on div "message Execution Details keyboard_arrow_down" at bounding box center [666, 436] width 740 height 25
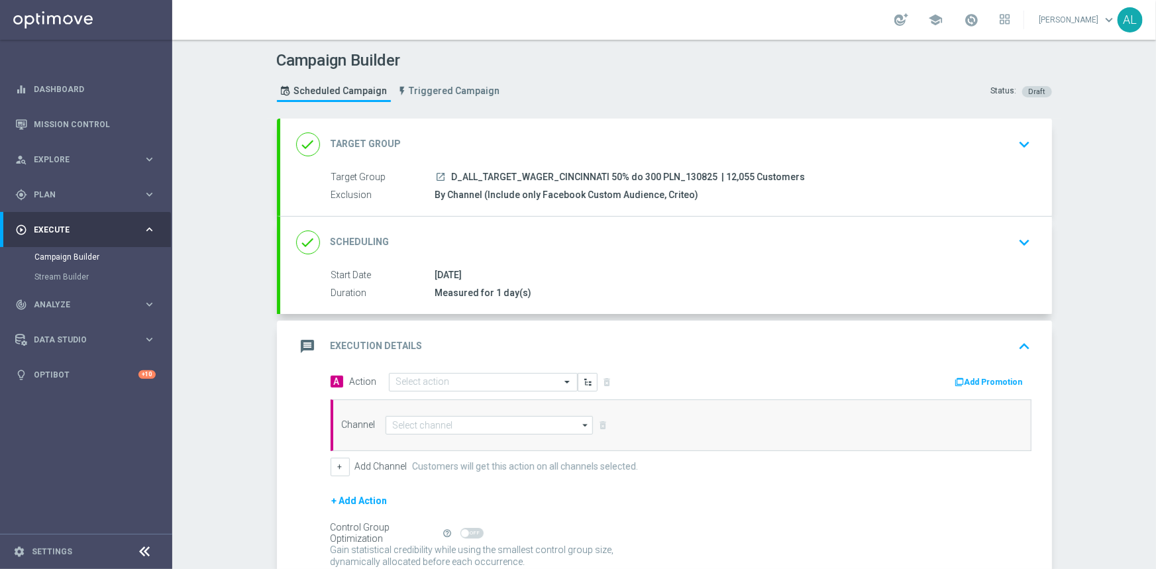
drag, startPoint x: 408, startPoint y: 378, endPoint x: 417, endPoint y: 399, distance: 22.5
click at [408, 380] on input "text" at bounding box center [470, 382] width 148 height 11
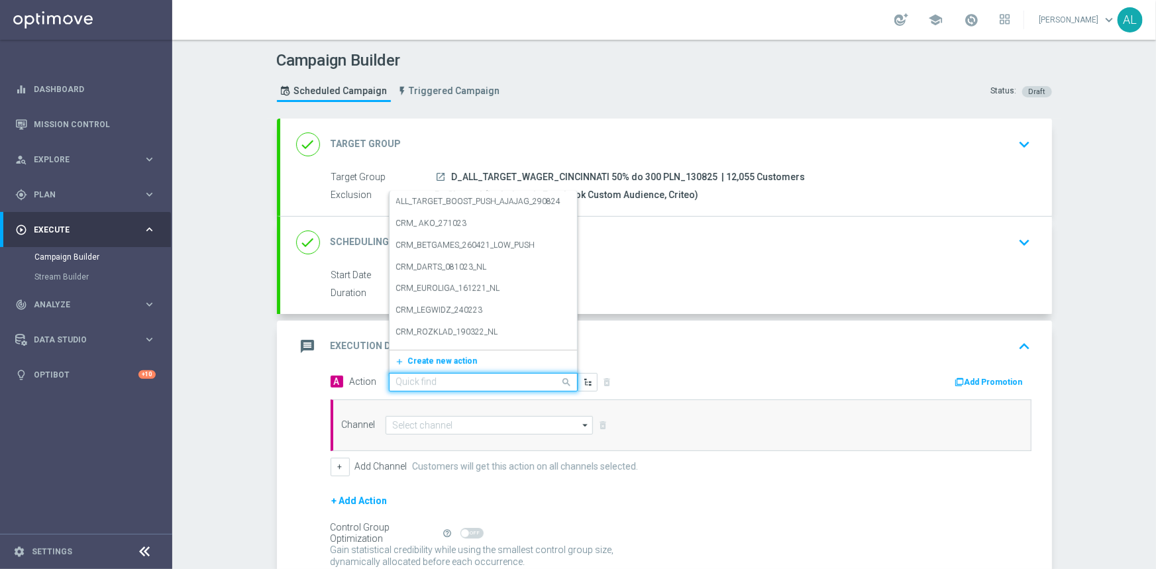
click at [423, 356] on span "Create new action" at bounding box center [443, 360] width 70 height 9
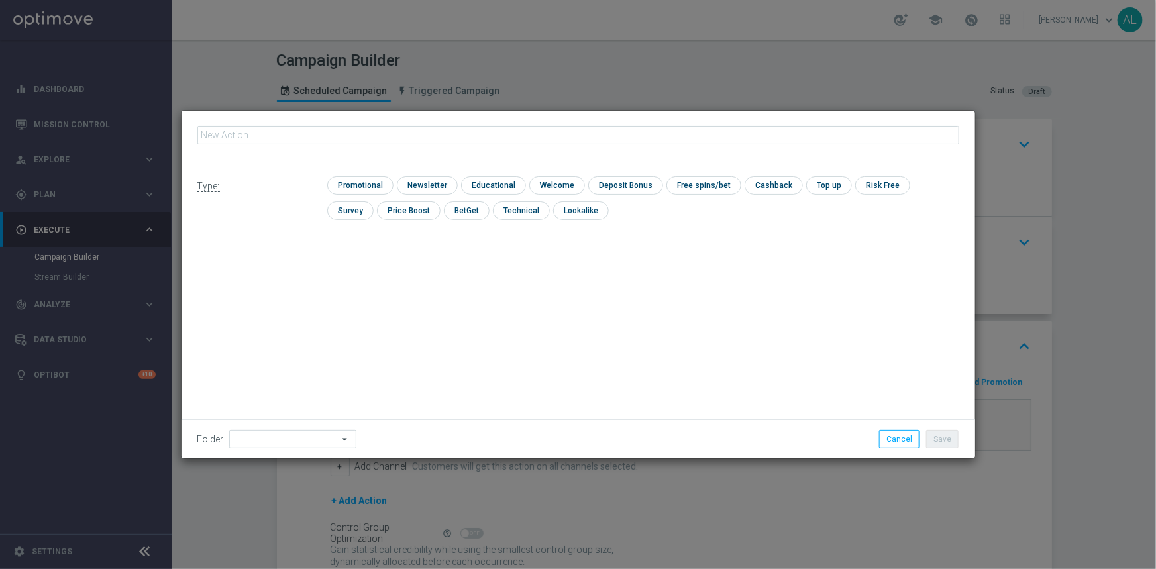
type input "D_ALL_TARGET_WAGER_CINCINNATI 50% do 300 PLN_130825"
click at [886, 439] on button "Cancel" at bounding box center [899, 439] width 40 height 19
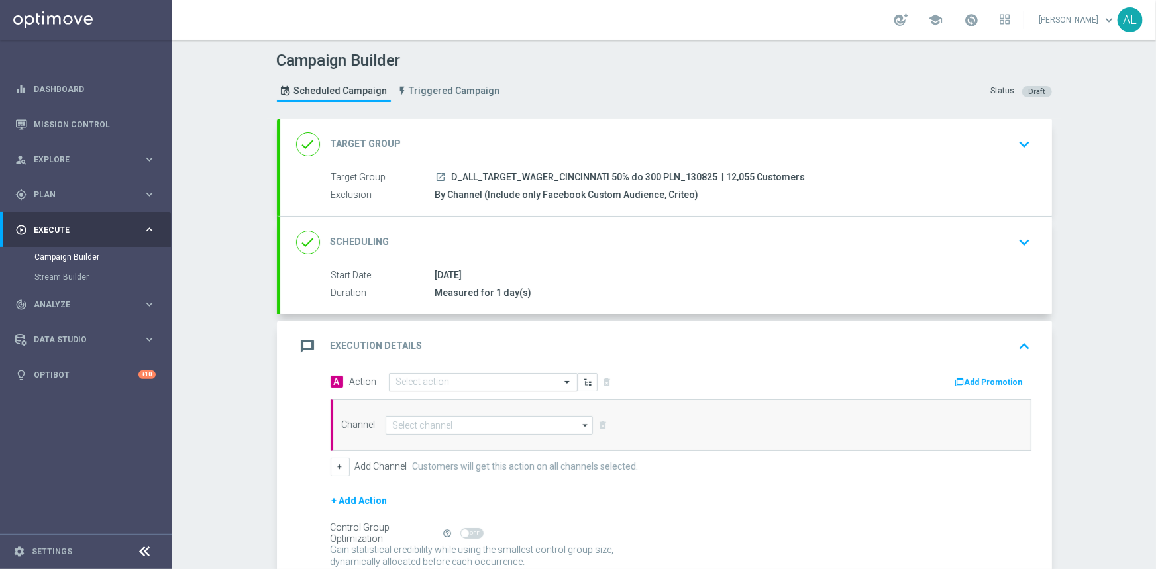
click at [484, 381] on input "text" at bounding box center [470, 382] width 148 height 11
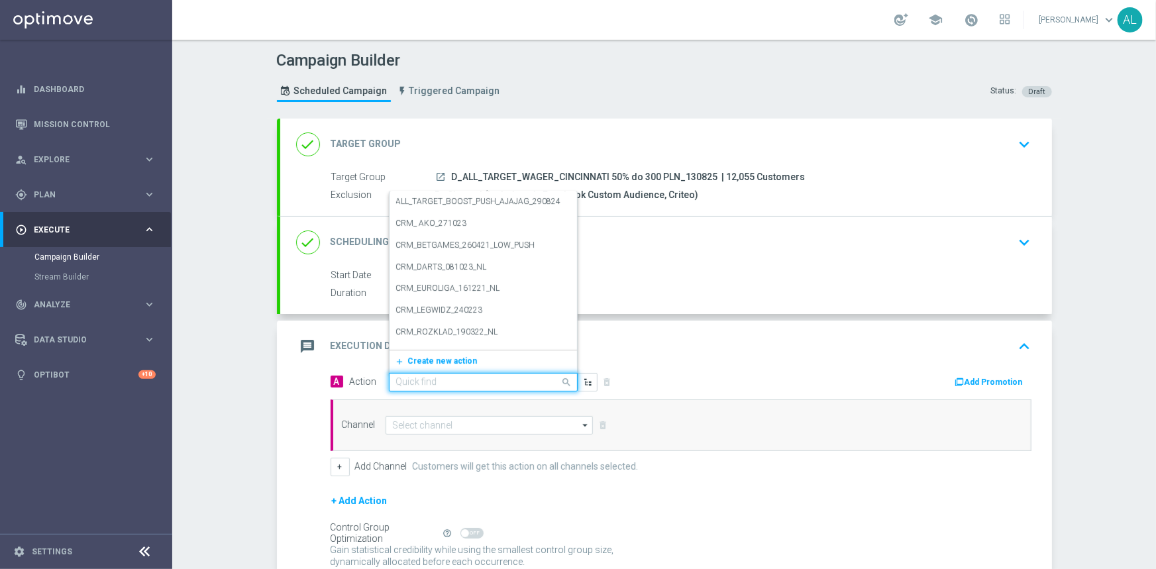
paste input "D_ALL_TARGET_WAGER_CINCINNATI 50% do 300 PLN_130825"
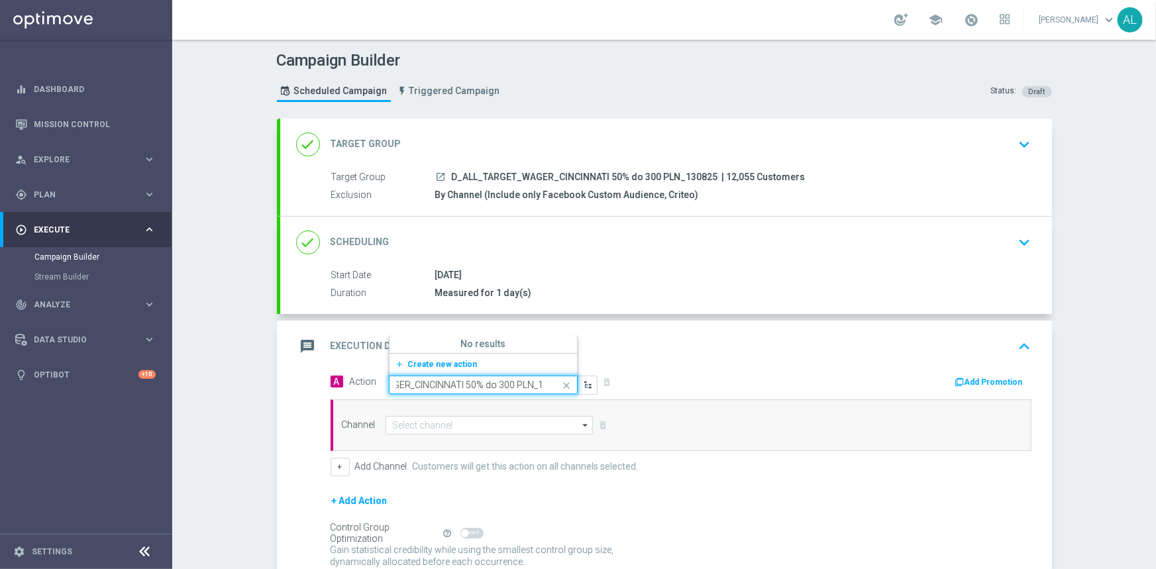
scroll to position [0, 62]
type input "D_ALL_TARGET_WAGER_CINCINNATI 50% do 300 P"
click at [526, 340] on label "D_ALL_TARGET_WAGER_CINCINNATI 50% do 300 PLN target_130825" at bounding box center [520, 342] width 248 height 11
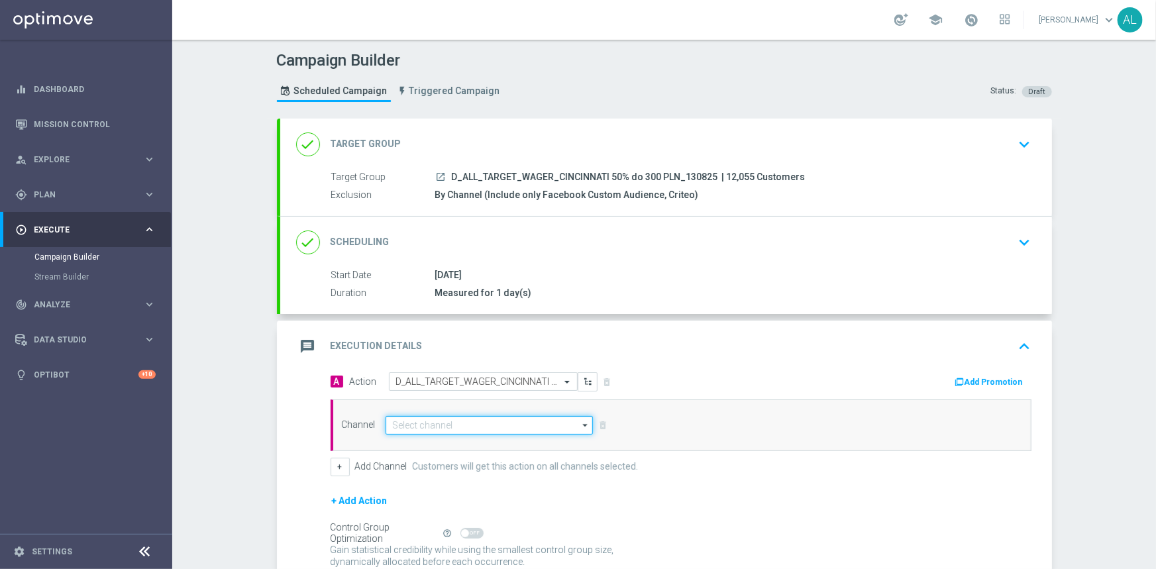
click at [427, 426] on input at bounding box center [490, 425] width 208 height 19
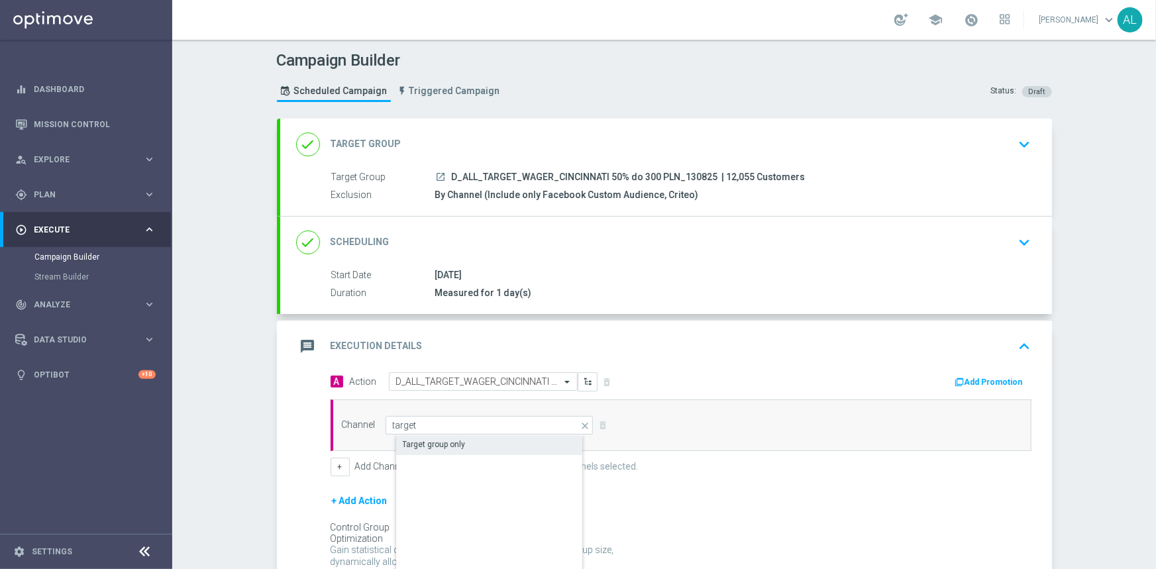
click at [418, 443] on div "Target group only" at bounding box center [434, 445] width 63 height 12
type input "Target group only"
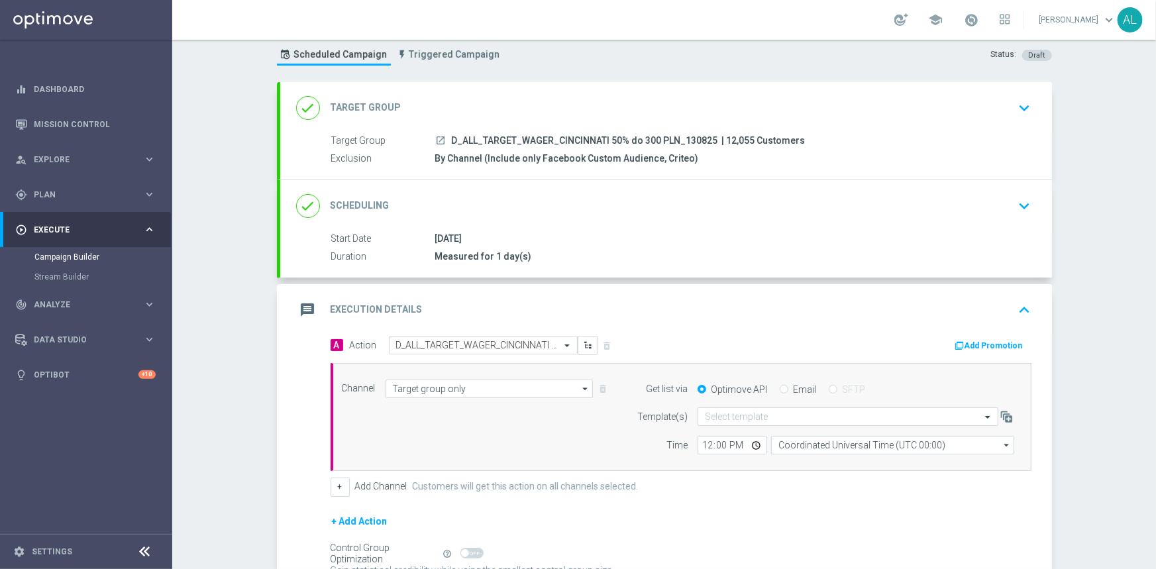
scroll to position [120, 0]
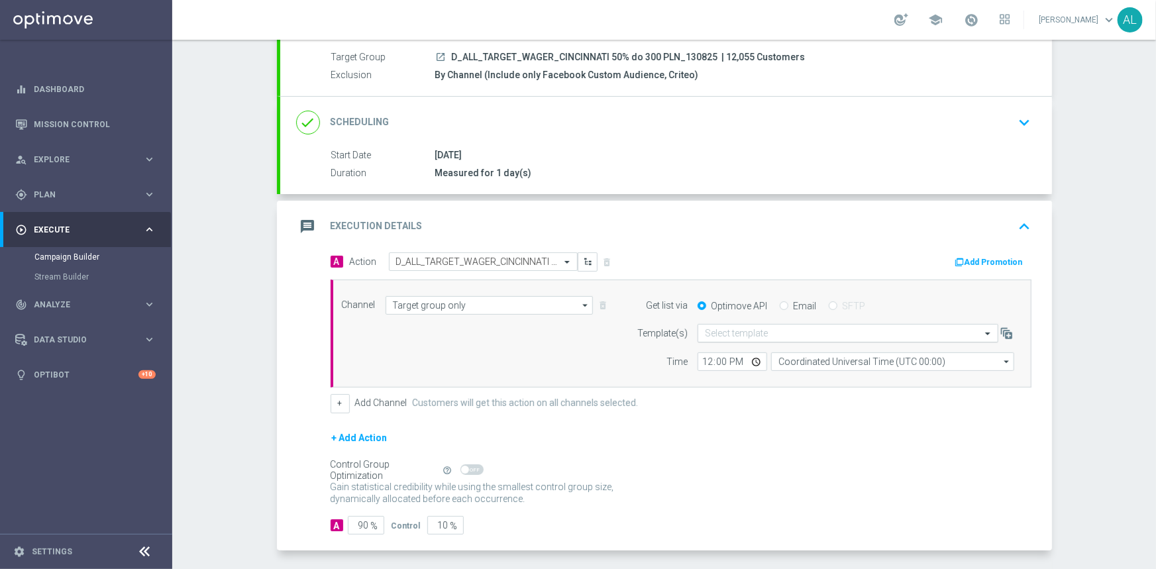
click at [715, 332] on input "text" at bounding box center [835, 333] width 260 height 11
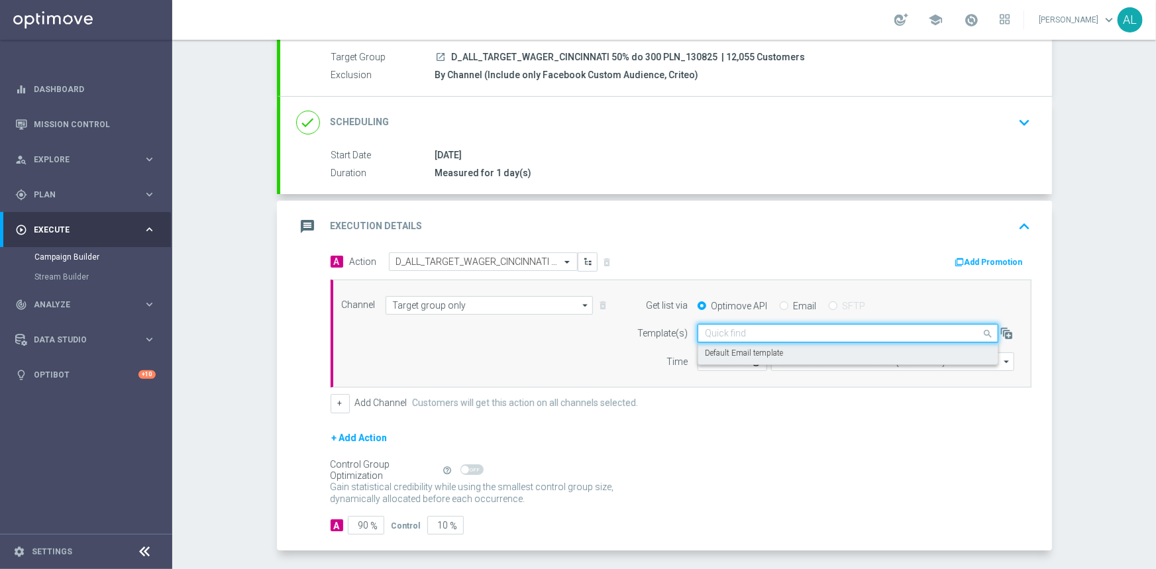
click at [714, 352] on label "Default Email template" at bounding box center [744, 353] width 78 height 11
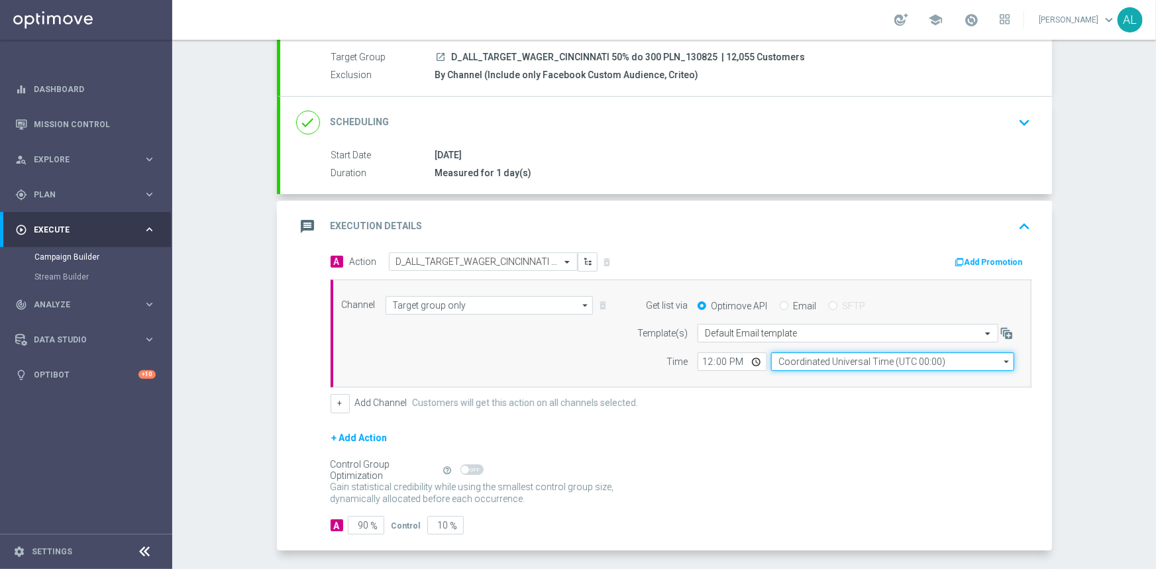
click at [771, 361] on input "Coordinated Universal Time (UTC 00:00)" at bounding box center [892, 361] width 243 height 19
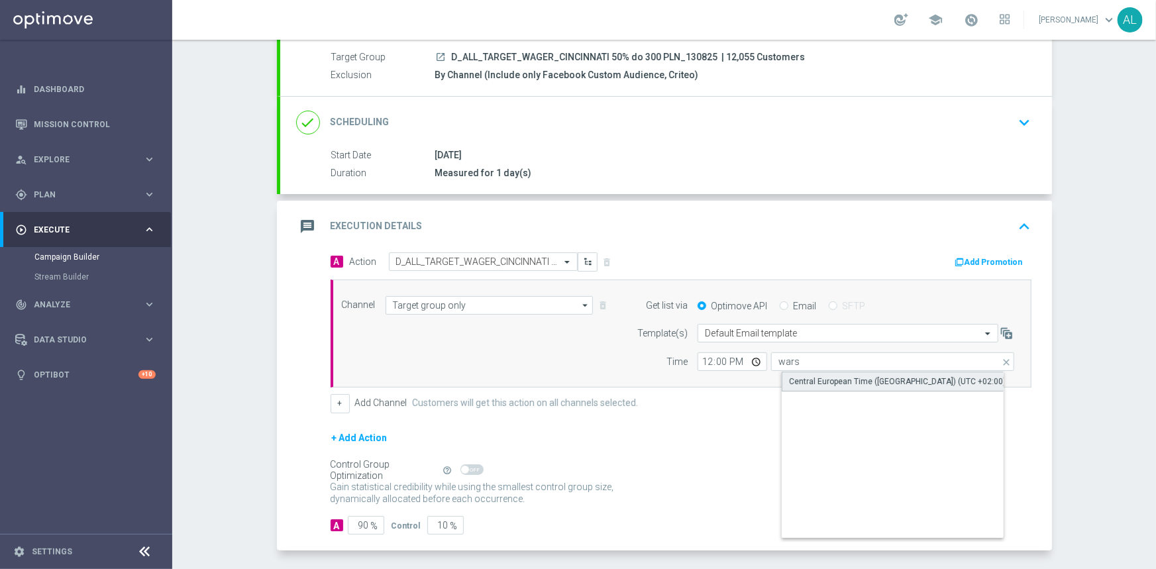
click at [800, 376] on div "Central European Time ([GEOGRAPHIC_DATA]) (UTC +02:00)" at bounding box center [897, 382] width 217 height 12
type input "Central European Time ([GEOGRAPHIC_DATA]) (UTC +02:00)"
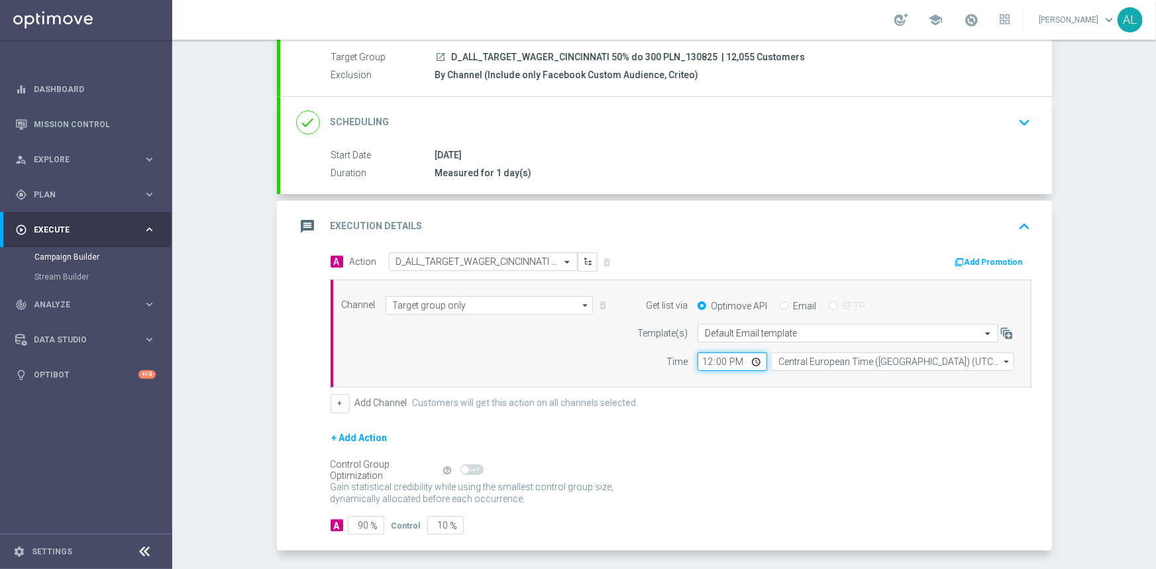
click at [707, 363] on input "12:00" at bounding box center [733, 361] width 70 height 19
type input "11:00"
click at [356, 521] on input "90" at bounding box center [366, 525] width 36 height 19
type input "1"
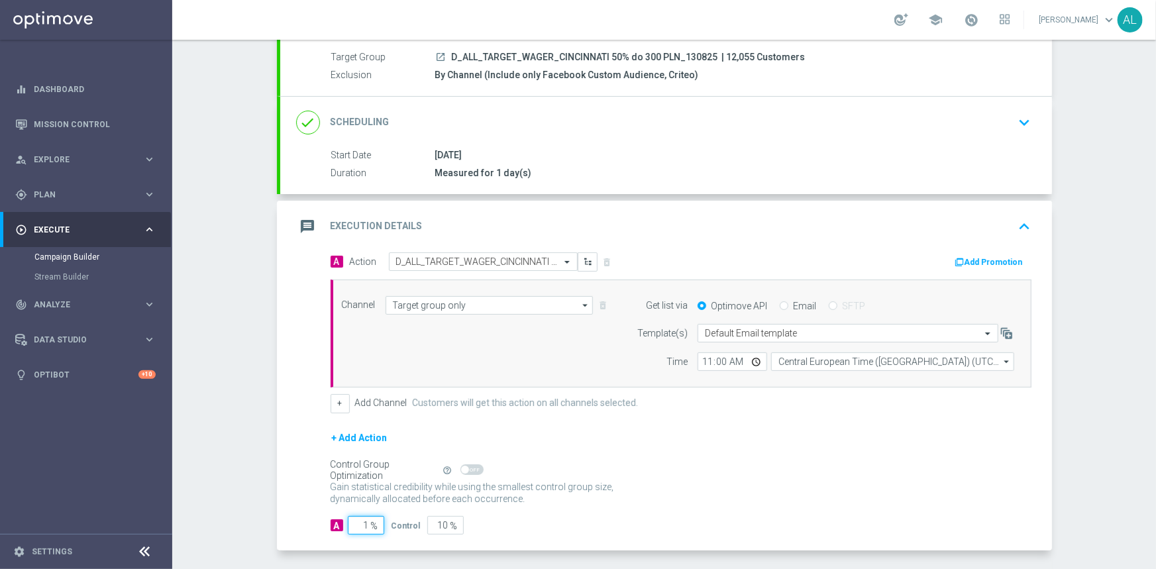
type input "99"
type input "10"
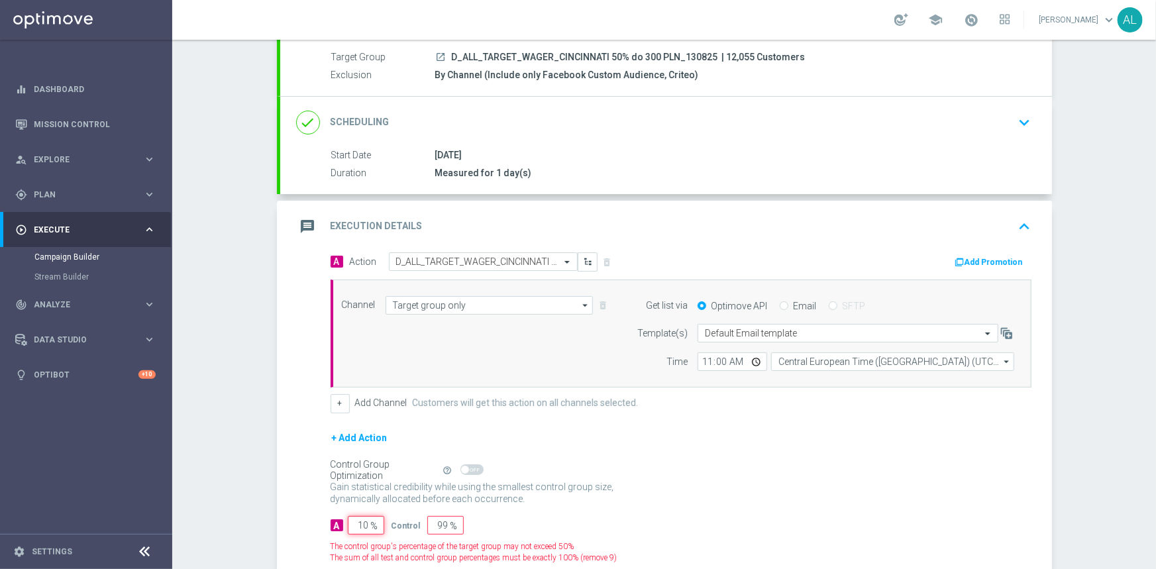
type input "90"
type input "100"
type input "0"
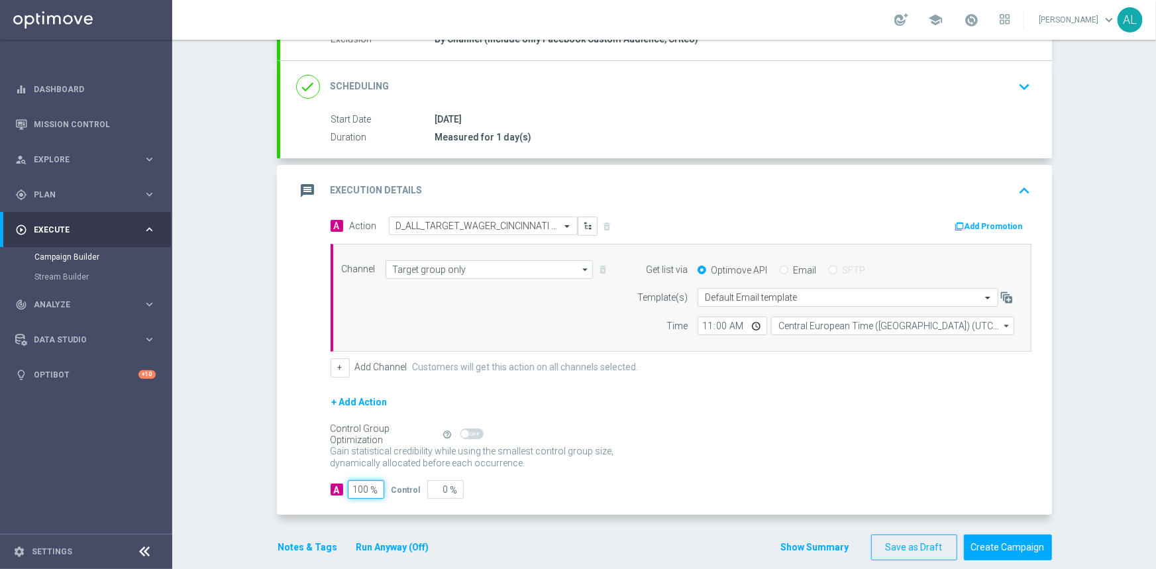
scroll to position [172, 0]
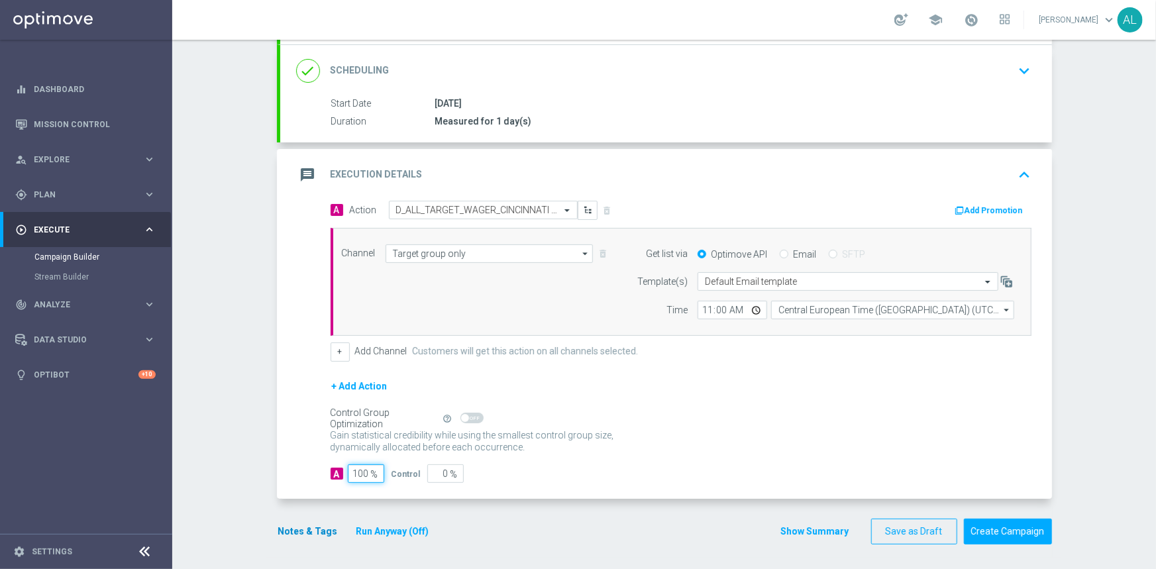
type input "100"
click at [311, 537] on button "Notes & Tags" at bounding box center [308, 531] width 62 height 17
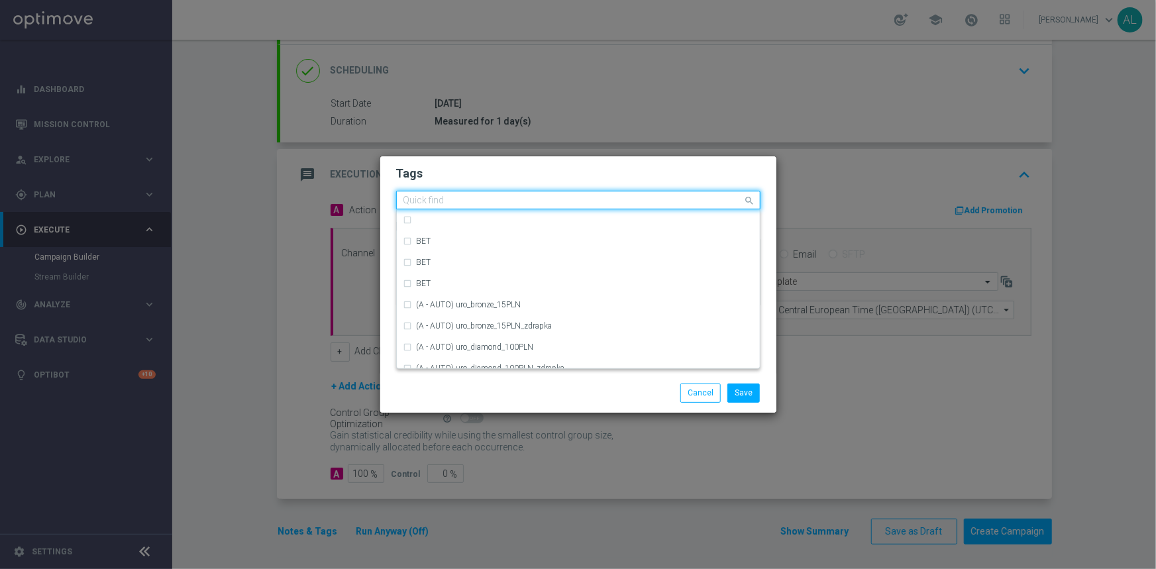
click at [470, 194] on div "Quick find" at bounding box center [570, 200] width 346 height 17
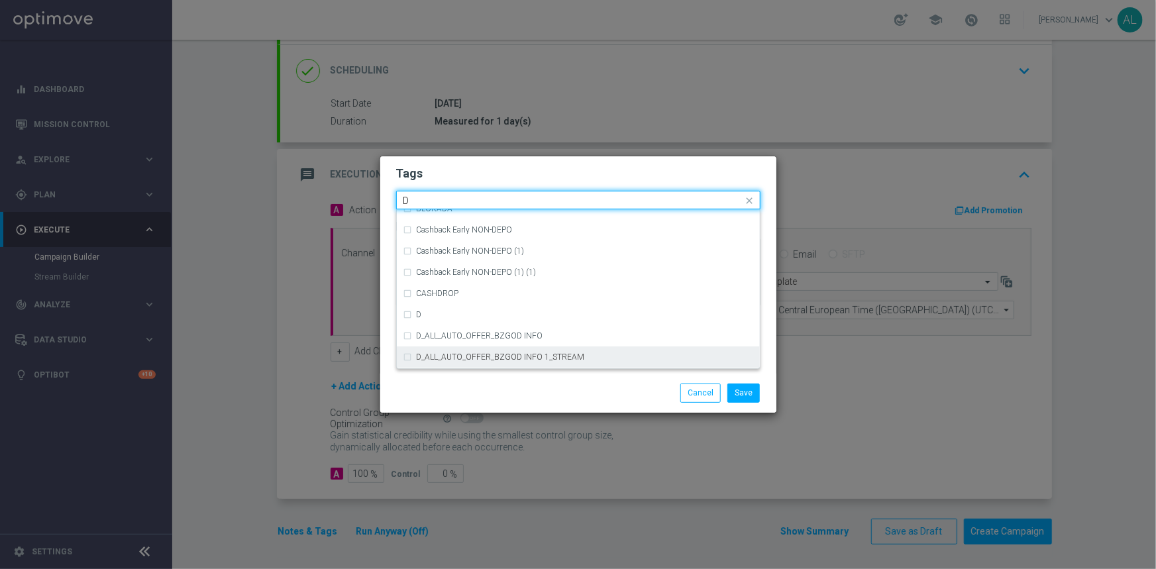
scroll to position [1445, 0]
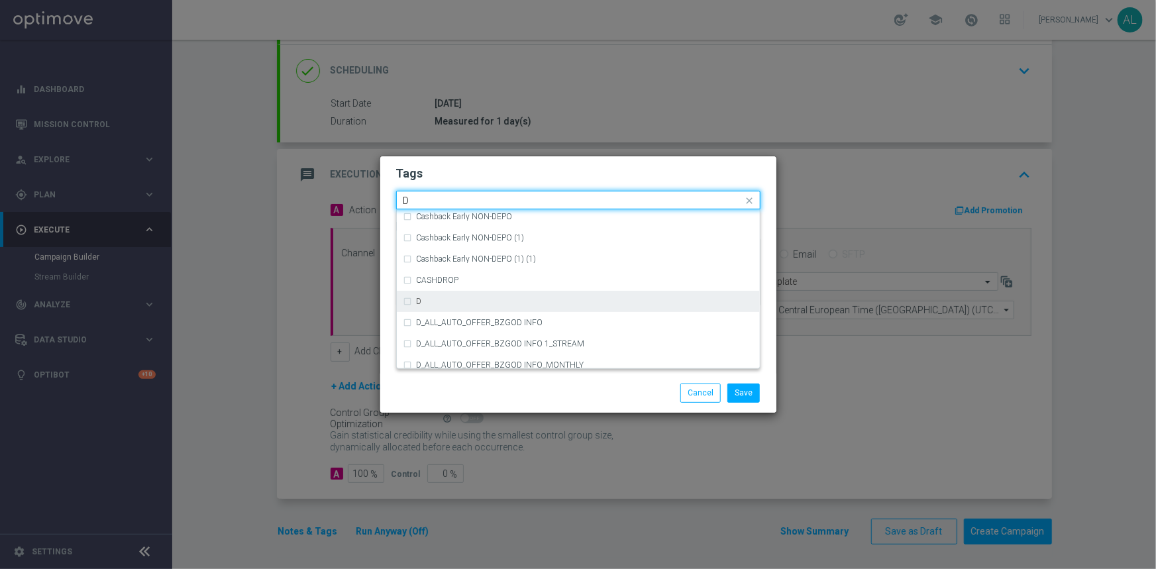
click at [420, 298] on label "D" at bounding box center [419, 301] width 5 height 8
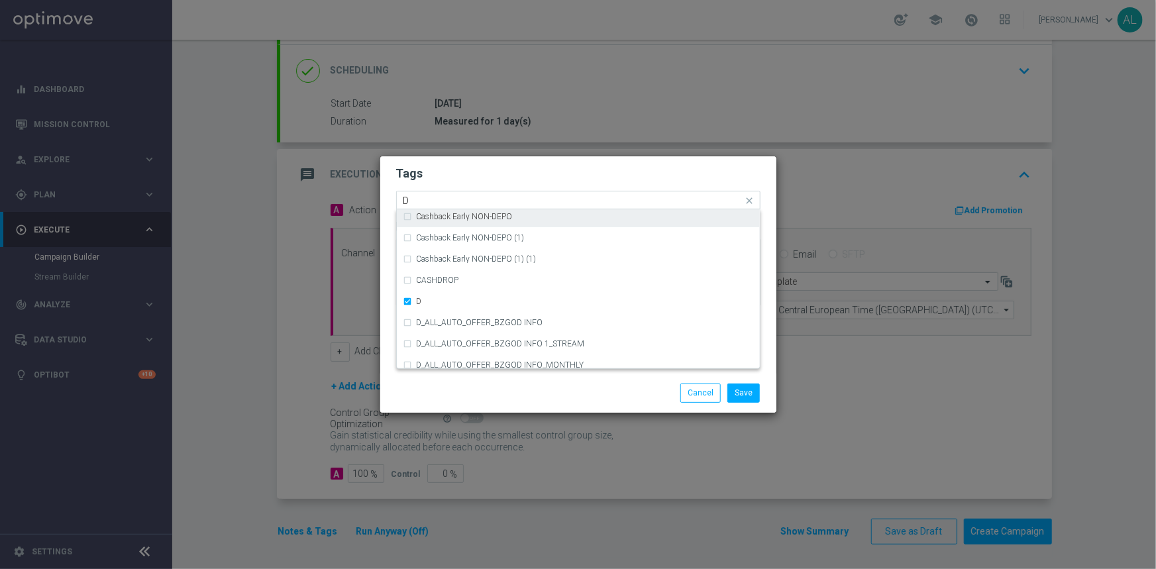
click at [444, 205] on input "D" at bounding box center [573, 200] width 340 height 11
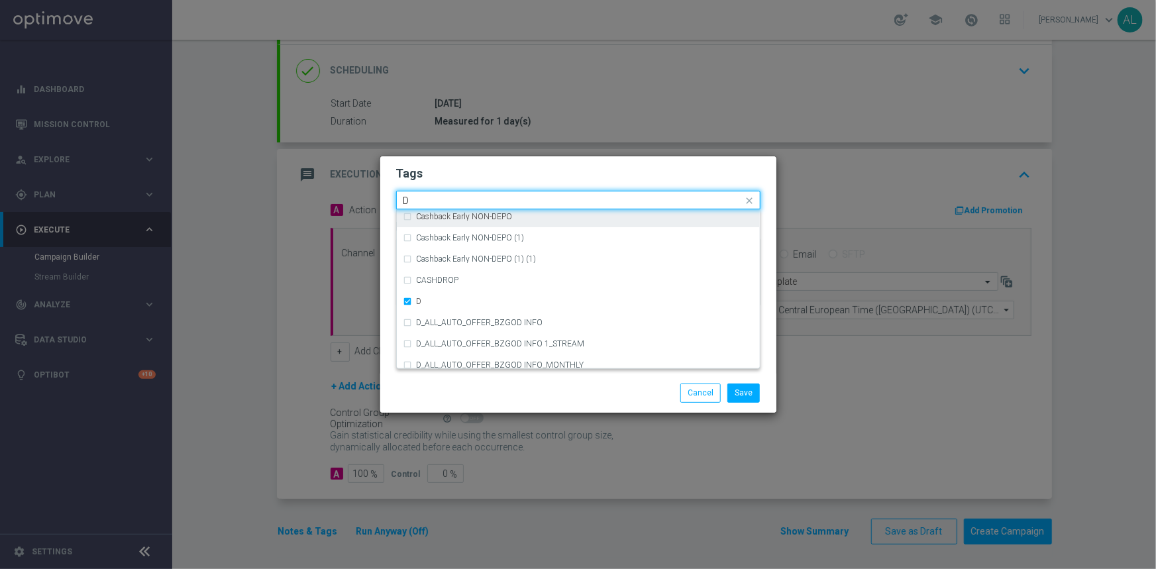
click at [444, 205] on input "D" at bounding box center [573, 200] width 340 height 11
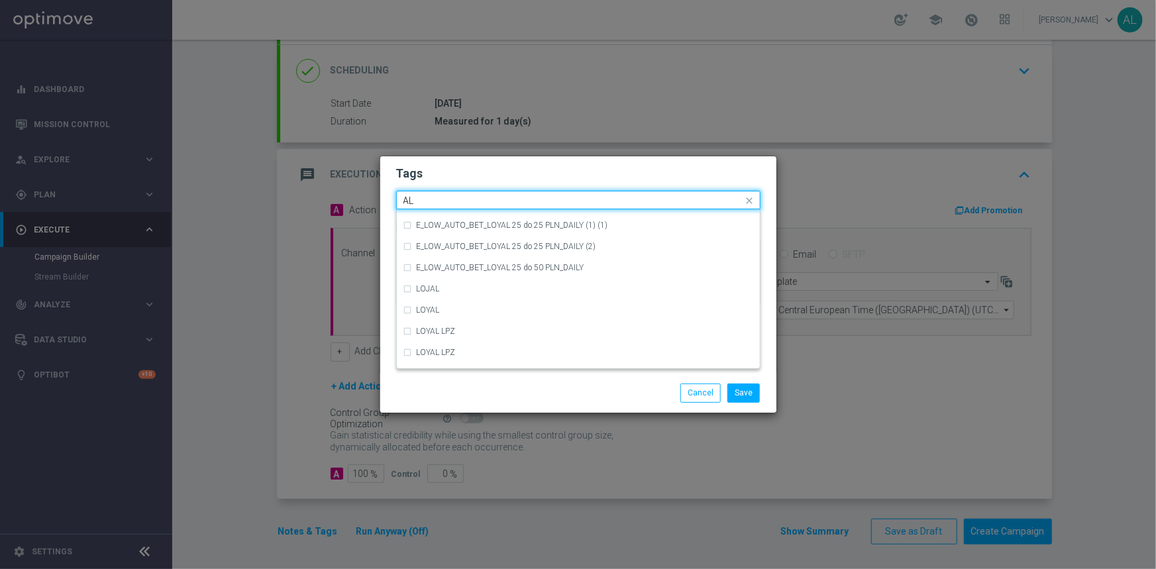
scroll to position [0, 0]
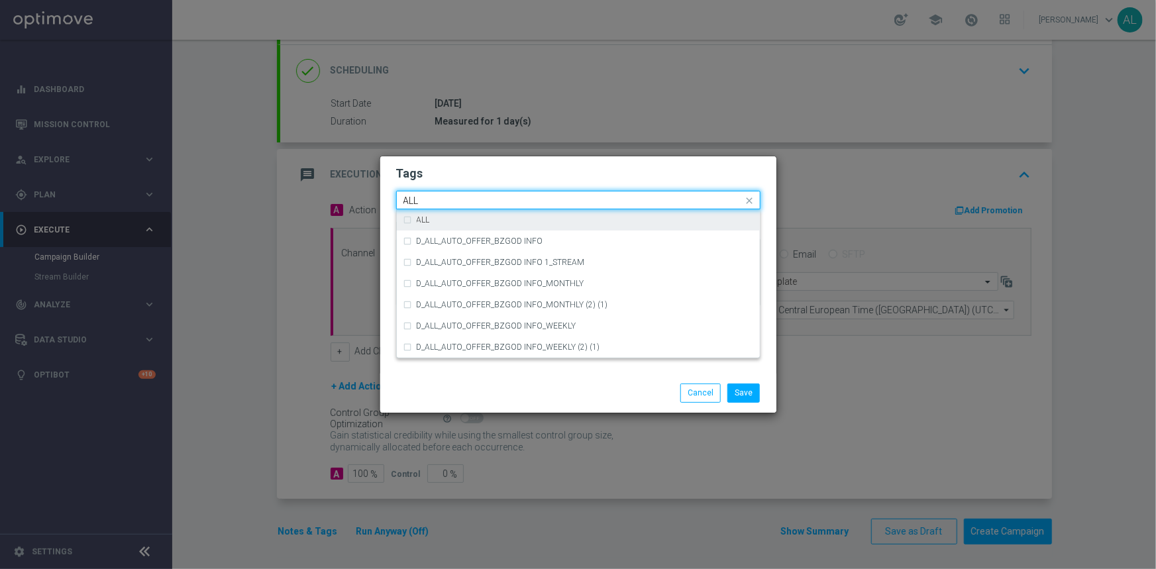
click at [417, 213] on div "ALL" at bounding box center [578, 219] width 350 height 21
click at [439, 201] on input "ALL" at bounding box center [573, 200] width 340 height 11
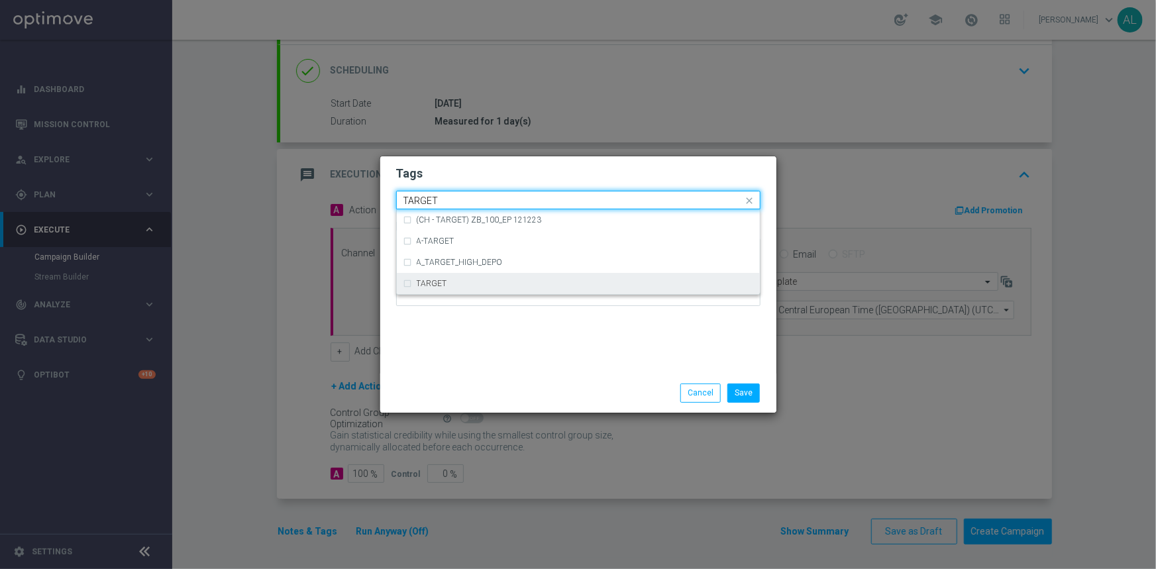
click at [499, 285] on div "TARGET" at bounding box center [585, 284] width 337 height 8
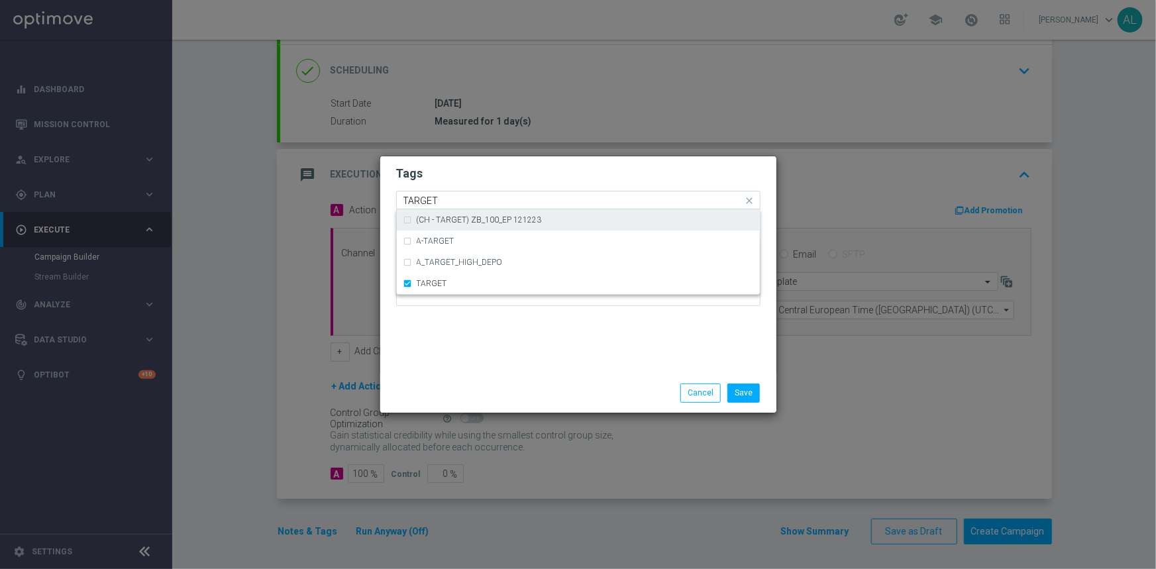
click at [476, 205] on input "TARGET" at bounding box center [573, 200] width 340 height 11
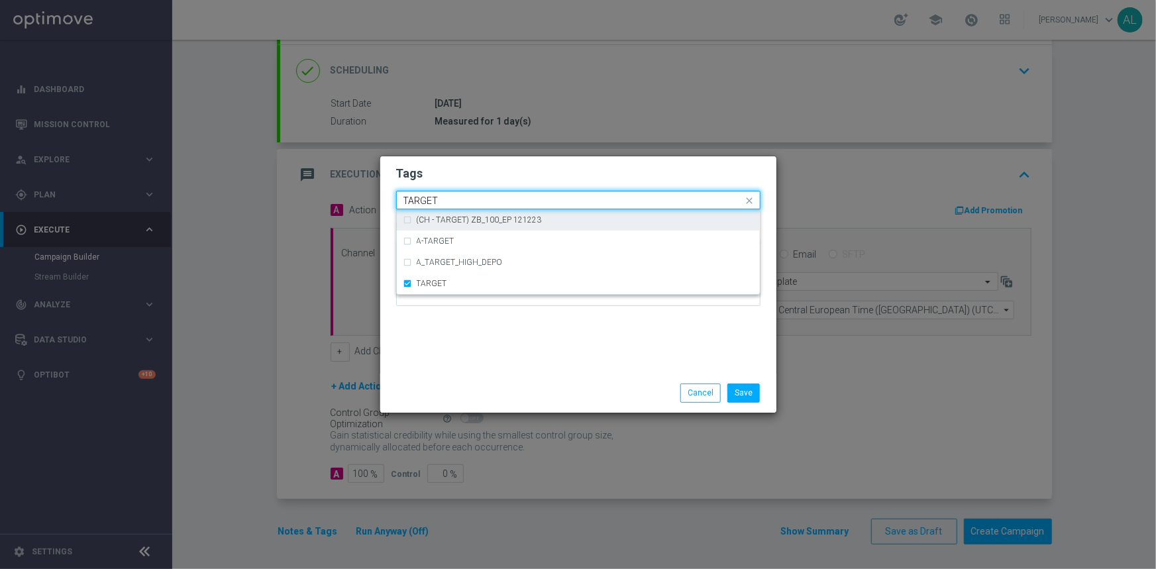
click at [476, 205] on input "TARGET" at bounding box center [573, 200] width 340 height 11
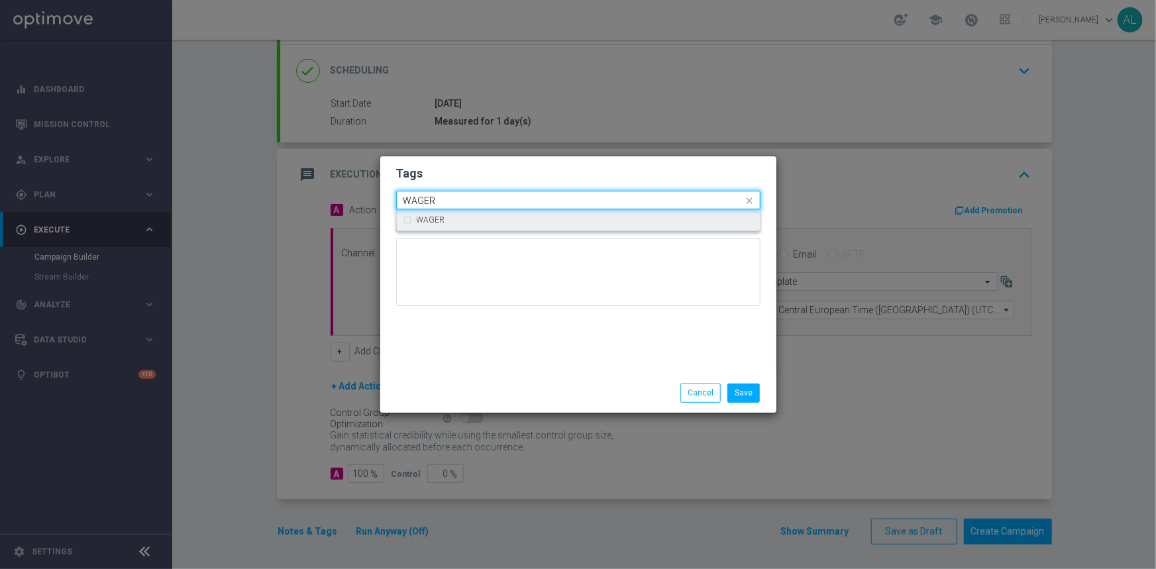
click at [459, 217] on div "WAGER" at bounding box center [585, 220] width 337 height 8
type input "WAGER"
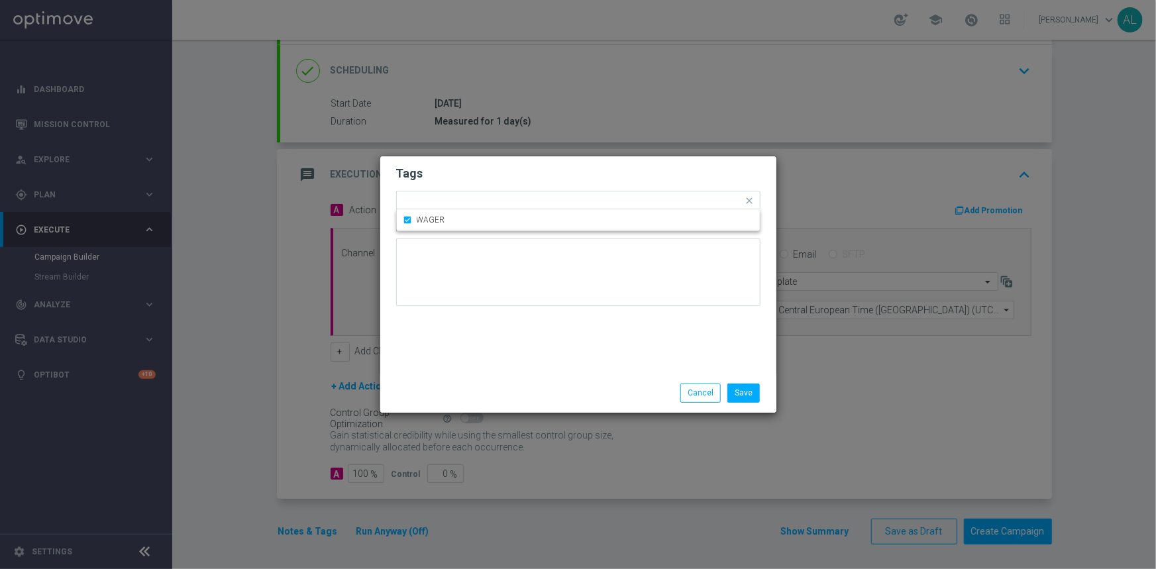
click at [470, 339] on div "Tags Quick find × D × ALL × TARGET × WAGER WAGER Notes" at bounding box center [578, 264] width 396 height 217
click at [596, 205] on input "text" at bounding box center [662, 201] width 164 height 11
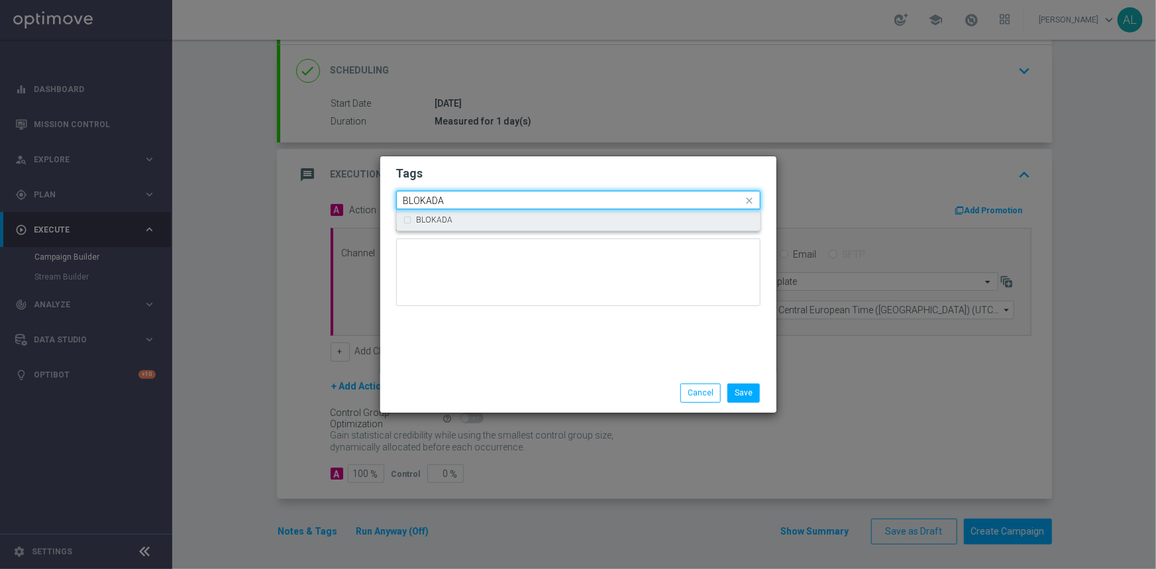
click at [572, 219] on div "BLOKADA" at bounding box center [585, 220] width 337 height 8
type input "BLOKADA"
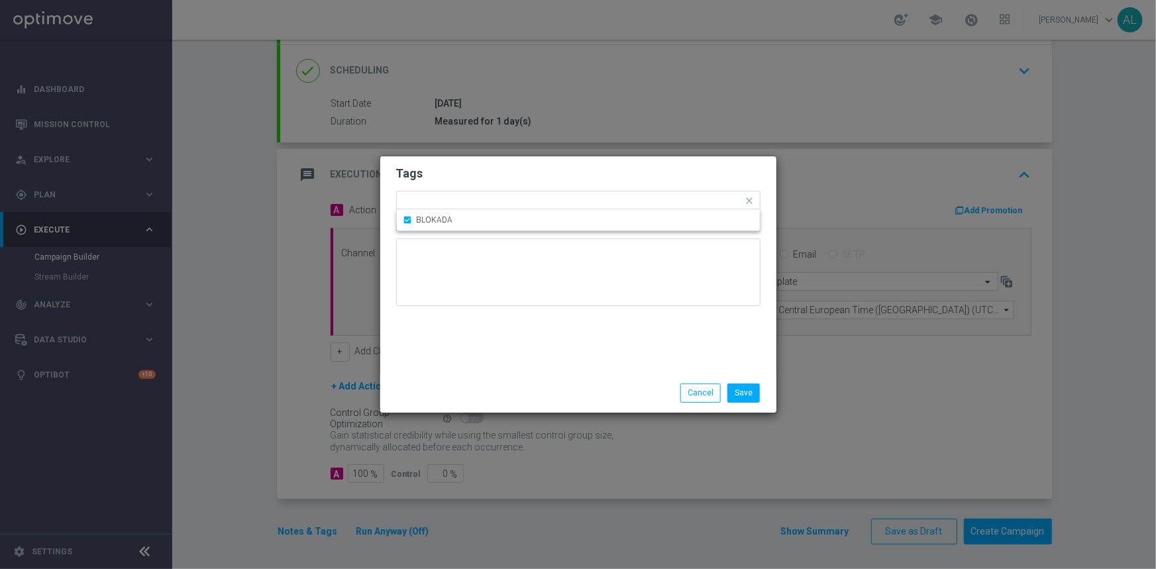
click at [518, 330] on div "Tags Quick find × D × ALL × TARGET × WAGER × BLOKADA BLOKADA Notes" at bounding box center [578, 264] width 396 height 217
click at [749, 399] on button "Save" at bounding box center [743, 393] width 32 height 19
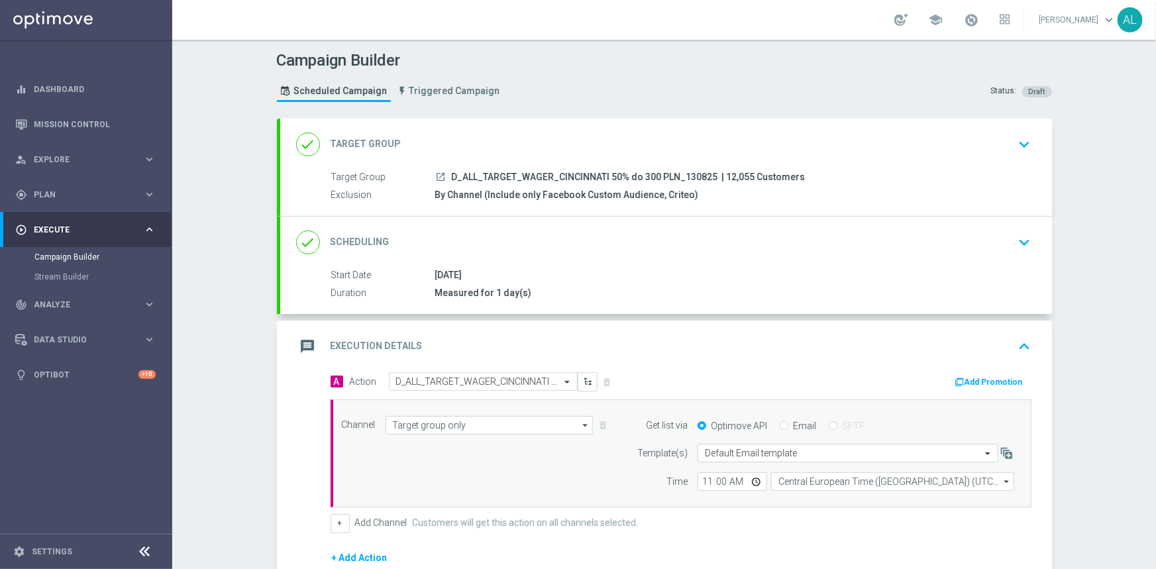
click at [711, 264] on div "done Scheduling keyboard_arrow_down" at bounding box center [666, 243] width 772 height 52
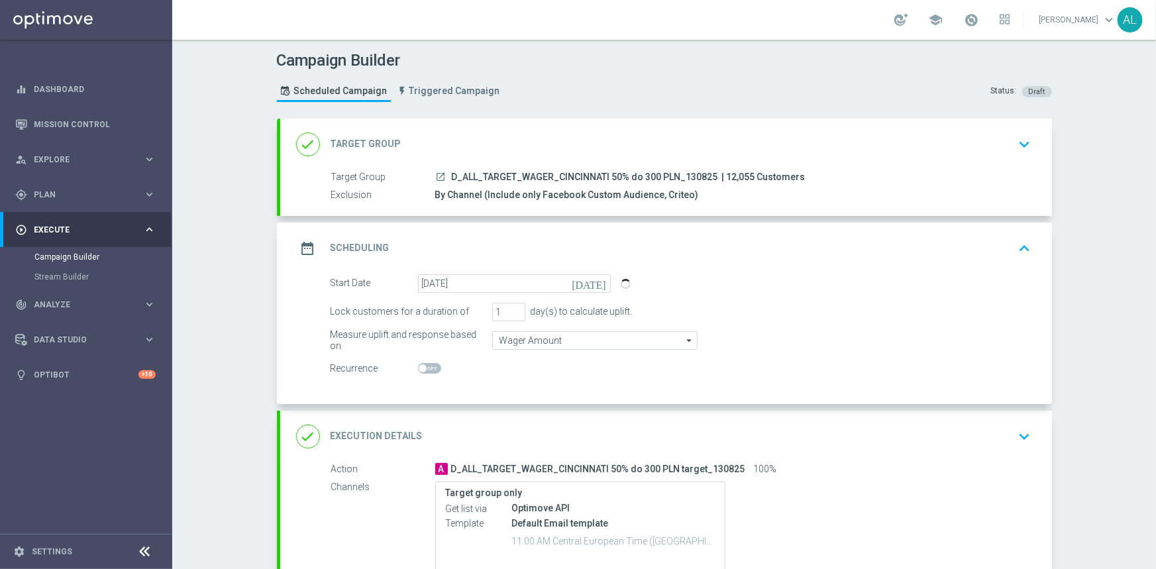
click at [1015, 436] on icon "keyboard_arrow_down" at bounding box center [1025, 437] width 20 height 20
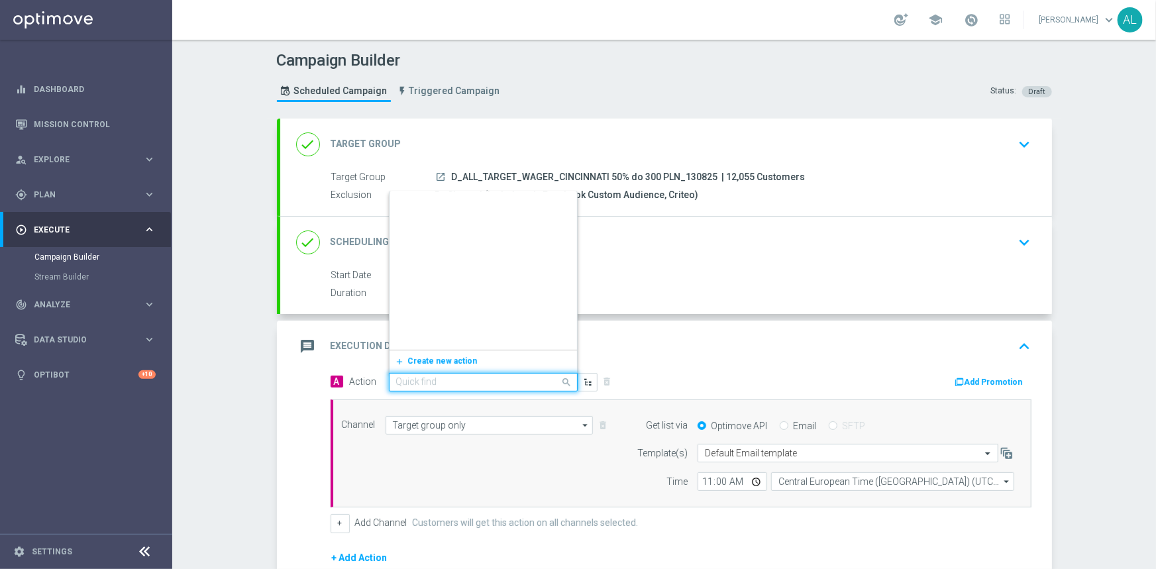
click at [425, 378] on input "text" at bounding box center [470, 382] width 148 height 11
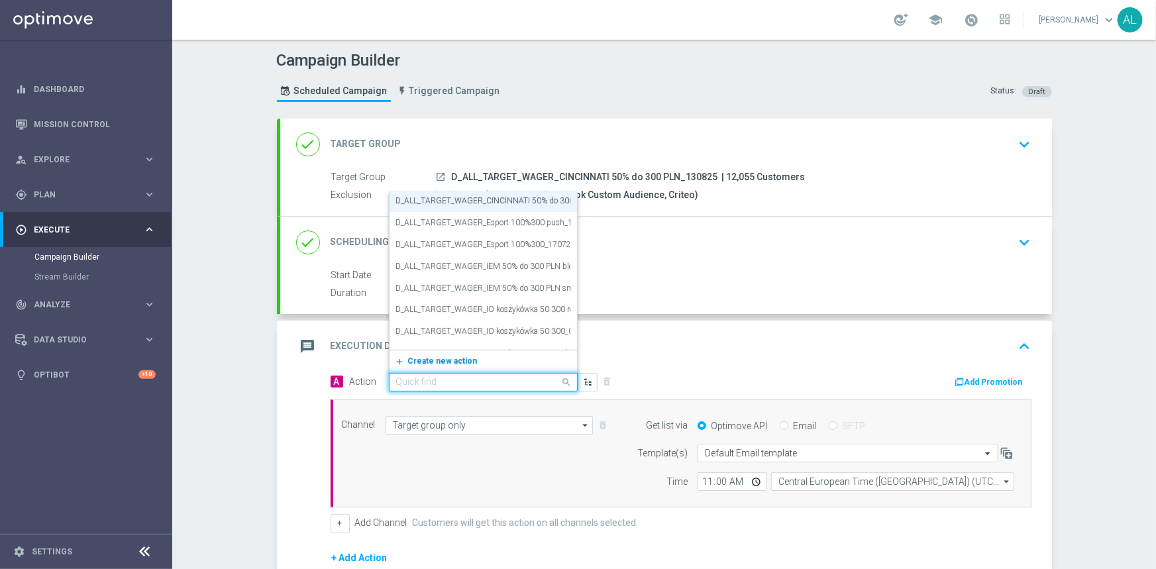
click at [435, 364] on span "Create new action" at bounding box center [443, 360] width 70 height 9
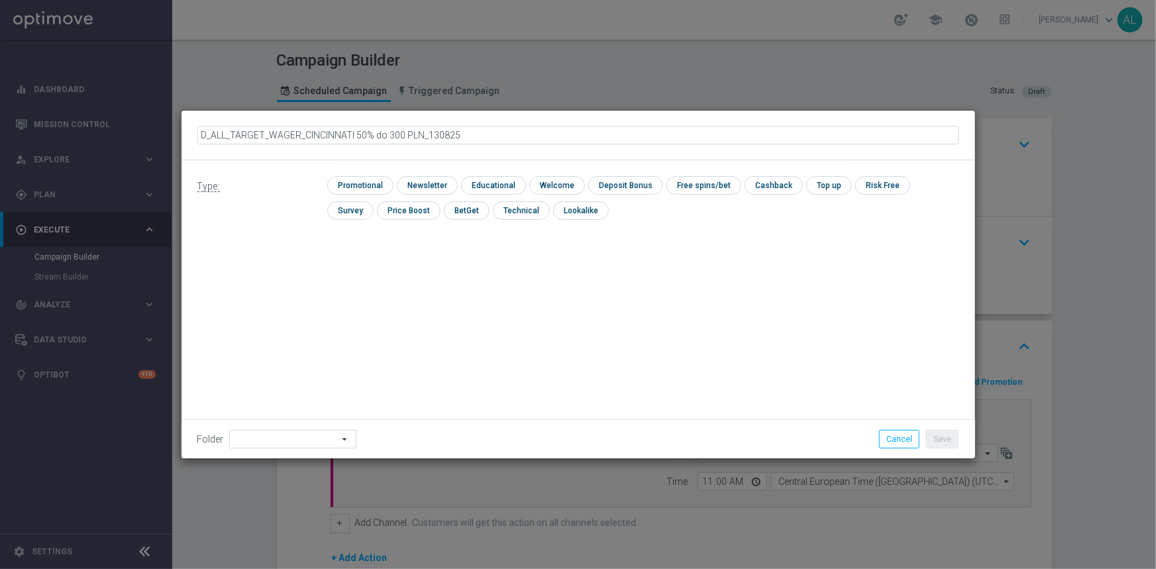
click at [424, 139] on input "D_ALL_TARGET_WAGER_CINCINNATI 50% do 300 PLN_130825" at bounding box center [578, 135] width 762 height 19
type input "D_ALL_TARGET_WAGER_CINCINNATI 50% do 300 PLN blokada_130825"
click at [493, 211] on input "checkbox" at bounding box center [520, 210] width 54 height 18
checkbox input "true"
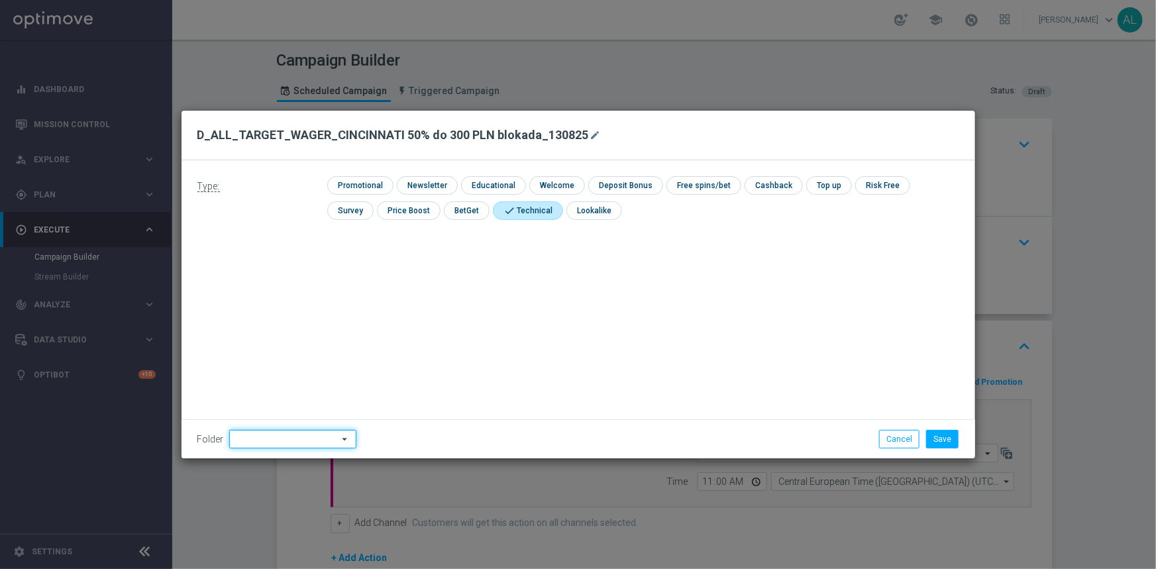
click at [270, 440] on input at bounding box center [292, 439] width 127 height 19
click at [287, 276] on div "[PERSON_NAME]" at bounding box center [300, 274] width 121 height 20
type input "[PERSON_NAME]"
click at [954, 439] on button "Save" at bounding box center [942, 439] width 32 height 19
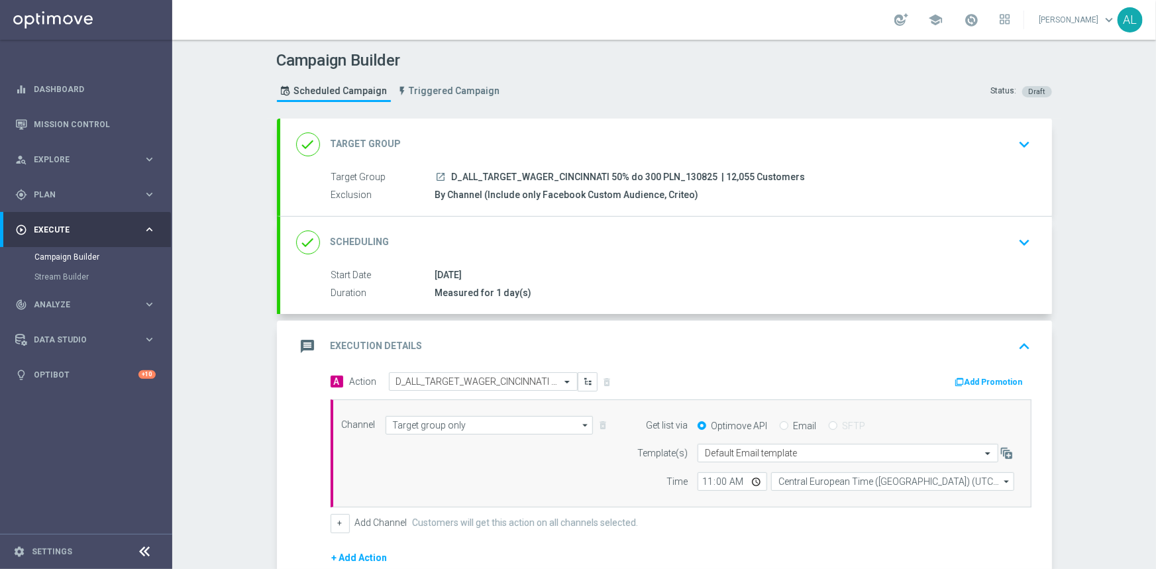
click at [920, 257] on div "done Scheduling keyboard_arrow_down" at bounding box center [666, 243] width 772 height 52
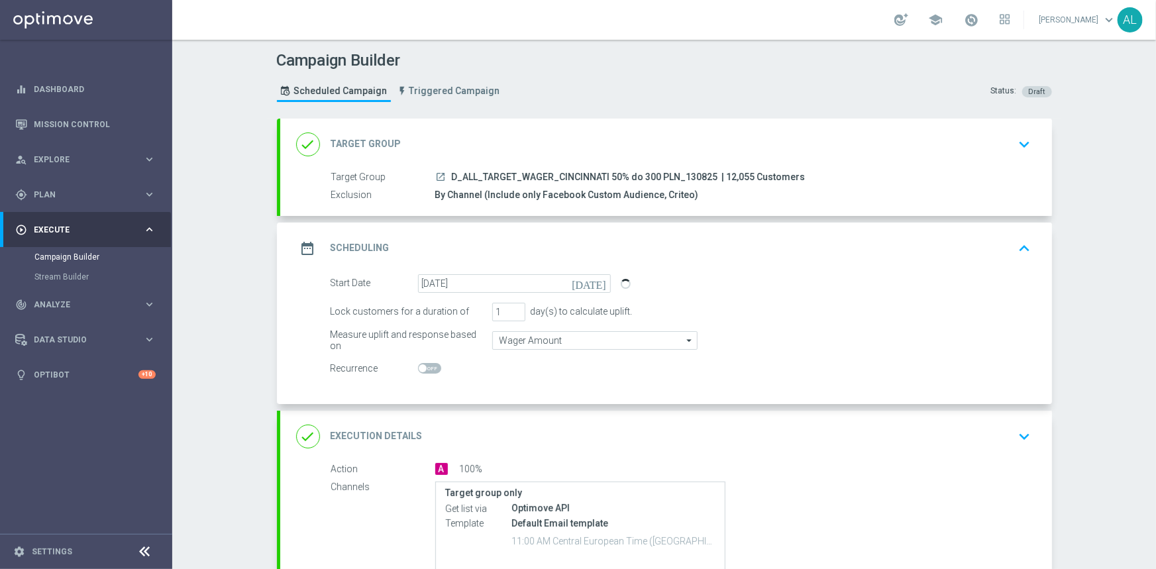
drag, startPoint x: 709, startPoint y: 176, endPoint x: 448, endPoint y: 173, distance: 260.4
click at [448, 173] on div "launch D_ALL_TARGET_WAGER_CINCINNATI 50% do 300 PLN_130825 | 12,055 Customers" at bounding box center [730, 176] width 591 height 13
copy span "D_ALL_TARGET_WAGER_CINCINNATI 50% do 300 PLN_130825"
click at [798, 274] on div "Start Date [DATE] [DATE]" at bounding box center [681, 283] width 721 height 19
click at [808, 265] on div "date_range Scheduling keyboard_arrow_up" at bounding box center [666, 249] width 772 height 52
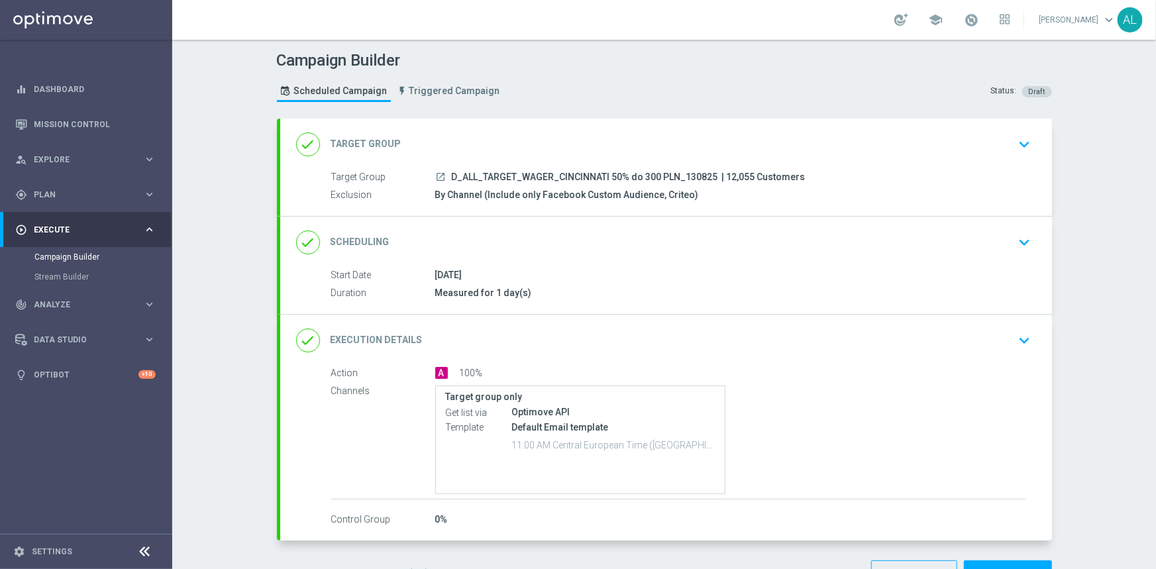
click at [808, 328] on div "done Execution Details keyboard_arrow_down" at bounding box center [666, 340] width 740 height 25
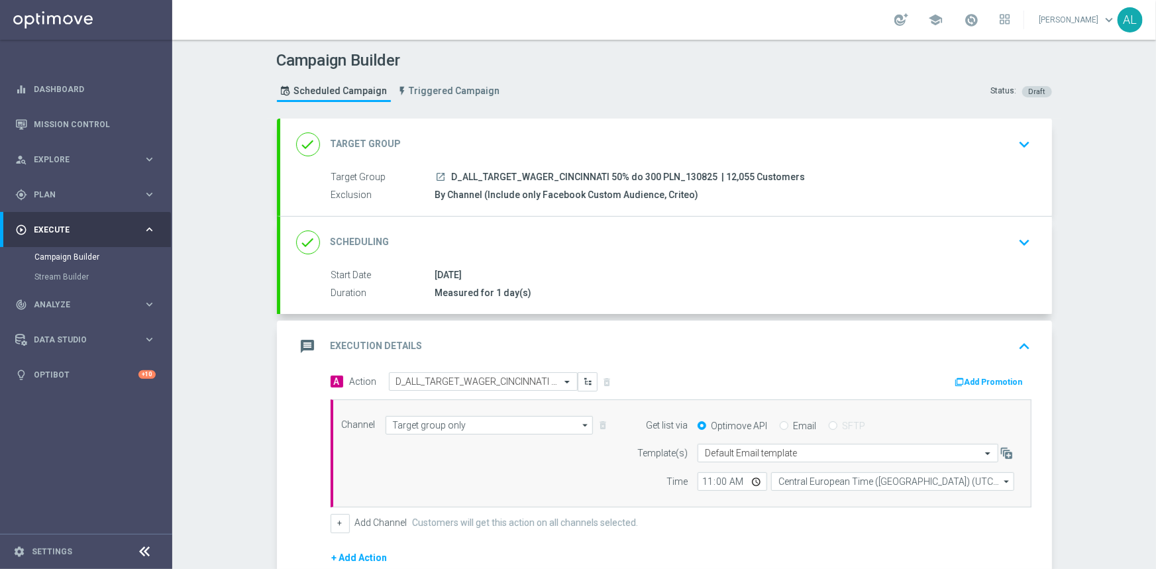
click at [788, 242] on div "done Scheduling keyboard_arrow_down Start Date [DATE] Duration Measured for 1 d…" at bounding box center [666, 265] width 772 height 97
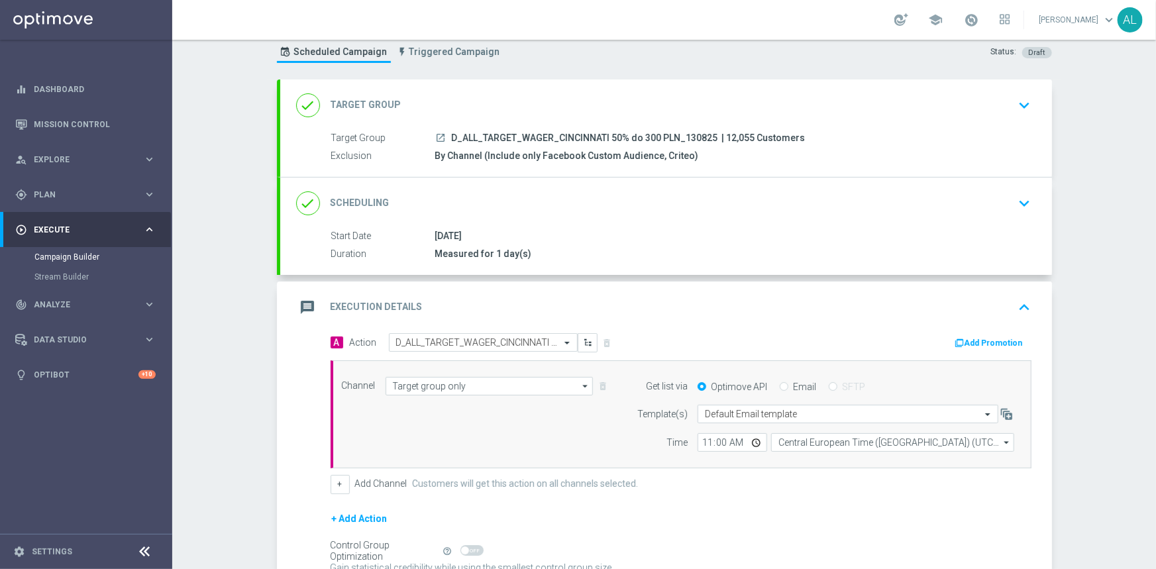
scroll to position [60, 0]
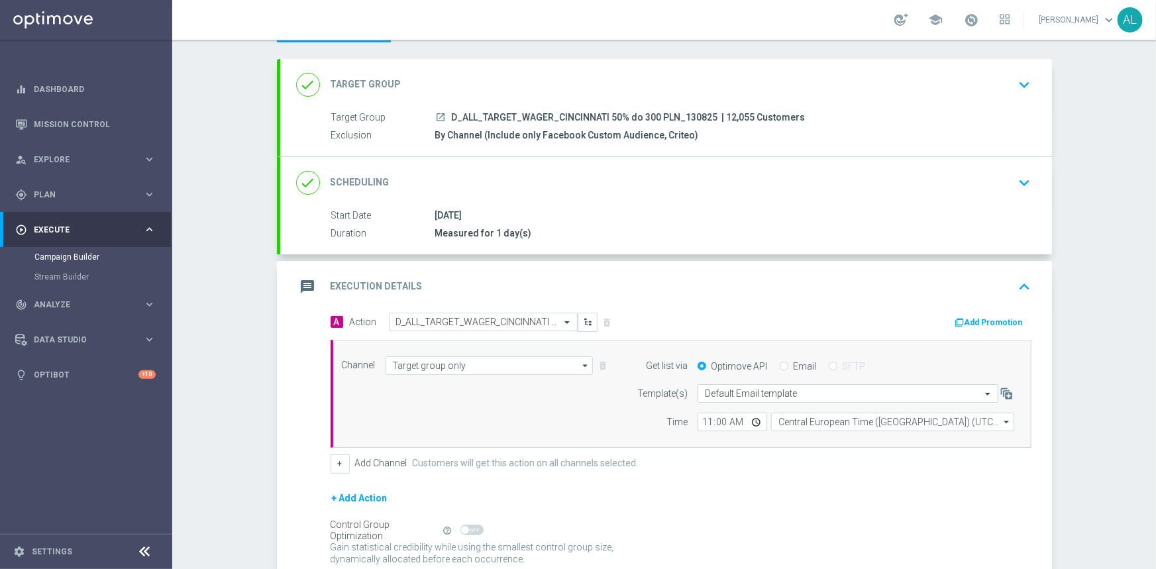
click at [790, 172] on div "done Scheduling keyboard_arrow_down" at bounding box center [666, 182] width 740 height 25
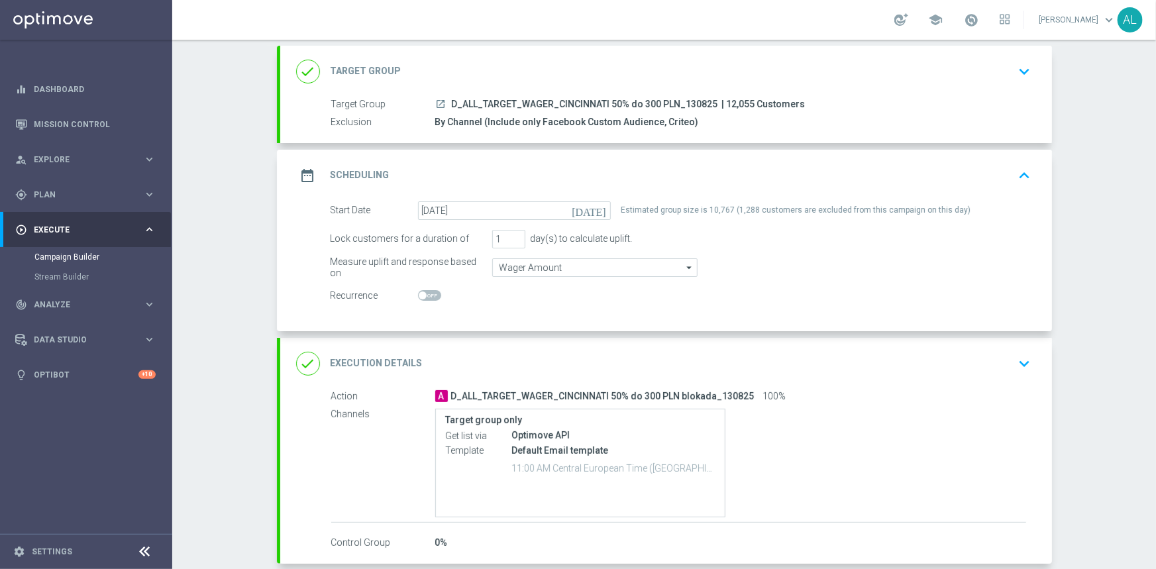
scroll to position [138, 0]
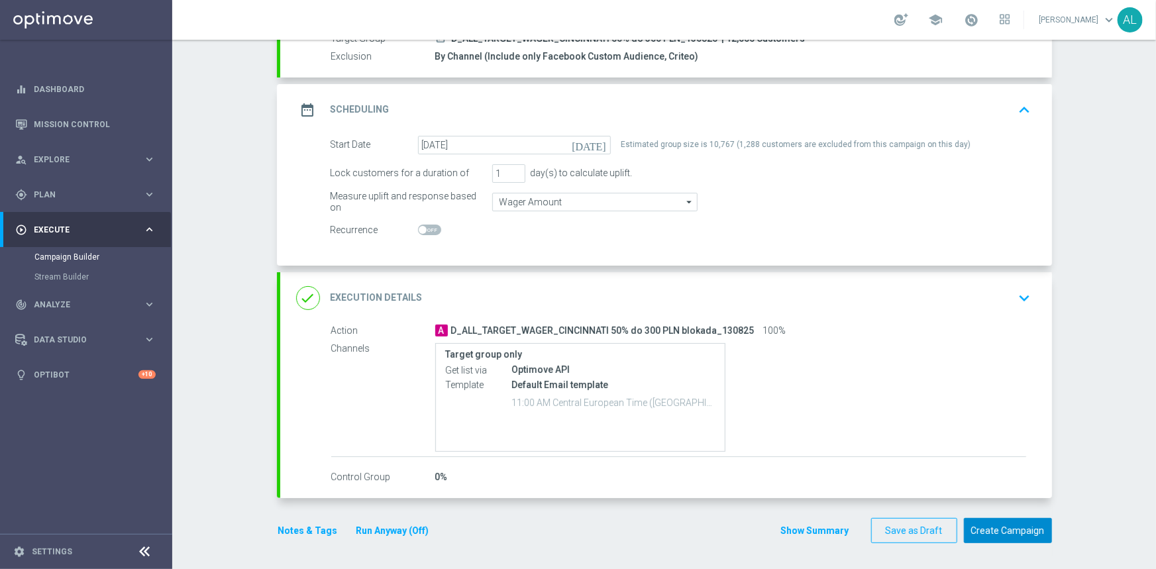
click at [994, 528] on button "Create Campaign" at bounding box center [1008, 531] width 88 height 26
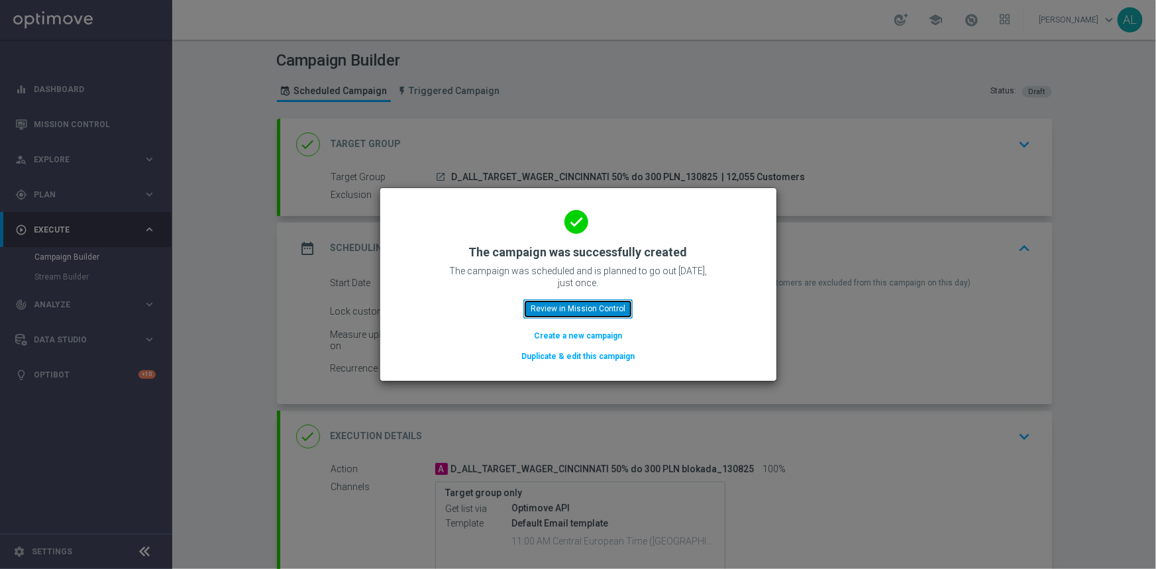
click at [609, 311] on button "Review in Mission Control" at bounding box center [577, 308] width 109 height 19
